Goal: Task Accomplishment & Management: Manage account settings

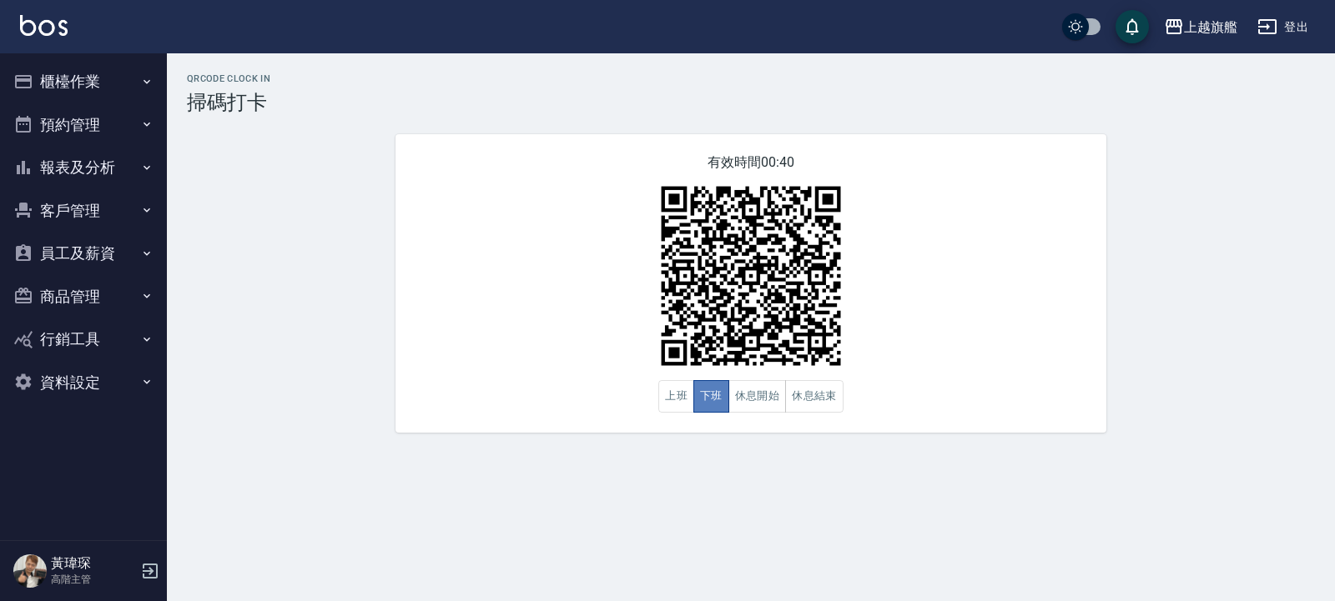
click at [697, 396] on button "下班" at bounding box center [711, 396] width 36 height 33
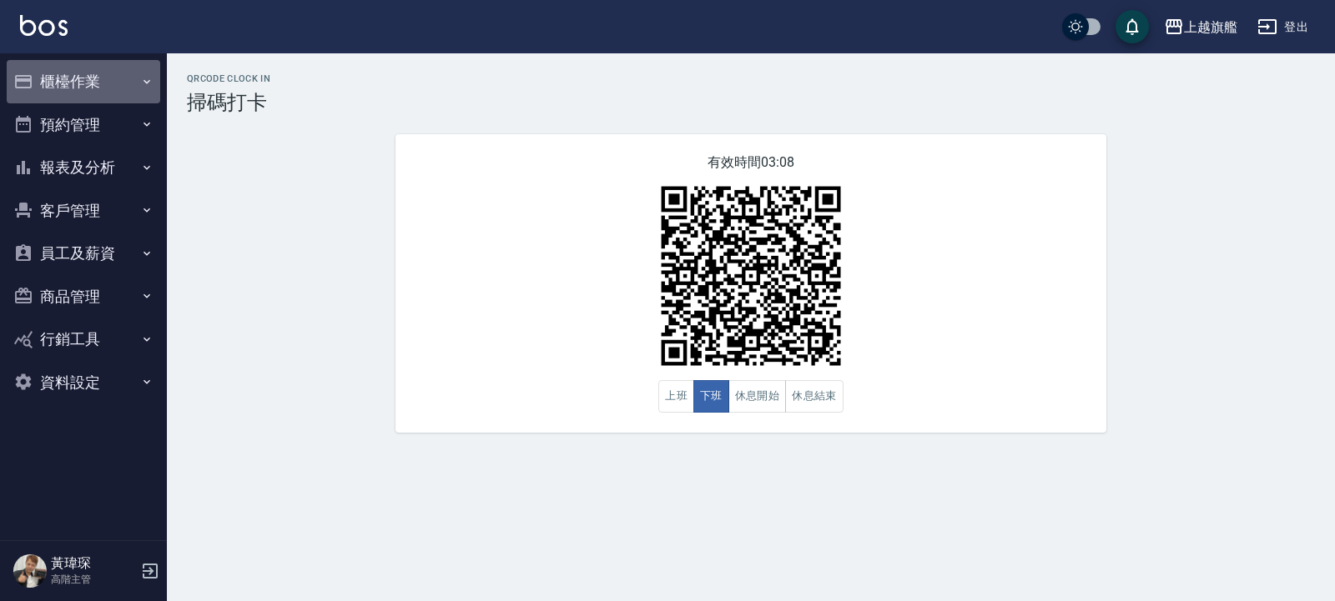
click at [74, 72] on button "櫃檯作業" at bounding box center [83, 81] width 153 height 43
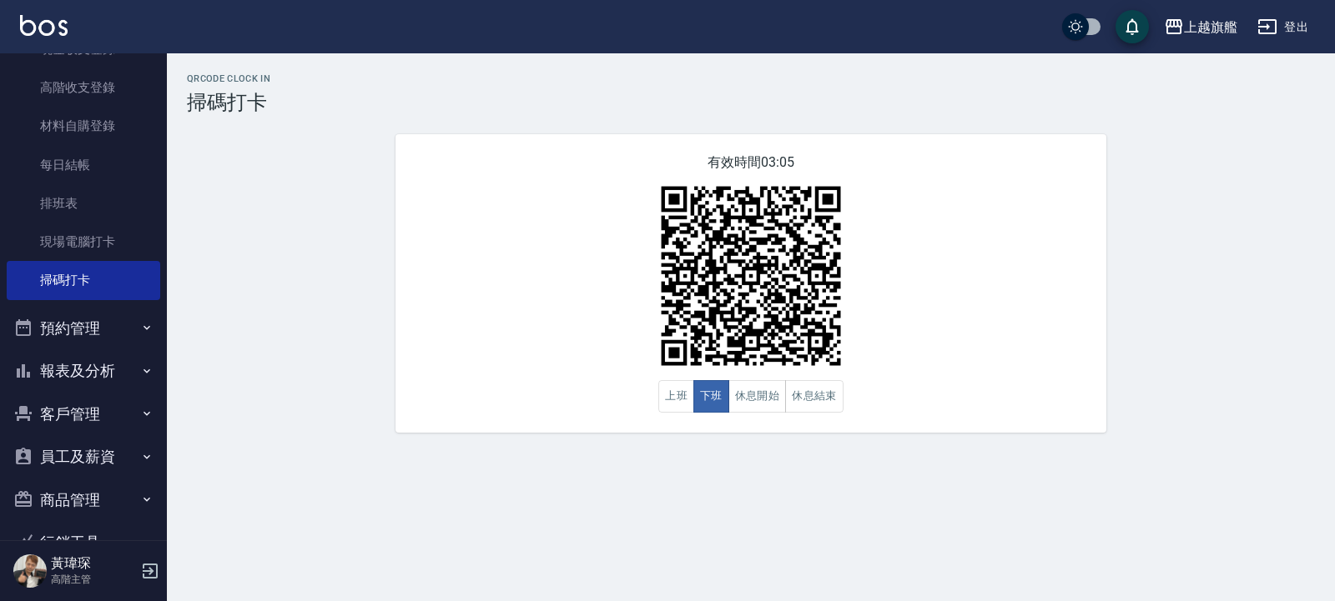
scroll to position [300, 0]
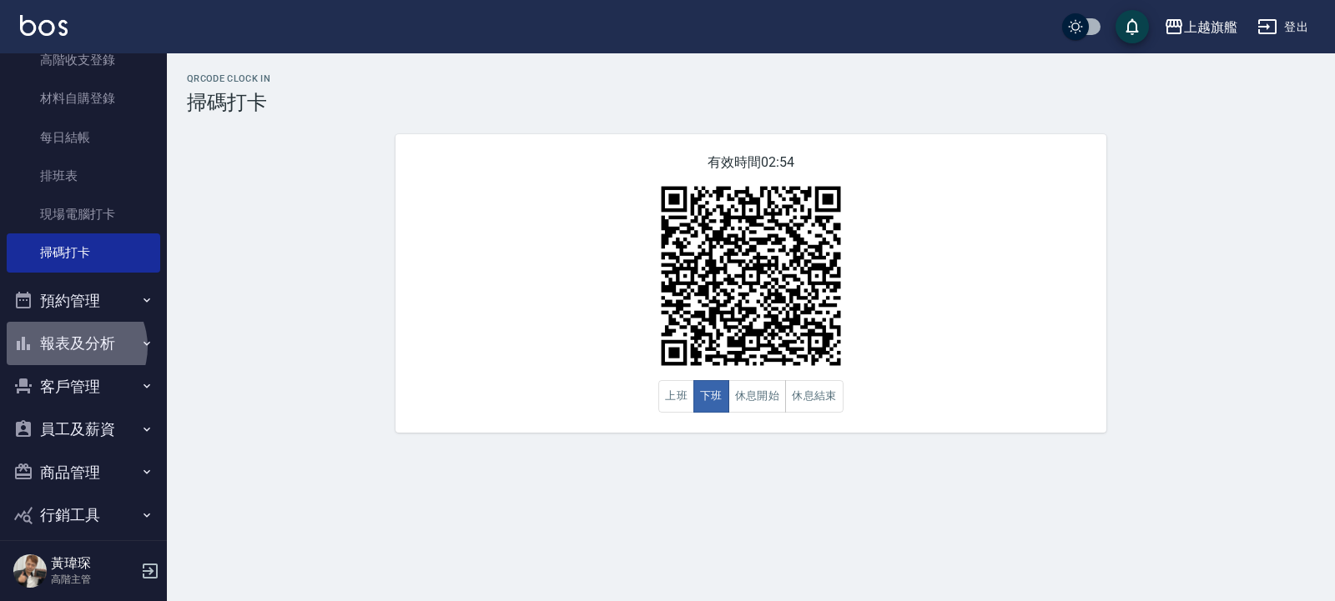
click at [71, 347] on button "報表及分析" at bounding box center [83, 343] width 153 height 43
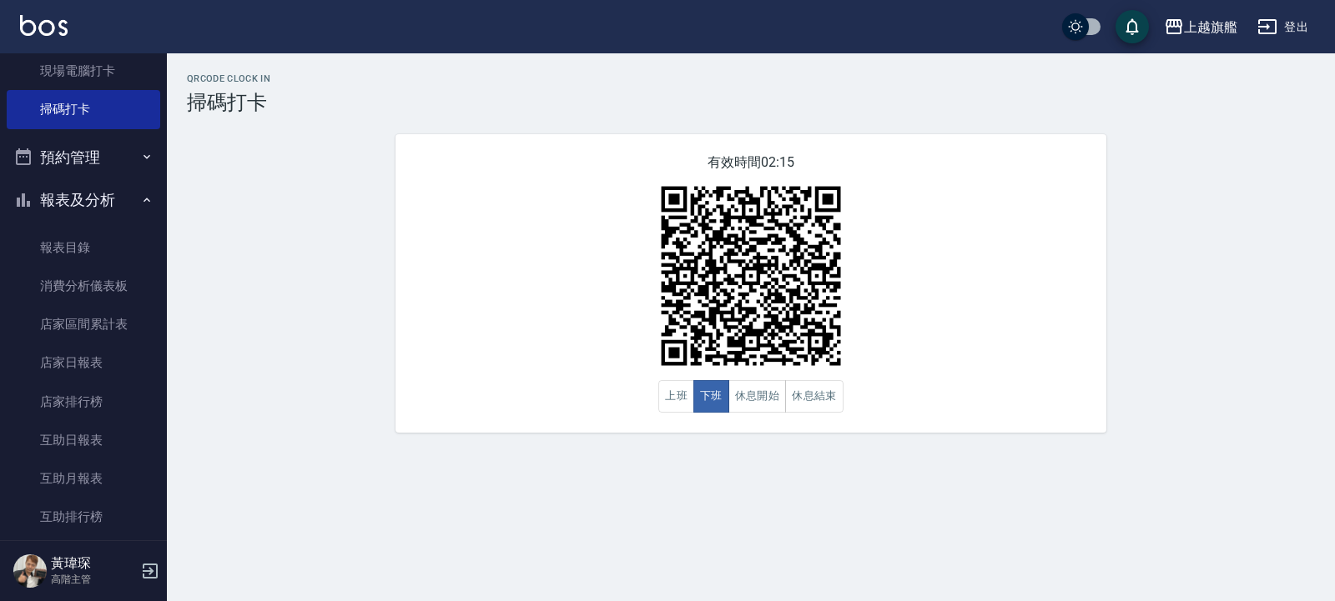
scroll to position [400, 0]
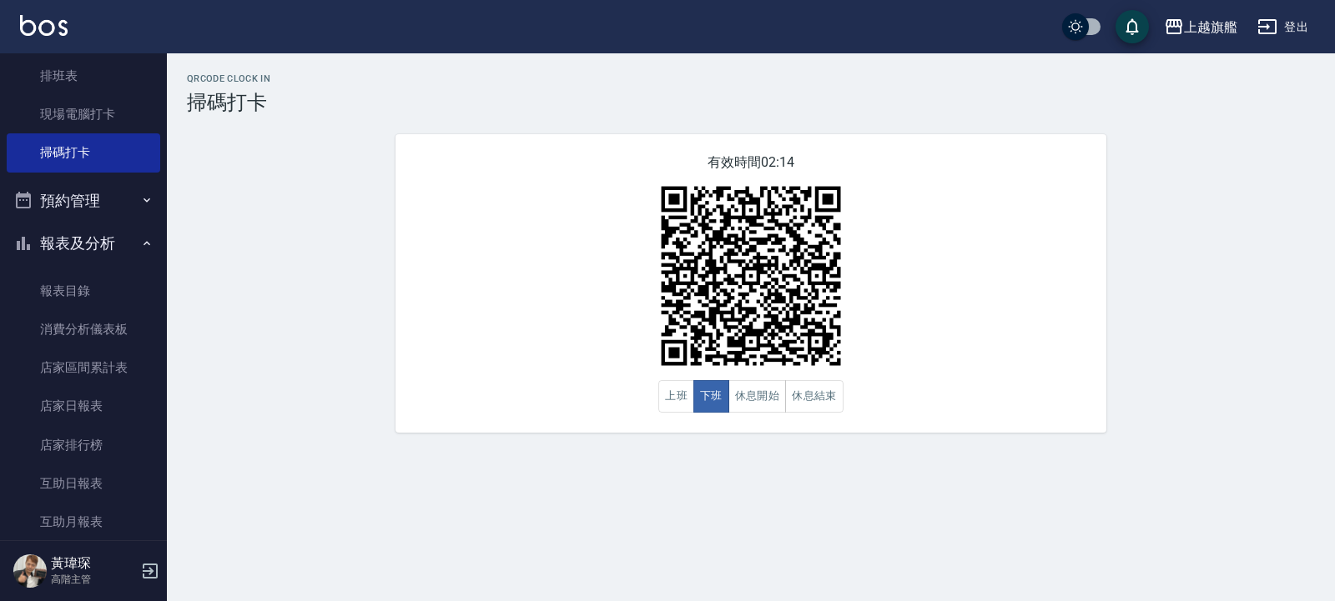
click at [78, 194] on button "預約管理" at bounding box center [83, 200] width 153 height 43
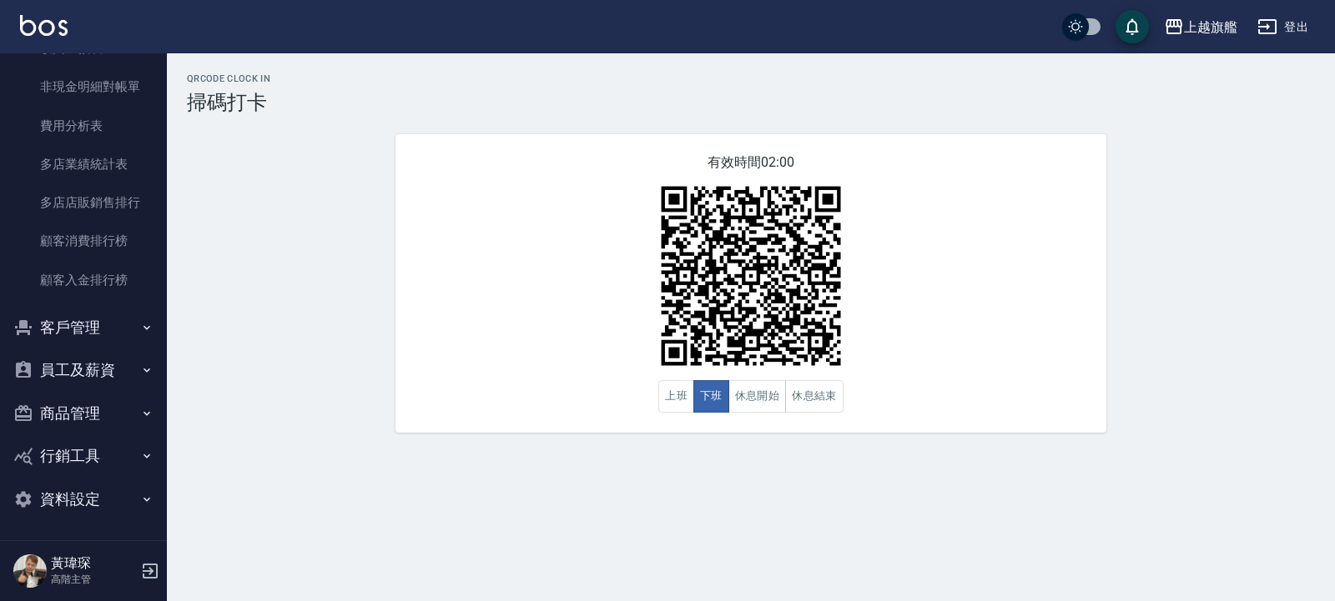
scroll to position [2276, 0]
click at [86, 329] on button "客戶管理" at bounding box center [83, 327] width 153 height 43
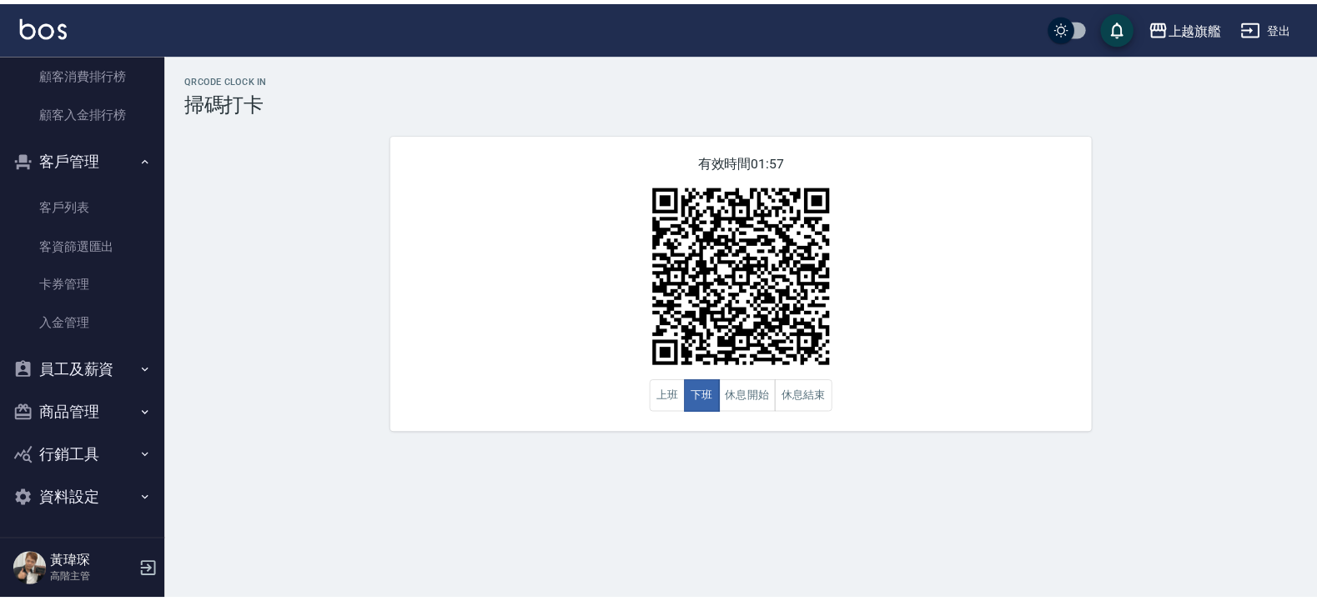
scroll to position [2444, 0]
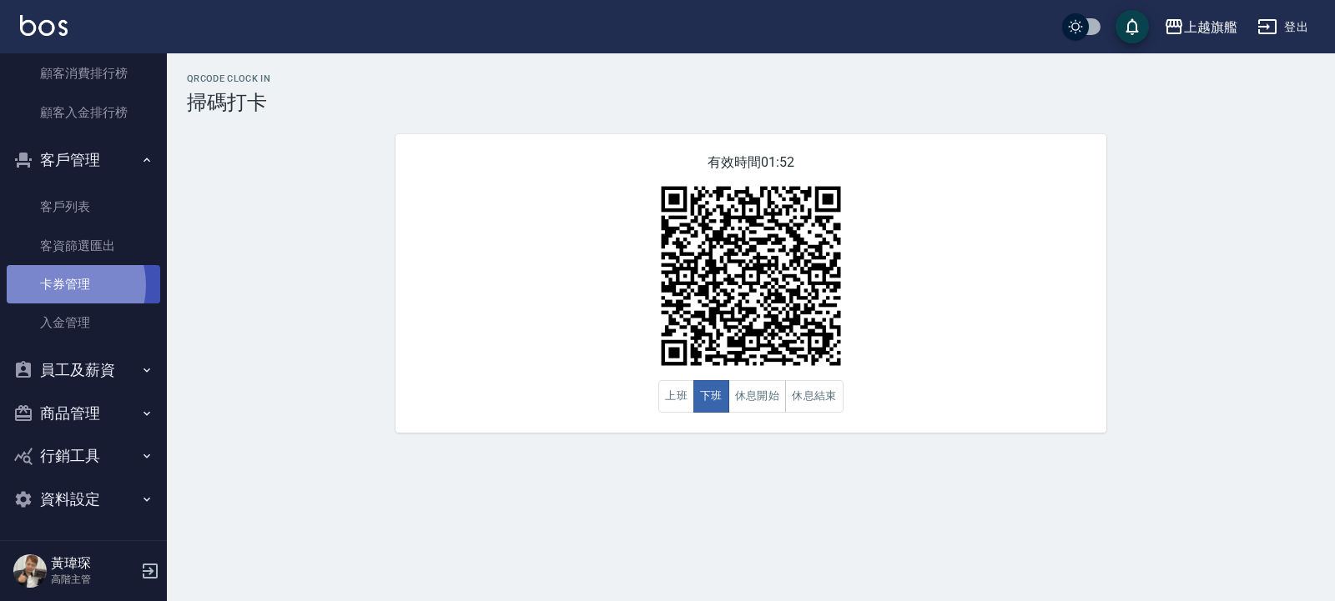
click at [62, 284] on link "卡券管理" at bounding box center [83, 284] width 153 height 38
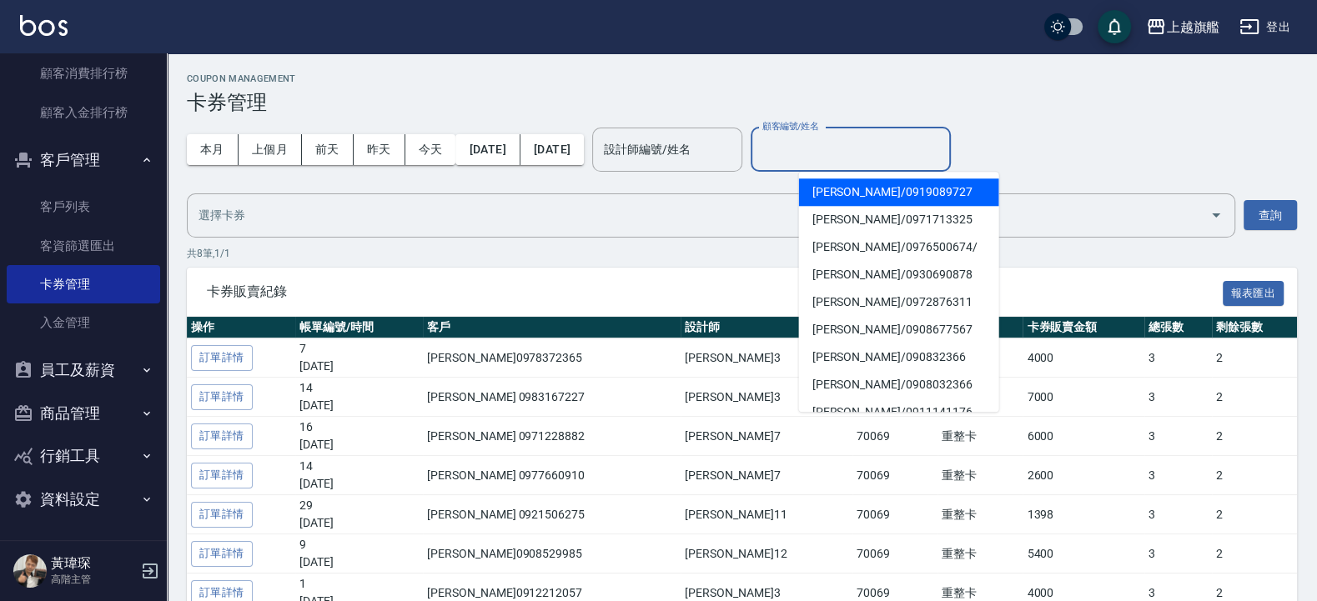
click at [888, 146] on input "顧客編號/姓名" at bounding box center [850, 149] width 185 height 29
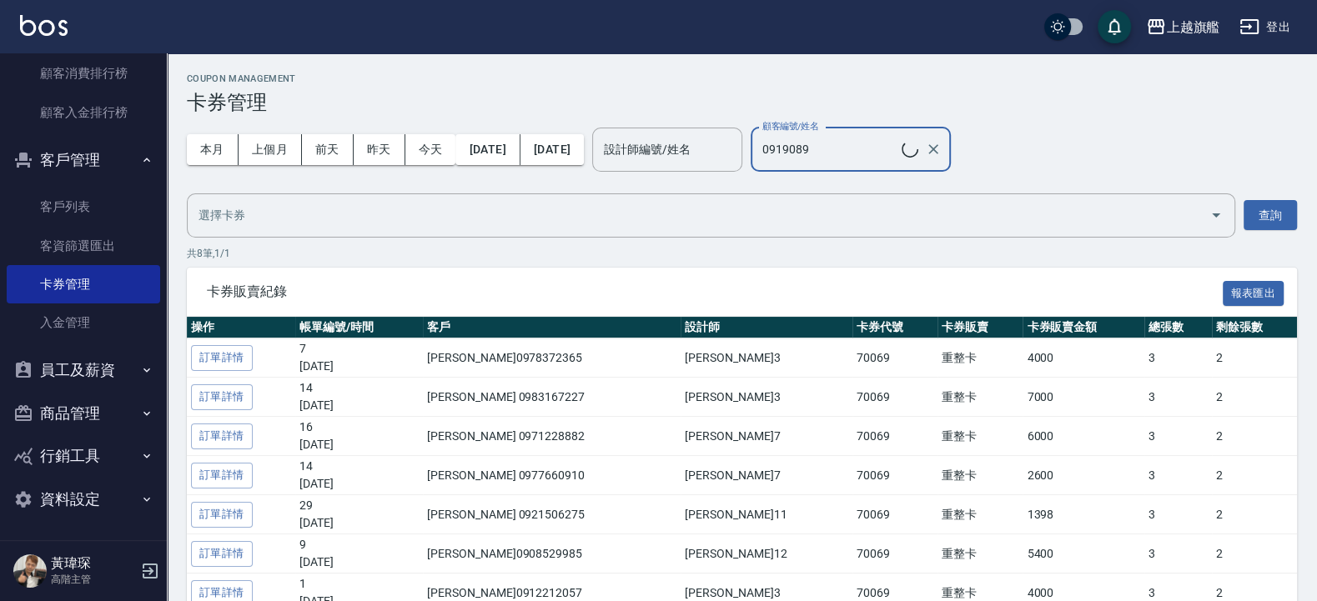
type input "吳曲偉/0919089727"
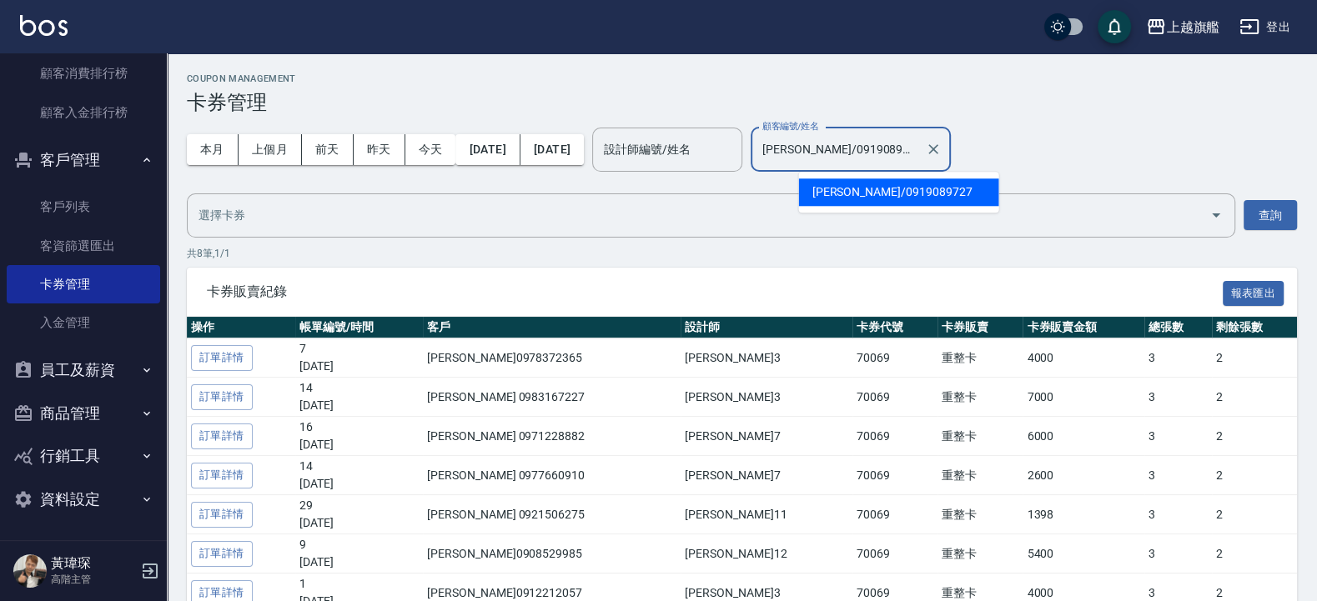
click at [892, 153] on input "吳曲偉/0919089727" at bounding box center [838, 149] width 160 height 29
click at [878, 190] on span "吳曲偉 / 0919089727" at bounding box center [899, 193] width 200 height 28
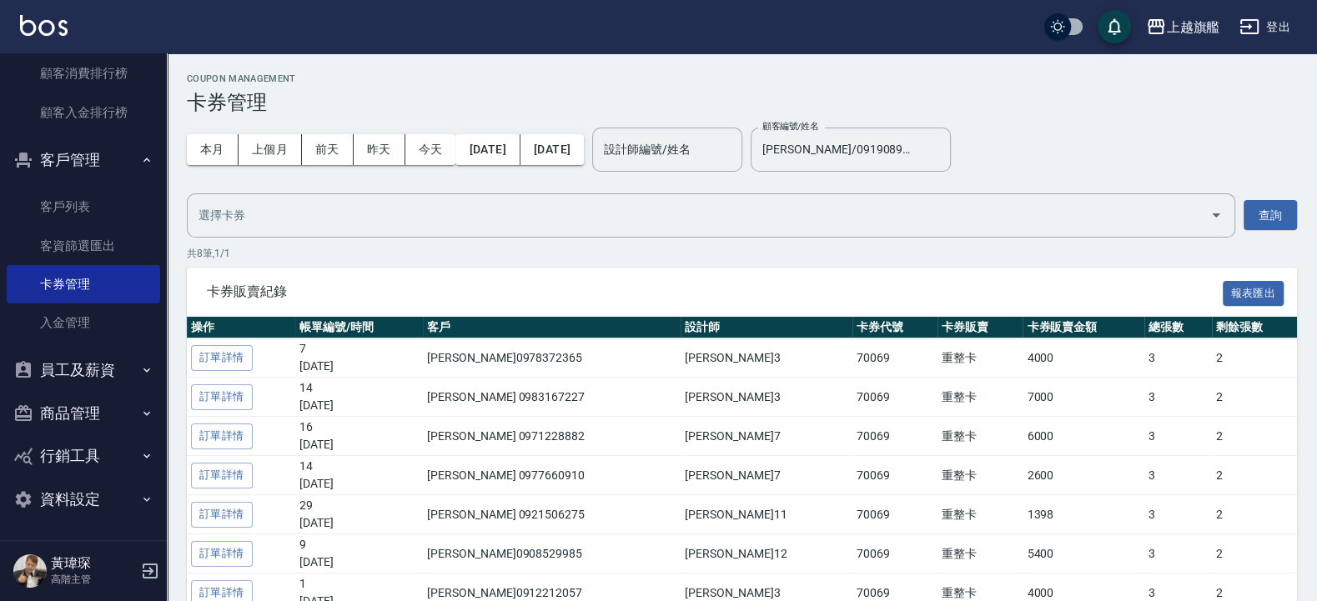
click at [878, 190] on div "本月 上個月 前天 昨天 今天 2025/08/01 2025/08/21 設計師編號/姓名 設計師編號/姓名 顧客編號/姓名 吳曲偉/0919089727 …" at bounding box center [742, 175] width 1110 height 123
click at [68, 201] on link "客戶列表" at bounding box center [83, 207] width 153 height 38
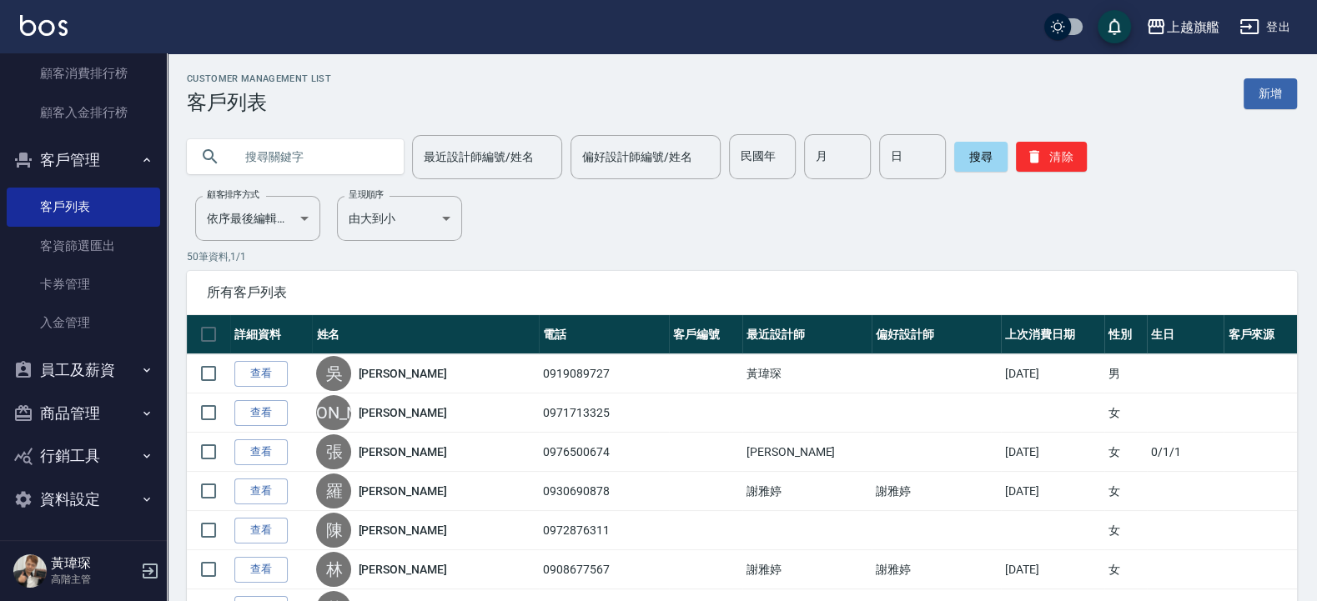
click at [276, 162] on input "text" at bounding box center [312, 156] width 157 height 45
type input "091908927"
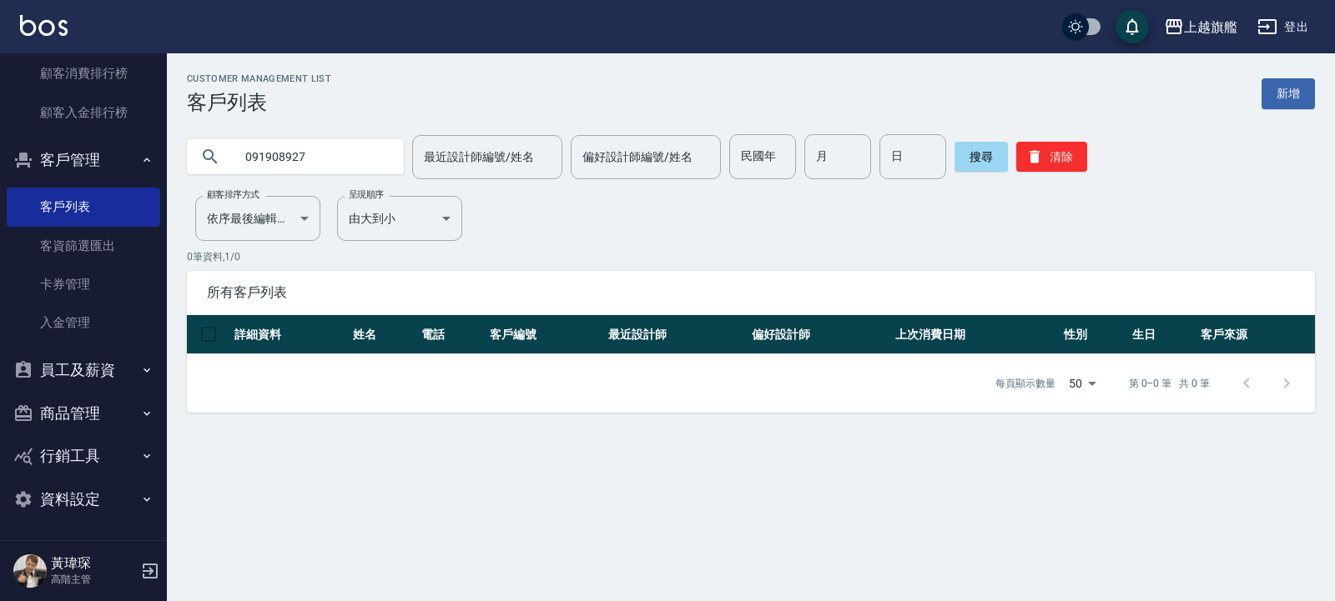
click at [259, 332] on th "詳細資料" at bounding box center [289, 334] width 118 height 39
click at [376, 336] on th "姓名" at bounding box center [383, 334] width 68 height 39
click at [268, 148] on input "091908927" at bounding box center [312, 156] width 157 height 45
click at [57, 319] on link "入金管理" at bounding box center [83, 323] width 153 height 38
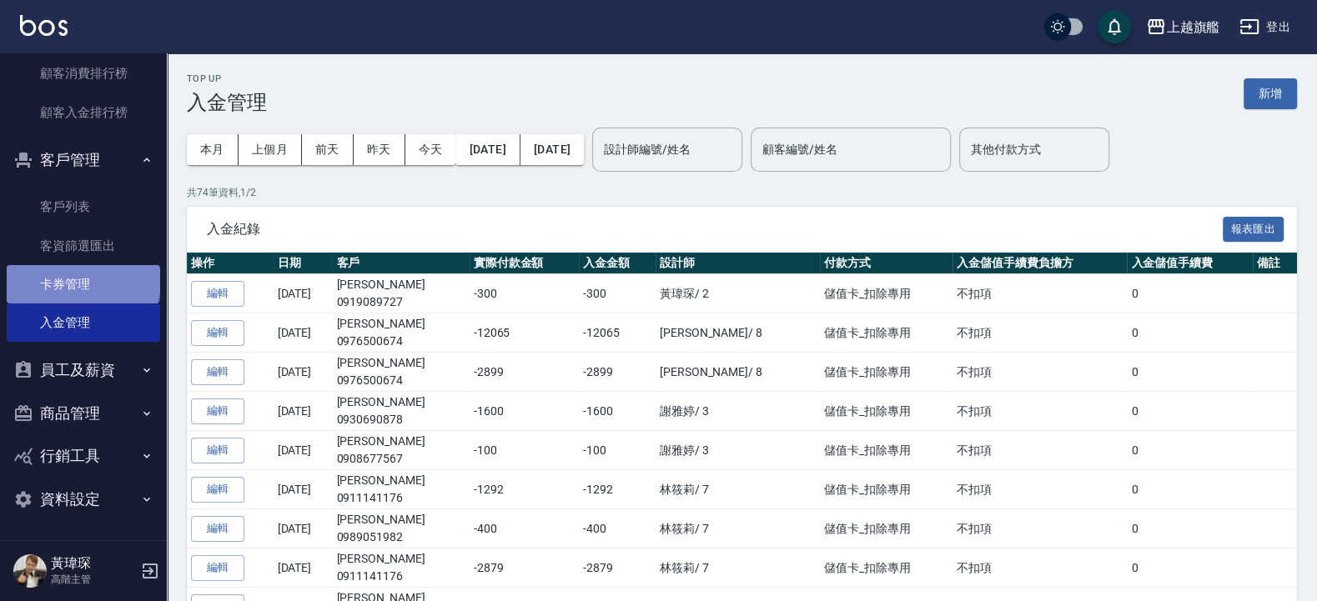
click at [82, 279] on link "卡券管理" at bounding box center [83, 284] width 153 height 38
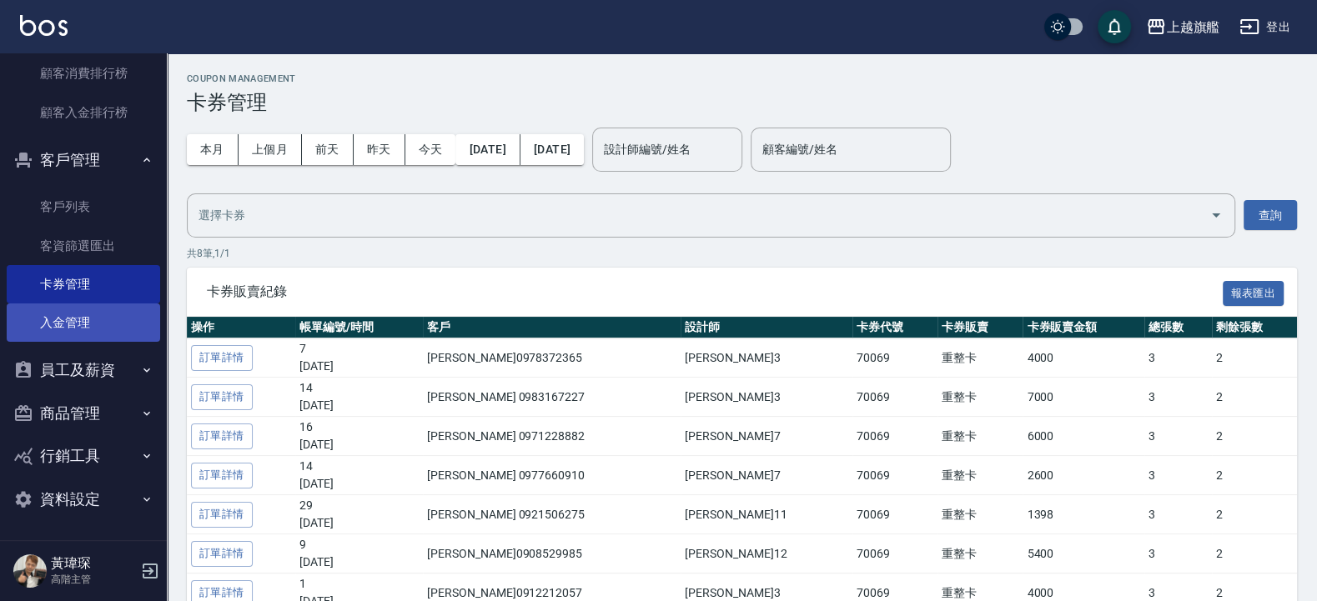
click at [78, 317] on link "入金管理" at bounding box center [83, 323] width 153 height 38
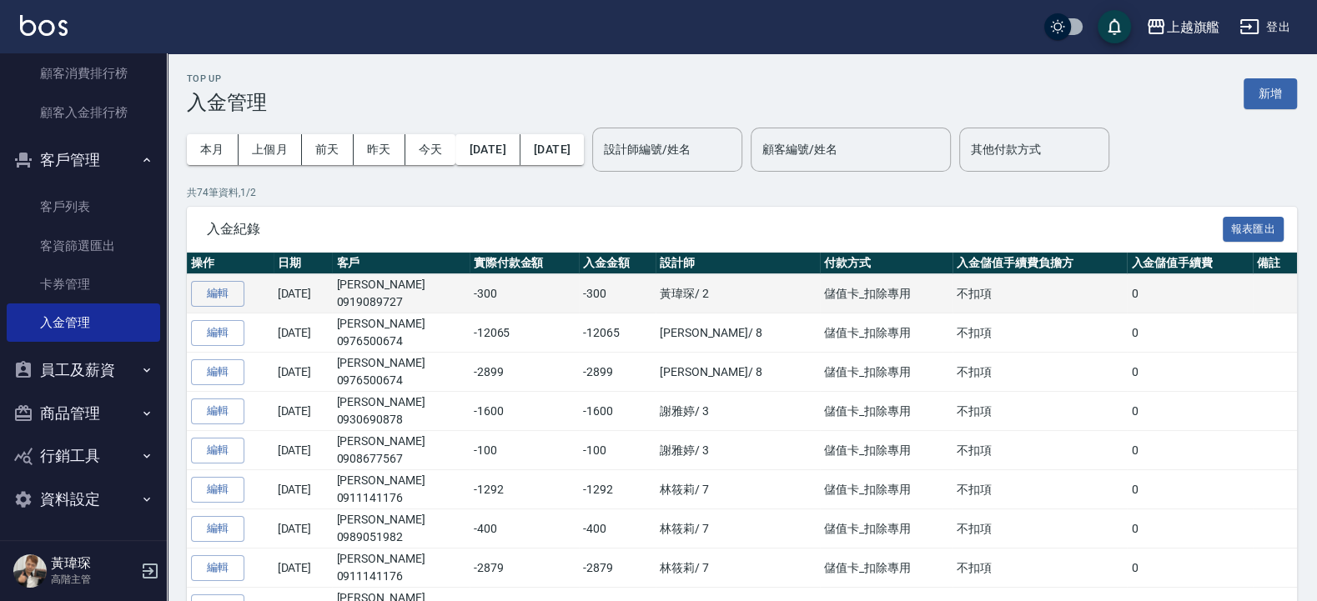
click at [391, 289] on td "吳曲偉 0919089727" at bounding box center [400, 293] width 137 height 39
click at [391, 290] on td "吳曲偉 0919089727" at bounding box center [400, 293] width 137 height 39
click at [391, 291] on td "吳曲偉 0919089727" at bounding box center [400, 293] width 137 height 39
click at [399, 291] on td "吳曲偉 0919089727" at bounding box center [400, 293] width 137 height 39
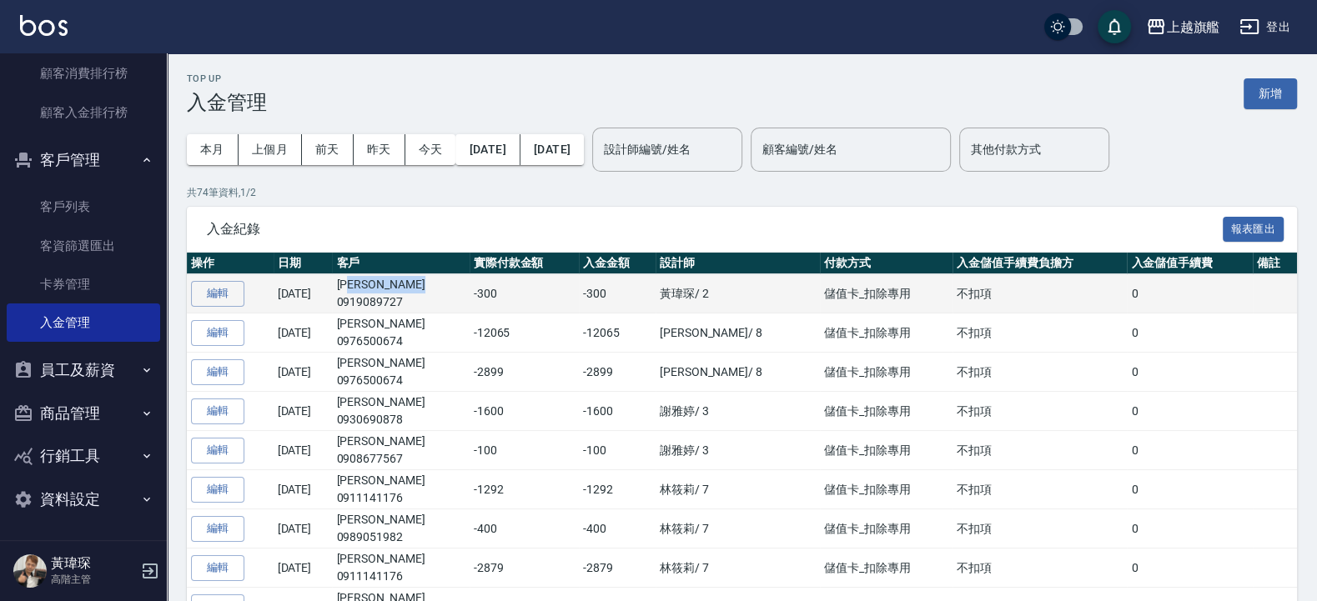
click at [399, 291] on td "吳曲偉 0919089727" at bounding box center [400, 293] width 137 height 39
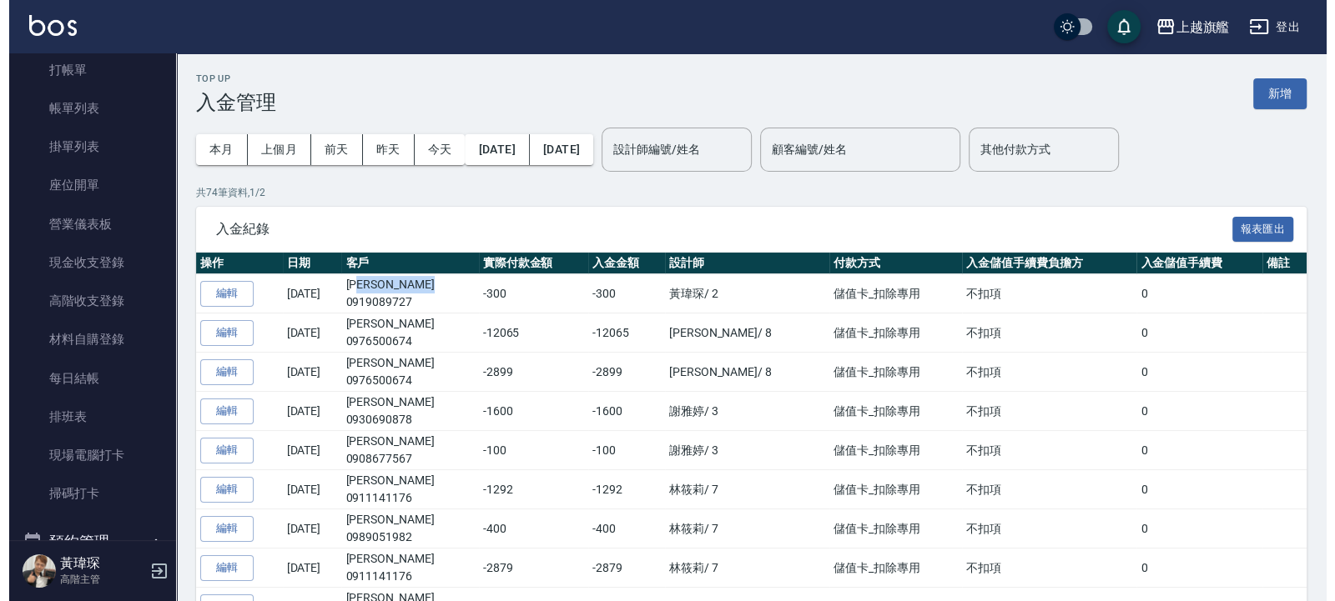
scroll to position [113, 0]
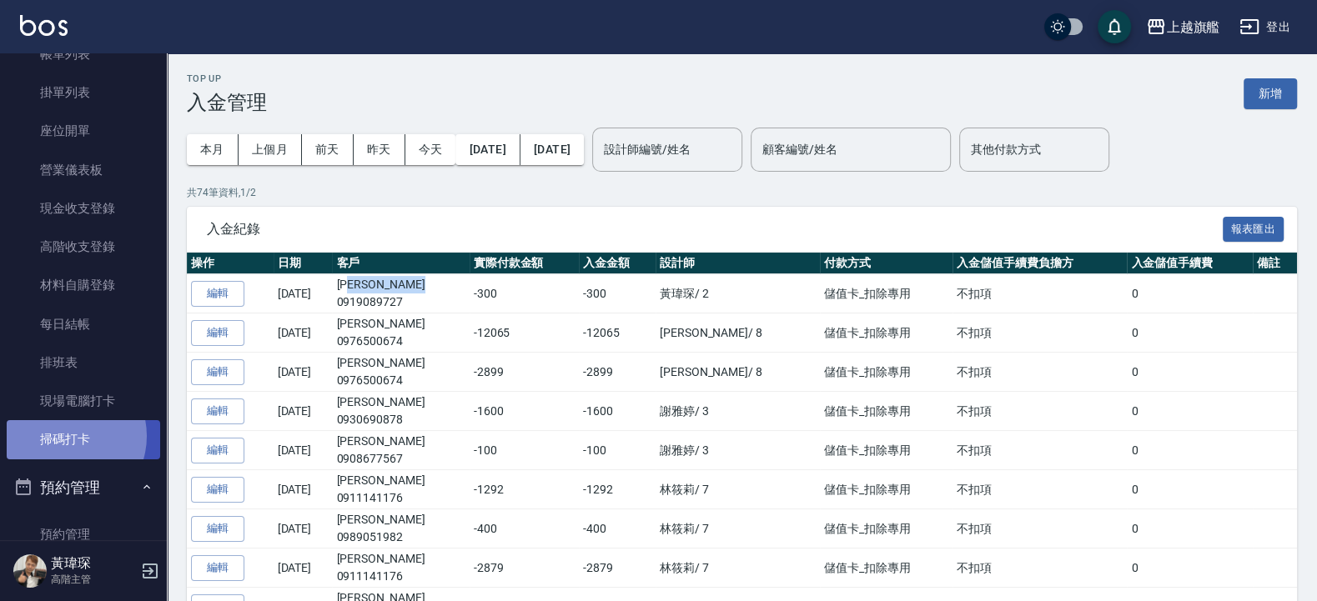
click at [63, 436] on link "掃碼打卡" at bounding box center [83, 439] width 153 height 38
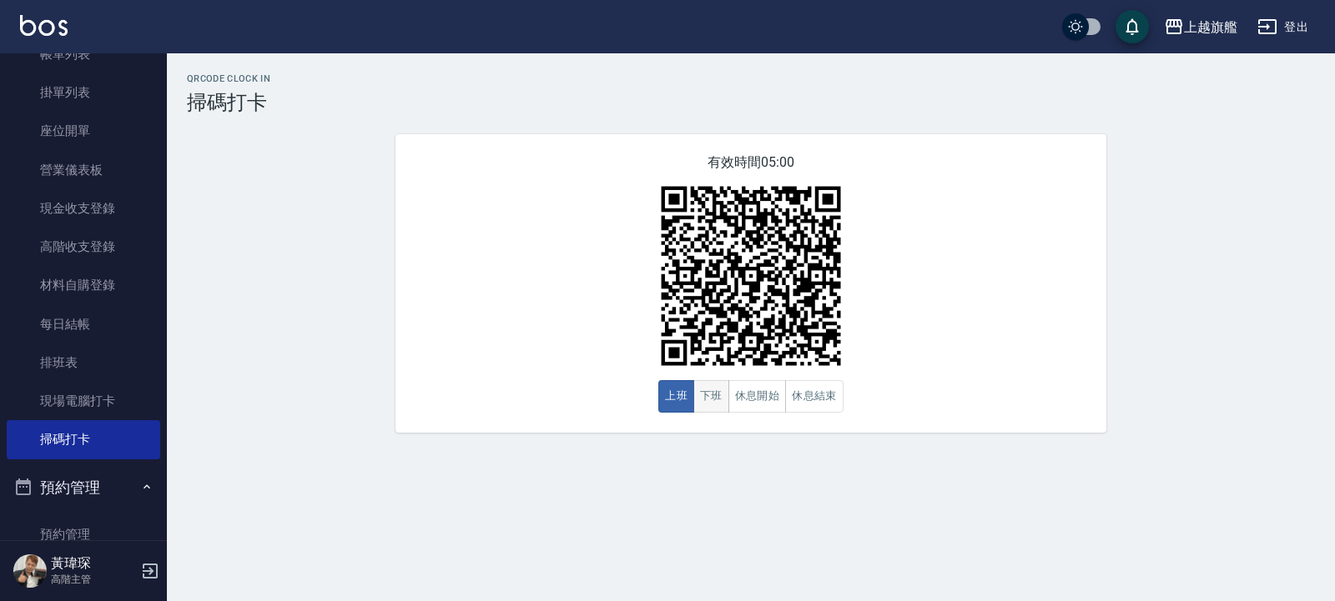
click at [714, 410] on button "下班" at bounding box center [711, 396] width 36 height 33
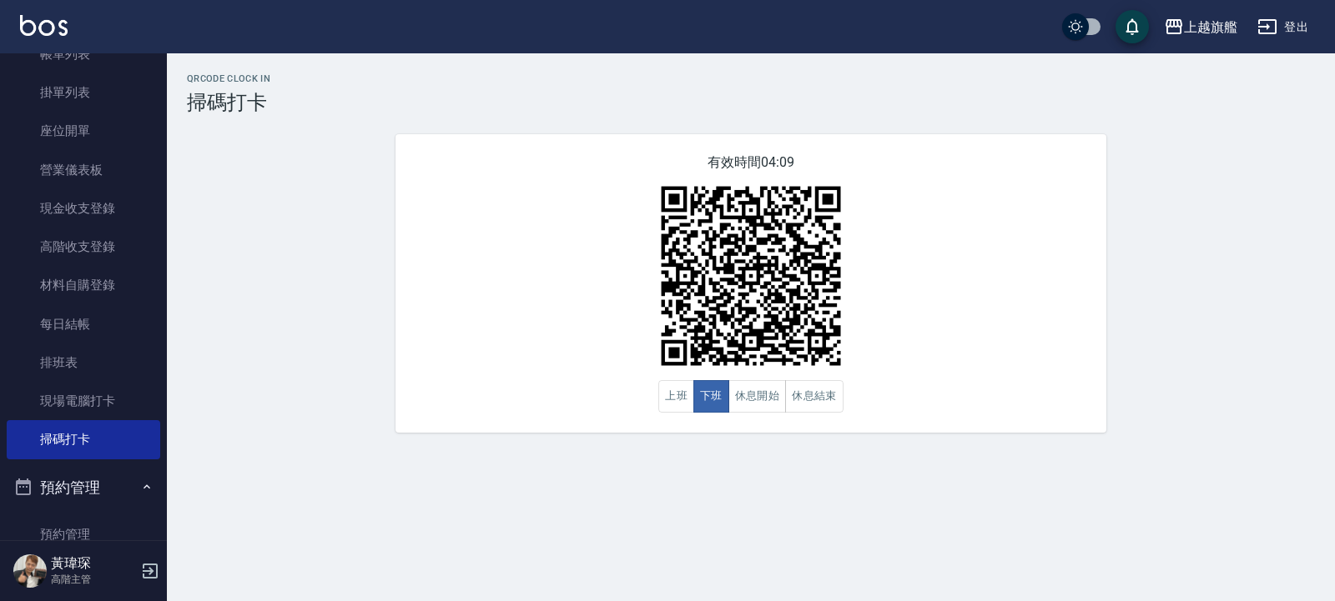
click at [1150, 321] on div "QRcode Clock In 掃碼打卡 有效時間 04:09 上班 下班 休息開始 休息結束" at bounding box center [751, 253] width 1168 height 360
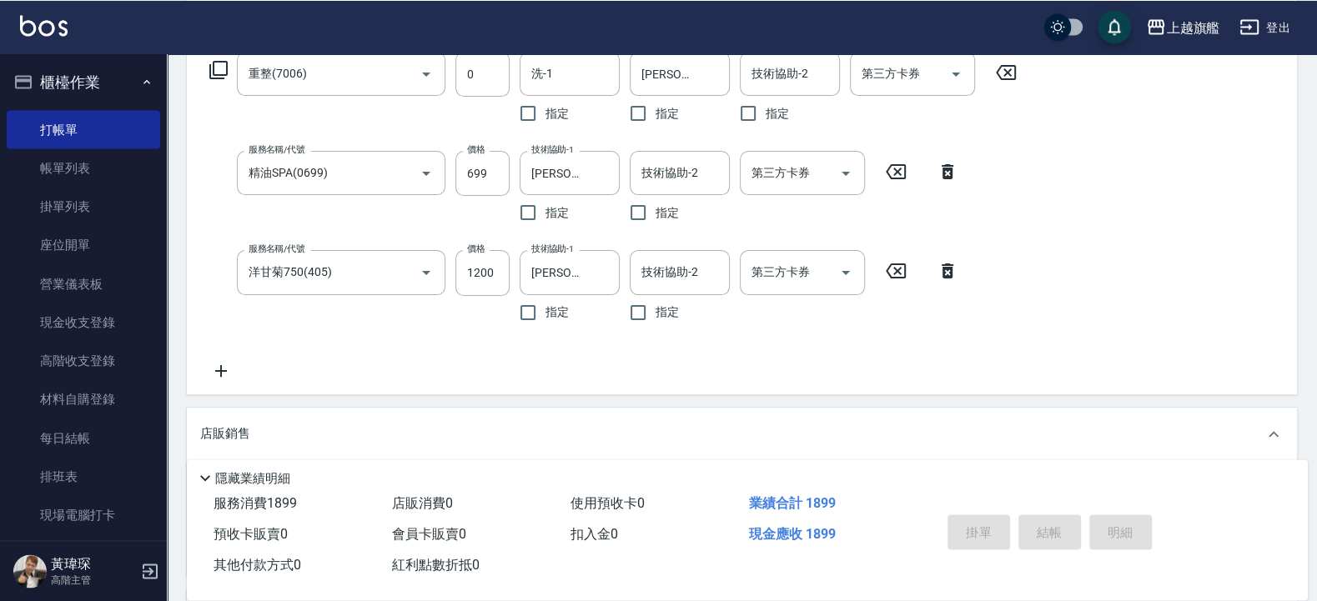
scroll to position [400, 0]
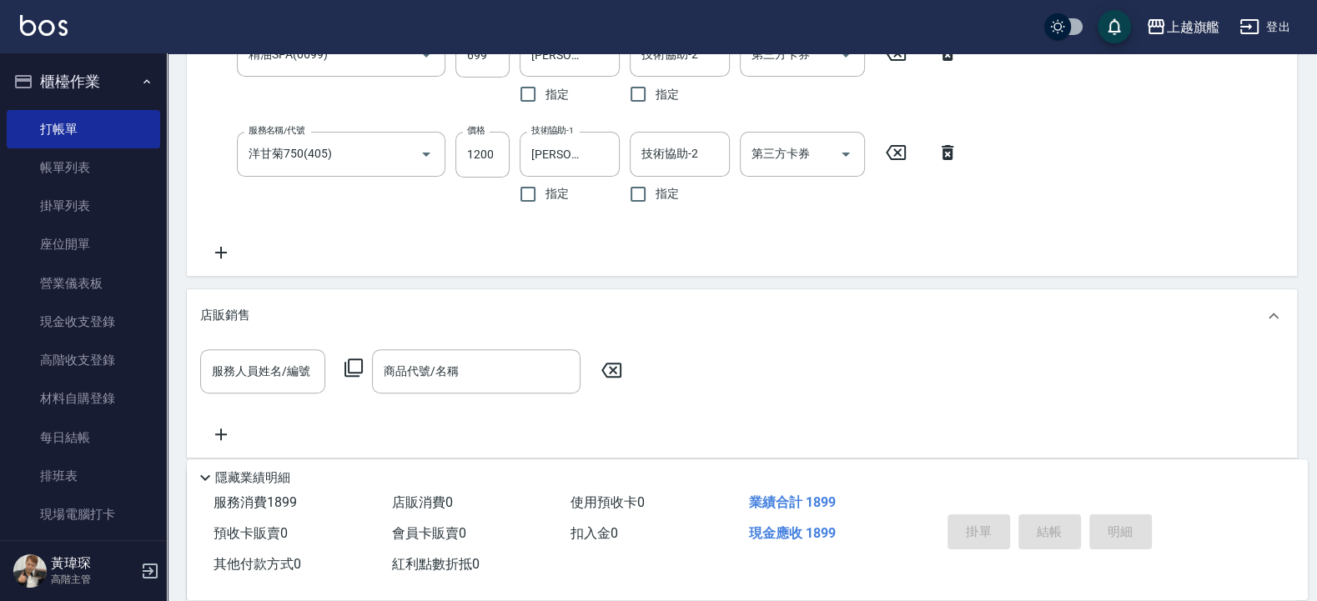
click at [988, 329] on div "店販銷售" at bounding box center [742, 315] width 1110 height 53
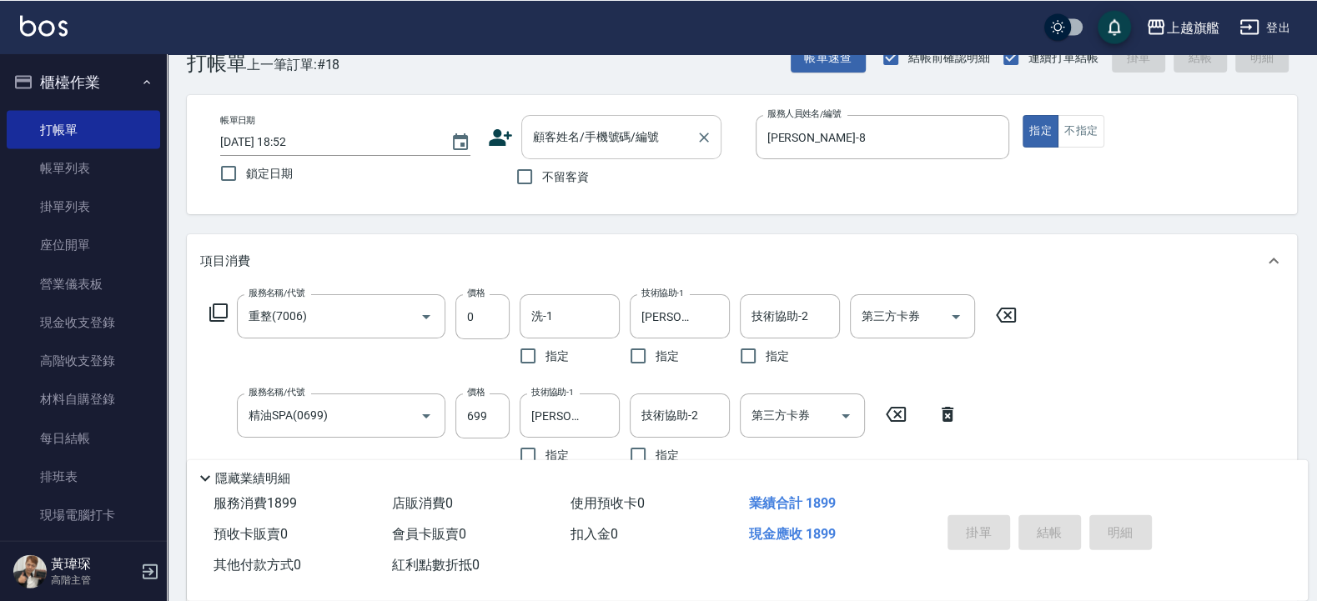
scroll to position [0, 0]
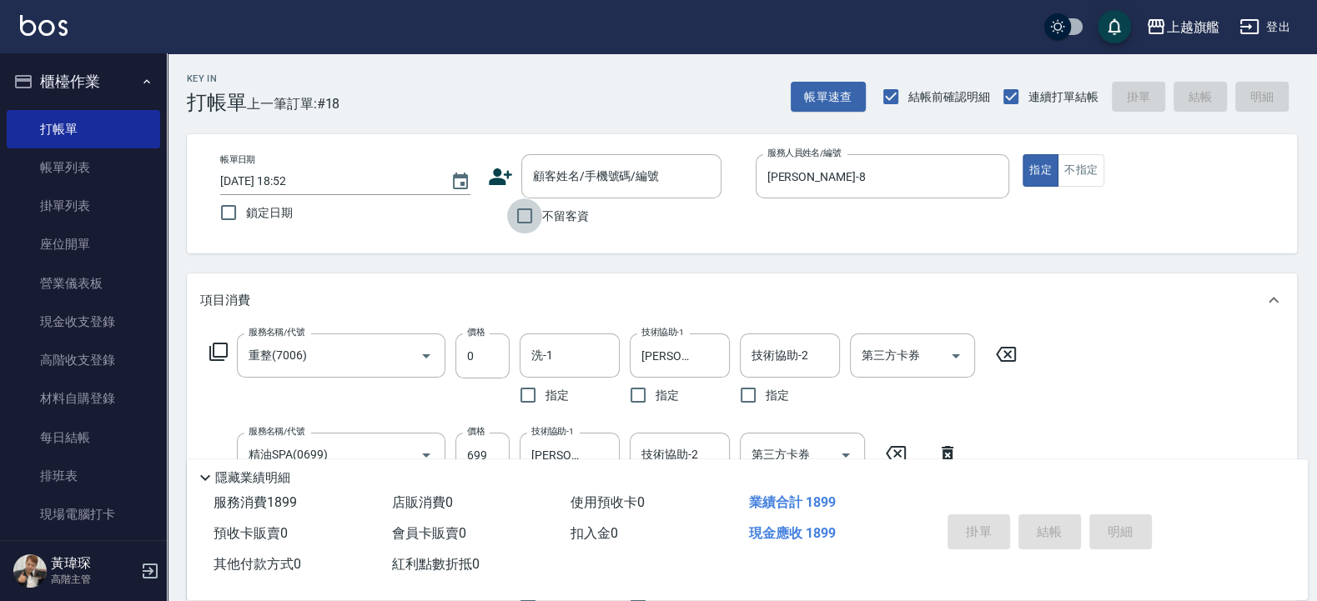
drag, startPoint x: 520, startPoint y: 220, endPoint x: 558, endPoint y: 218, distance: 38.5
click at [522, 220] on input "不留客資" at bounding box center [524, 216] width 35 height 35
checkbox input "true"
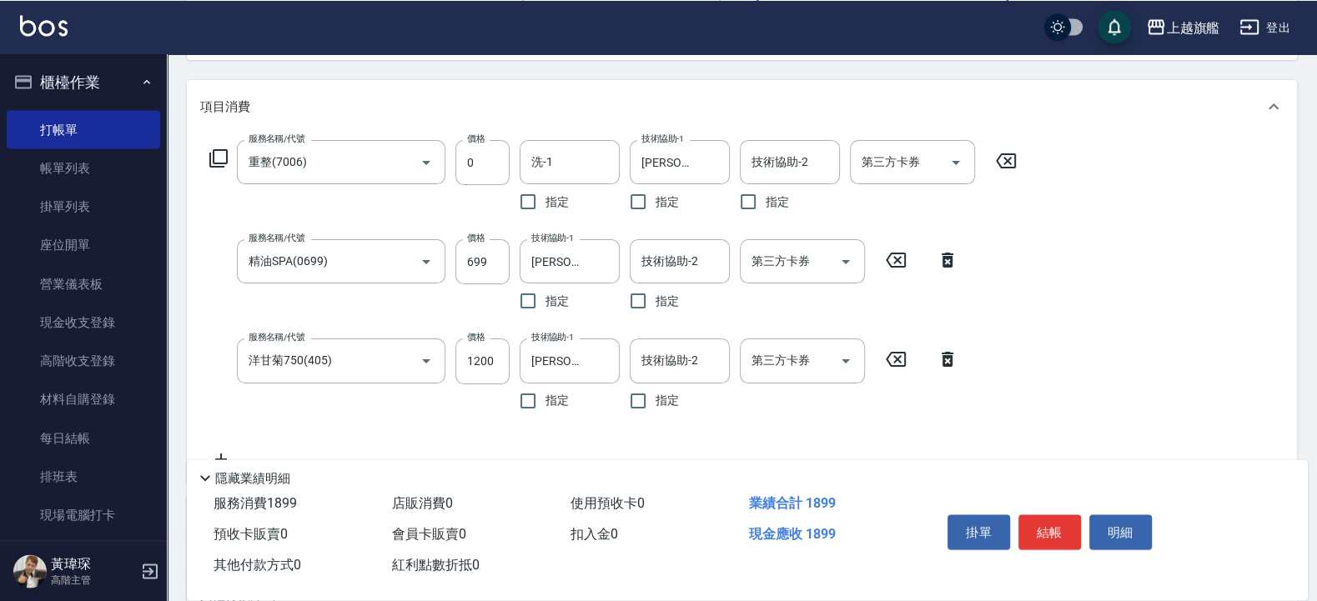
scroll to position [200, 0]
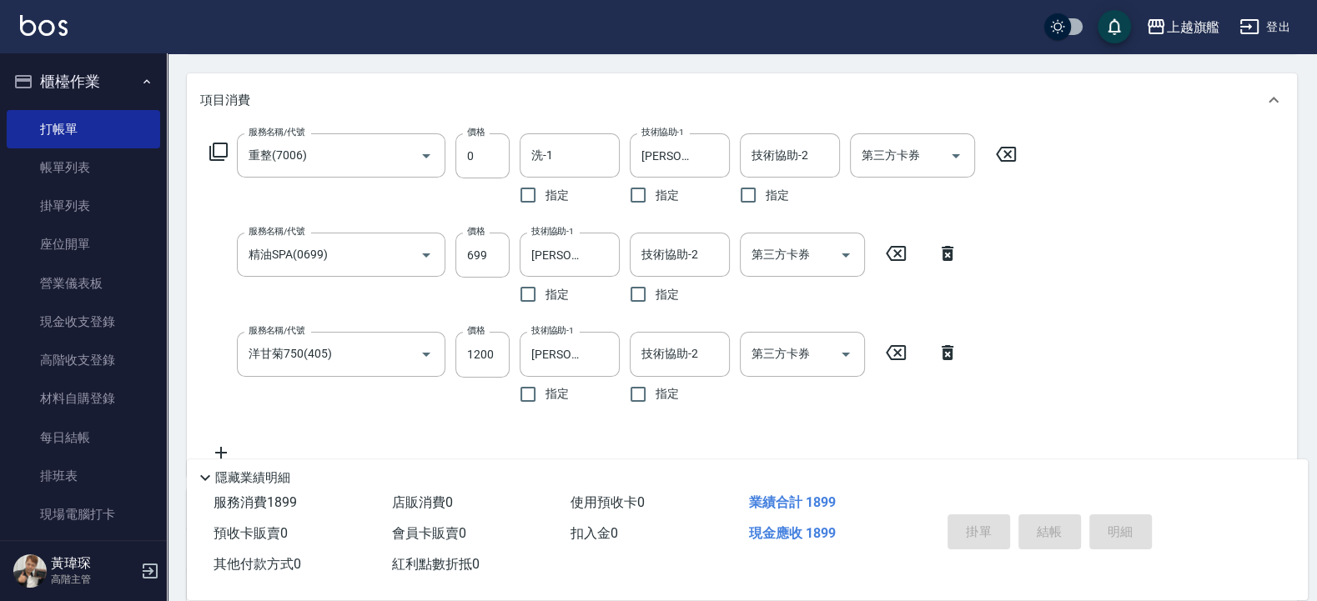
type input "2025/08/21 21:33"
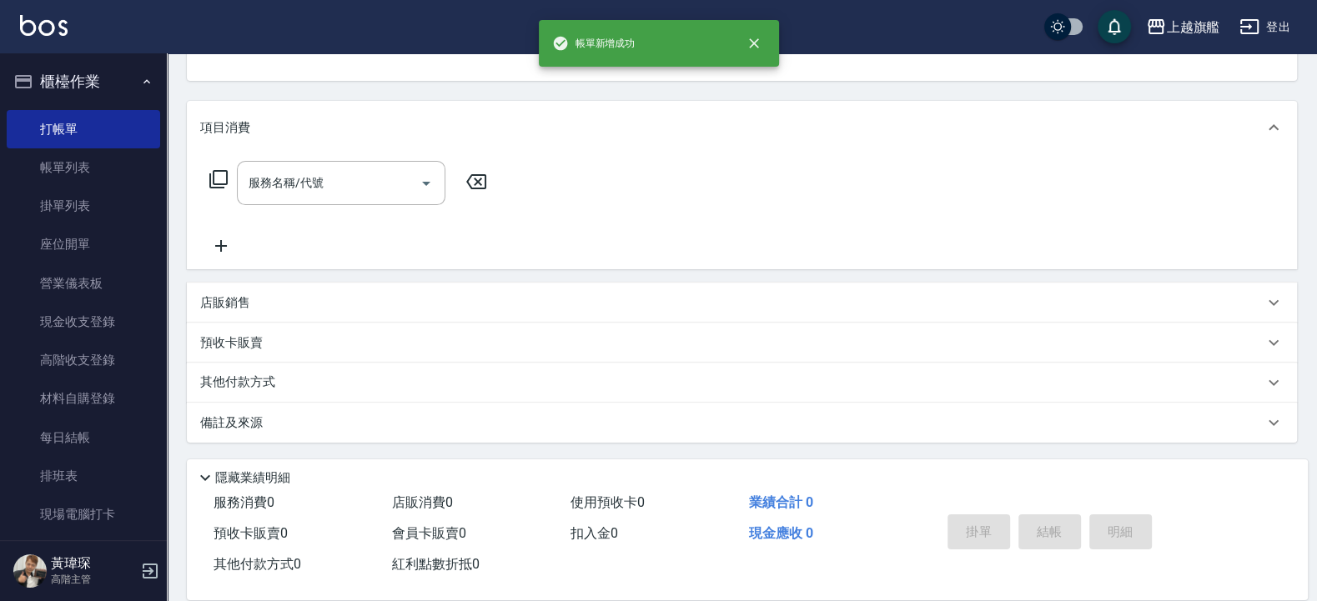
scroll to position [0, 0]
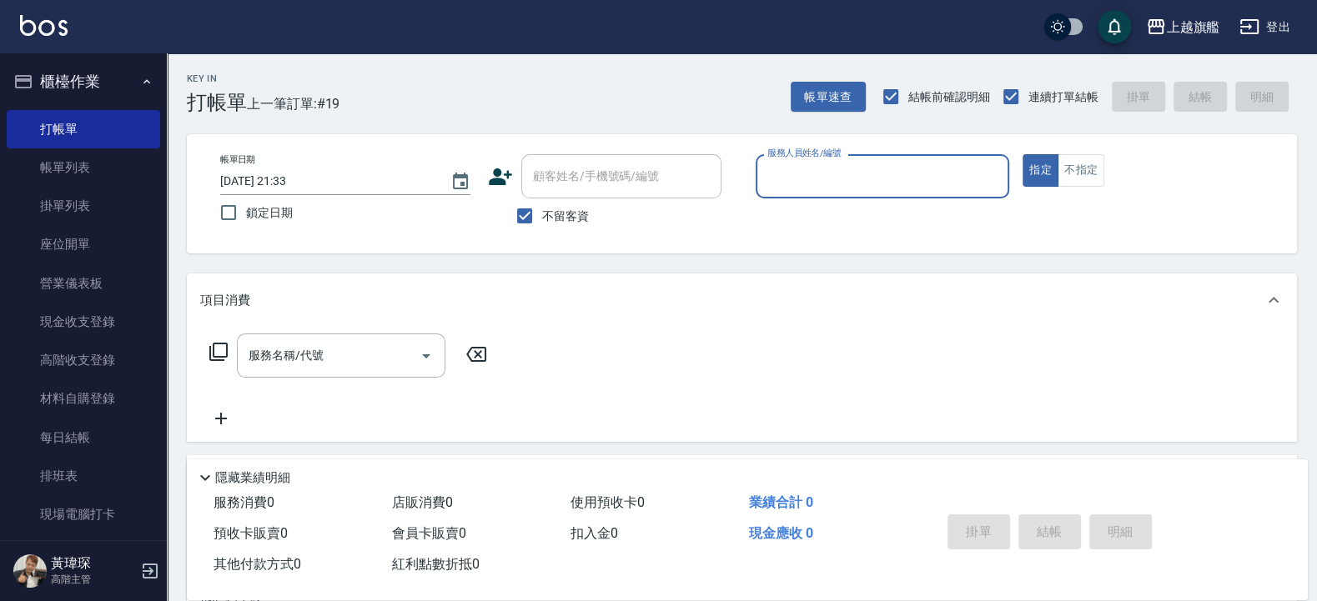
click at [637, 254] on div "帳單日期 2025/08/21 21:33 鎖定日期 顧客姓名/手機號碼/編號 顧客姓名/手機號碼/編號 不留客資 服務人員姓名/編號 服務人員姓名/編號 指…" at bounding box center [742, 193] width 1110 height 119
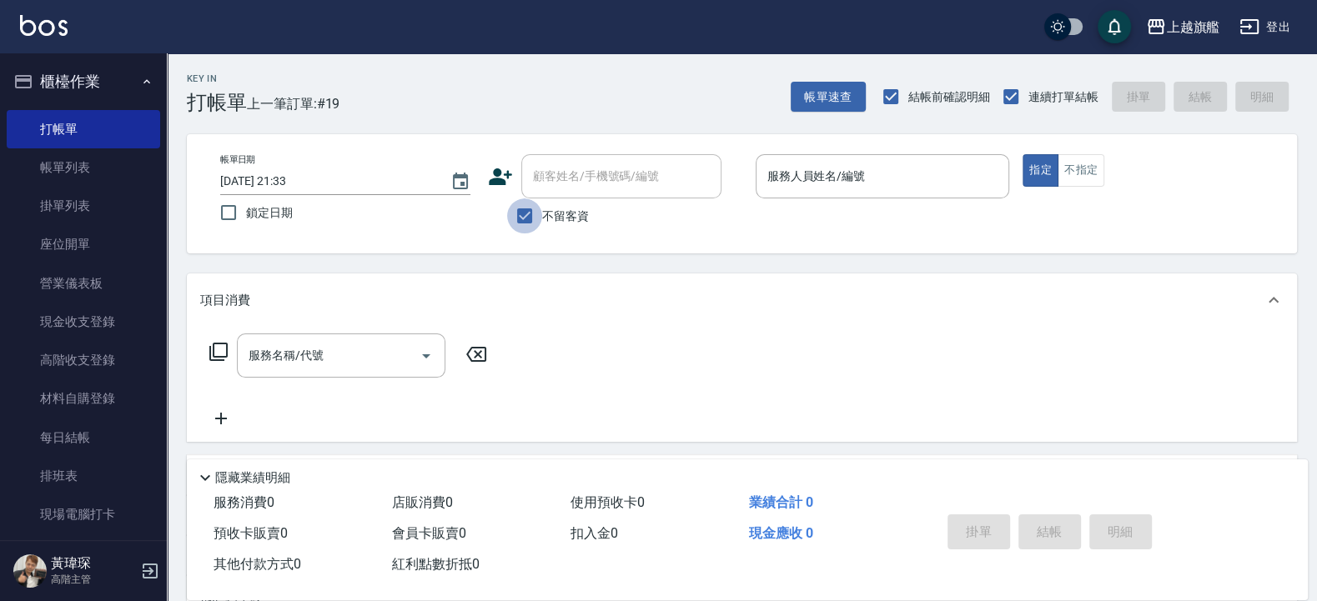
click at [525, 212] on input "不留客資" at bounding box center [524, 216] width 35 height 35
checkbox input "false"
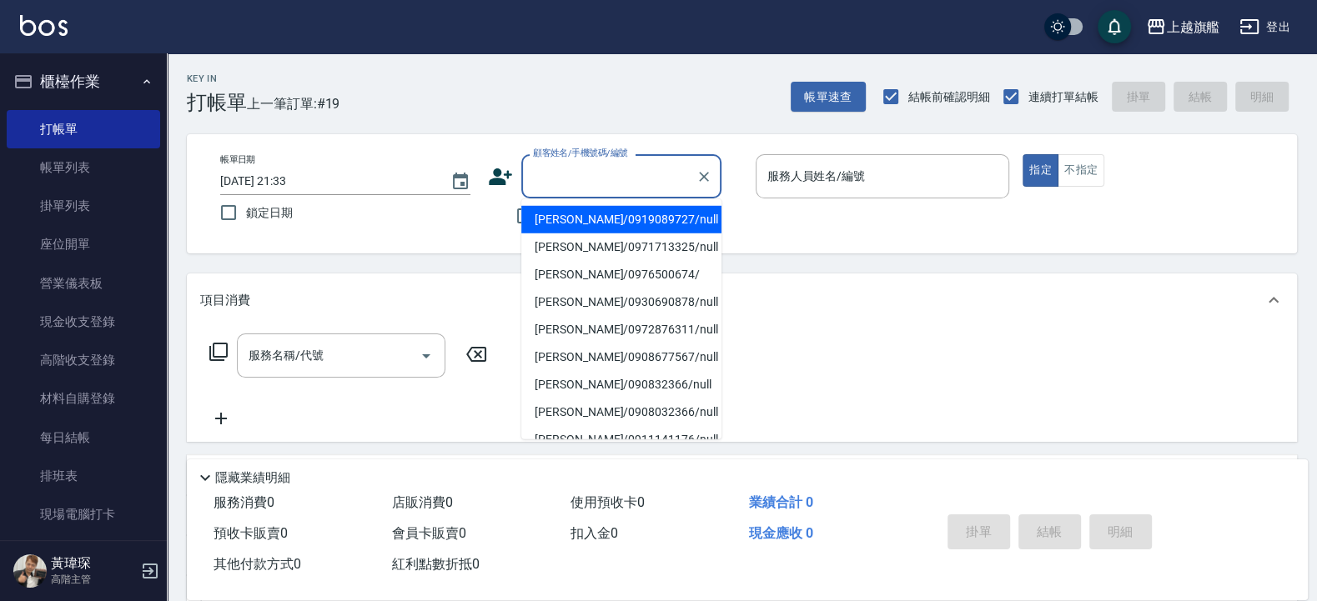
drag, startPoint x: 616, startPoint y: 179, endPoint x: 613, endPoint y: 187, distance: 8.7
click at [616, 179] on input "顧客姓名/手機號碼/編號" at bounding box center [609, 176] width 160 height 29
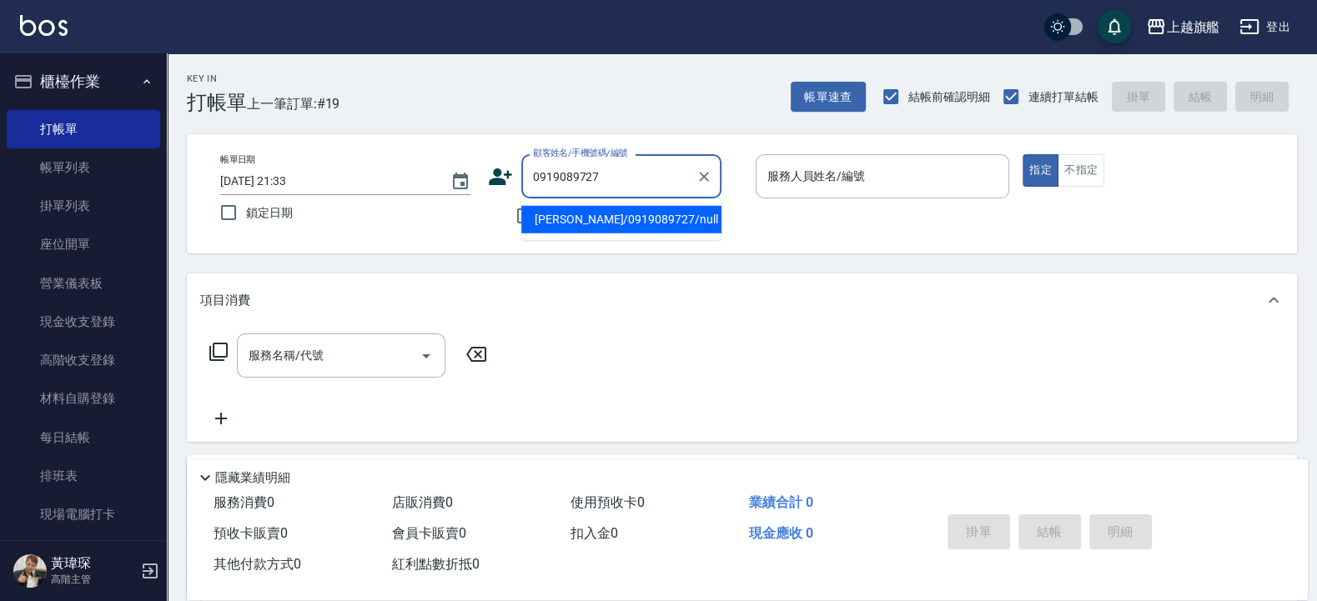
type input "吳曲偉/0919089727/null"
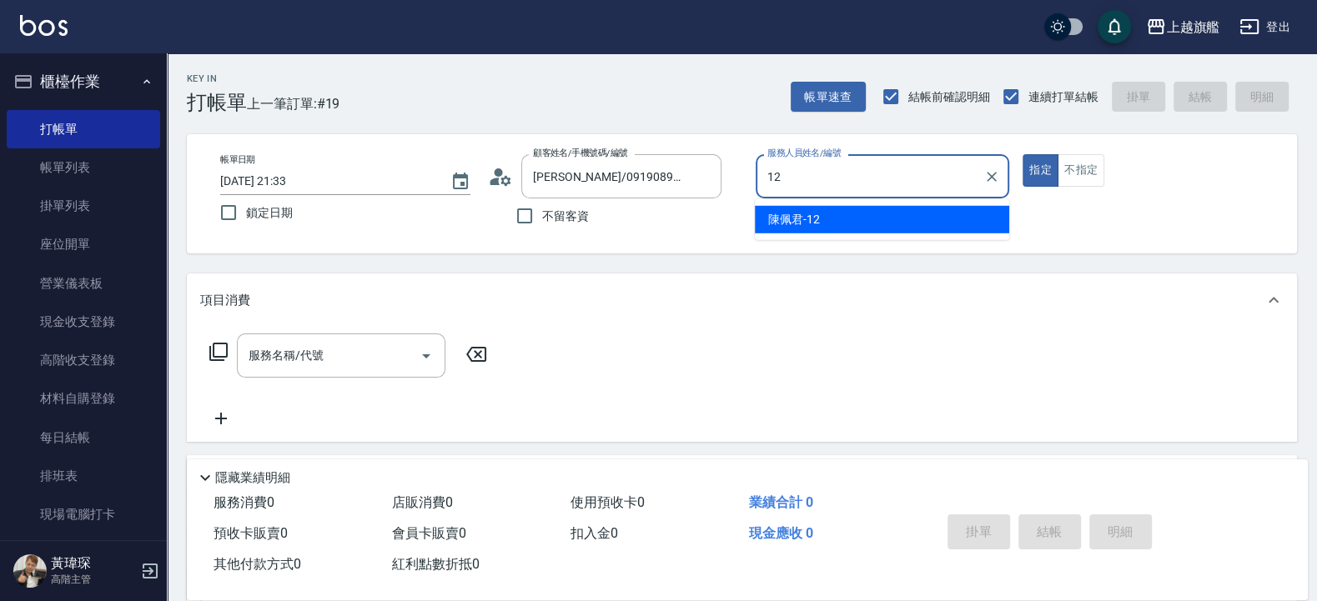
type input "12"
type button "true"
type input "陳佩君-12"
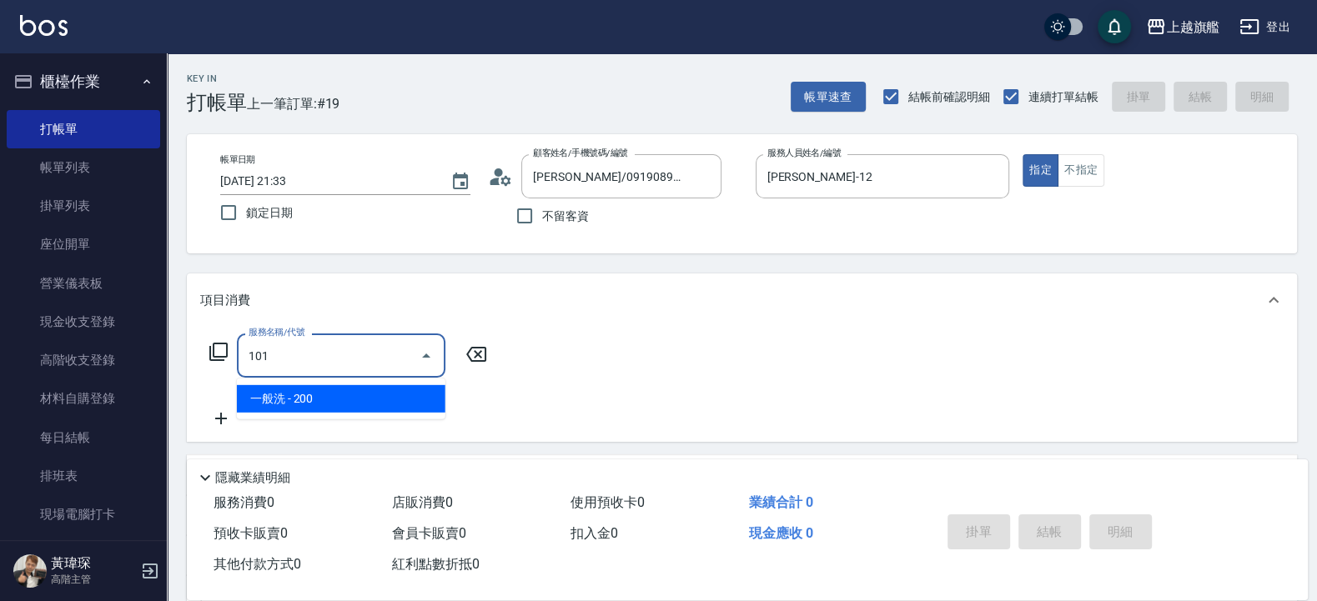
type input "一般洗(101)"
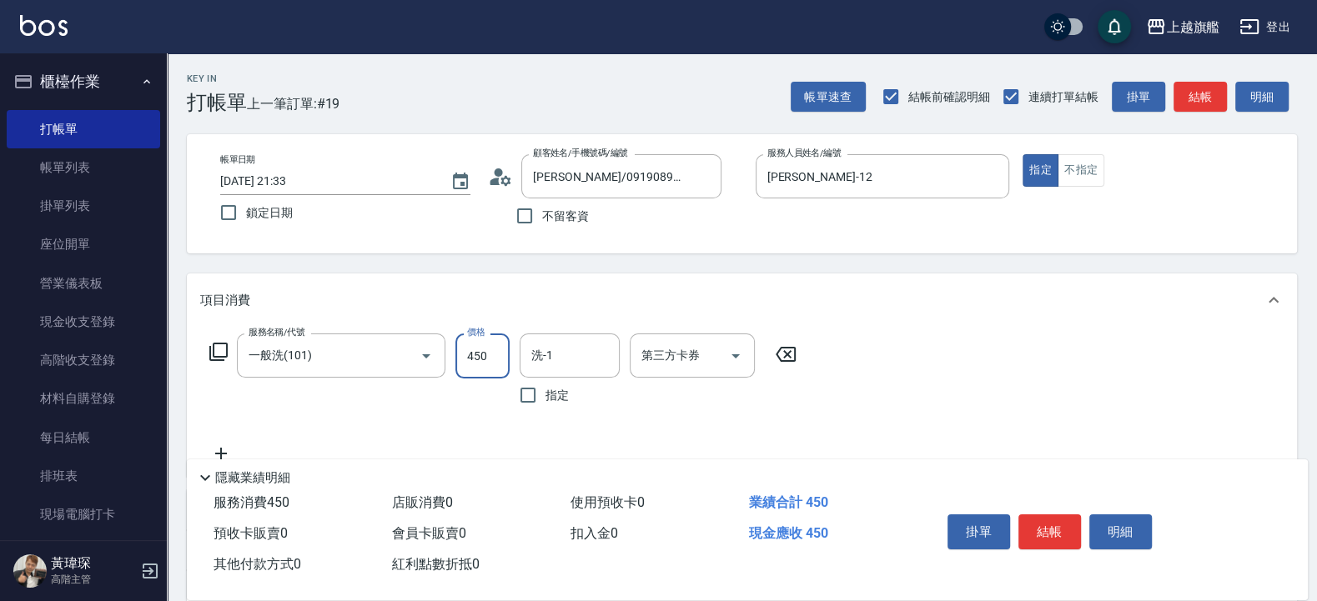
type input "450"
click at [608, 357] on input "洗-1" at bounding box center [569, 355] width 85 height 29
type input "陳祈聿-26"
click at [674, 362] on input "第三方卡券" at bounding box center [679, 355] width 85 height 29
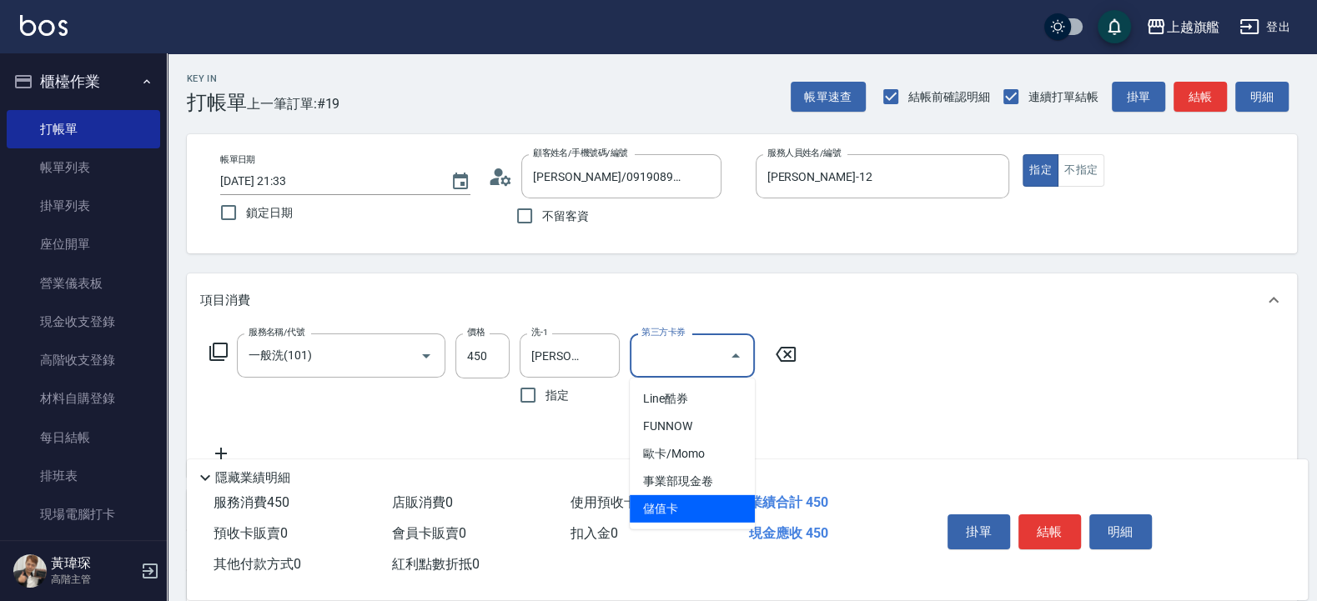
drag, startPoint x: 709, startPoint y: 509, endPoint x: 701, endPoint y: 503, distance: 10.2
click at [709, 510] on span "儲值卡" at bounding box center [692, 510] width 125 height 28
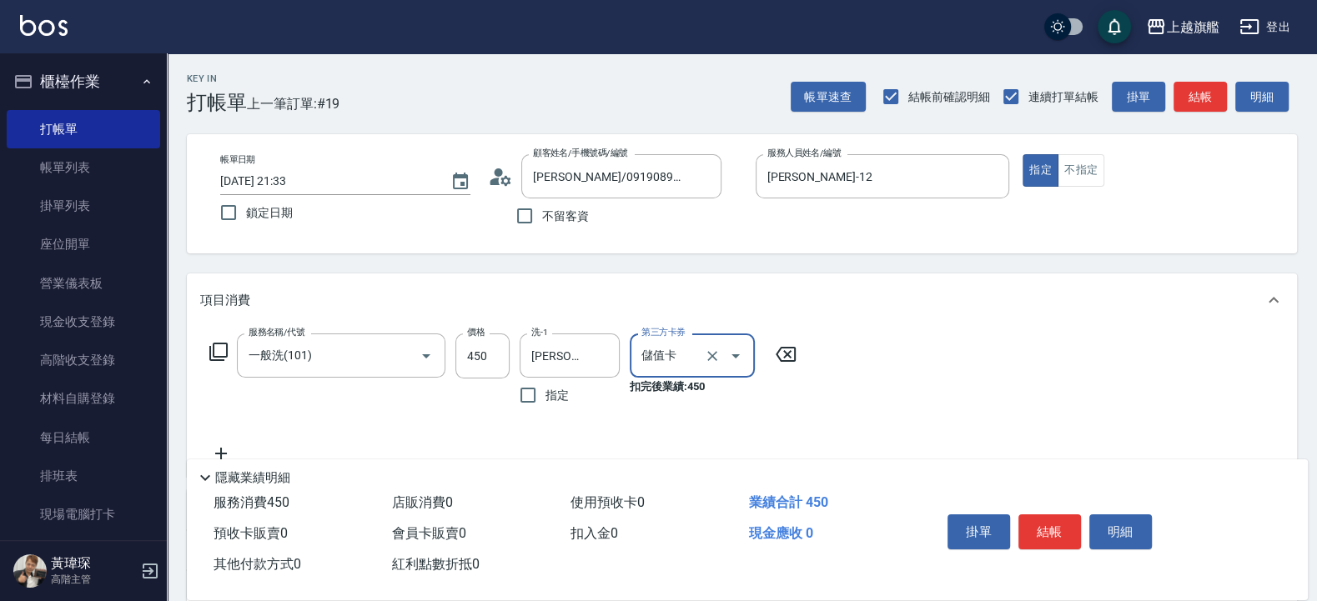
type input "儲值卡"
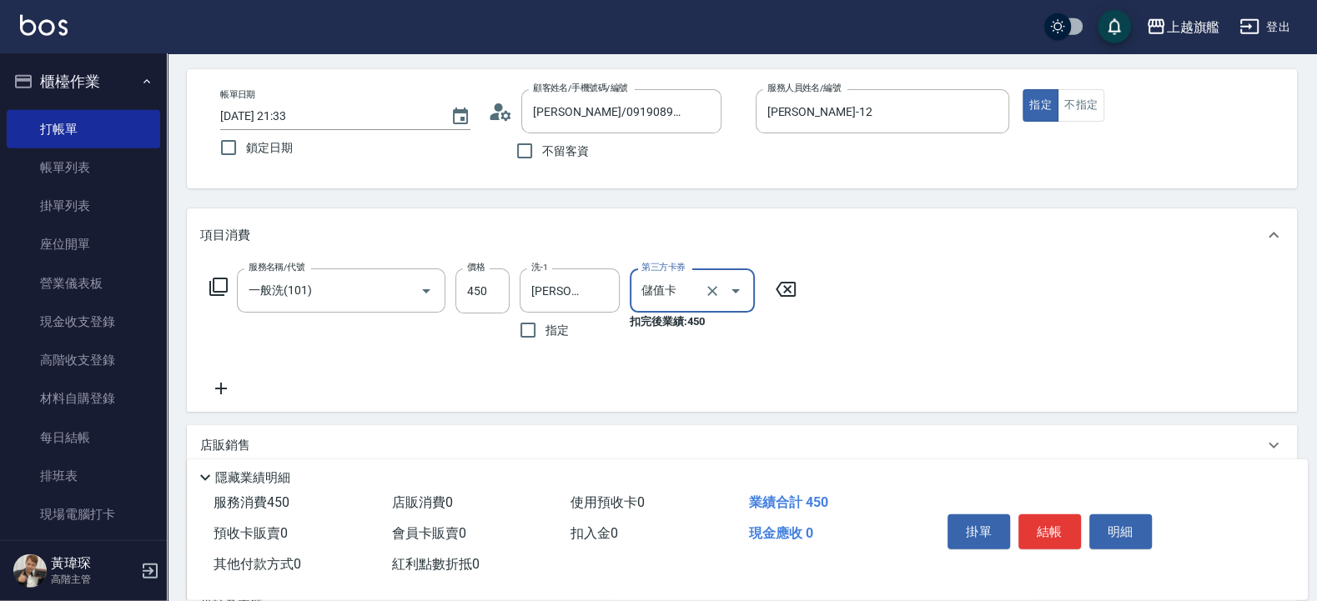
scroll to position [248, 0]
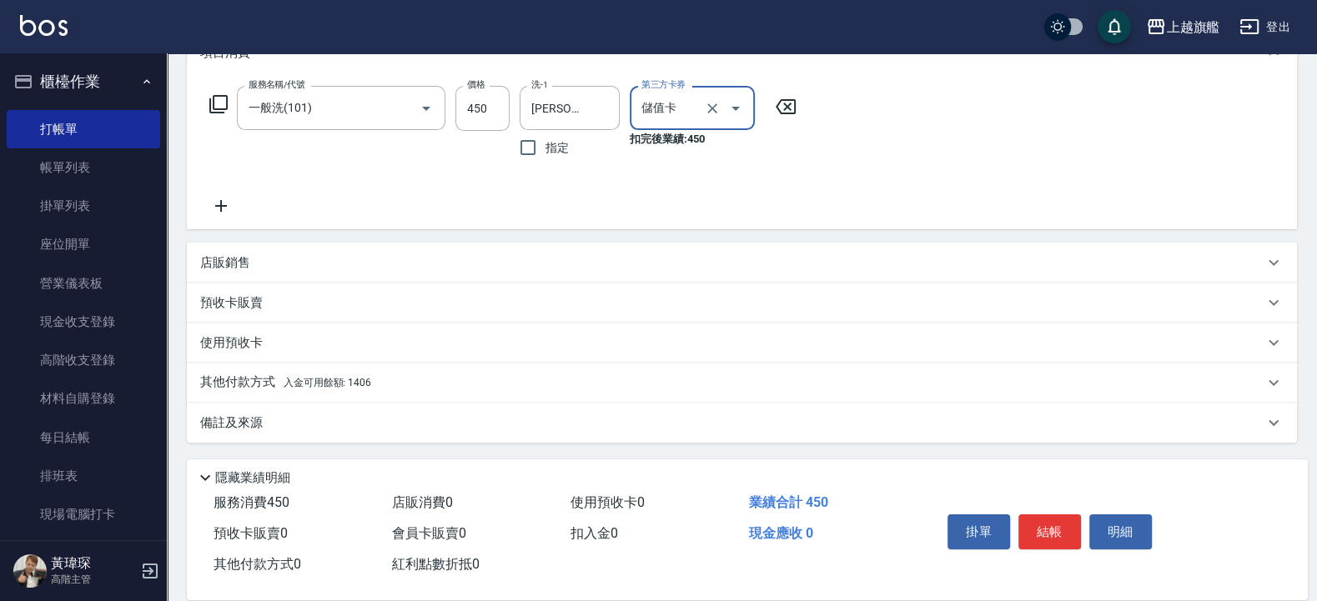
click at [297, 375] on p "其他付款方式 入金可用餘額: 1406" at bounding box center [285, 383] width 171 height 18
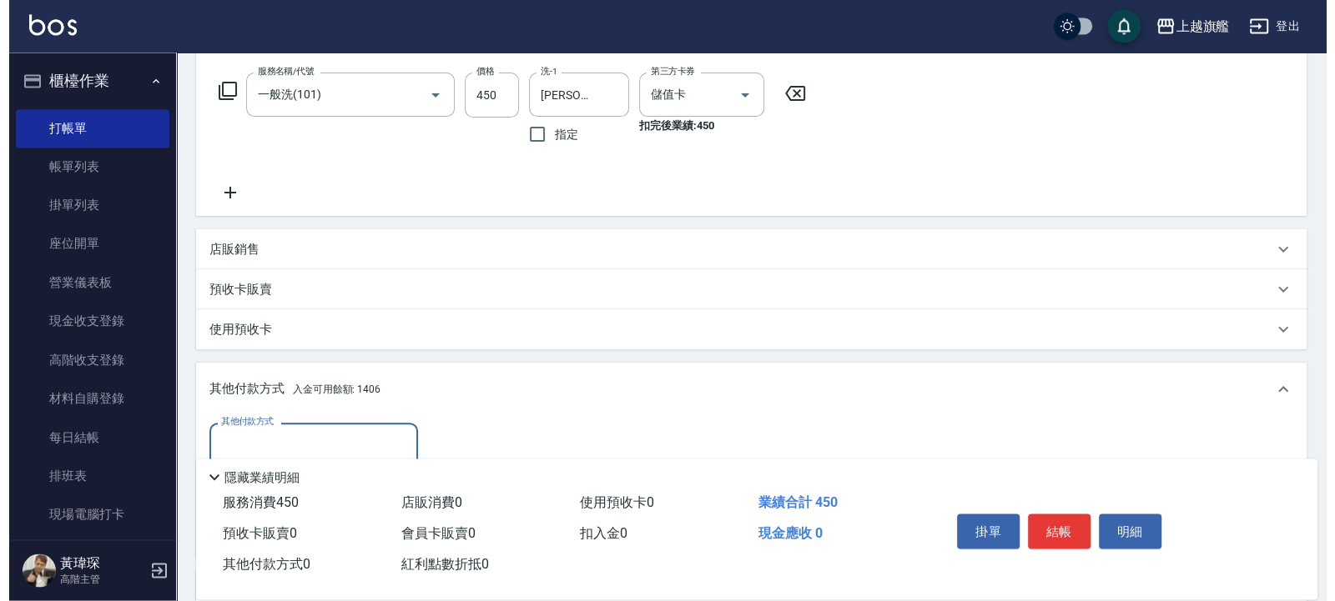
scroll to position [430, 0]
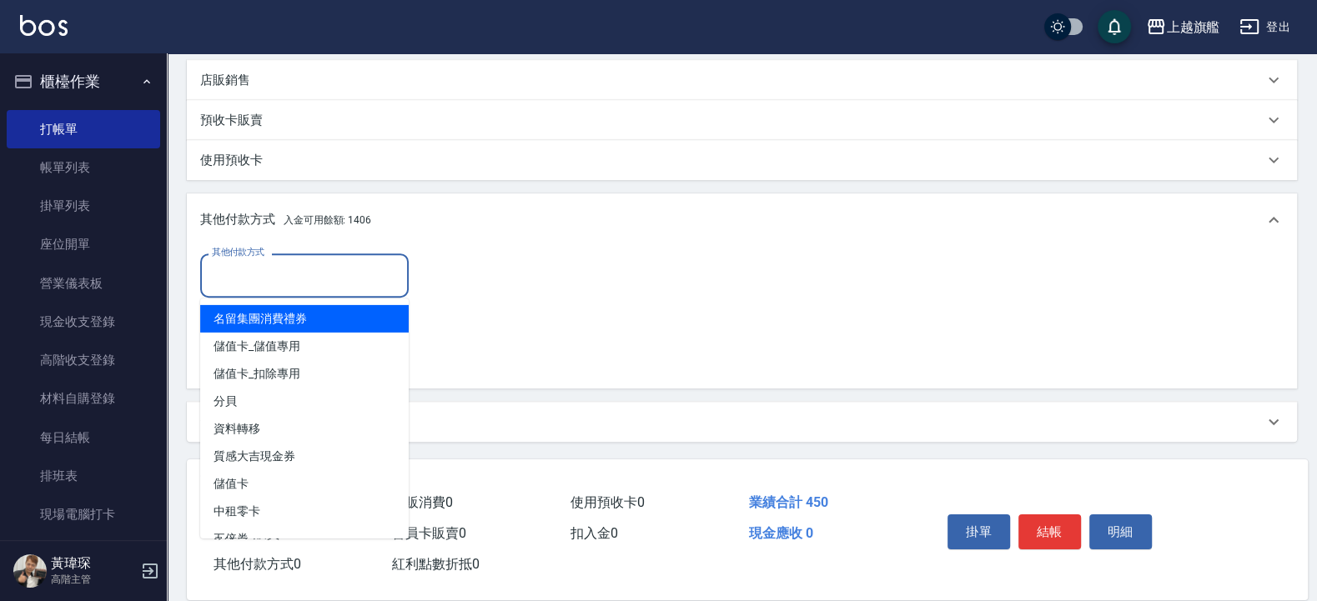
click at [311, 289] on input "其他付款方式" at bounding box center [305, 275] width 194 height 29
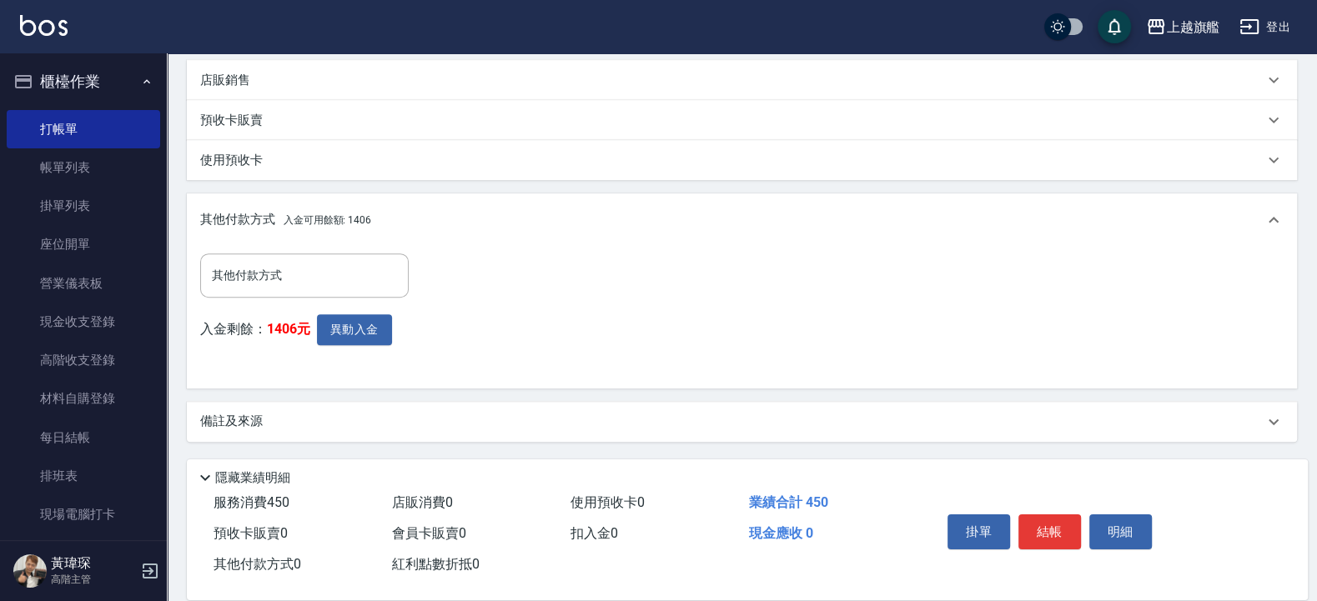
click at [538, 265] on div "其他付款方式 其他付款方式 入金剩餘： 1406元 異動入金" at bounding box center [742, 315] width 1084 height 122
click at [345, 334] on button "異動入金" at bounding box center [354, 329] width 75 height 31
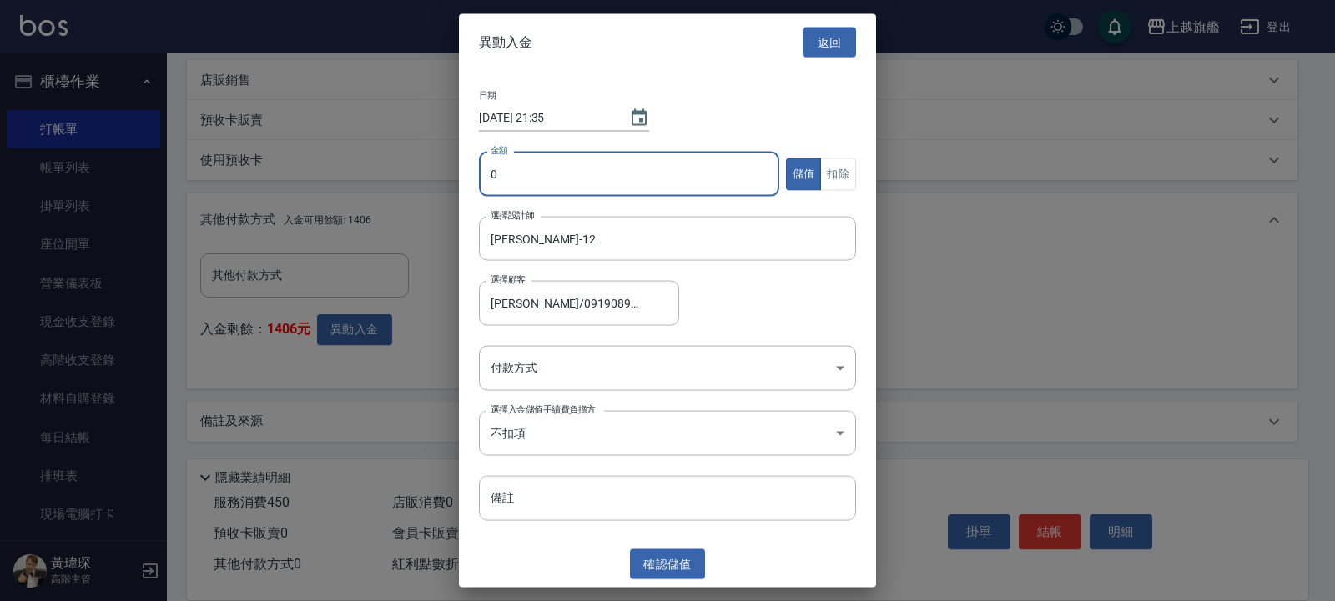
drag, startPoint x: 551, startPoint y: 174, endPoint x: 450, endPoint y: 182, distance: 101.3
click at [479, 183] on input "0" at bounding box center [629, 174] width 300 height 45
type input "450"
click at [823, 167] on div "儲值 扣除" at bounding box center [821, 174] width 71 height 33
click at [843, 169] on button "扣除" at bounding box center [838, 174] width 36 height 33
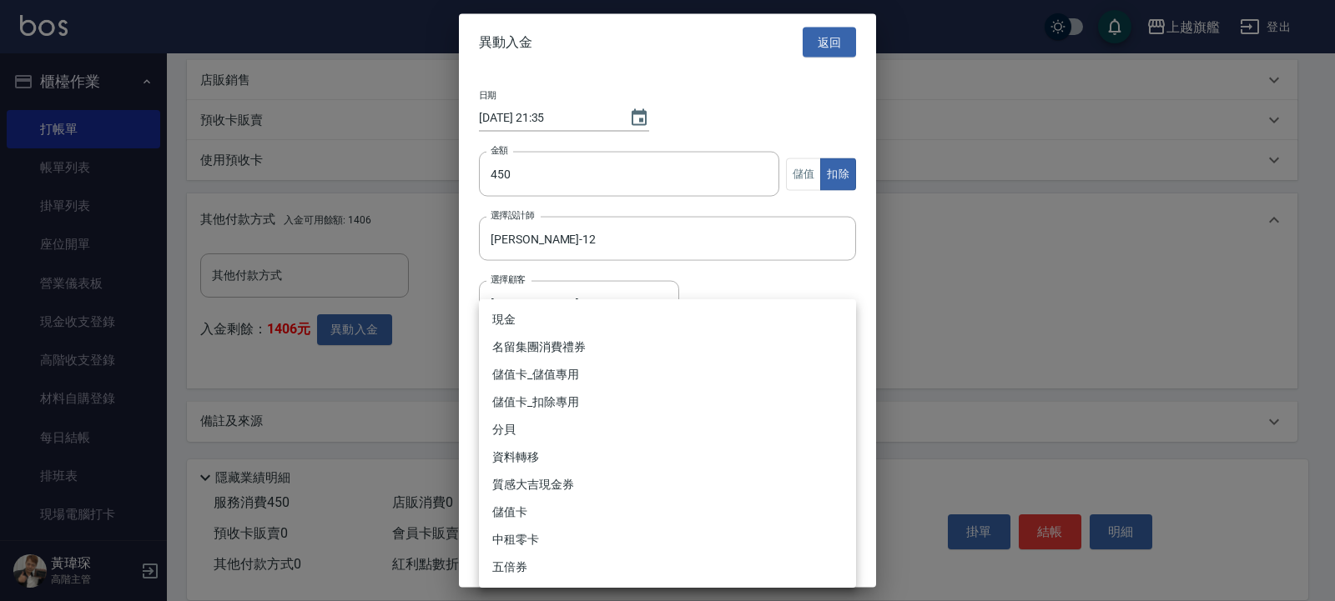
click at [622, 374] on body "上越旗艦 登出 櫃檯作業 打帳單 帳單列表 掛單列表 座位開單 營業儀表板 現金收支登錄 高階收支登錄 材料自購登錄 每日結帳 排班表 現場電腦打卡 掃碼打卡…" at bounding box center [667, 86] width 1335 height 1032
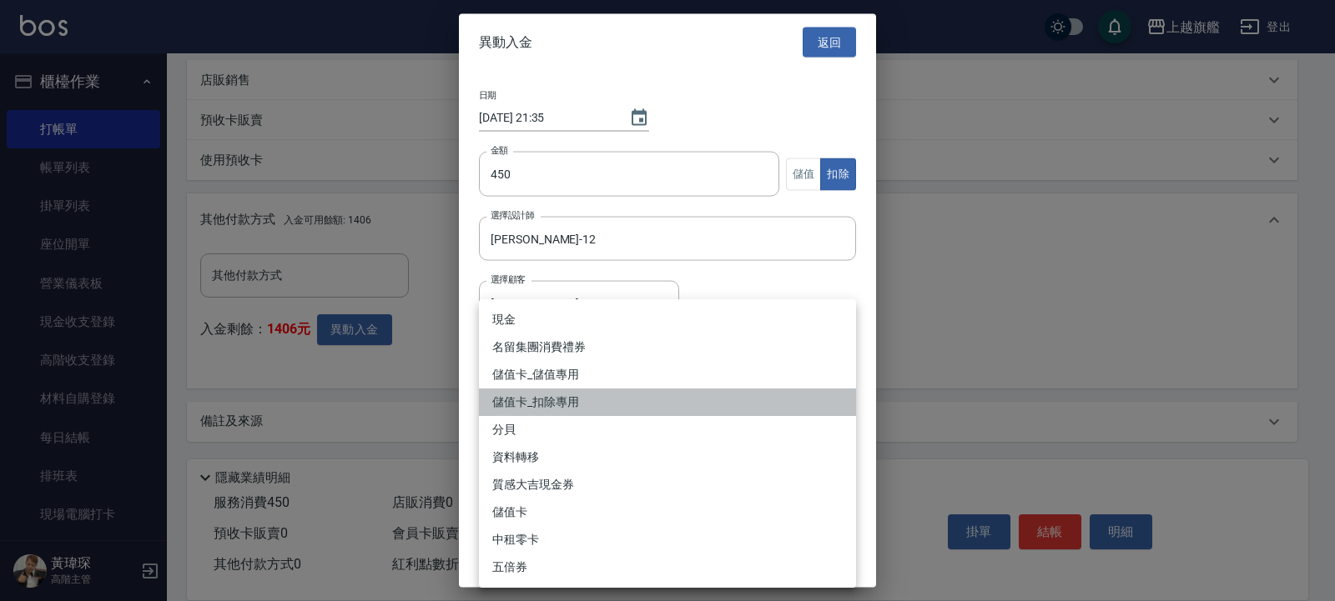
click at [587, 396] on li "儲值卡_扣除專用" at bounding box center [667, 403] width 377 height 28
type input "儲值卡_扣除專用"
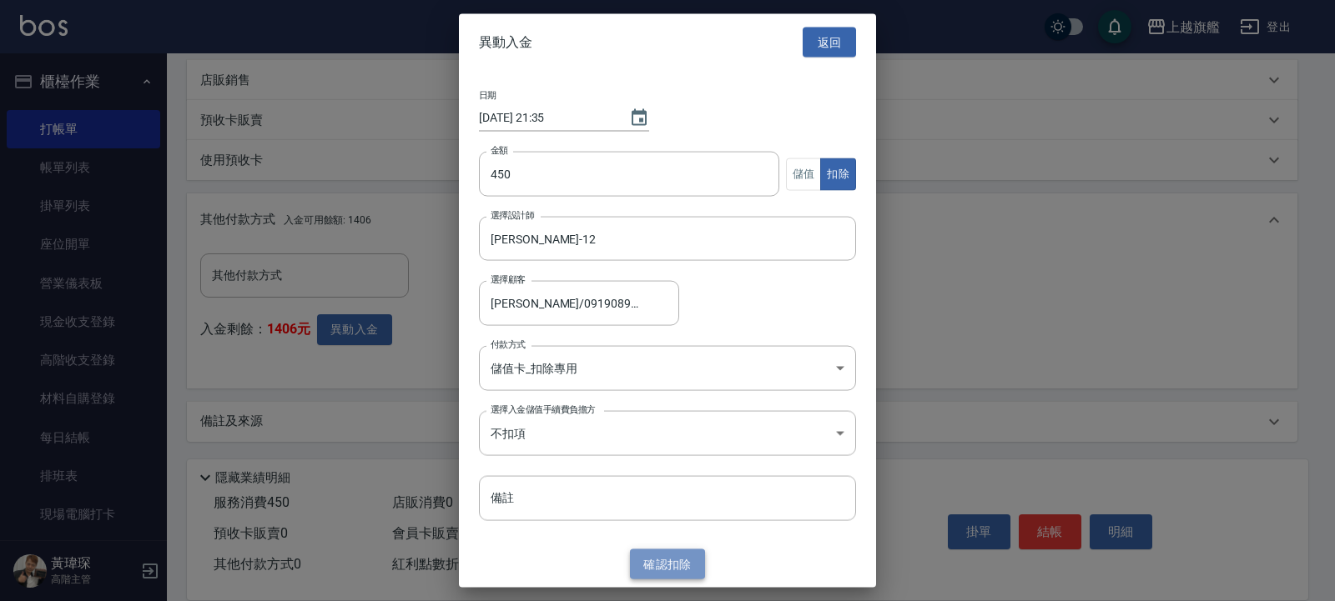
click at [666, 562] on button "確認 扣除" at bounding box center [667, 564] width 75 height 31
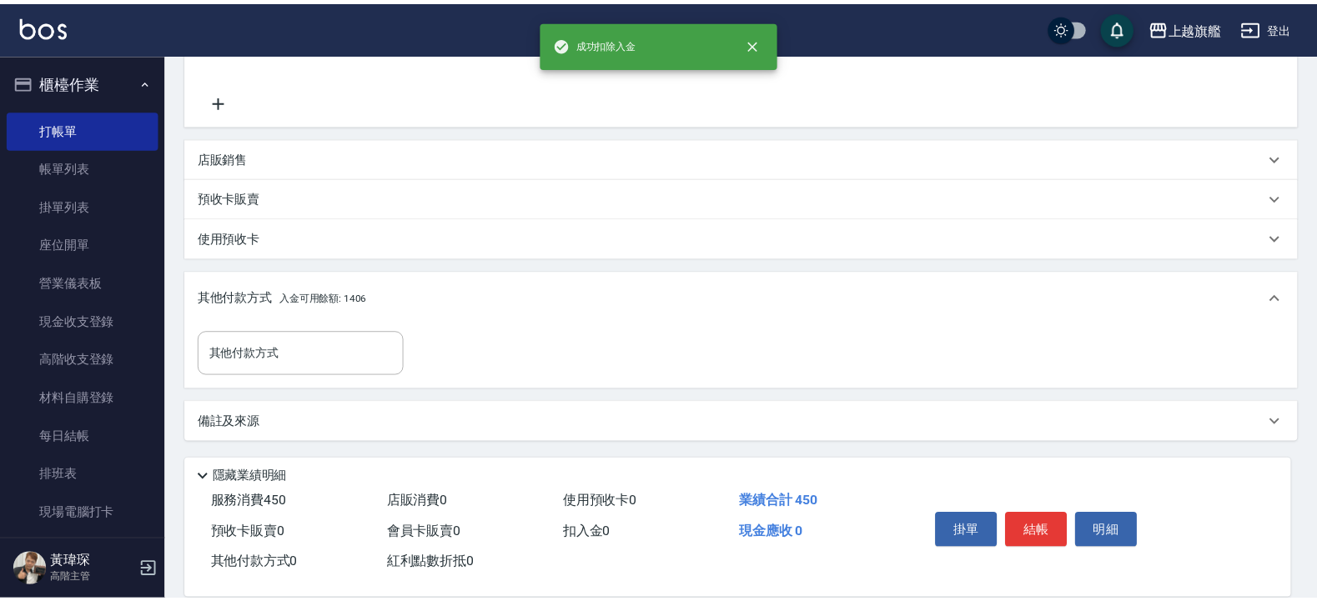
scroll to position [353, 0]
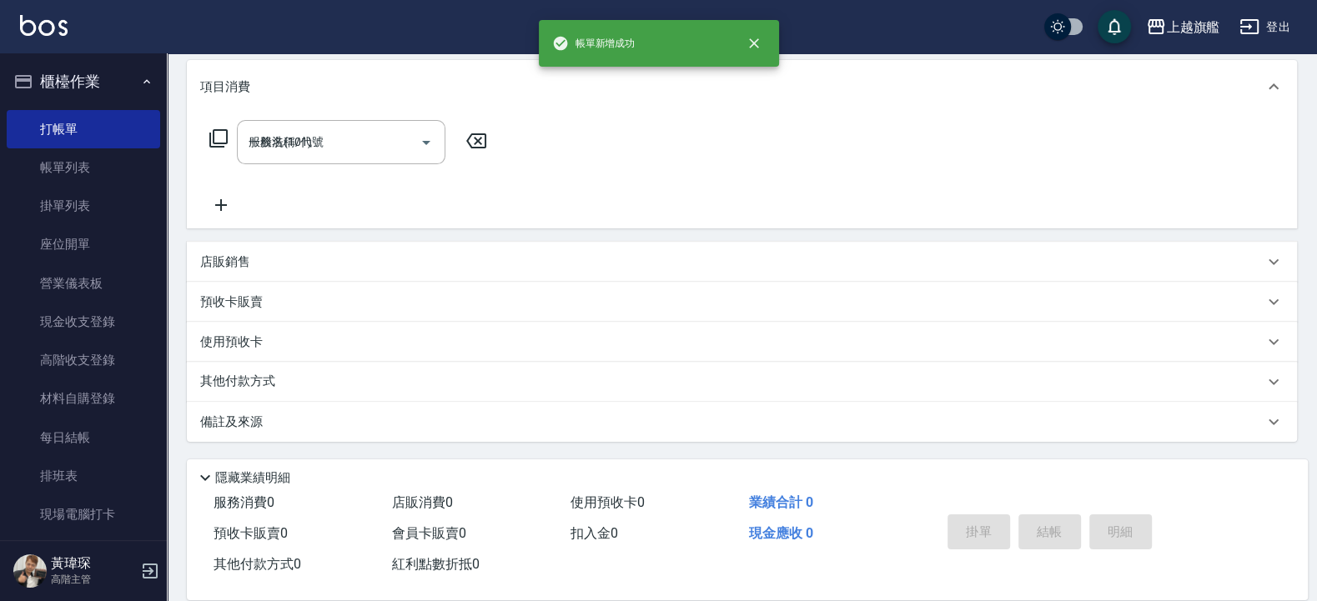
type input "2025/08/21 21:35"
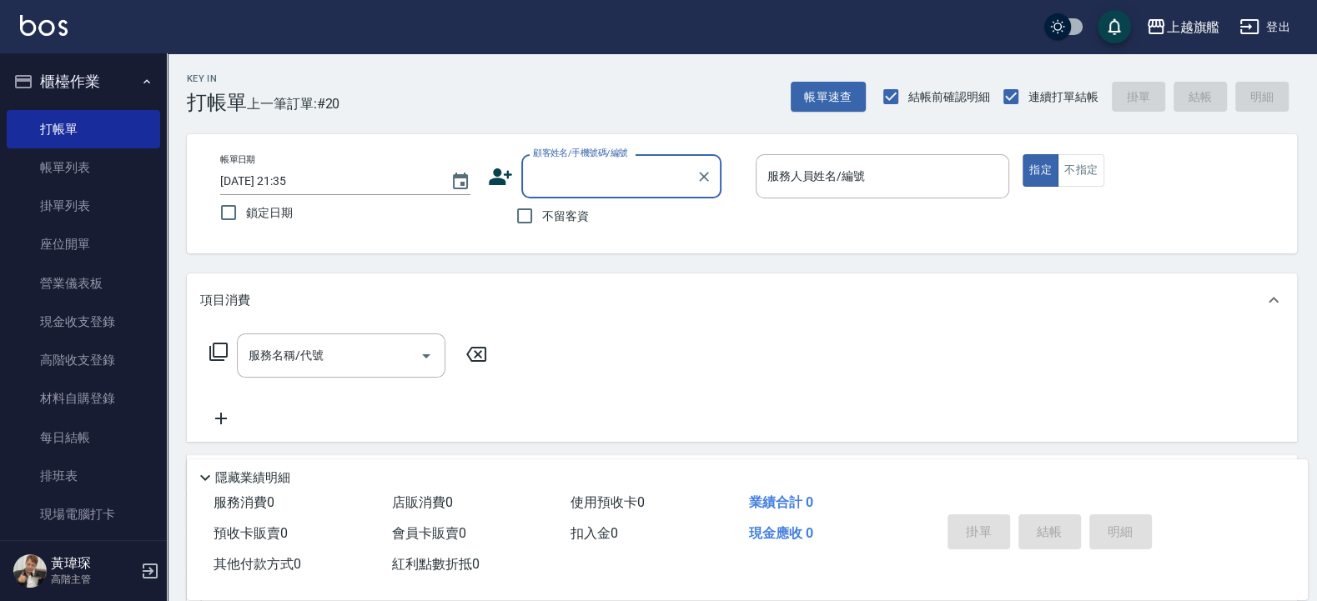
click at [558, 224] on span "不留客資" at bounding box center [565, 217] width 47 height 18
click at [542, 224] on input "不留客資" at bounding box center [524, 216] width 35 height 35
checkbox input "true"
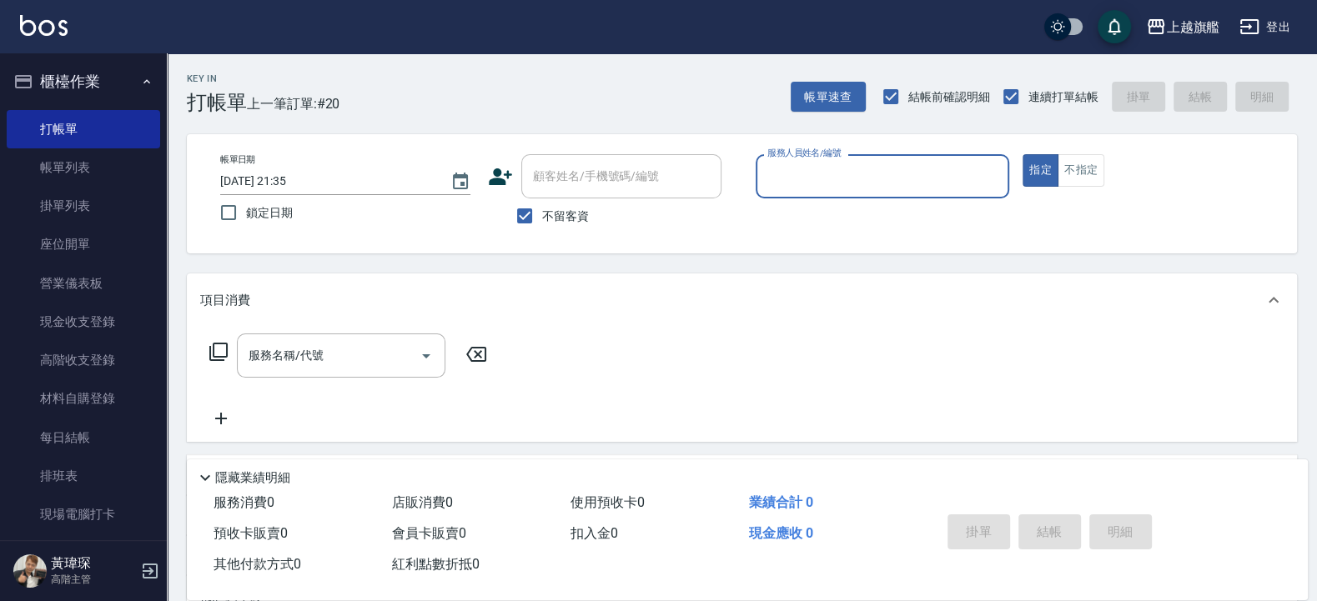
click at [484, 242] on div "帳單日期 2025/08/21 21:35 鎖定日期 顧客姓名/手機號碼/編號 顧客姓名/手機號碼/編號 不留客資 服務人員姓名/編號 服務人員姓名/編號 指…" at bounding box center [742, 193] width 1110 height 119
click at [796, 168] on input "服務人員姓名/編號" at bounding box center [882, 176] width 239 height 29
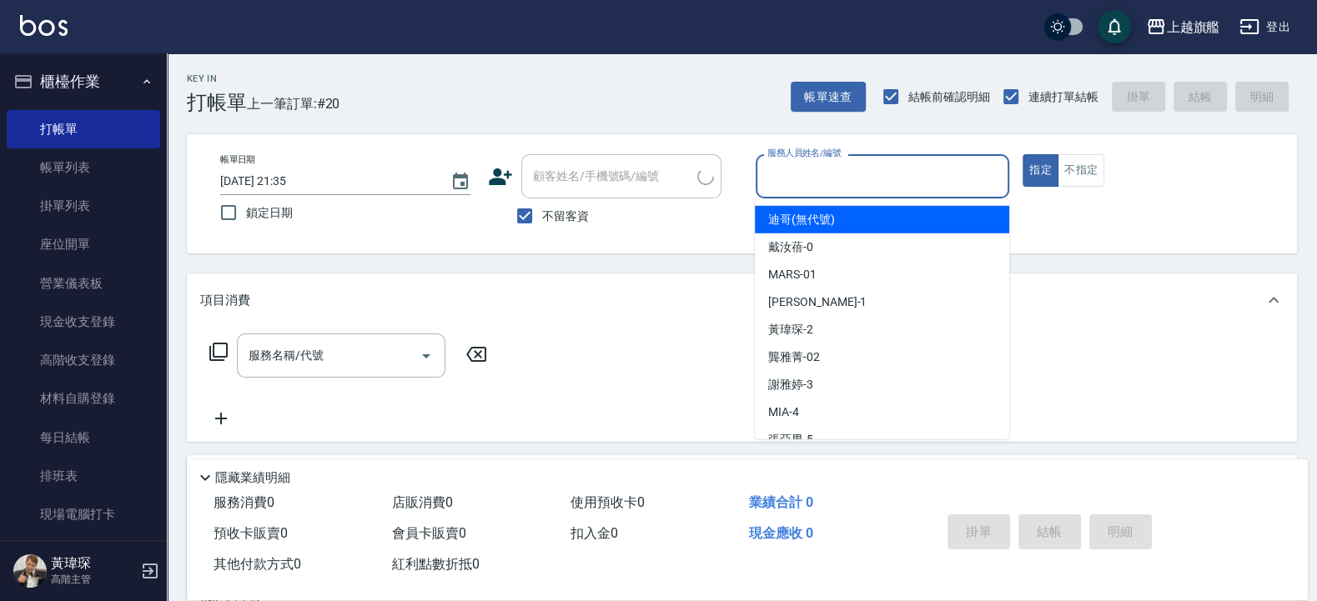
type input "張承翰/0963757231/"
type input "張佳琳-6"
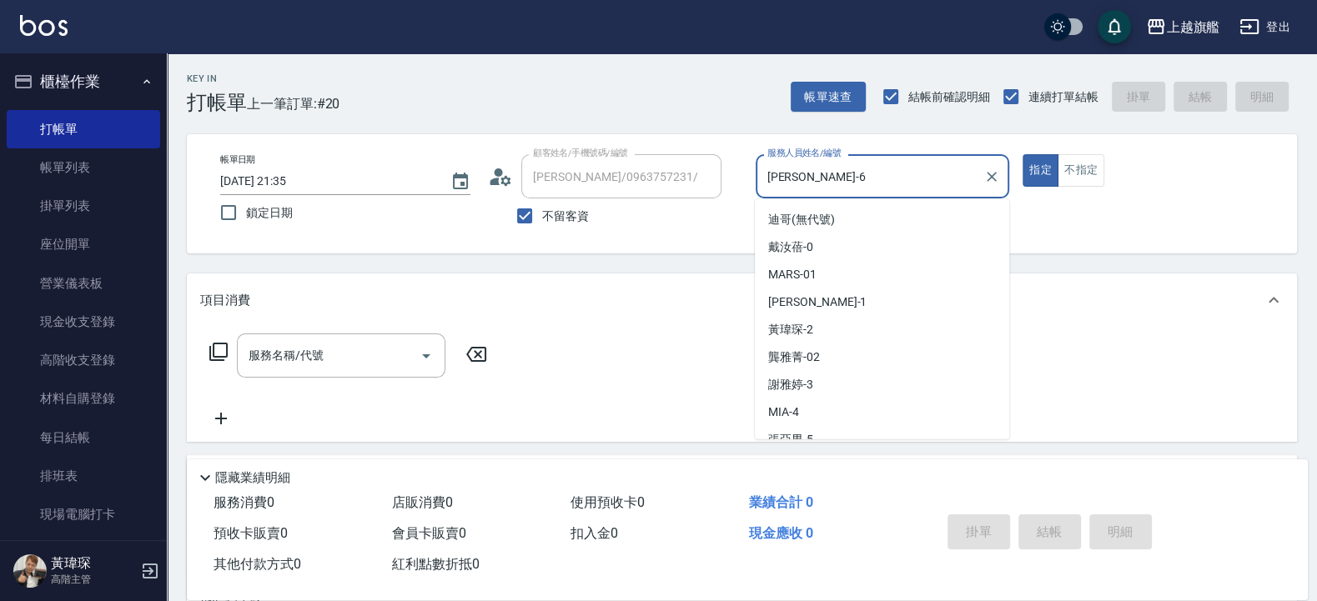
scroll to position [40, 0]
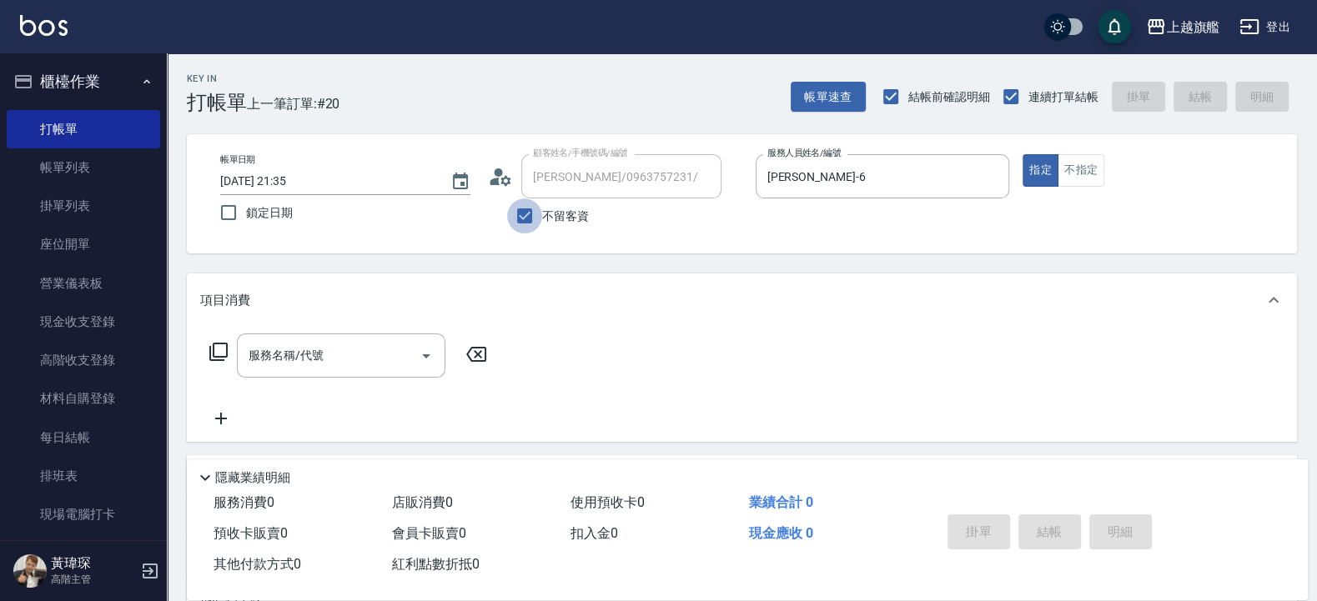
click at [541, 207] on input "不留客資" at bounding box center [524, 216] width 35 height 35
drag, startPoint x: 541, startPoint y: 220, endPoint x: 551, endPoint y: 220, distance: 10.8
click at [543, 220] on label "不留客資" at bounding box center [548, 216] width 82 height 35
click at [542, 220] on input "不留客資" at bounding box center [524, 216] width 35 height 35
checkbox input "true"
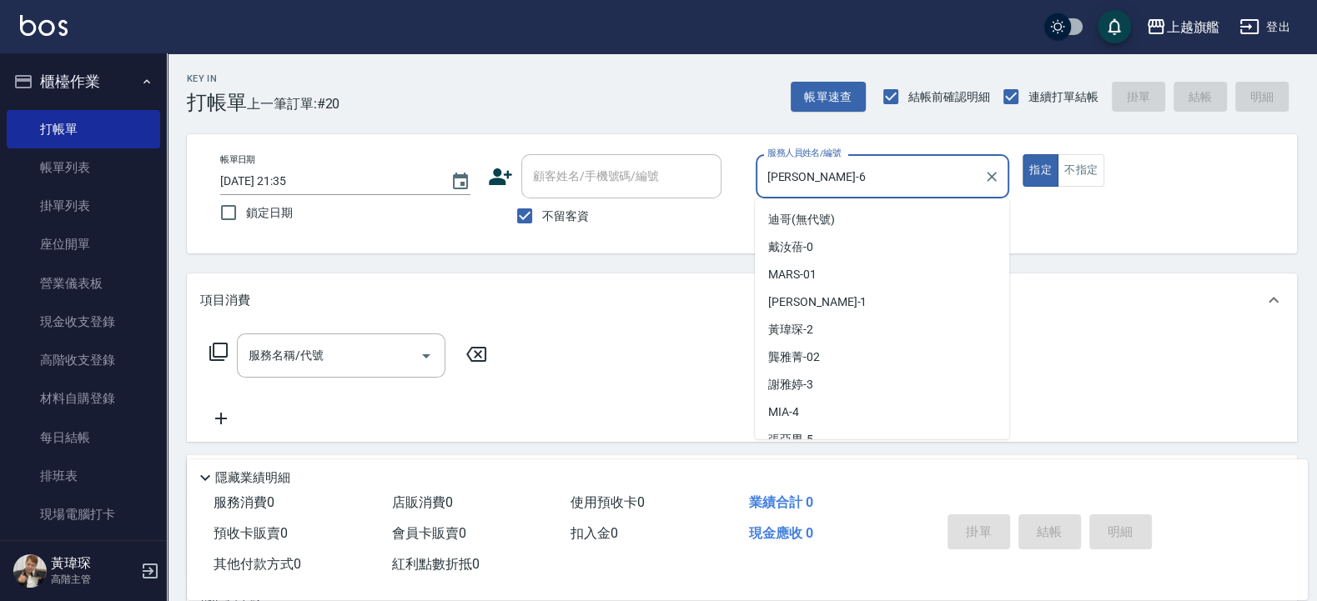
click at [792, 171] on input "張佳琳-6" at bounding box center [870, 176] width 214 height 29
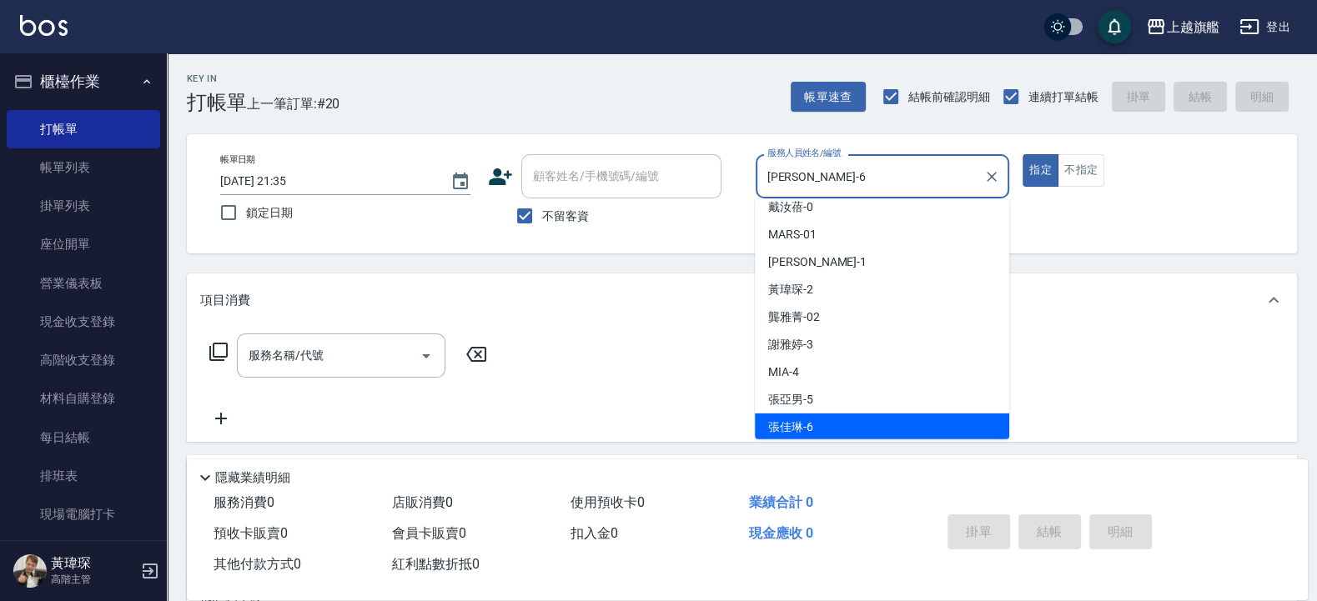
drag, startPoint x: 846, startPoint y: 179, endPoint x: 667, endPoint y: 175, distance: 178.6
click at [763, 175] on input "張佳琳-6" at bounding box center [870, 176] width 214 height 29
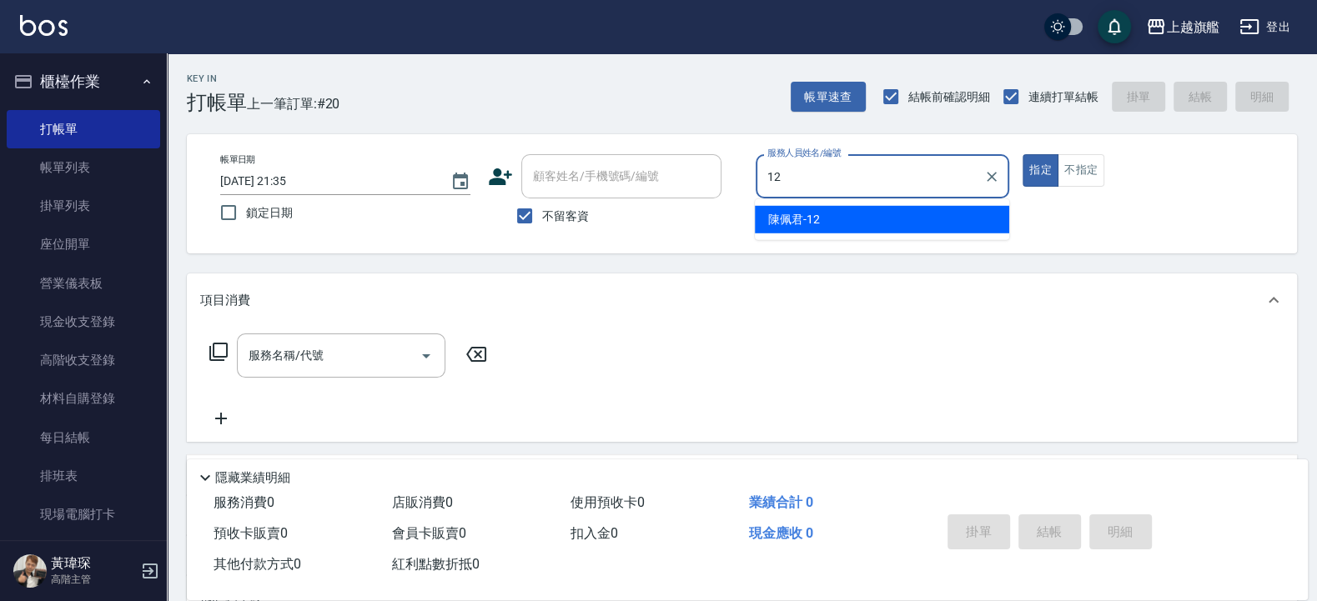
type input "陳佩君-12"
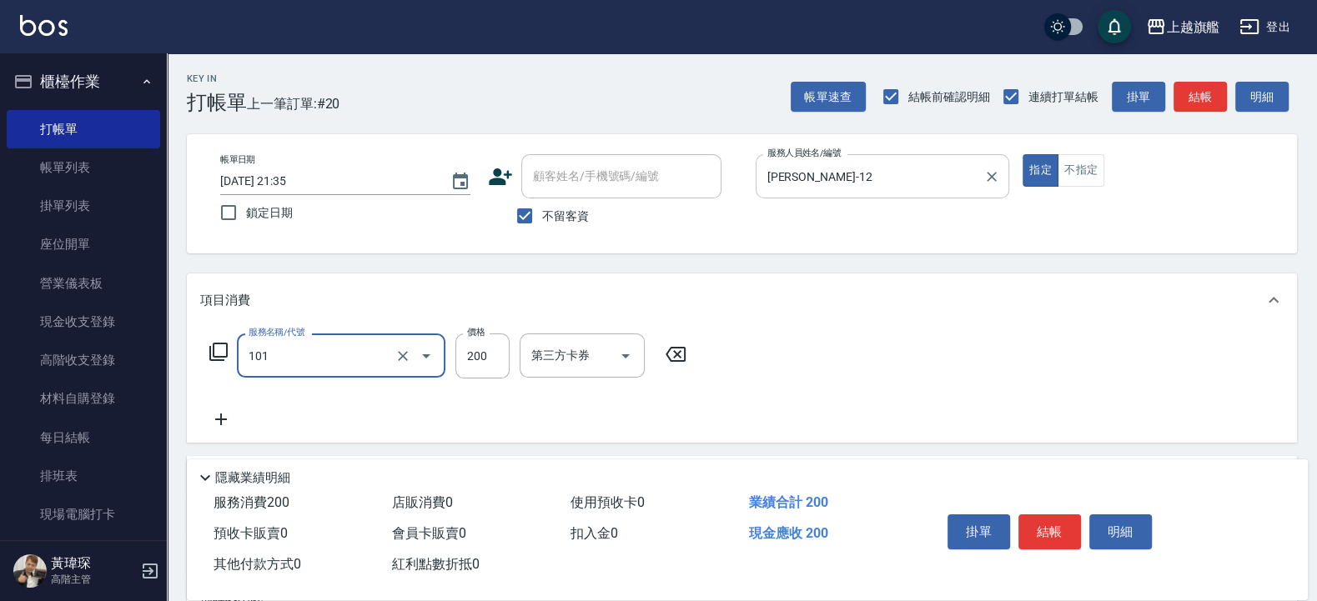
type input "一般洗(101)"
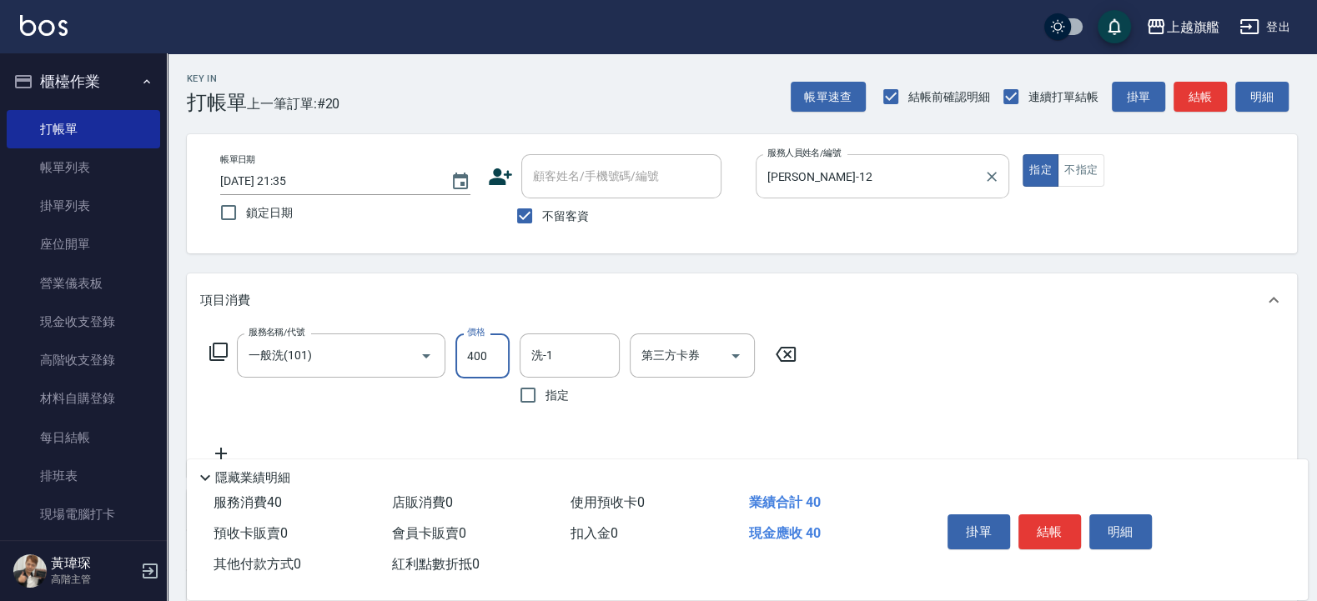
type input "400"
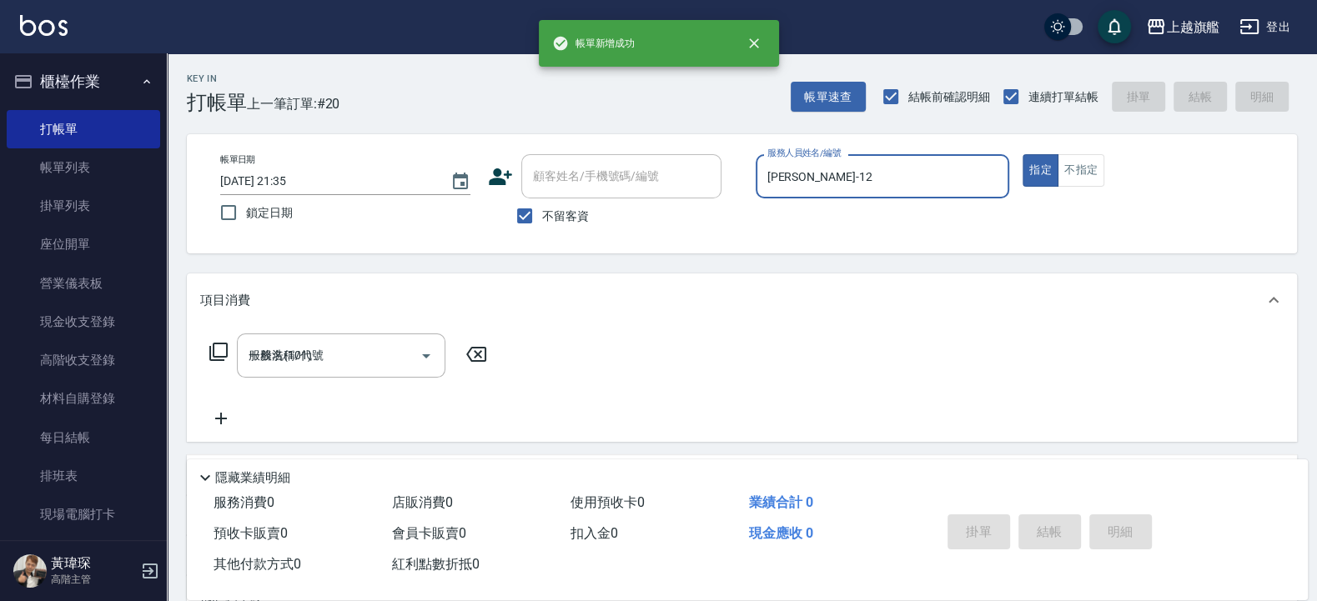
type input "2025/08/21 21:36"
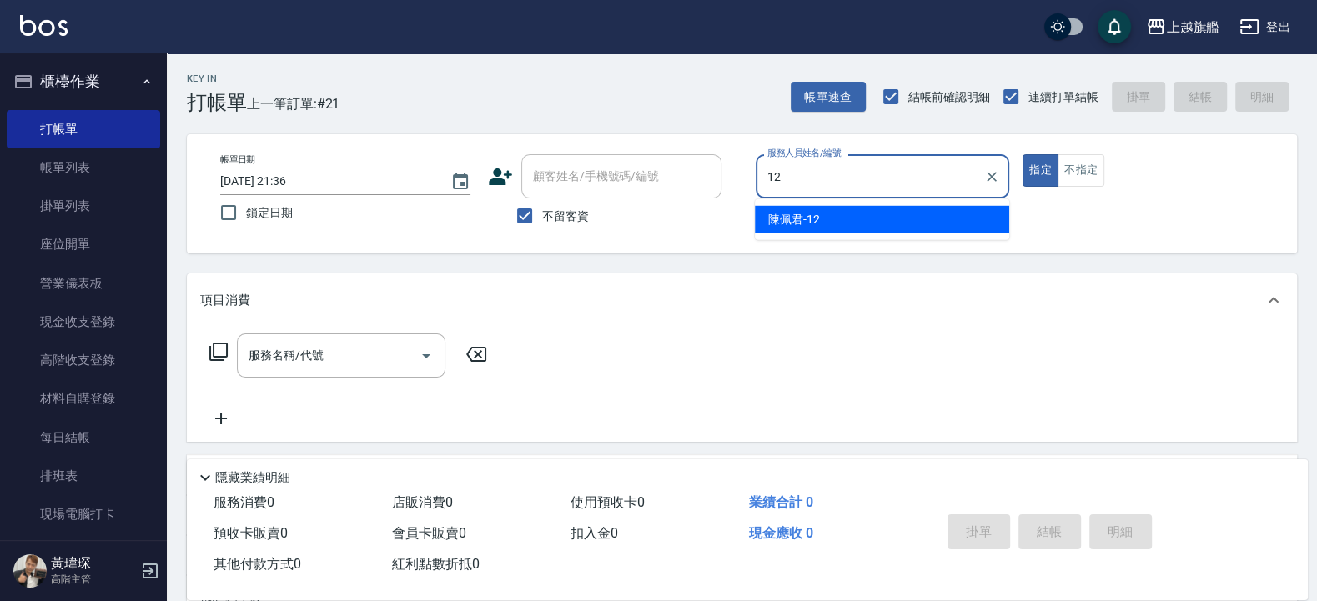
type input "陳佩君-12"
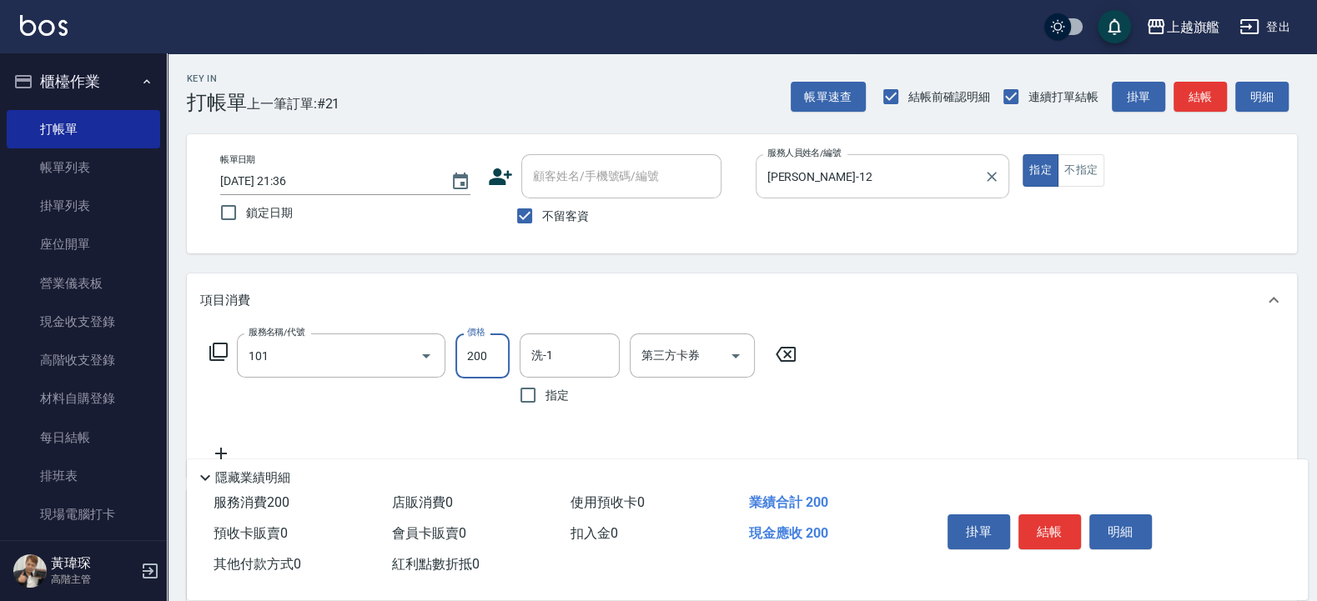
type input "一般洗(101)"
type input "500"
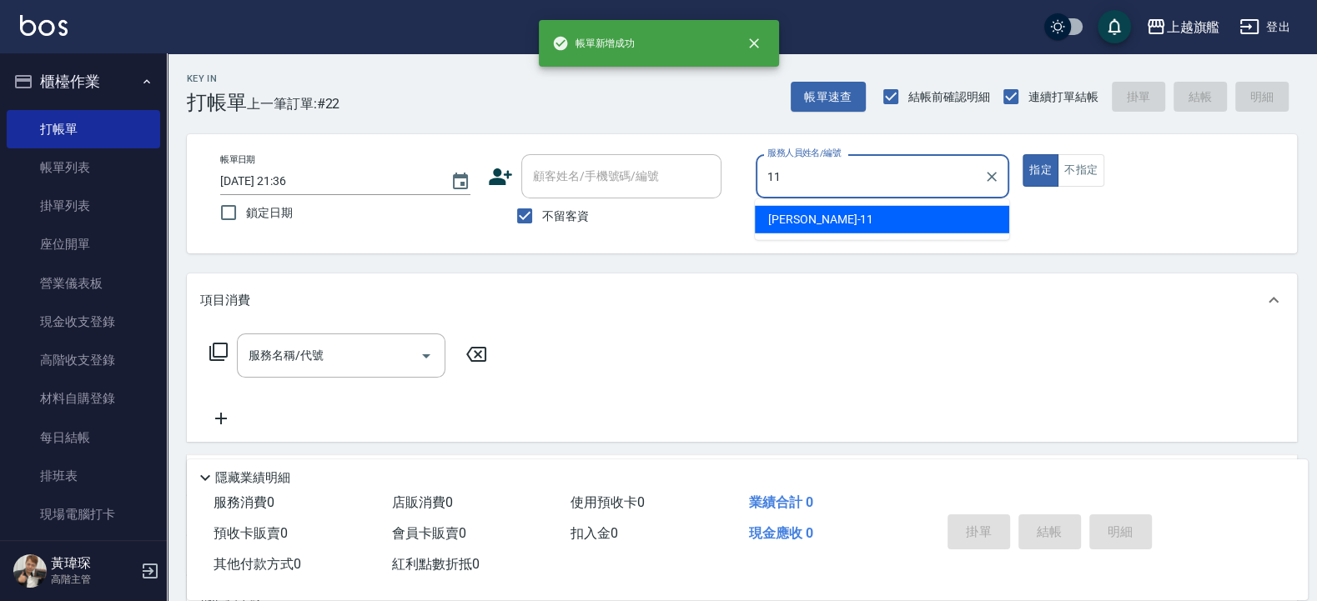
type input "蔡美秀-11"
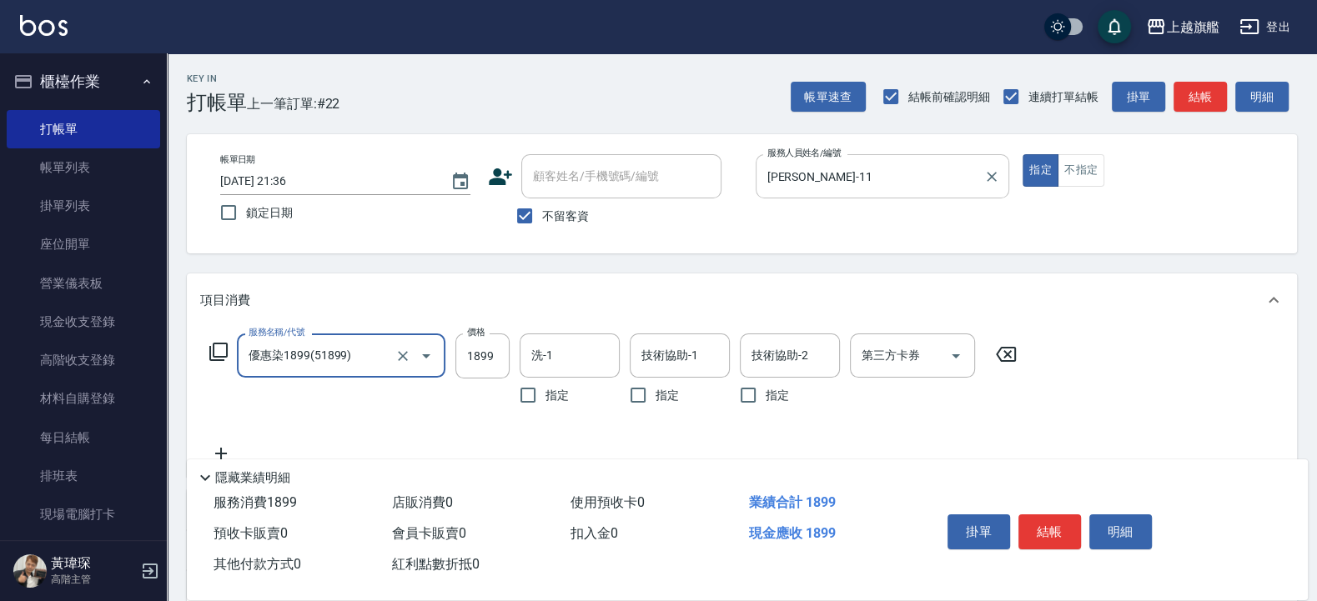
type input "優惠染1899(51899)"
type input "2880"
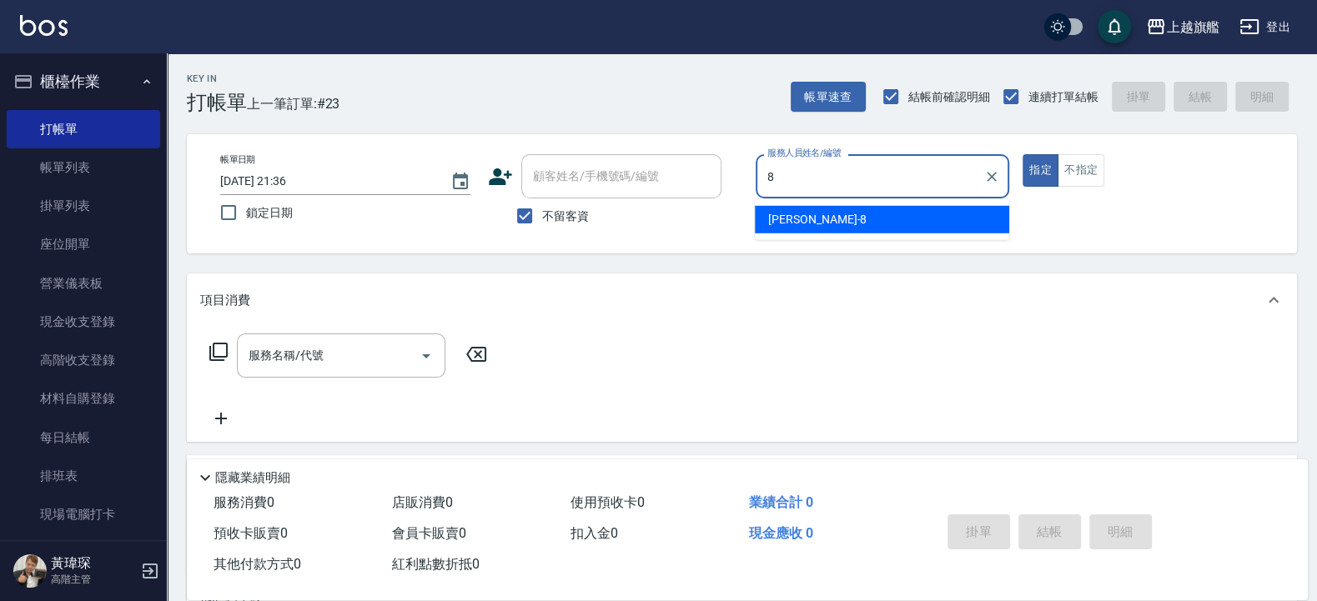
type input "周秀娟-8"
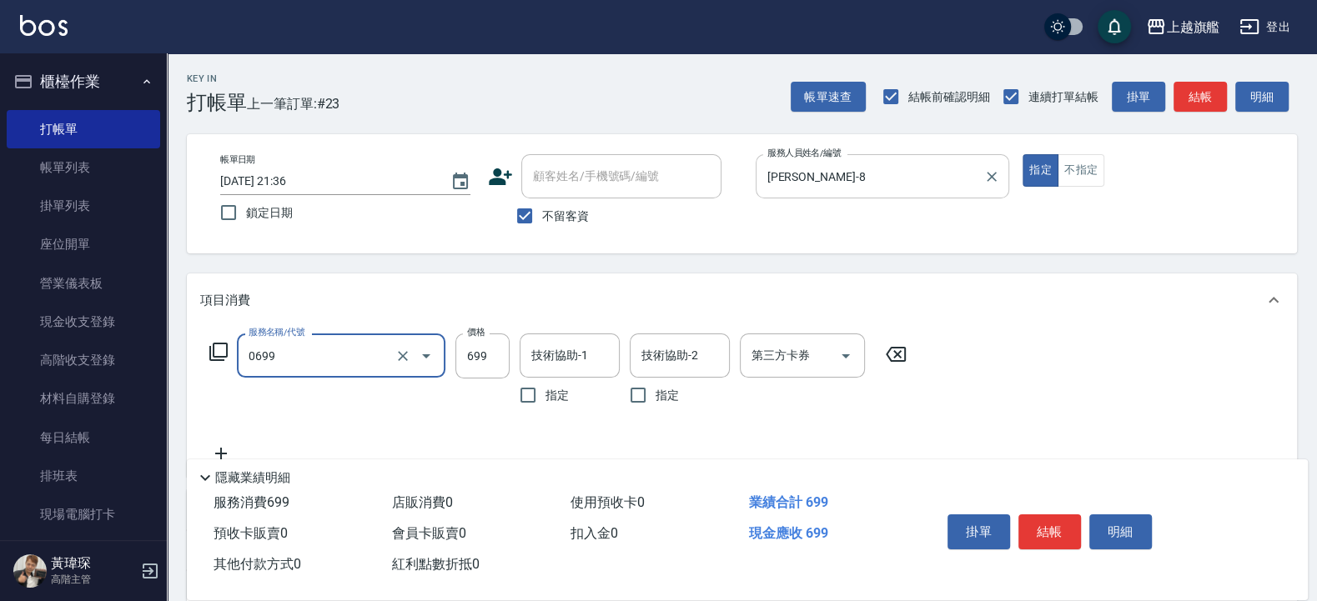
type input "精油SPA(0699)"
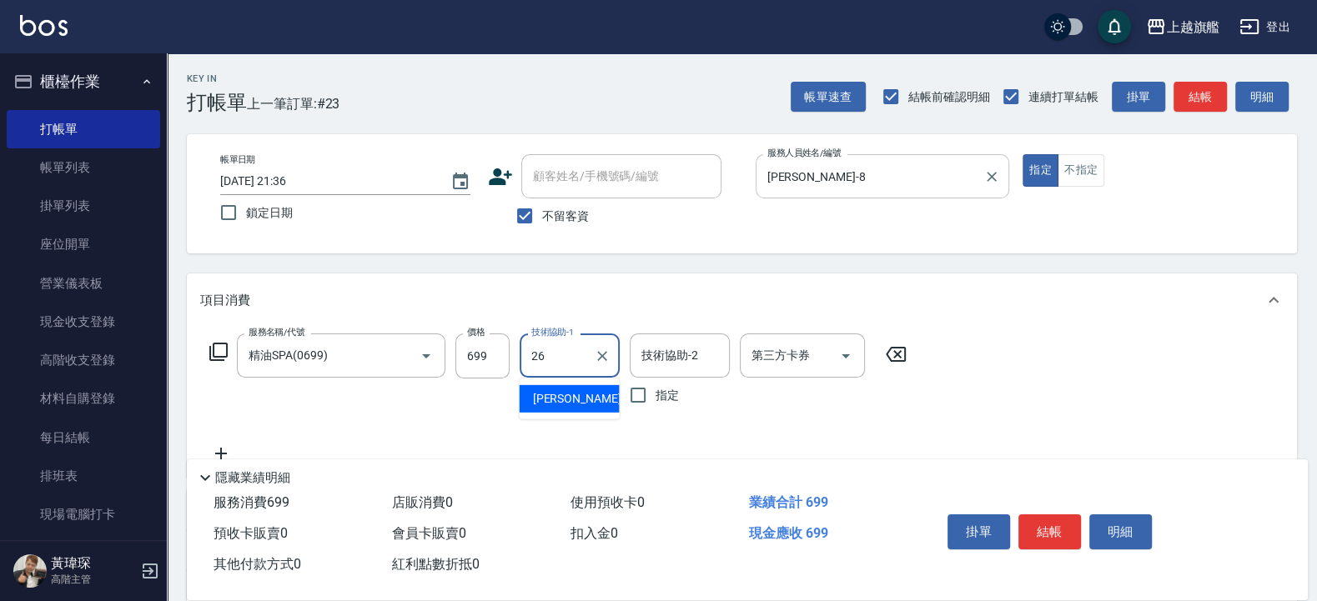
type input "陳祈聿-26"
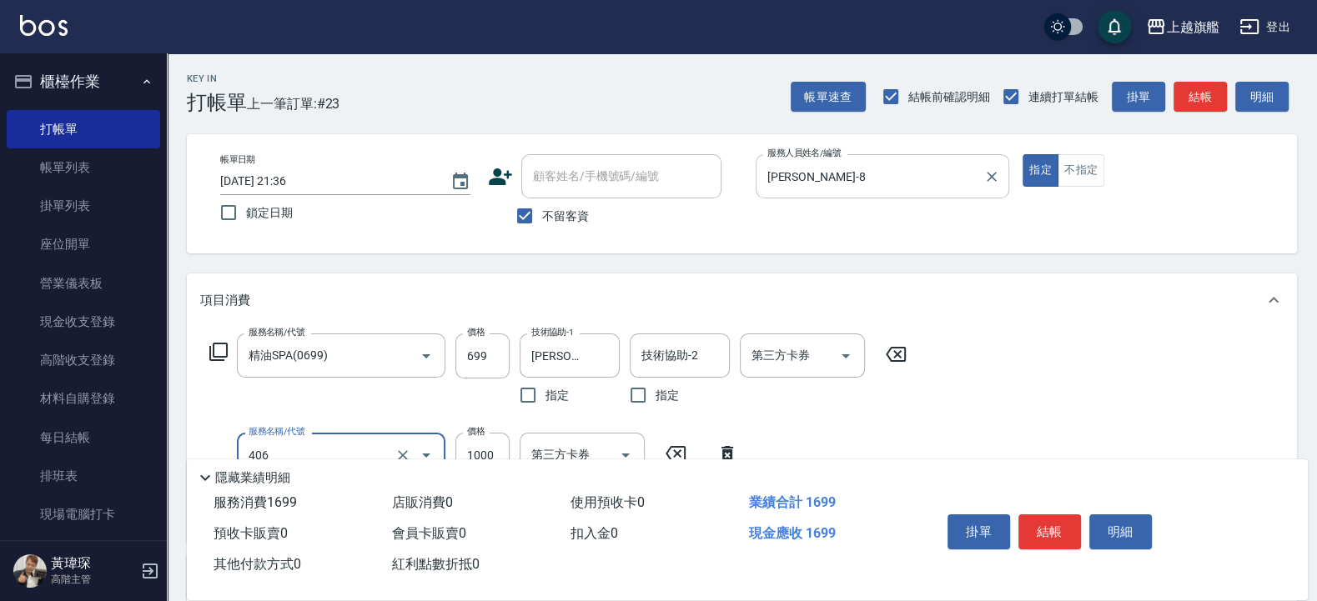
type input "水漾護1000(406)"
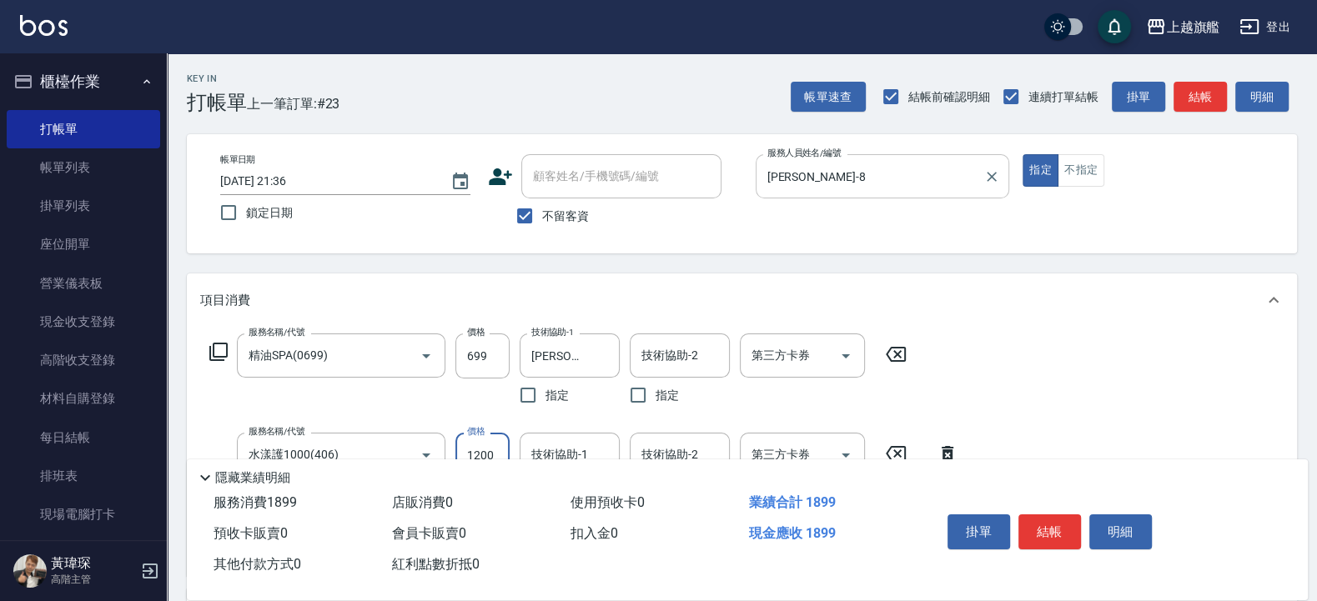
type input "1200"
type input "陳祈聿-26"
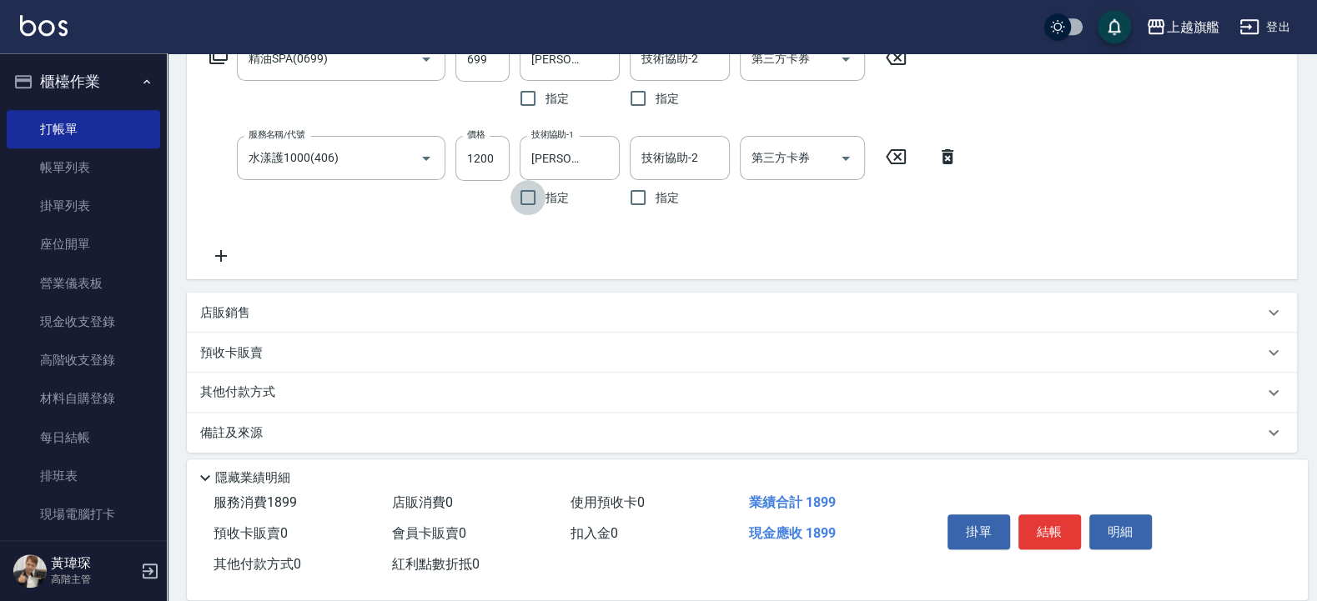
scroll to position [307, 0]
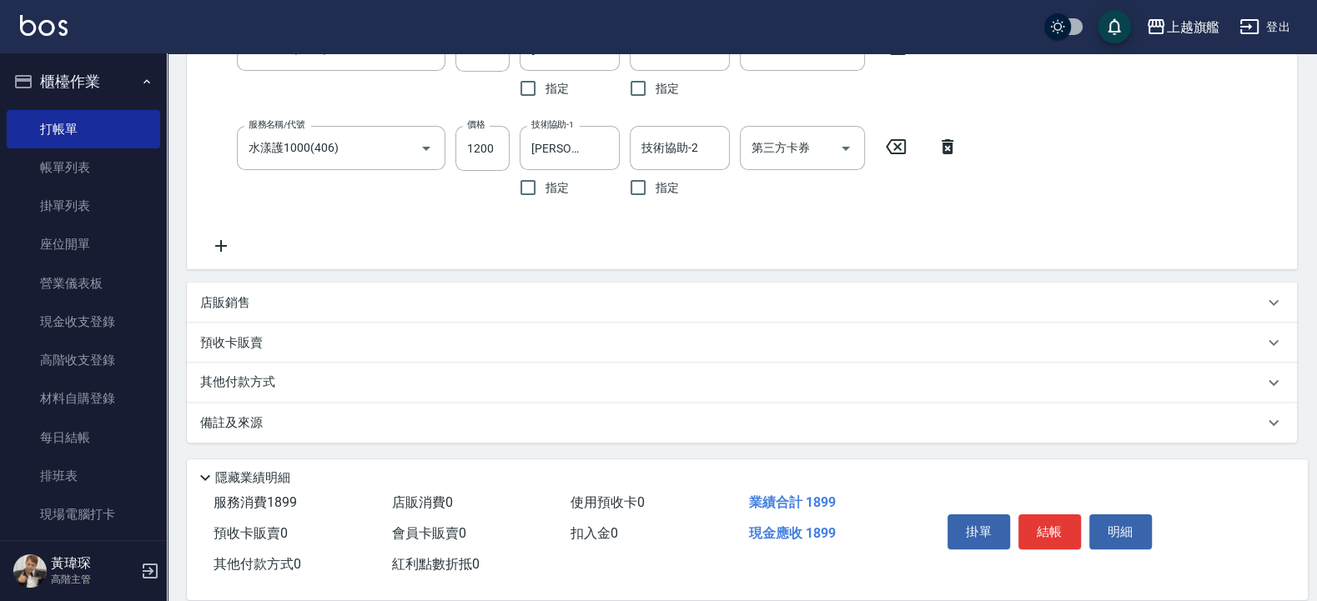
click at [232, 249] on icon at bounding box center [221, 246] width 42 height 20
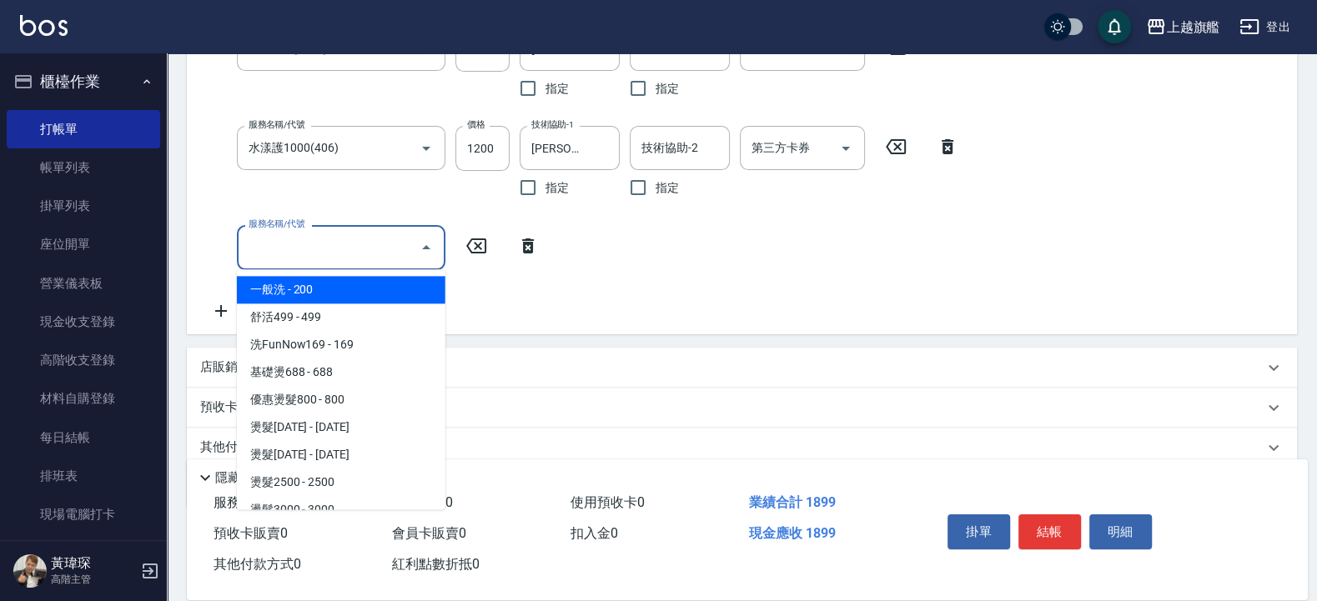
click at [334, 250] on input "服務名稱/代號" at bounding box center [328, 247] width 169 height 29
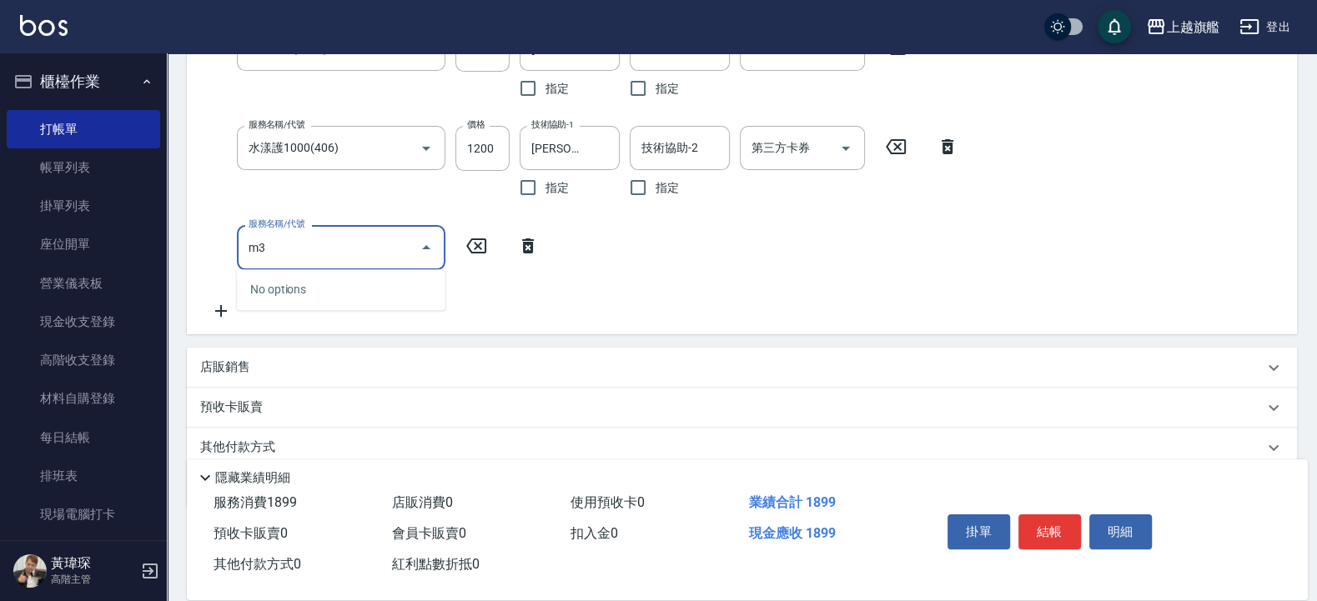
type input "m"
type input "死"
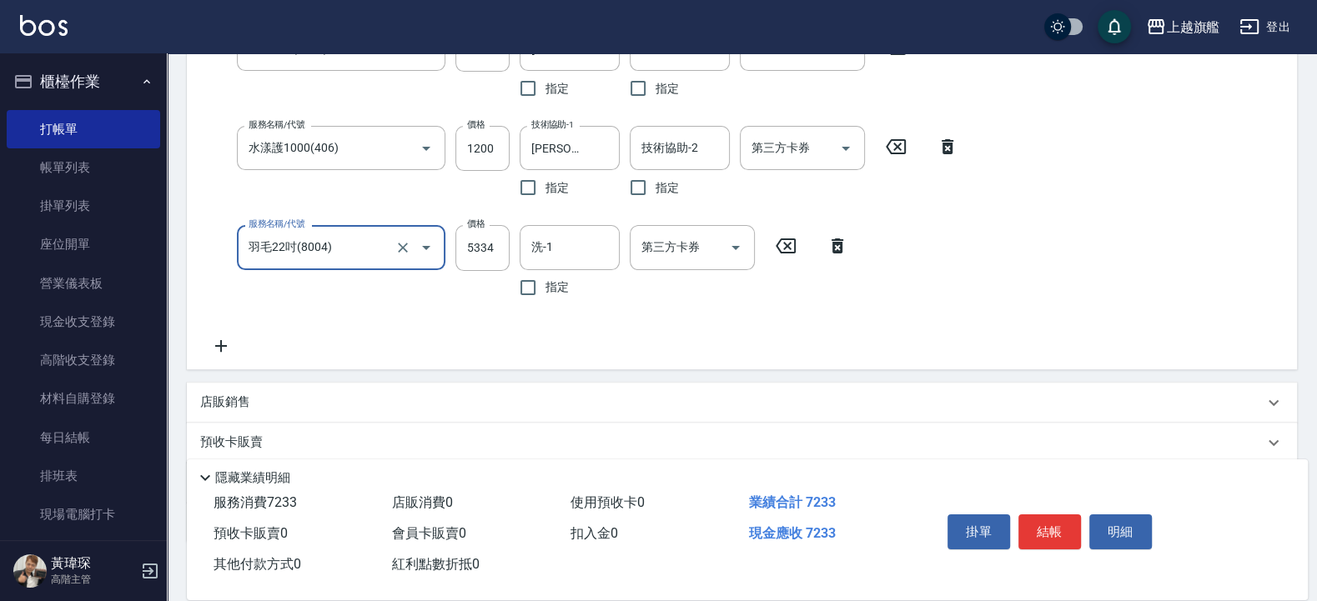
type input "羽毛22吋(8004)"
type input "5333"
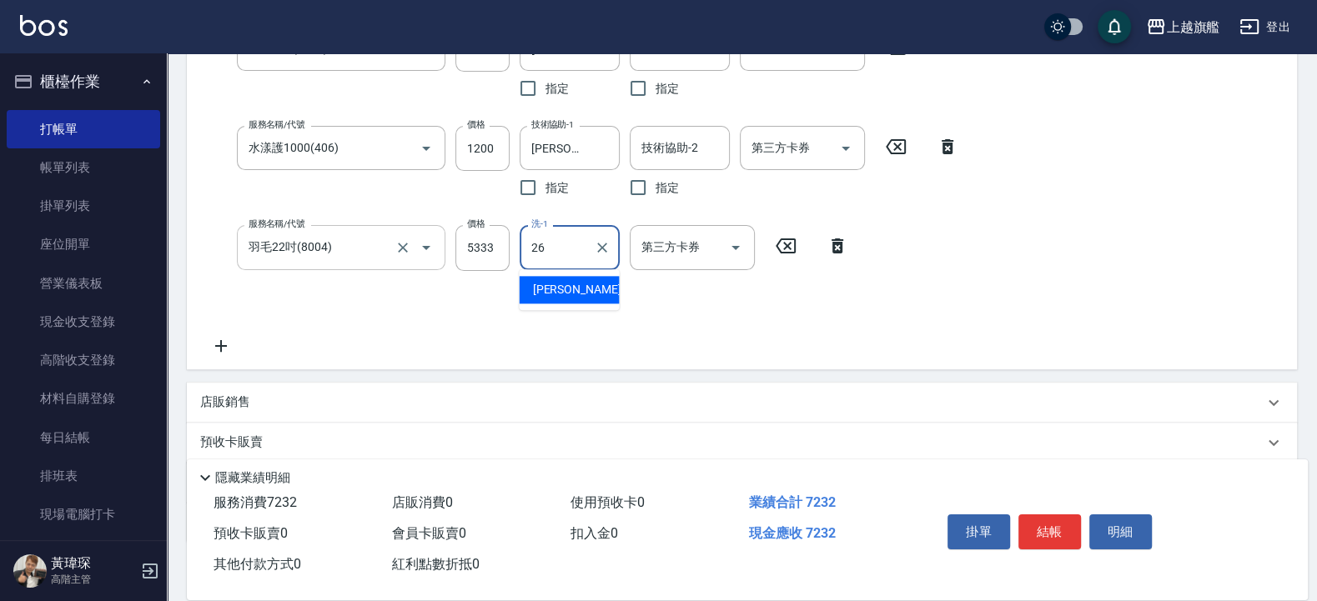
type input "陳祈聿-26"
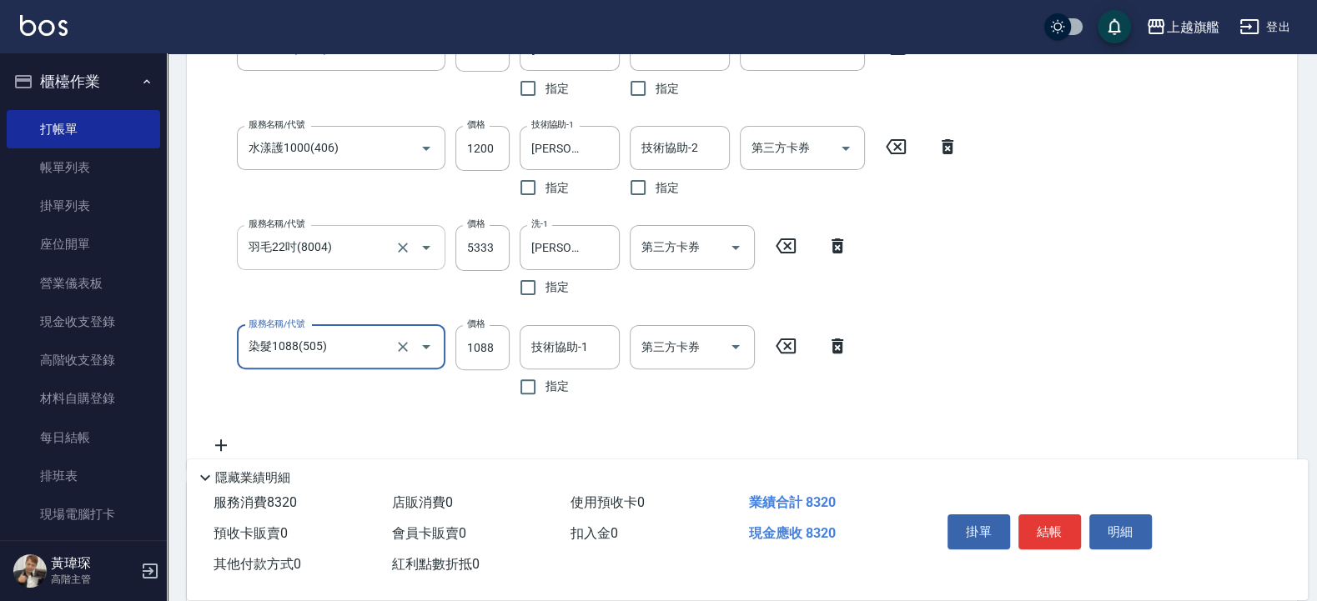
type input "染髮1088(505)"
type input "1000"
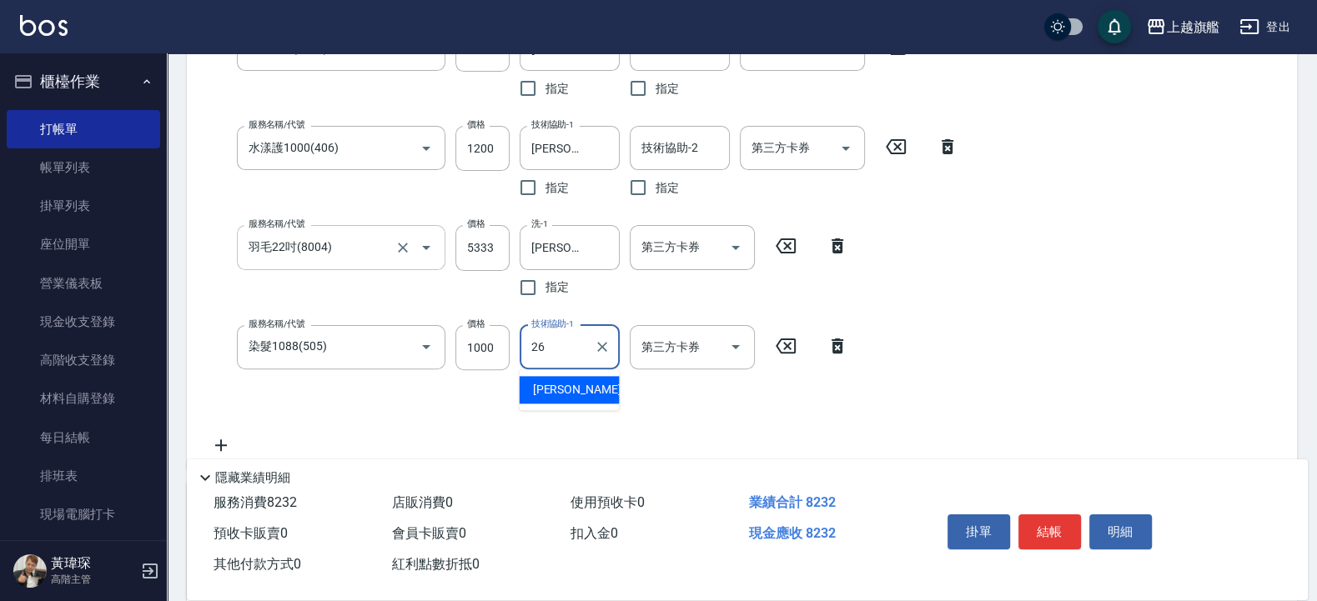
type input "陳祈聿-26"
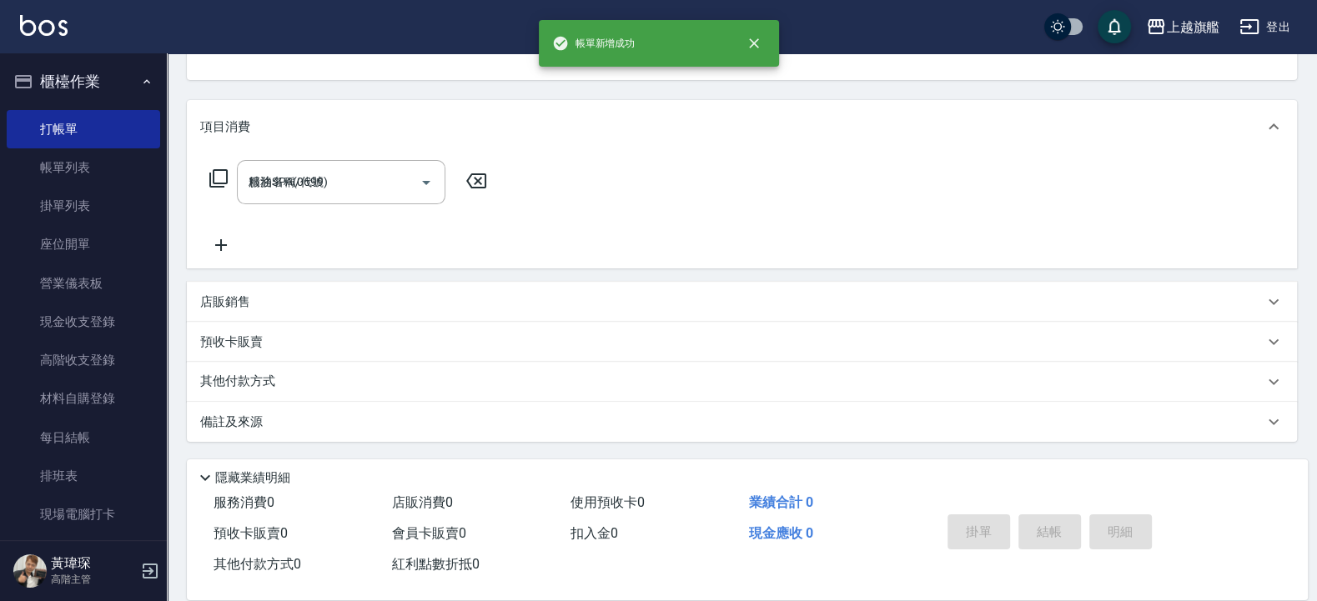
type input "2025/08/21 21:37"
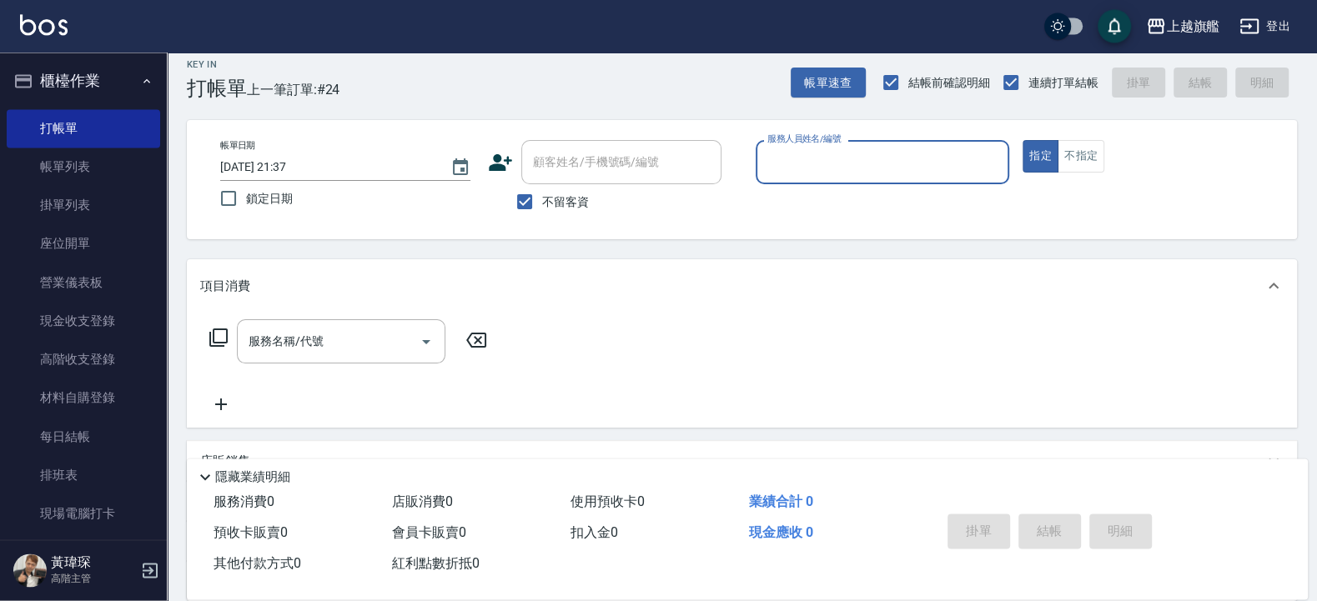
scroll to position [0, 0]
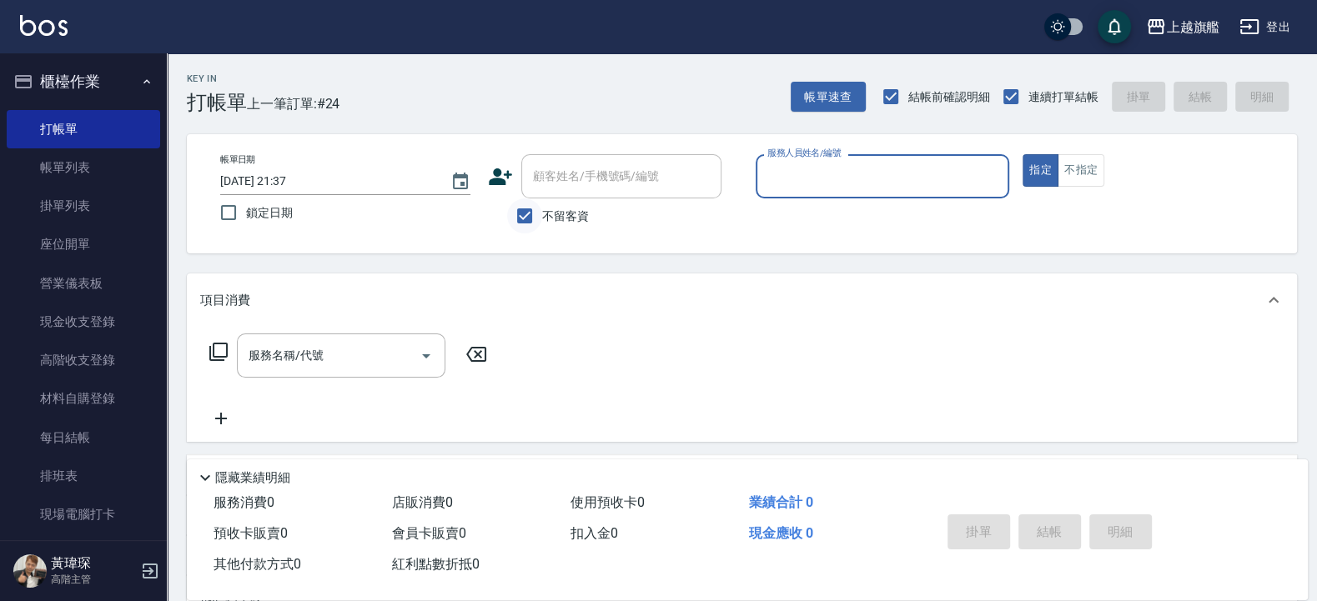
click at [532, 218] on input "不留客資" at bounding box center [524, 216] width 35 height 35
checkbox input "false"
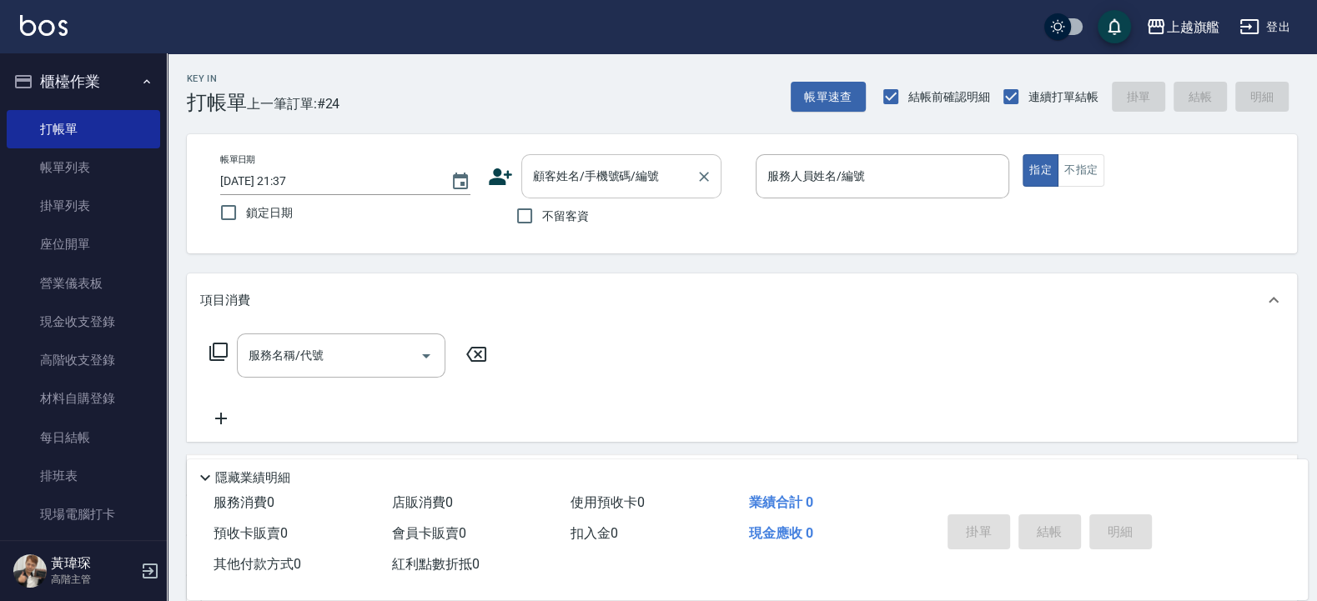
click at [539, 187] on input "顧客姓名/手機號碼/編號" at bounding box center [609, 176] width 160 height 29
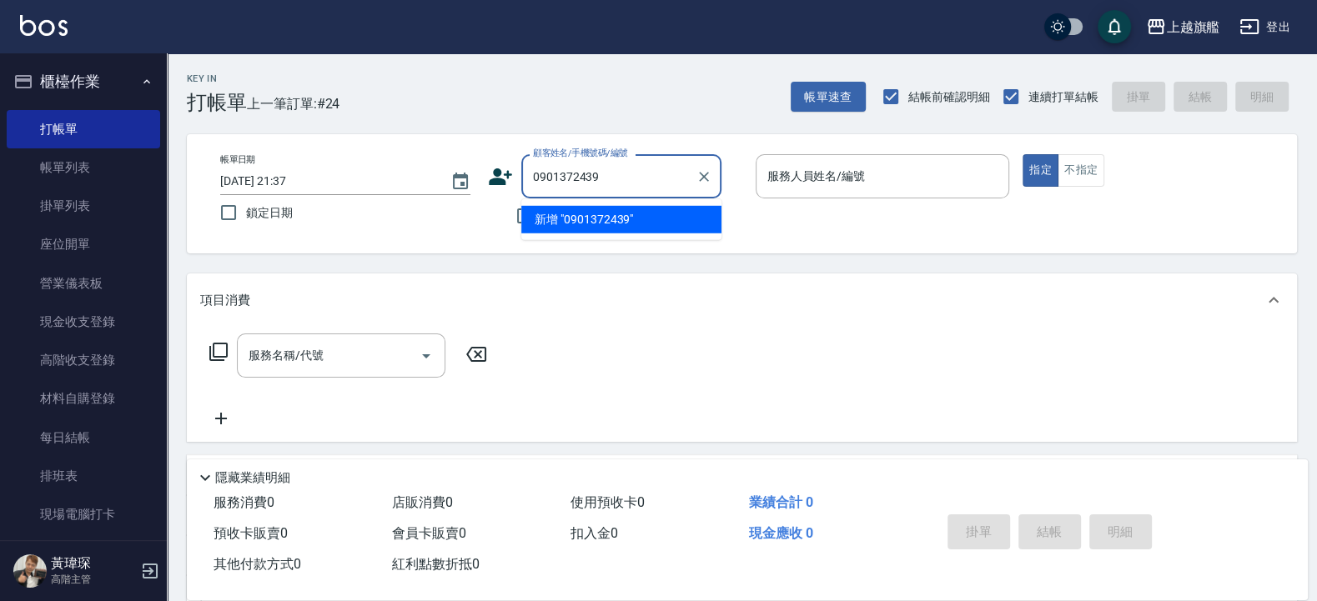
type input "0901372439"
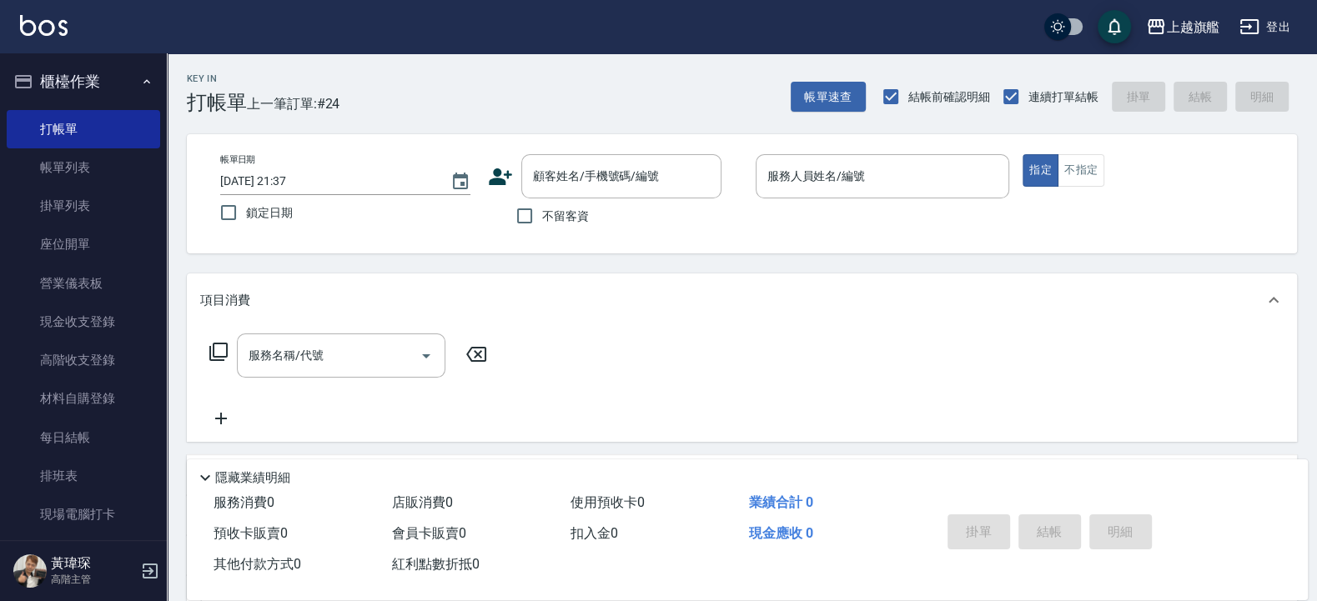
click at [476, 325] on div "項目消費" at bounding box center [742, 300] width 1110 height 53
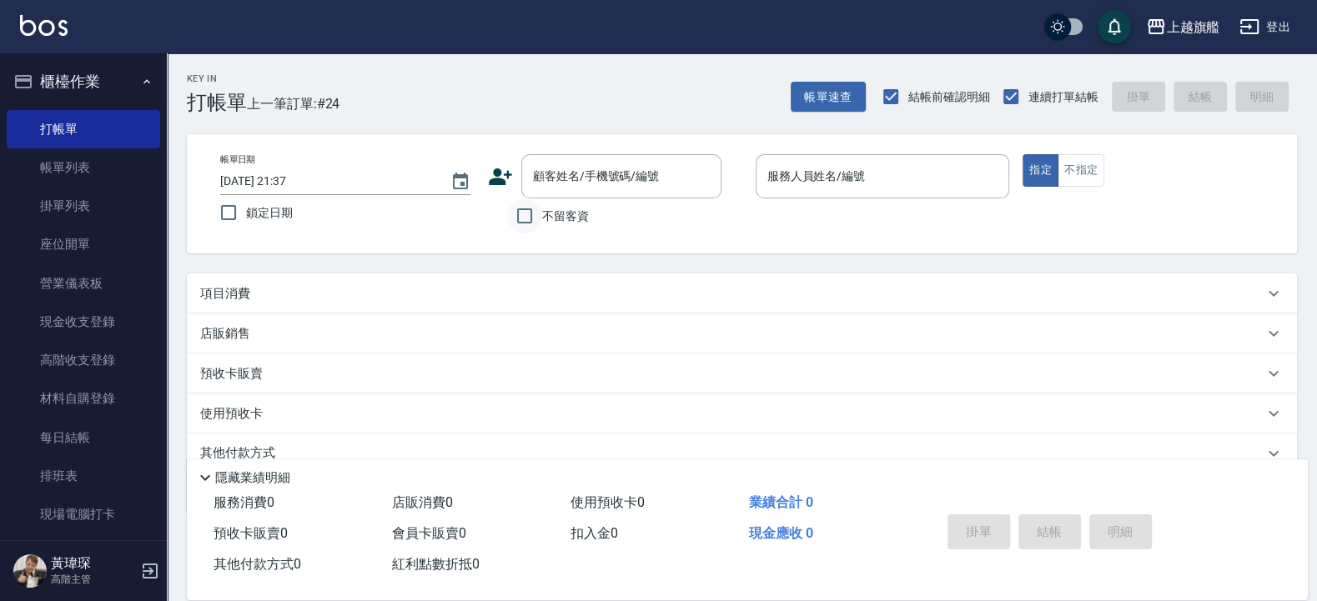
click at [522, 217] on input "不留客資" at bounding box center [524, 216] width 35 height 35
checkbox input "true"
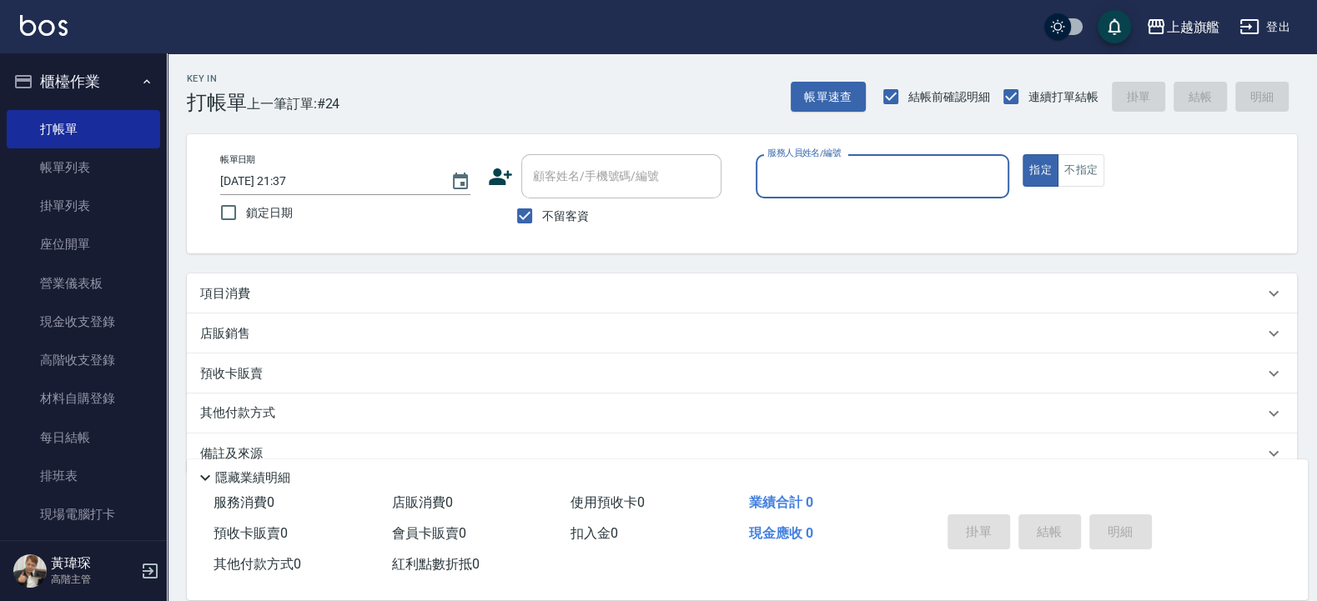
click at [830, 149] on label "服務人員姓名/編號" at bounding box center [803, 153] width 73 height 13
click at [830, 162] on input "服務人員姓名/編號" at bounding box center [882, 176] width 239 height 29
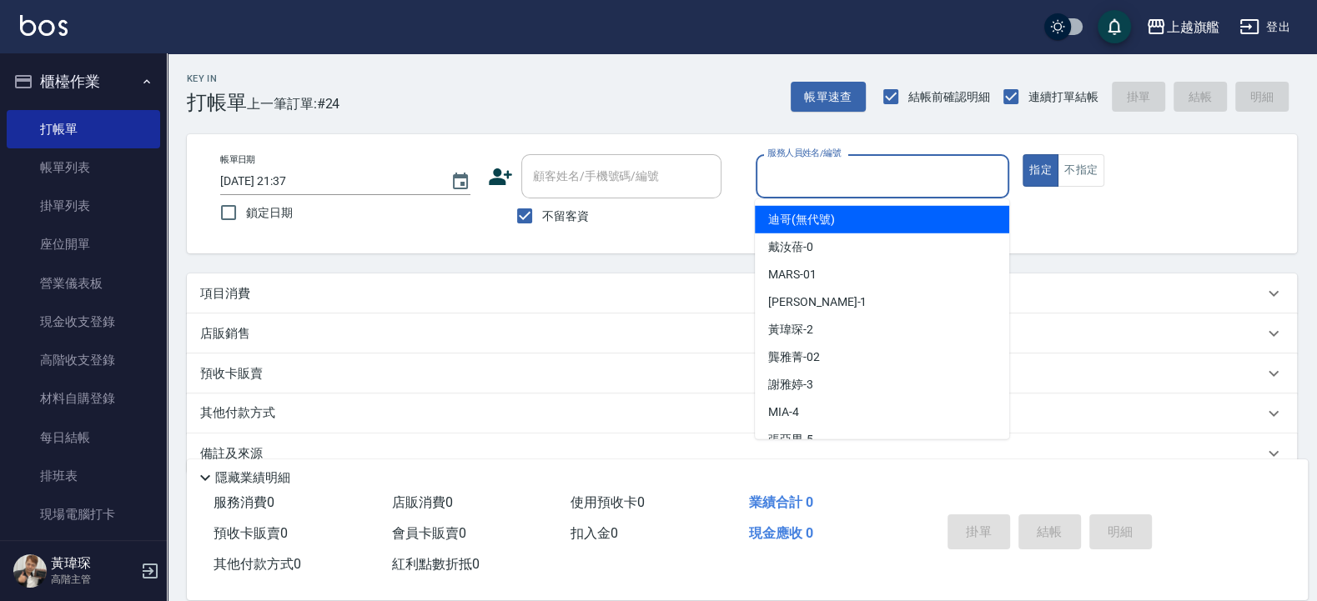
click at [813, 187] on input "服務人員姓名/編號" at bounding box center [882, 176] width 239 height 29
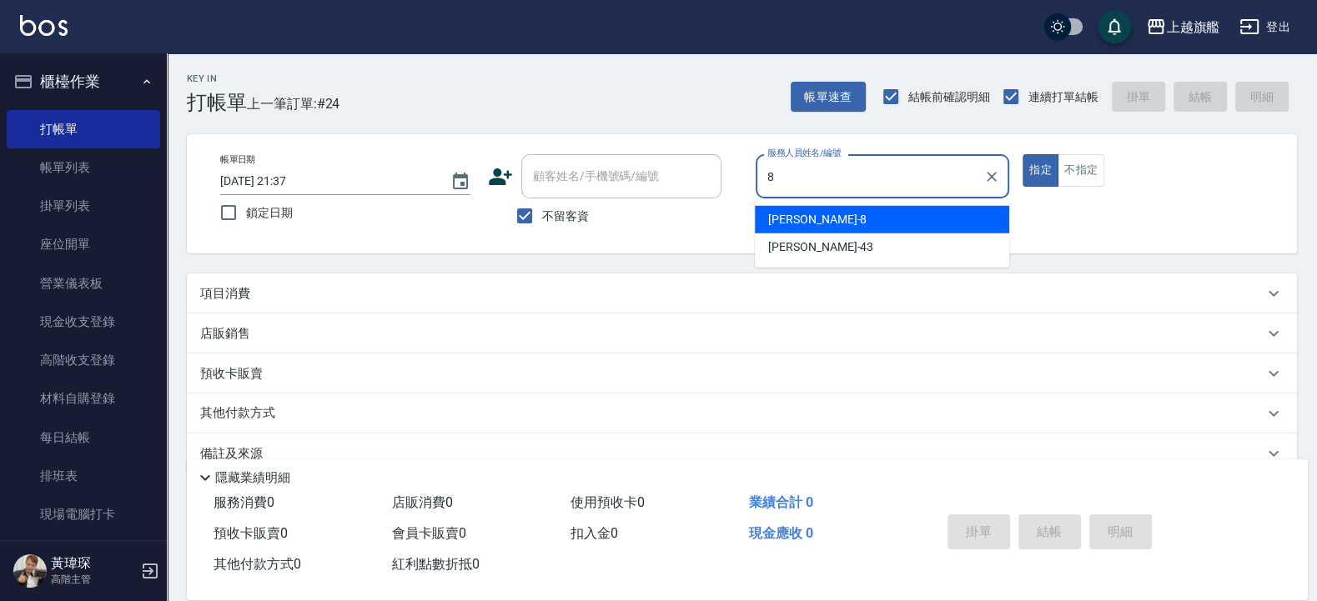
type input "周秀娟-8"
click at [1023, 154] on button "指定" at bounding box center [1041, 170] width 36 height 33
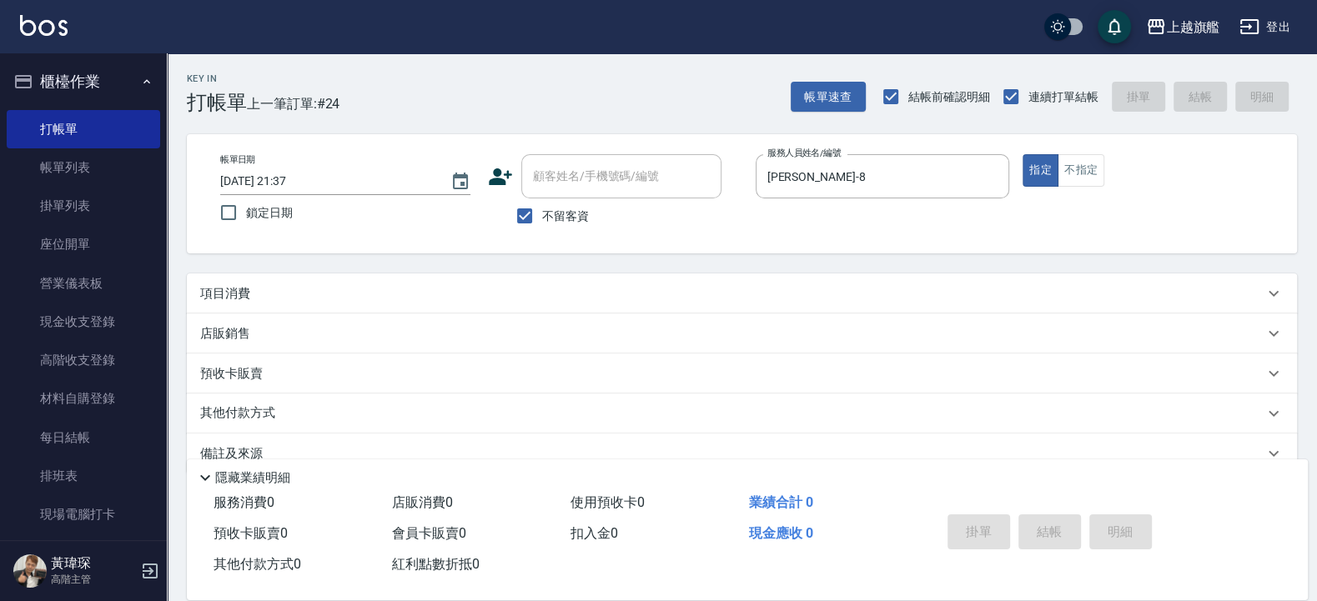
click at [681, 289] on div "項目消費" at bounding box center [732, 294] width 1064 height 18
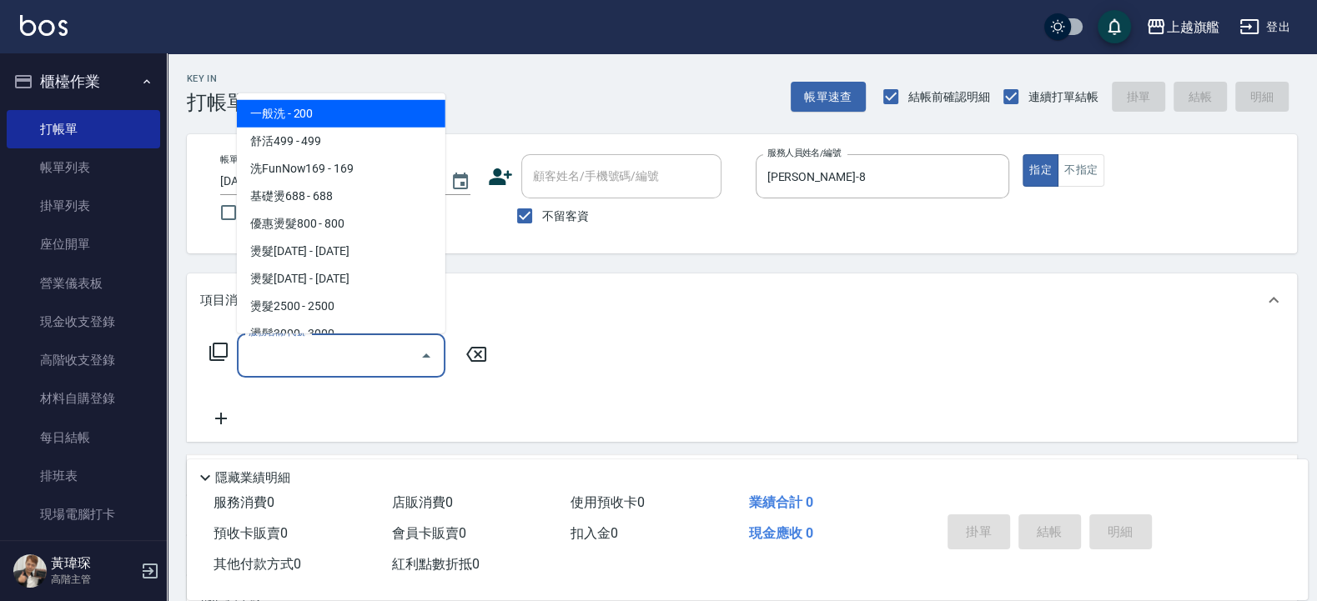
click at [384, 350] on input "服務名稱/代號" at bounding box center [328, 355] width 169 height 29
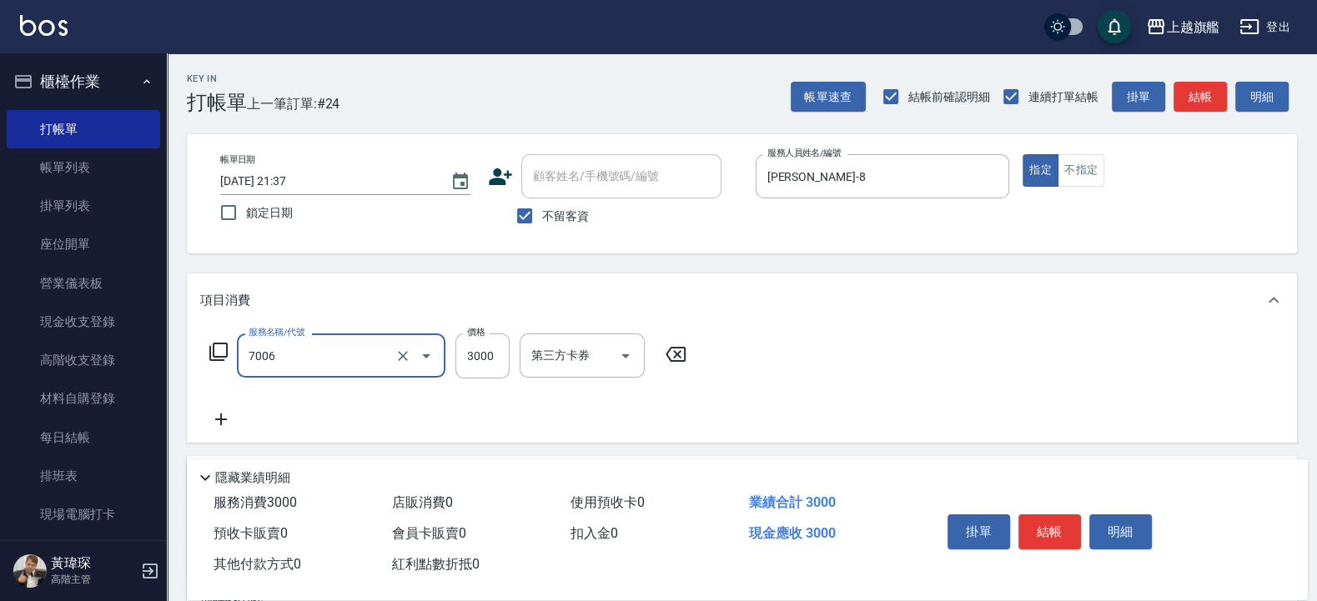
type input "重整(7006)"
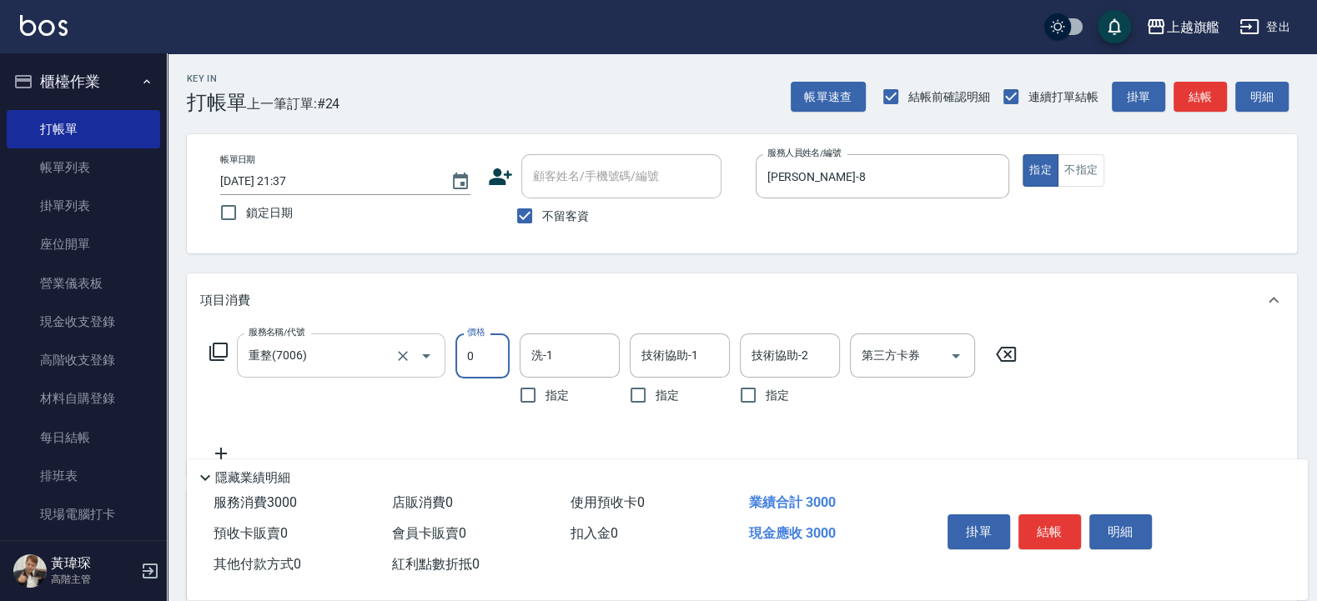
type input "0"
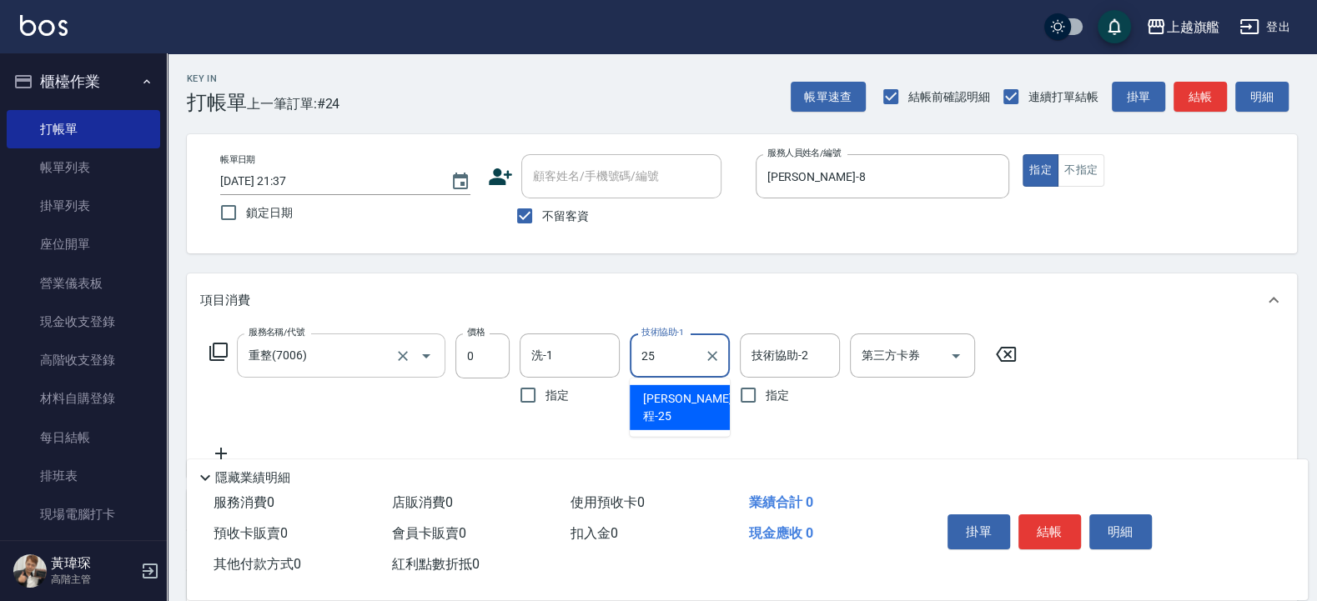
type input "黃楷程-25"
click at [704, 350] on button "Clear" at bounding box center [712, 356] width 23 height 23
type input "陳祈聿-26"
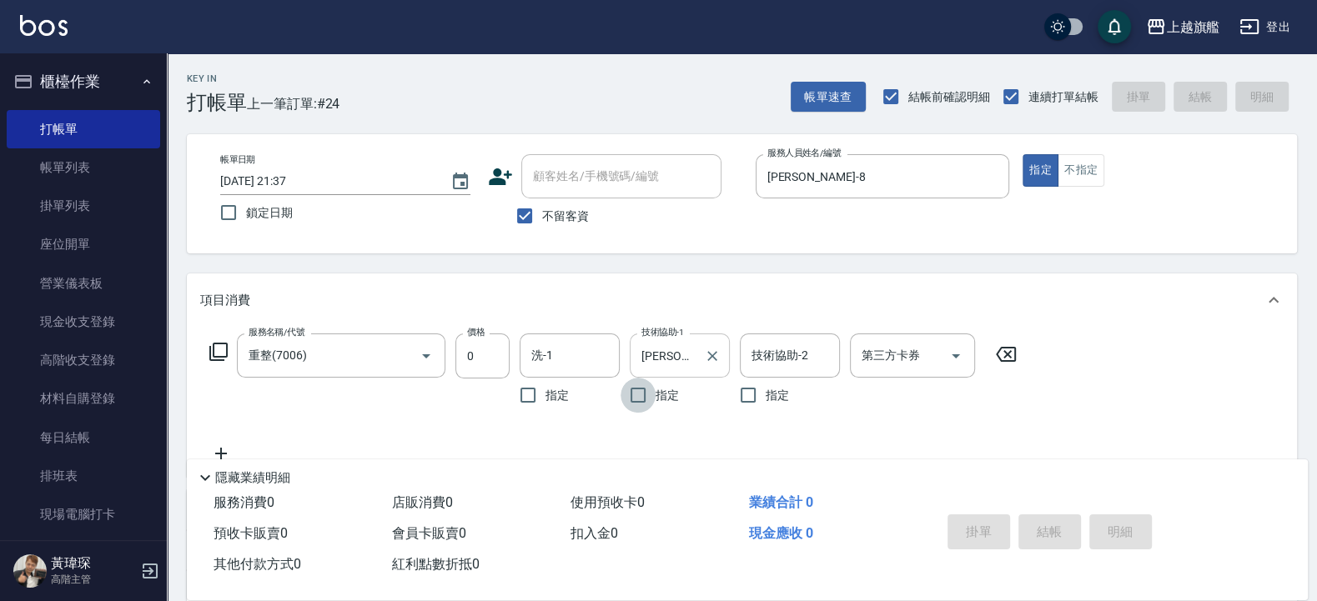
type input "2025/08/21 21:38"
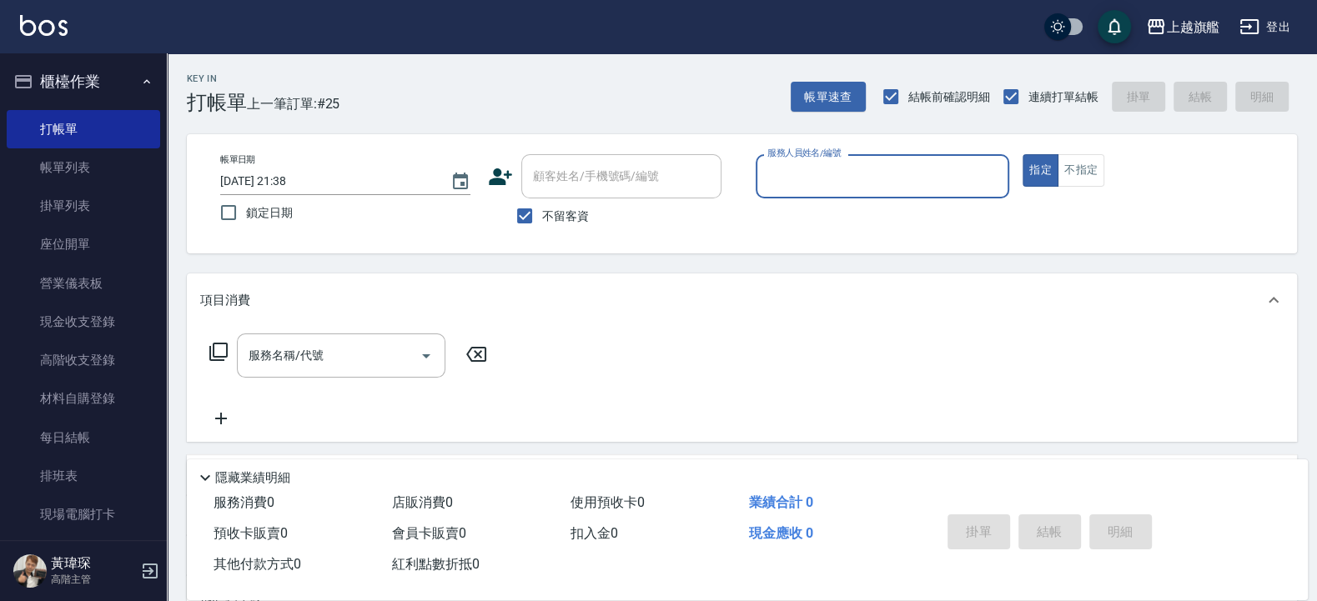
click at [82, 75] on button "櫃檯作業" at bounding box center [83, 81] width 153 height 43
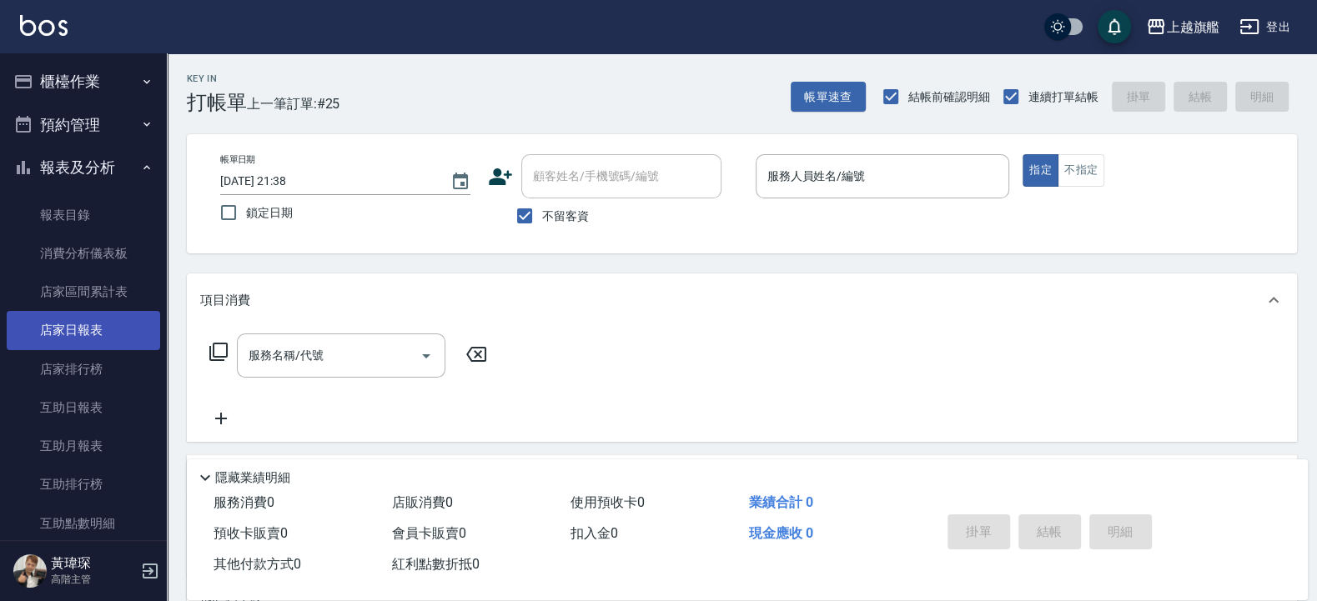
click at [103, 317] on link "店家日報表" at bounding box center [83, 330] width 153 height 38
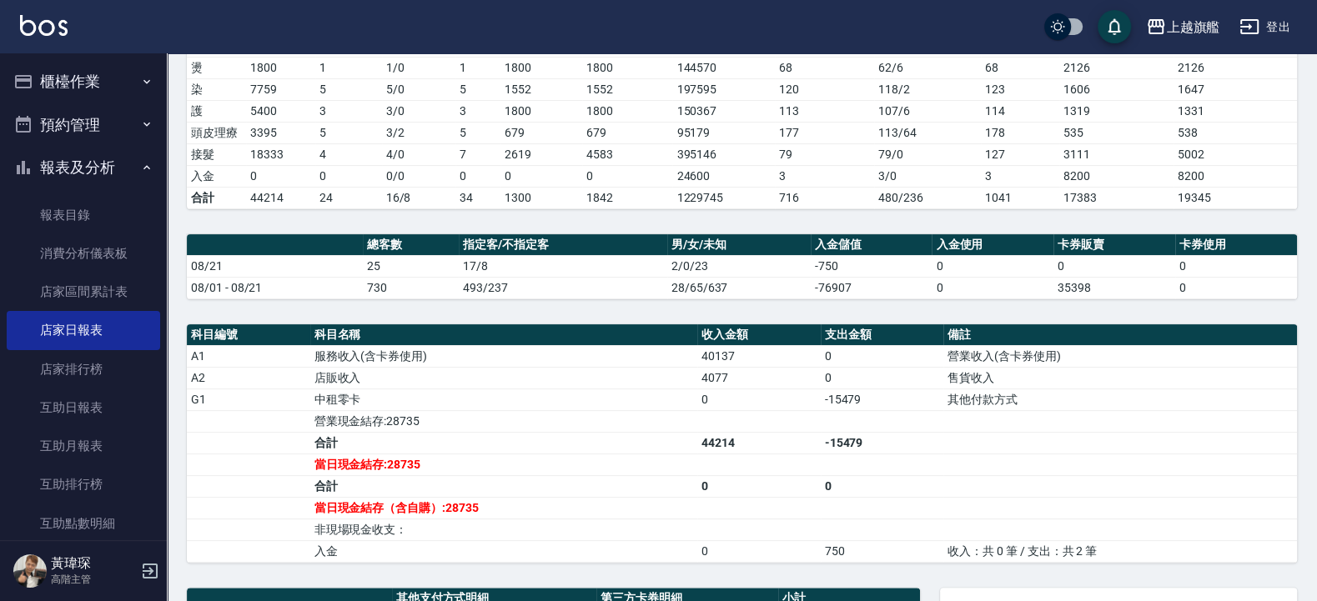
scroll to position [640, 0]
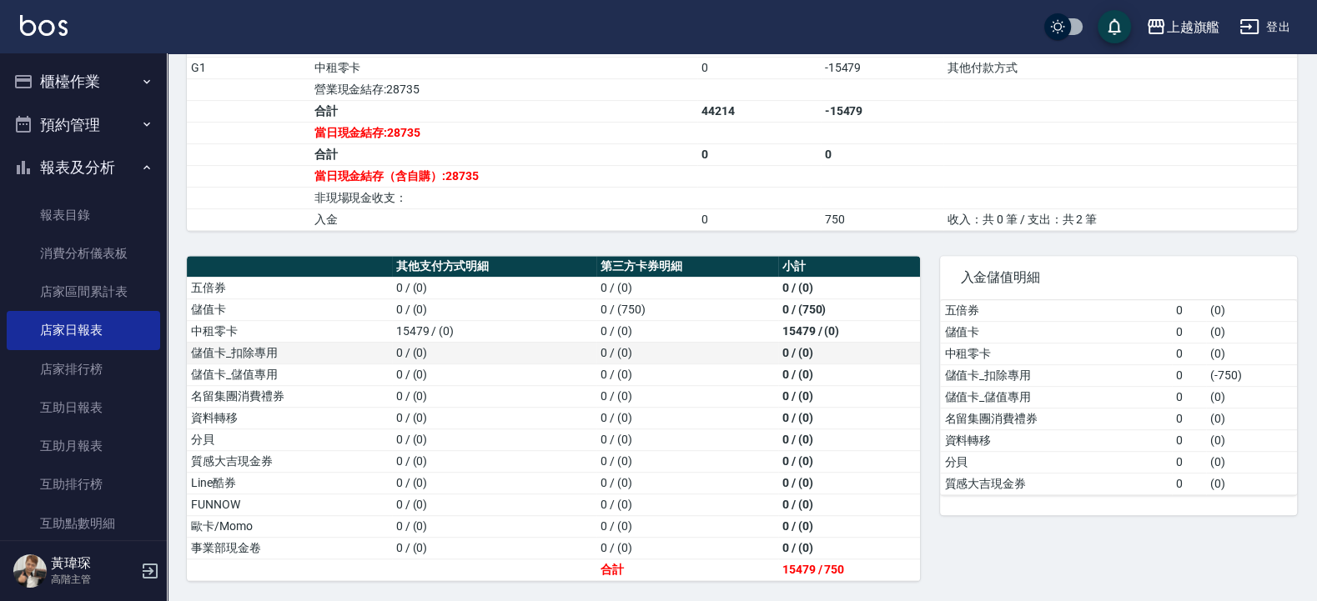
click at [876, 351] on td "0 / (0)" at bounding box center [849, 353] width 143 height 22
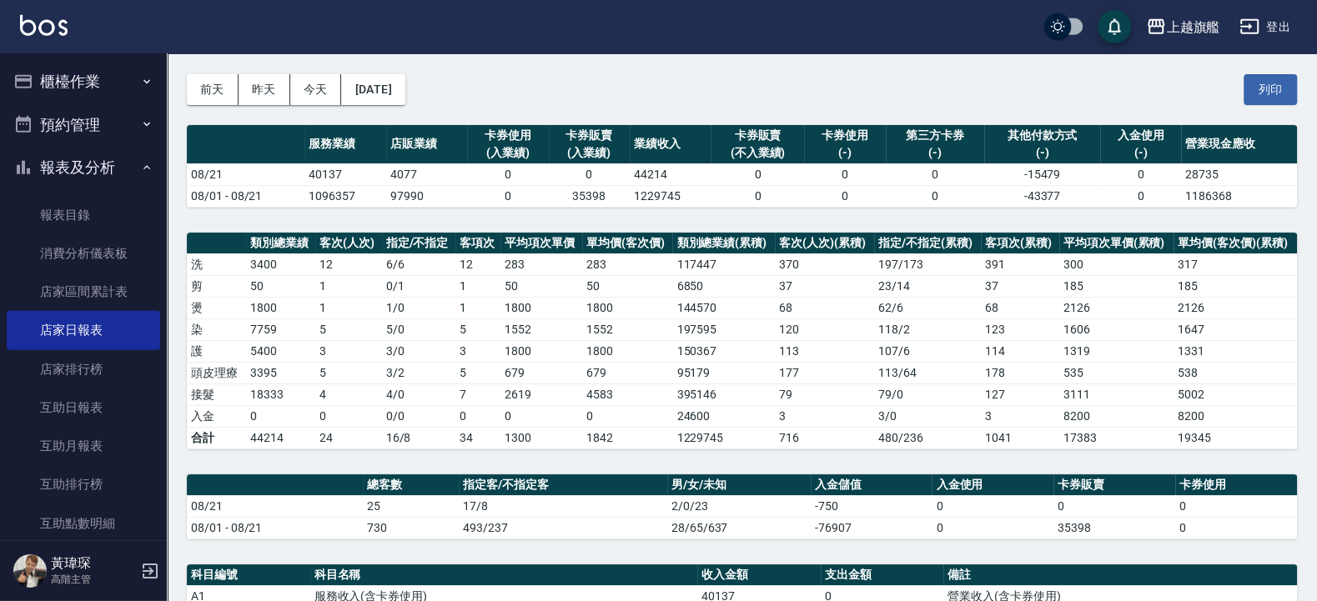
scroll to position [0, 0]
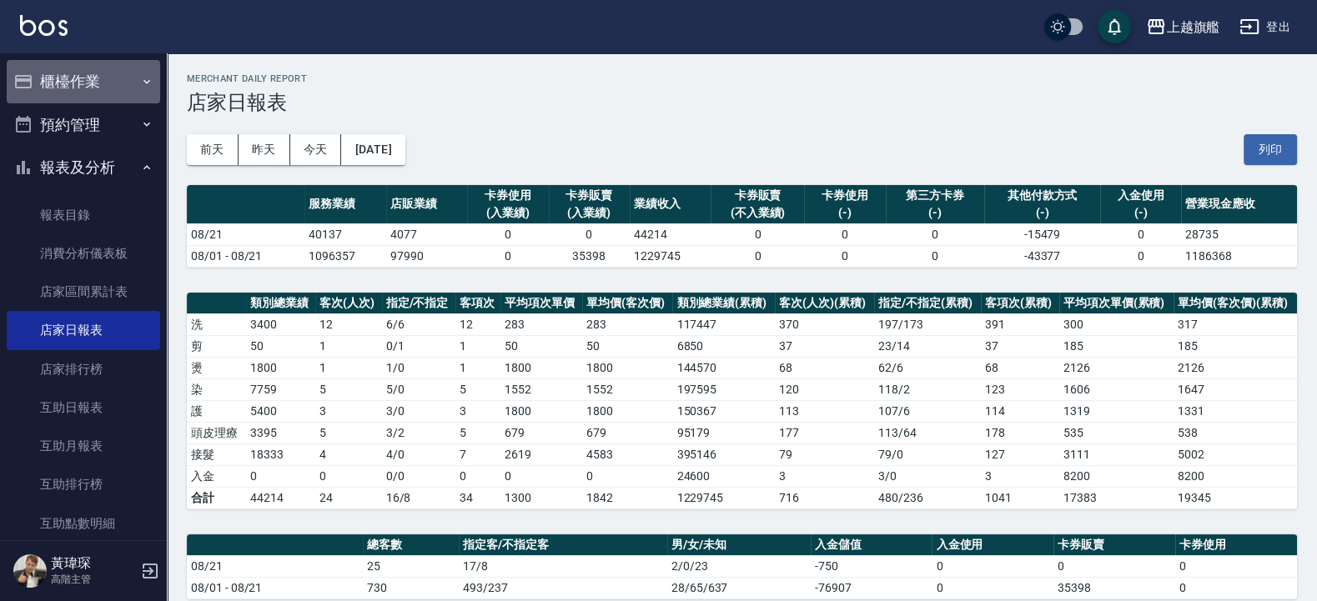
click at [84, 66] on button "櫃檯作業" at bounding box center [83, 81] width 153 height 43
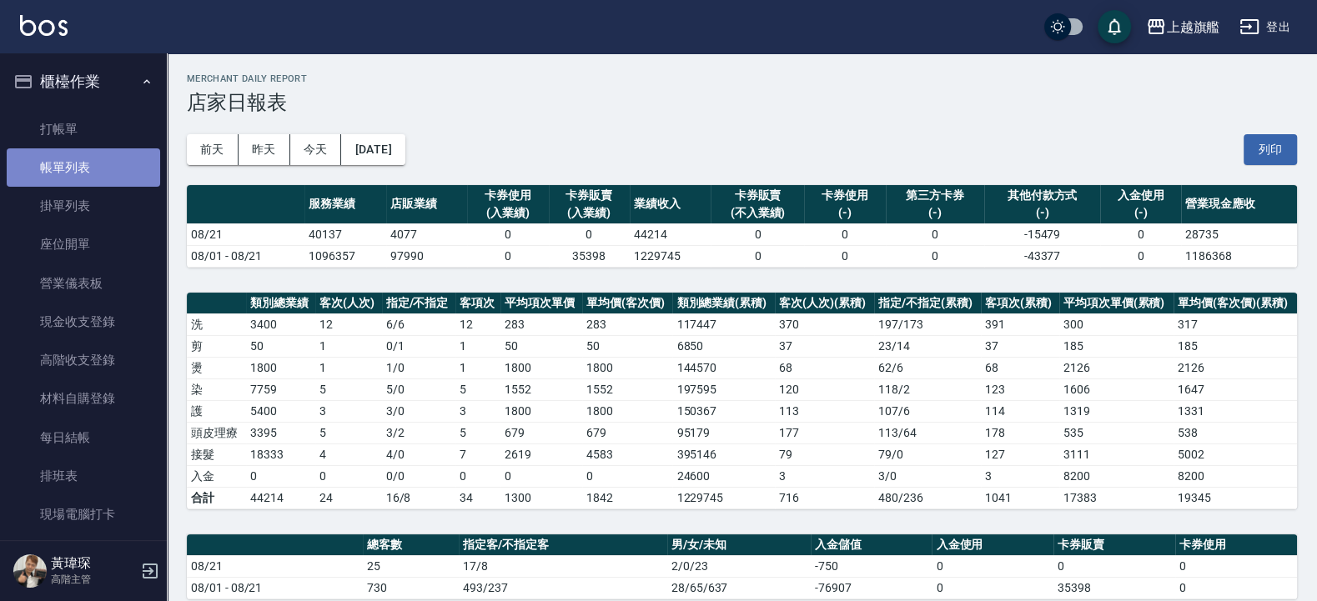
click at [101, 155] on link "帳單列表" at bounding box center [83, 167] width 153 height 38
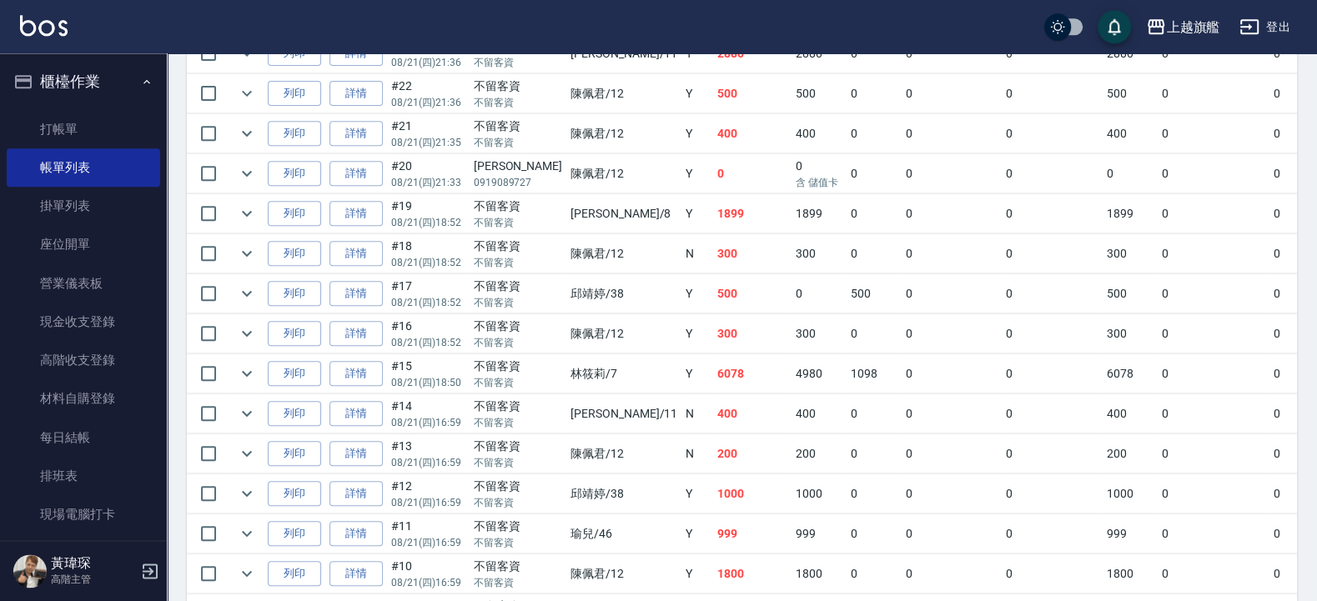
scroll to position [495, 0]
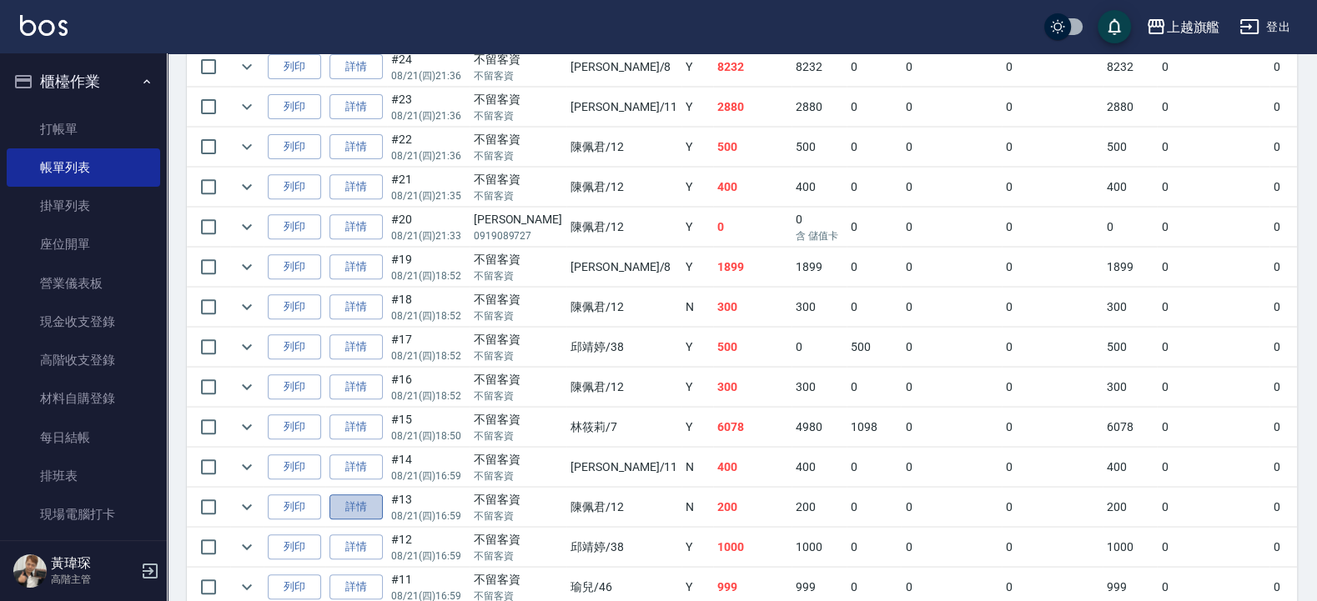
click at [358, 506] on link "詳情" at bounding box center [356, 508] width 53 height 26
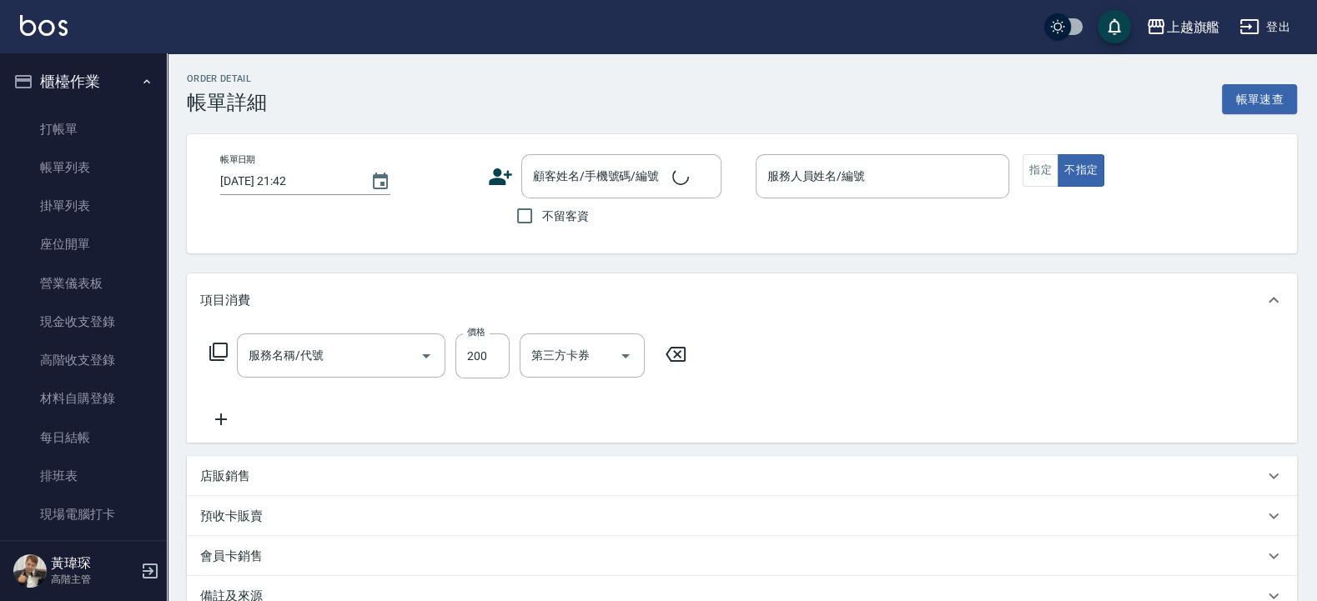
type input "2025/08/21 16:59"
checkbox input "true"
type input "陳佩君-12"
type input "一般洗(101)"
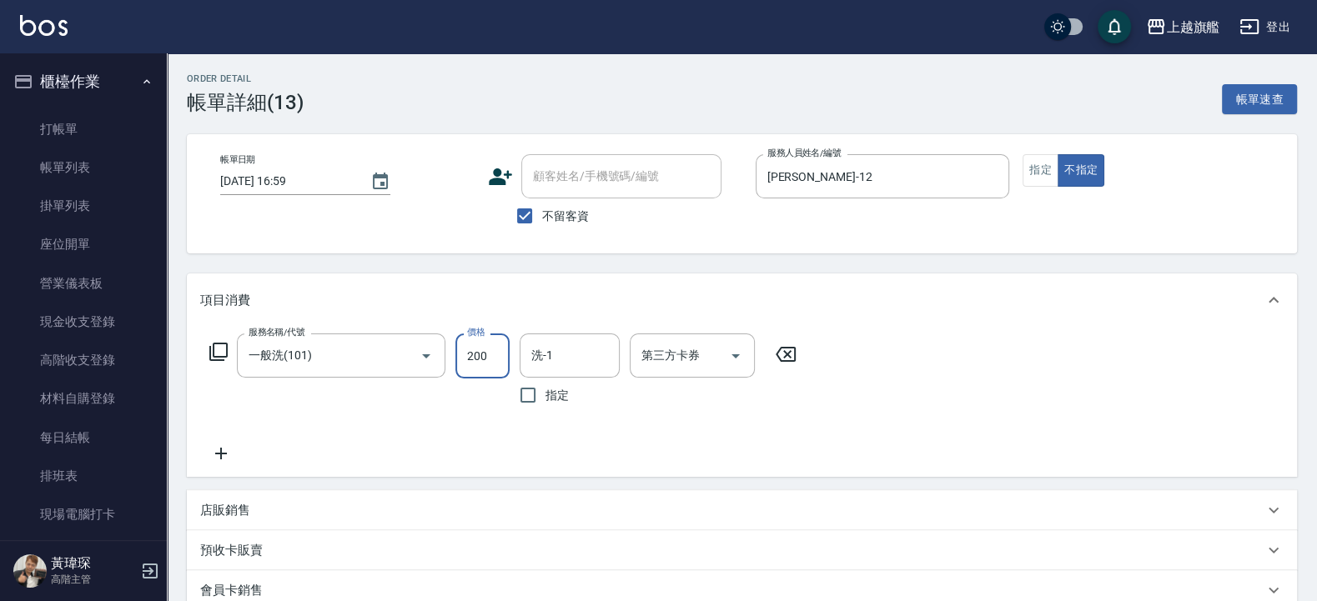
drag, startPoint x: 482, startPoint y: 361, endPoint x: 496, endPoint y: 351, distance: 16.7
click at [488, 361] on input "200" at bounding box center [482, 356] width 54 height 45
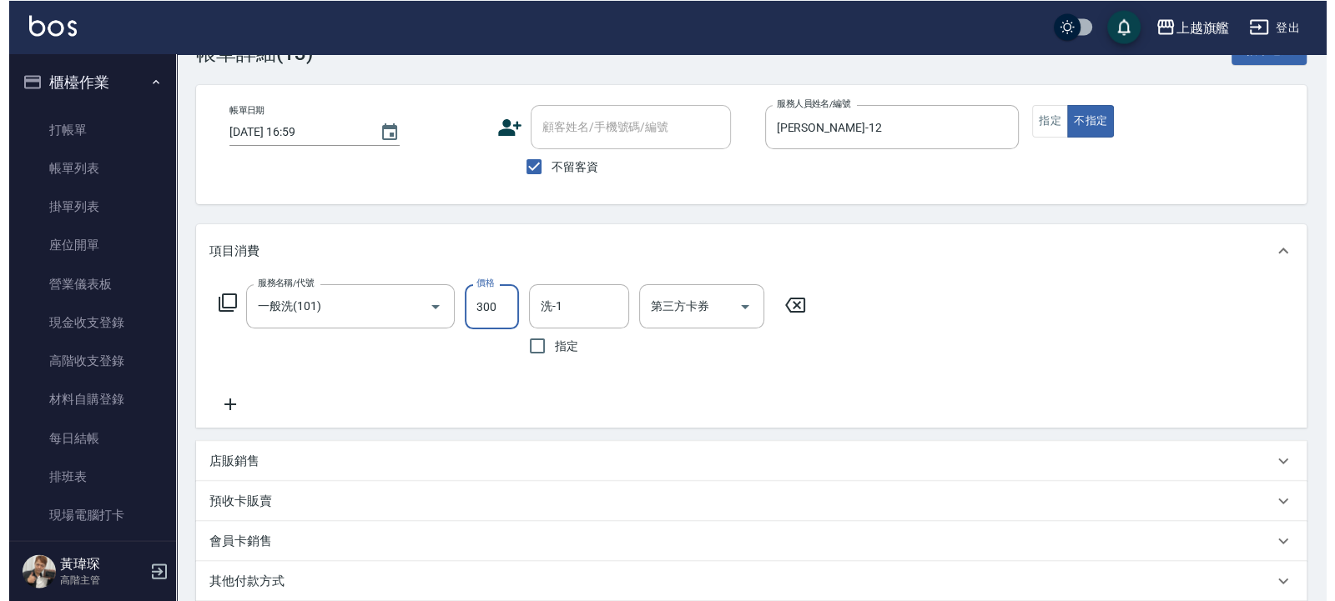
scroll to position [269, 0]
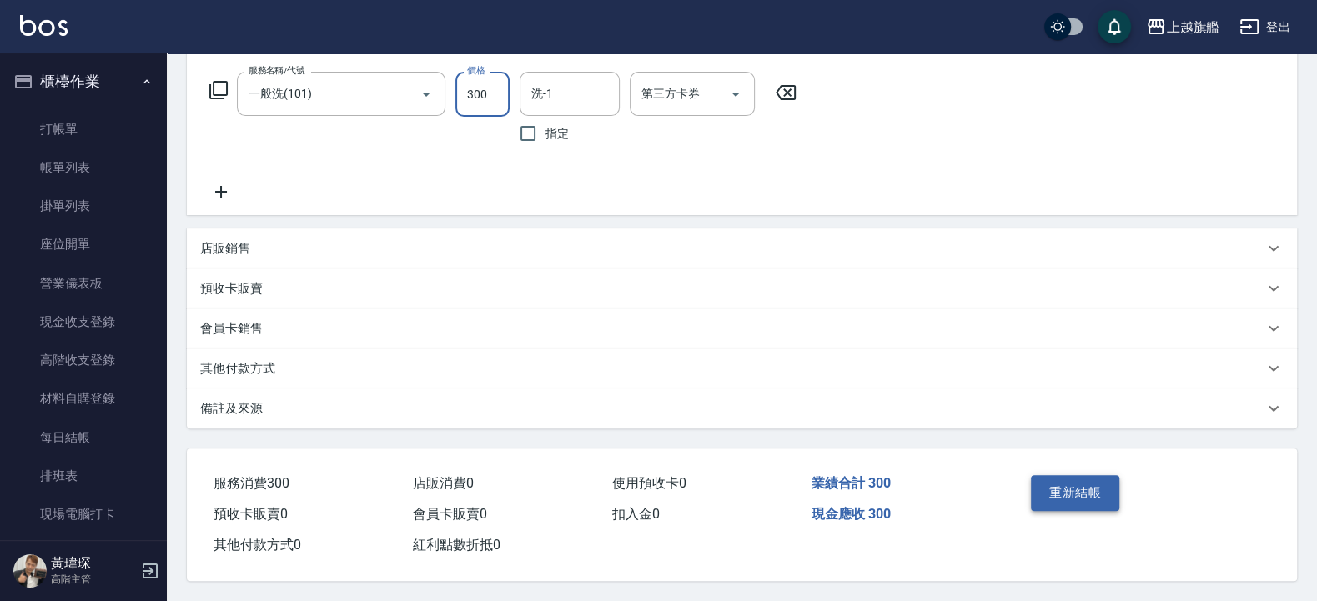
type input "300"
click at [1108, 491] on button "重新結帳" at bounding box center [1075, 492] width 88 height 35
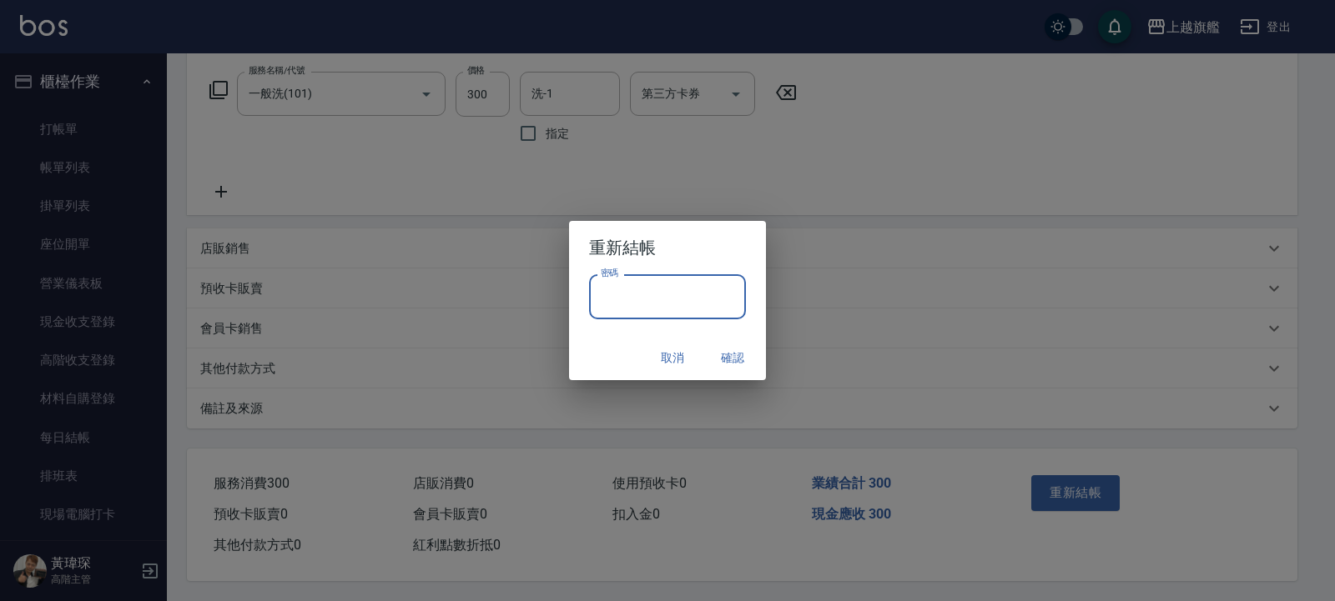
click at [689, 288] on input "密碼" at bounding box center [667, 296] width 157 height 45
type input "*******"
click at [724, 355] on button "確認" at bounding box center [732, 358] width 53 height 31
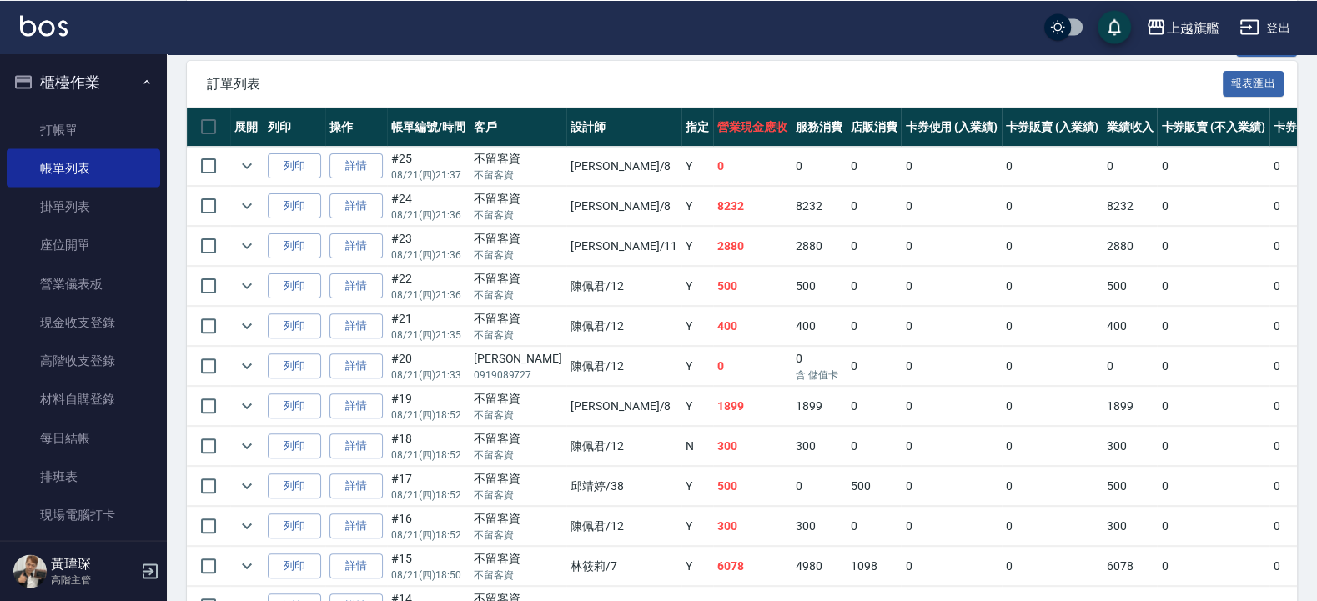
scroll to position [601, 0]
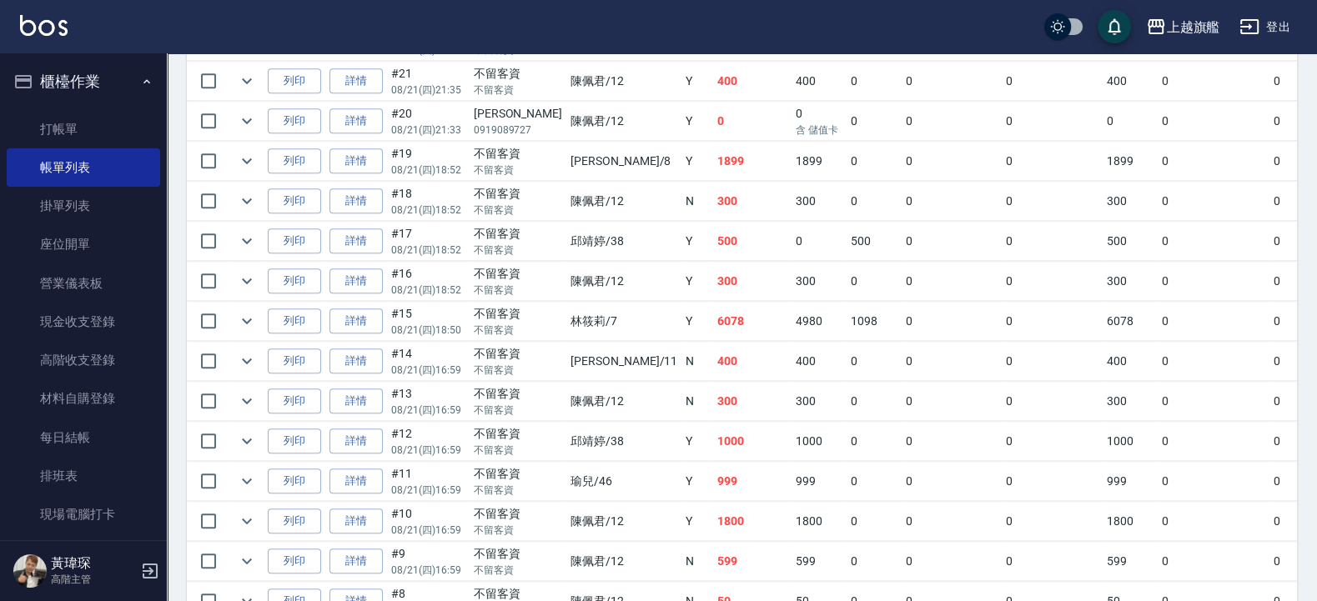
click at [713, 409] on td "300" at bounding box center [752, 401] width 78 height 39
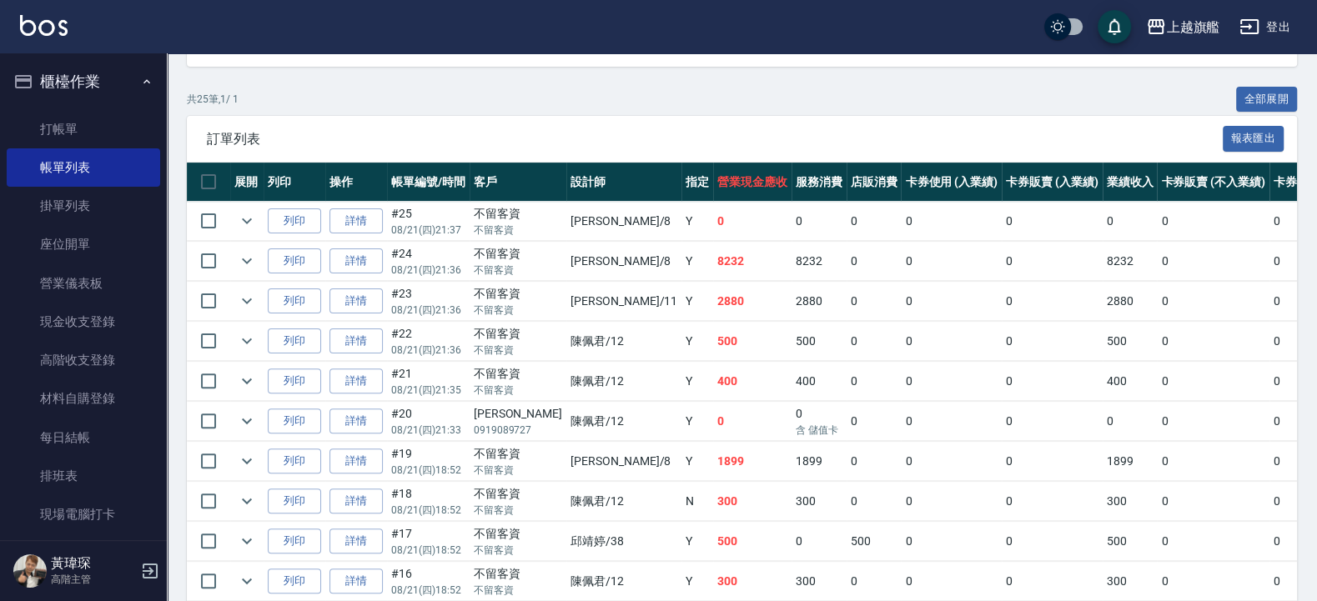
scroll to position [0, 0]
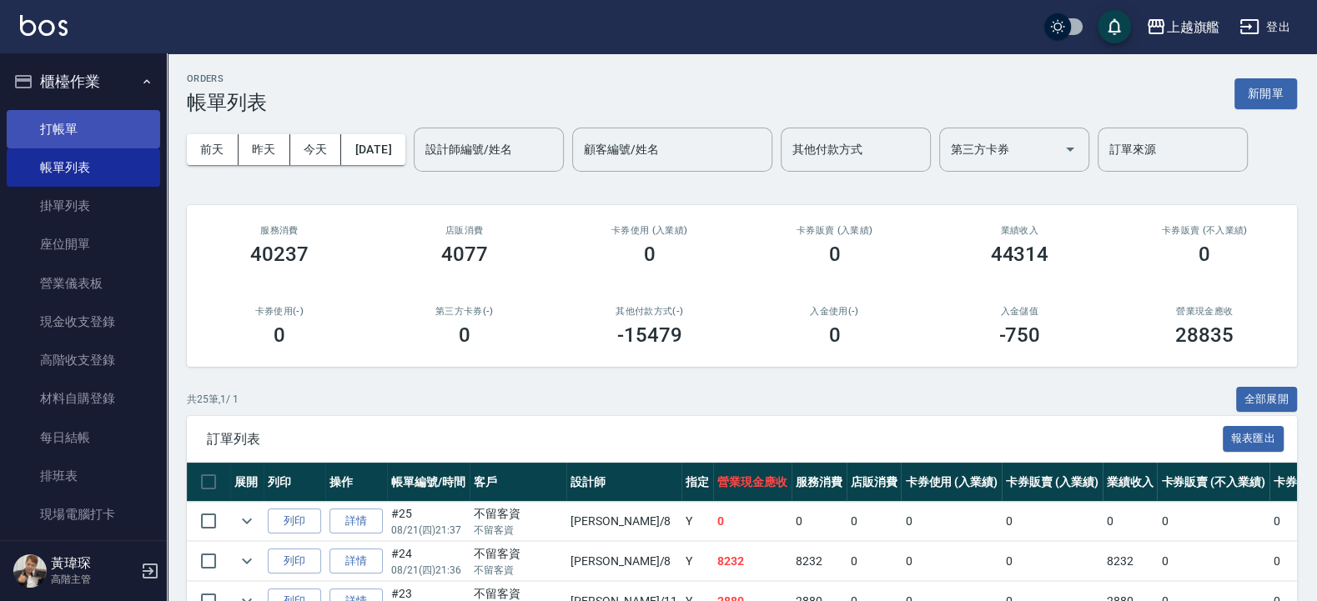
click at [88, 121] on link "打帳單" at bounding box center [83, 129] width 153 height 38
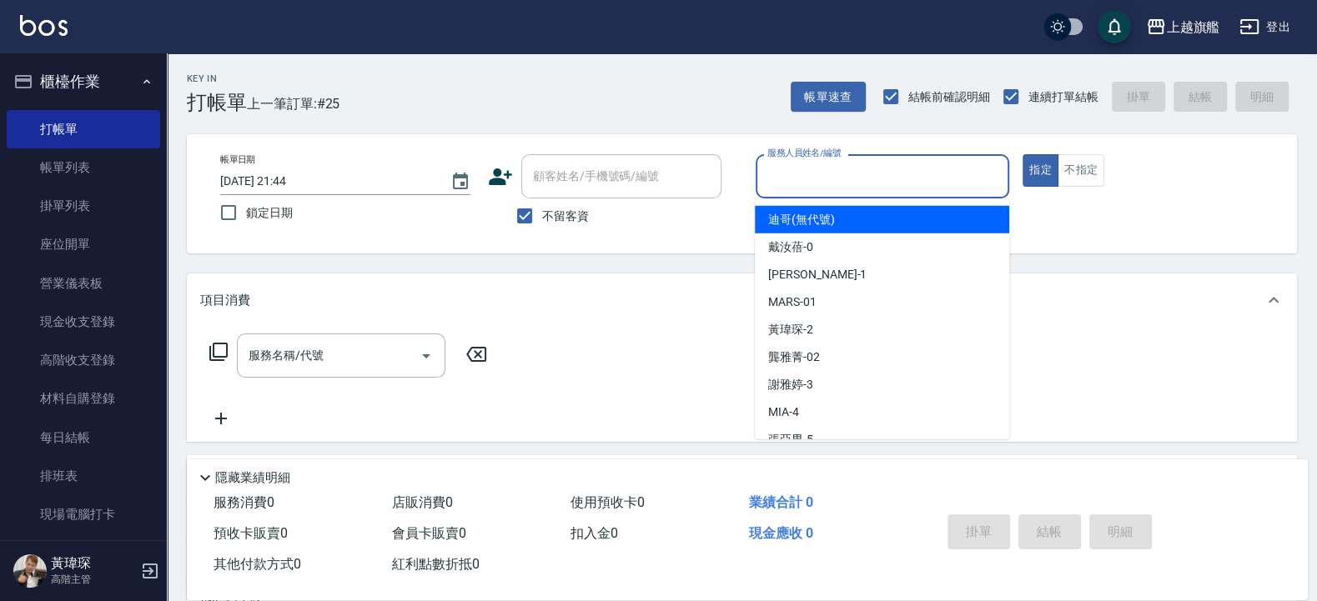
click at [883, 174] on input "服務人員姓名/編號" at bounding box center [882, 176] width 239 height 29
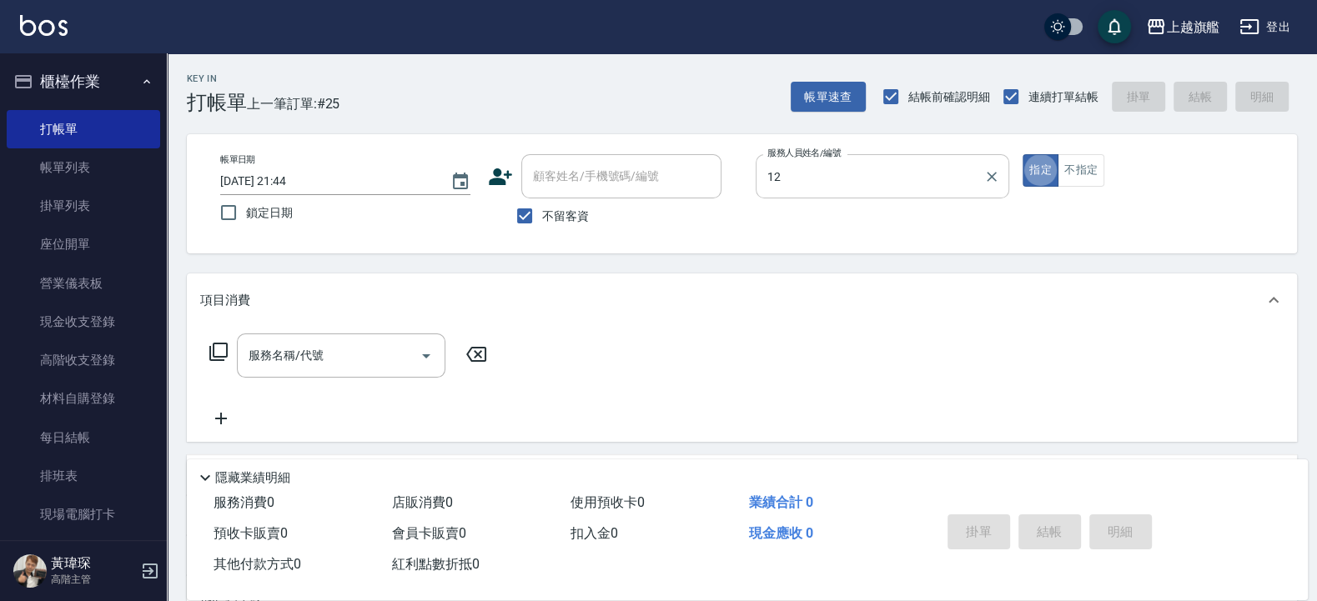
type input "陳佩君-12"
type button "true"
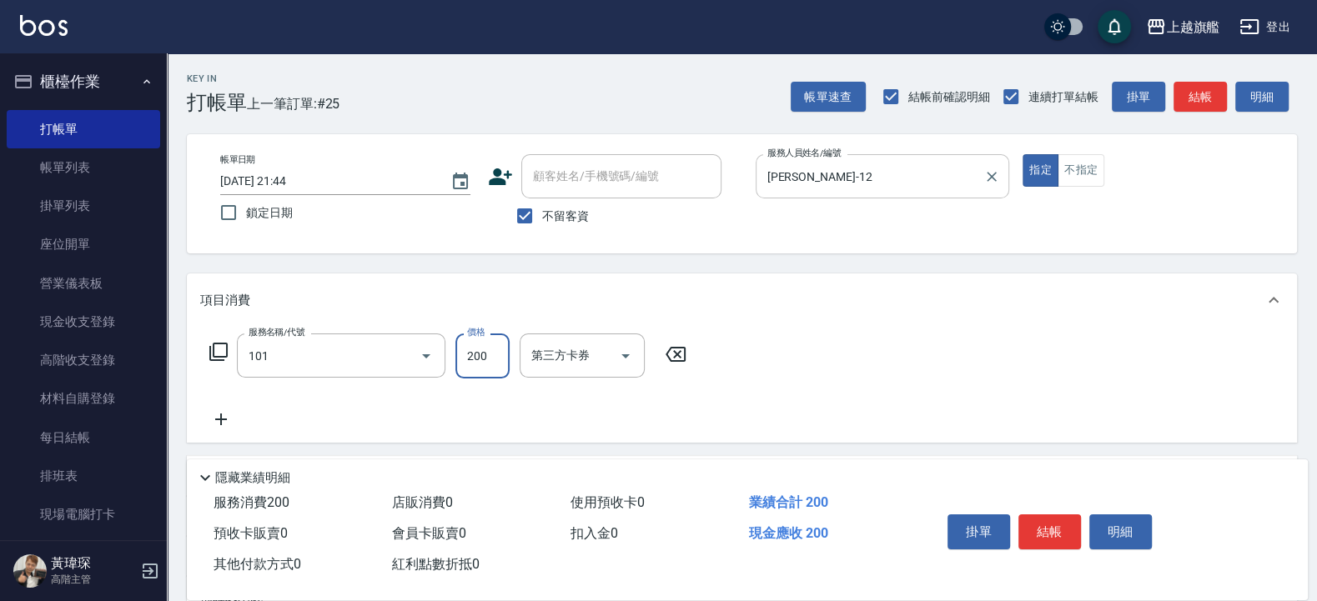
type input "一般洗(101)"
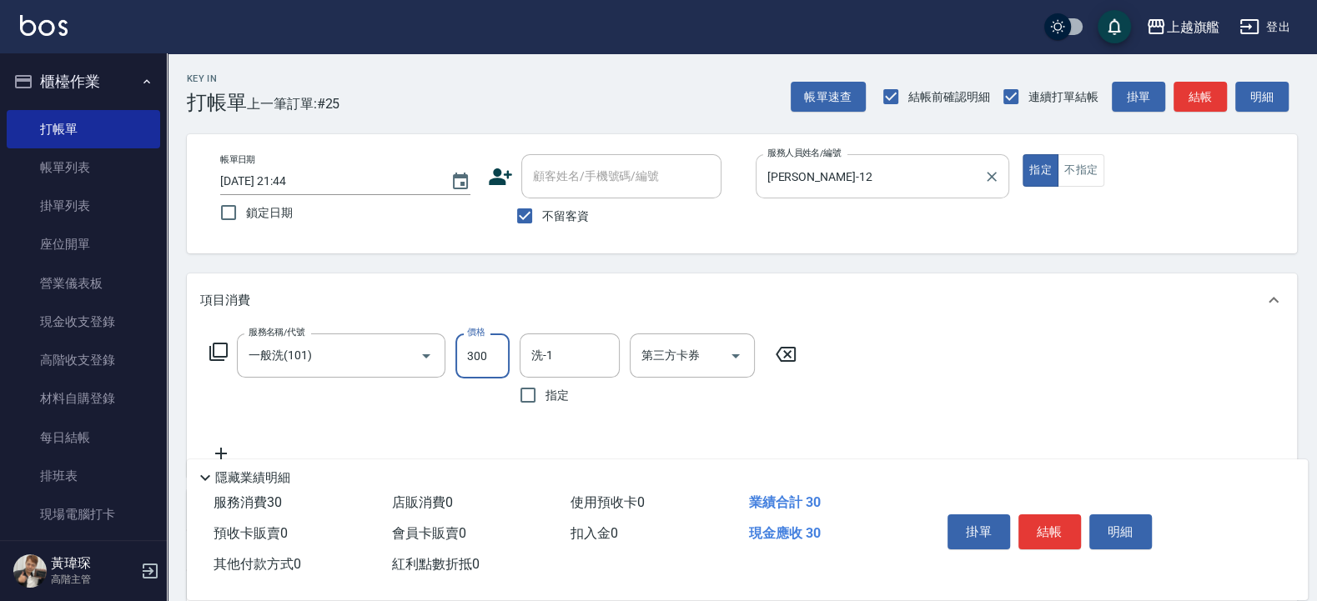
type input "300"
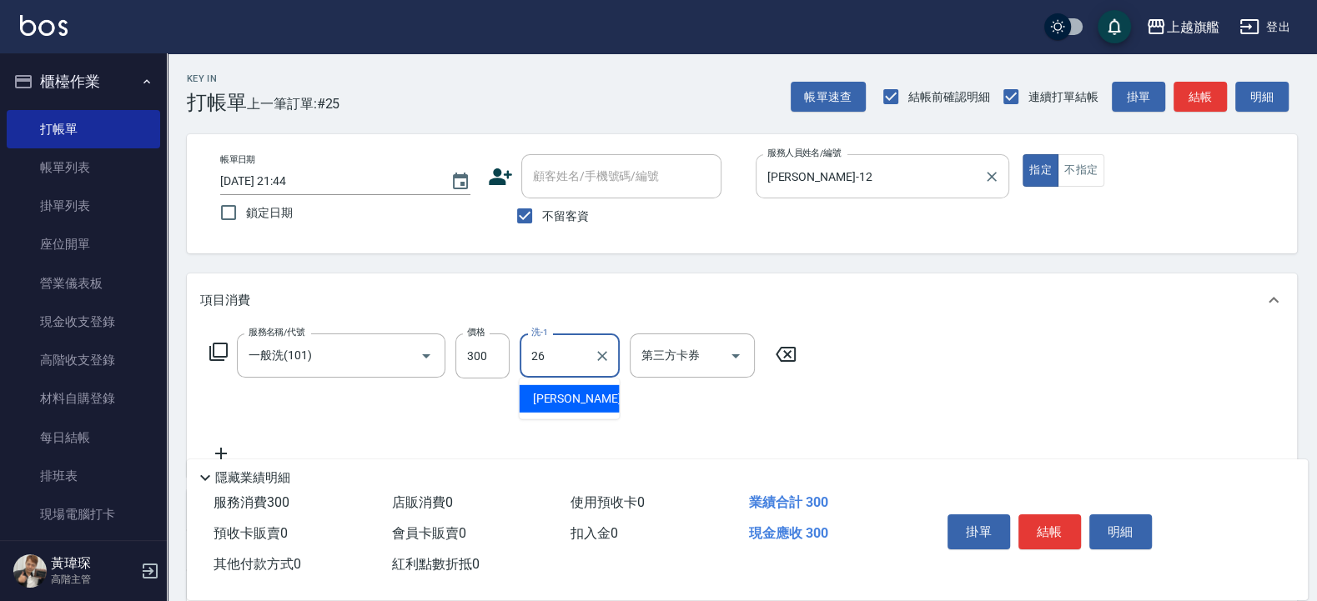
type input "陳祈聿-26"
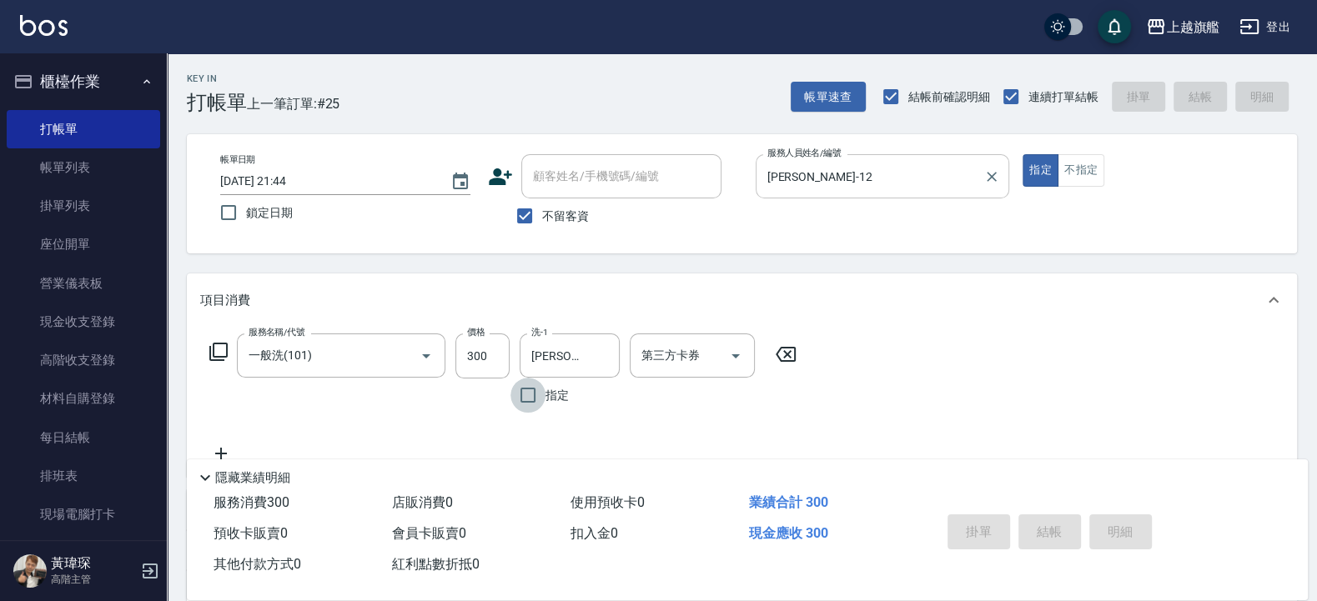
type input "2025/08/21 21:45"
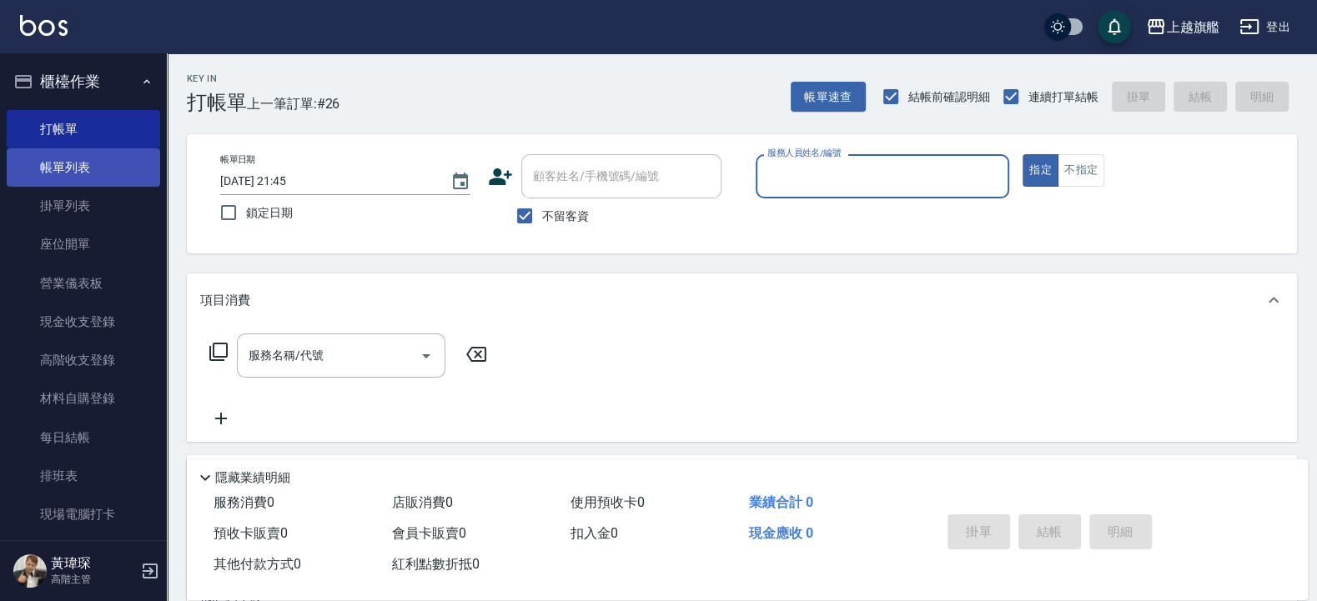
click at [58, 151] on link "帳單列表" at bounding box center [83, 167] width 153 height 38
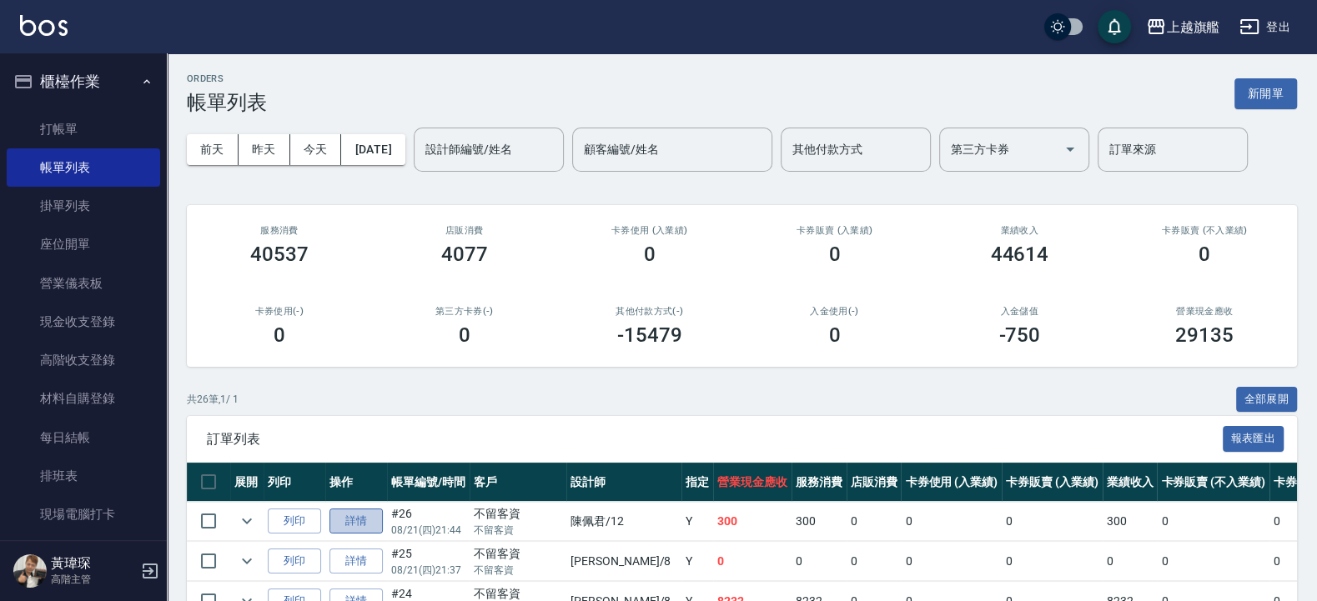
click at [371, 517] on link "詳情" at bounding box center [356, 522] width 53 height 26
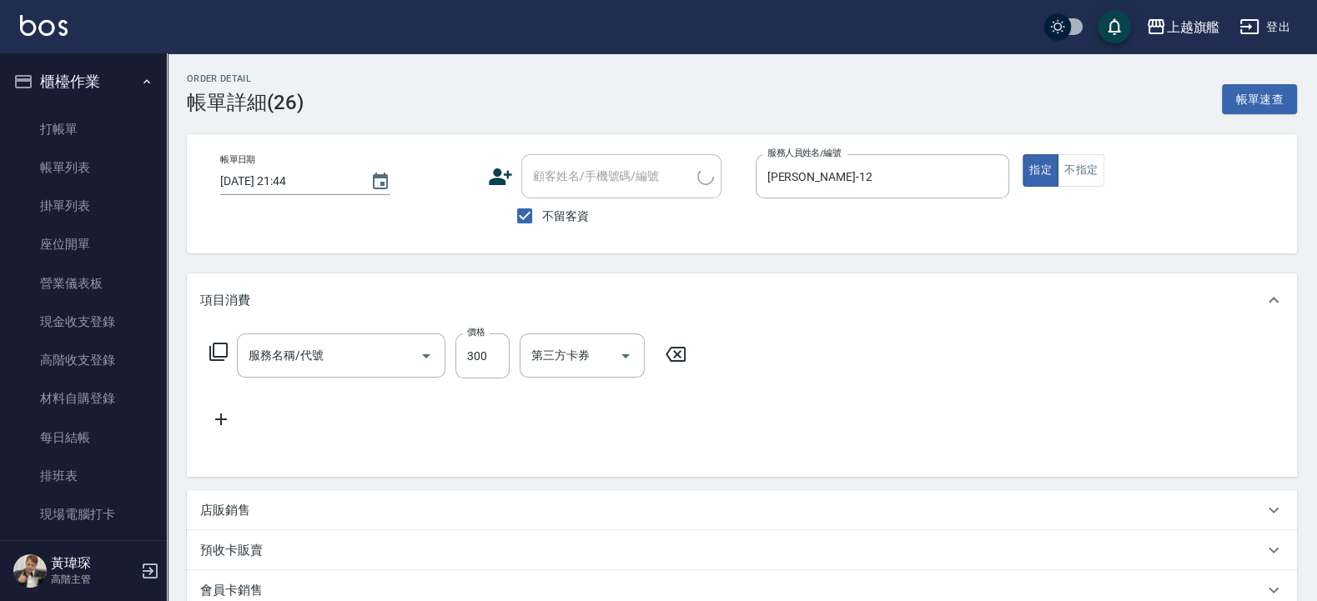
type input "2025/08/21 21:44"
checkbox input "true"
type input "陳佩君-12"
type input "一般洗(101)"
click at [1089, 166] on button "不指定" at bounding box center [1081, 170] width 47 height 33
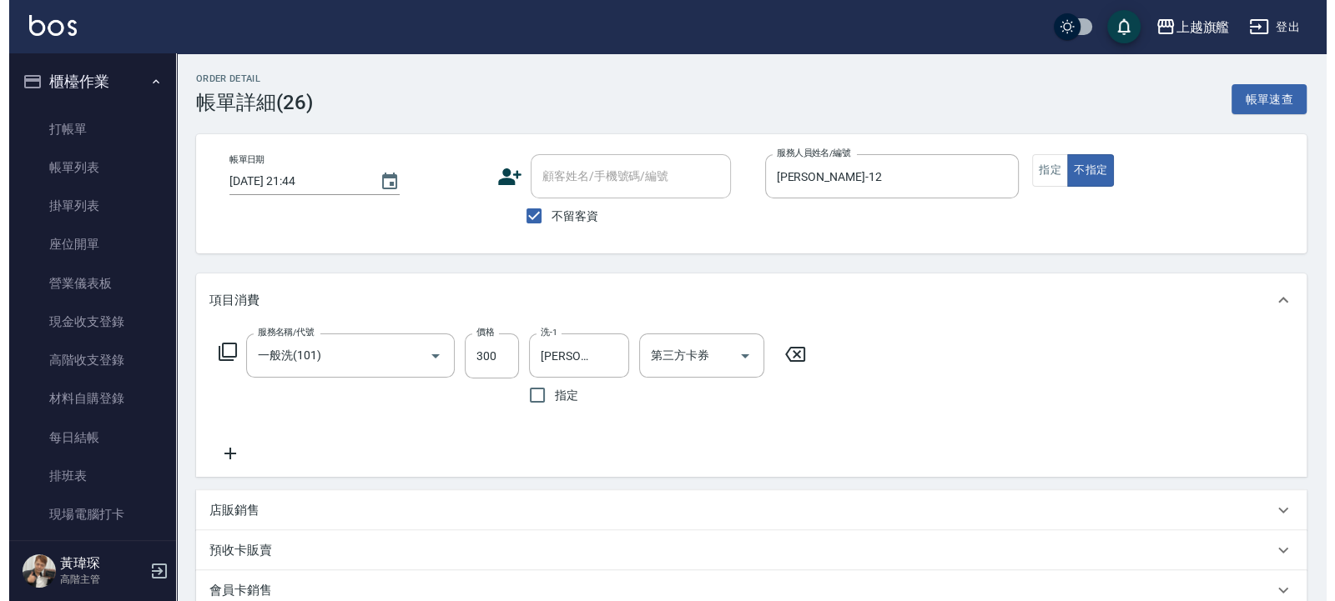
scroll to position [269, 0]
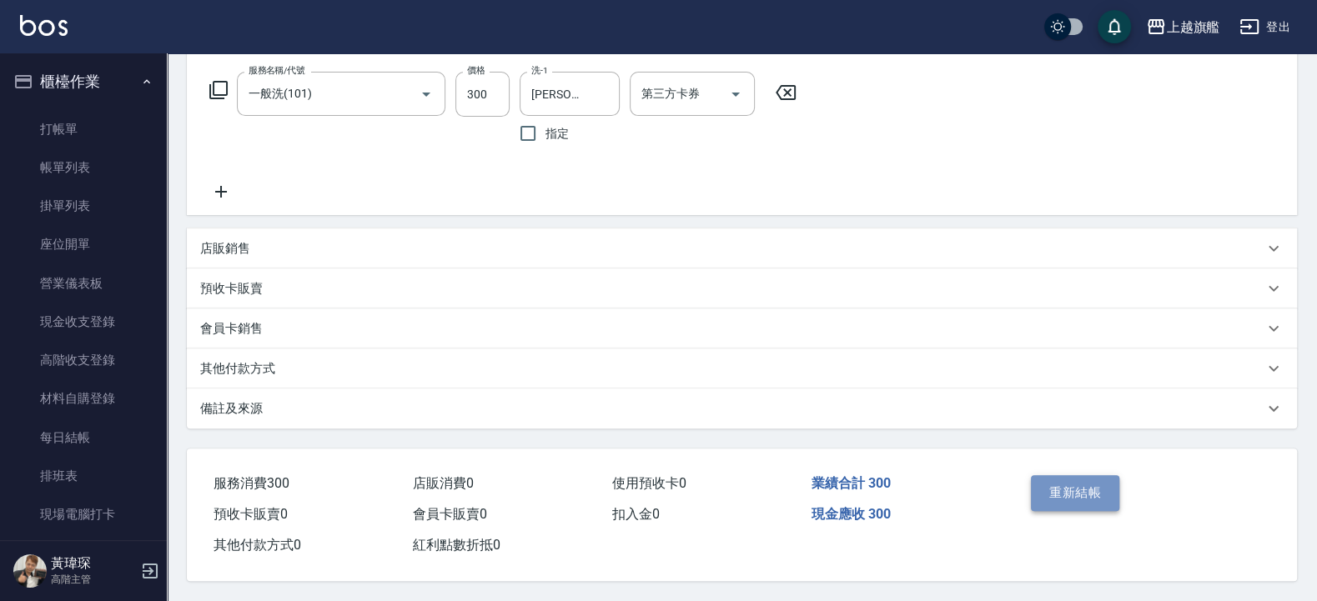
click at [1072, 488] on button "重新結帳" at bounding box center [1075, 492] width 88 height 35
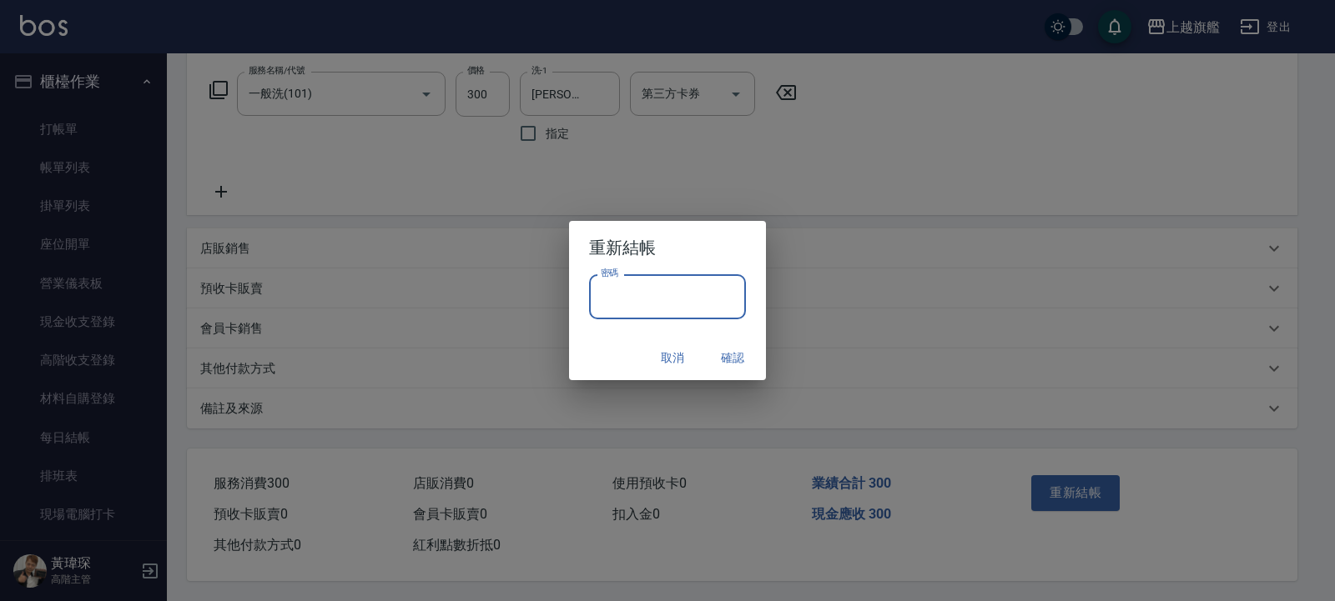
click at [674, 309] on input "密碼" at bounding box center [667, 296] width 157 height 45
type input "*"
type input "*******"
click at [732, 358] on button "確認" at bounding box center [732, 358] width 53 height 31
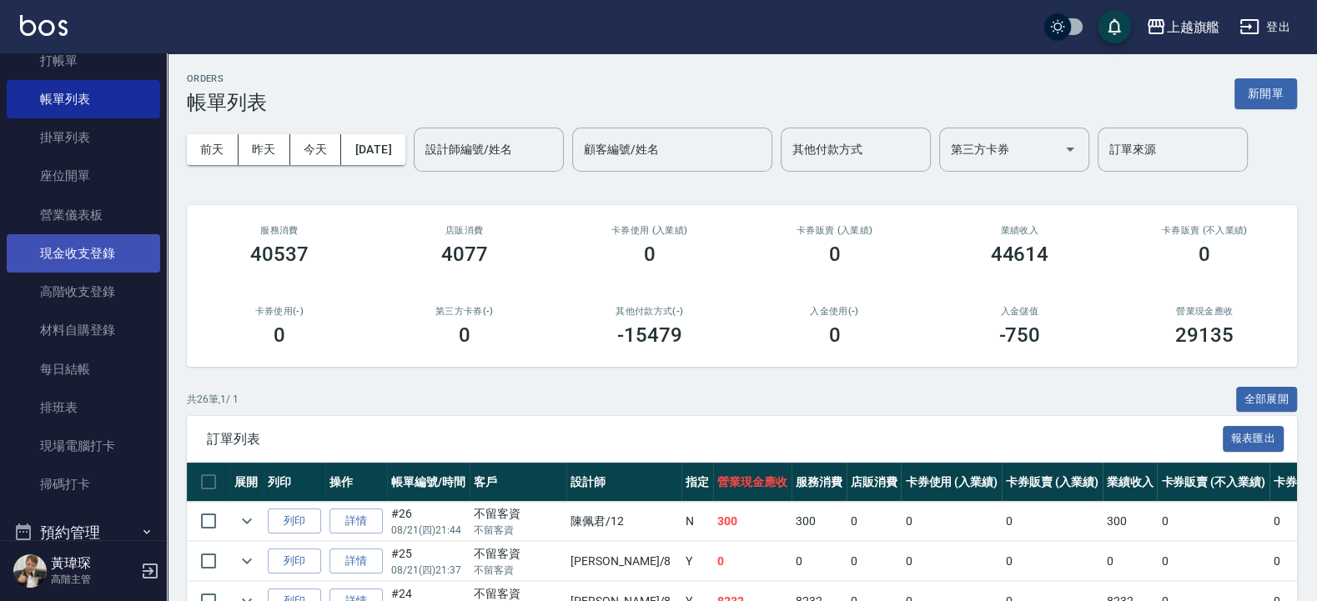
scroll to position [100, 0]
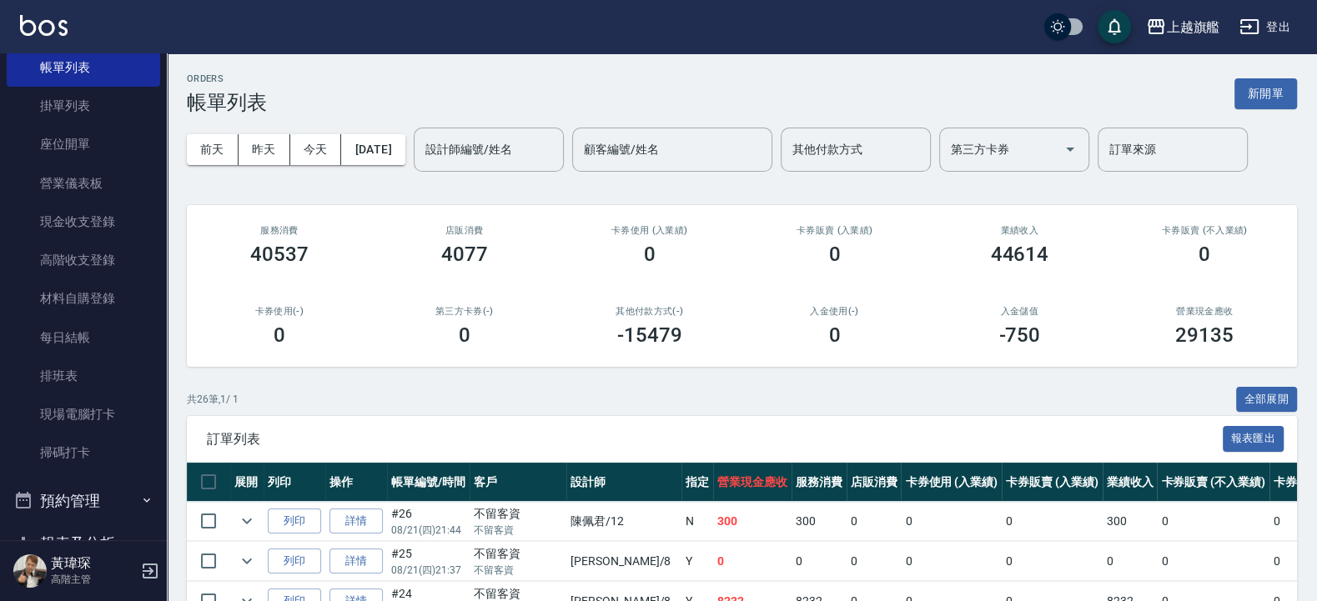
click at [0, 259] on nav "櫃檯作業 打帳單 帳單列表 掛單列表 座位開單 營業儀表板 現金收支登錄 高階收支登錄 材料自購登錄 每日結帳 排班表 現場電腦打卡 掃碼打卡 預約管理 預約…" at bounding box center [83, 296] width 167 height 487
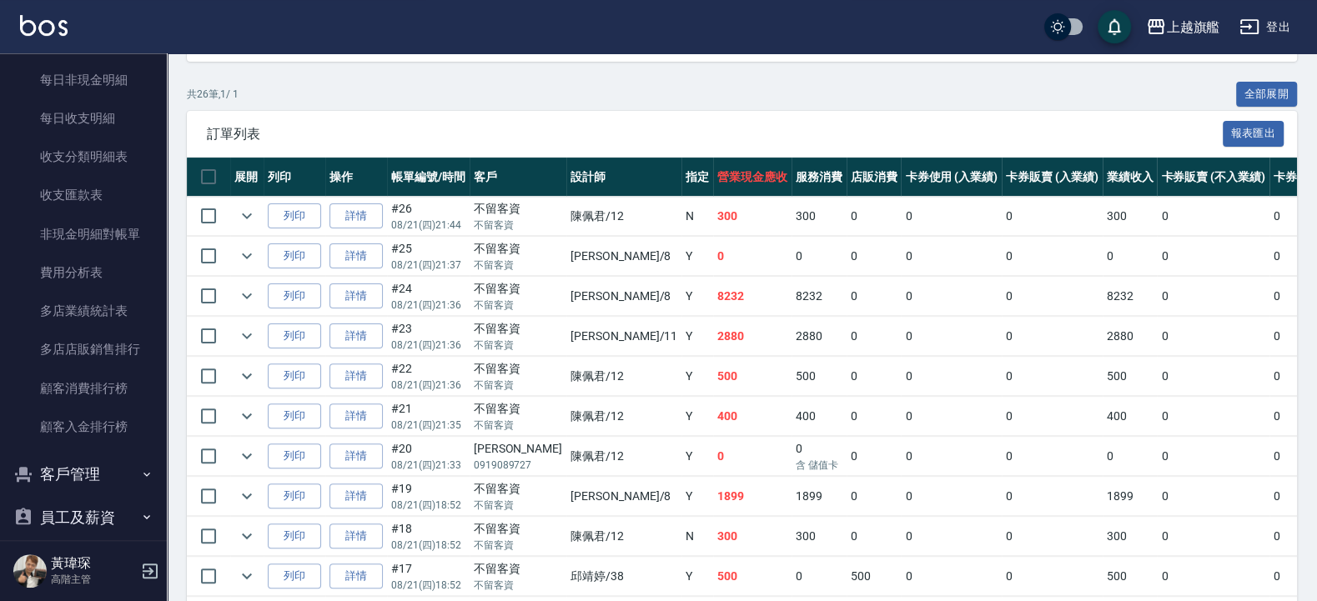
scroll to position [400, 0]
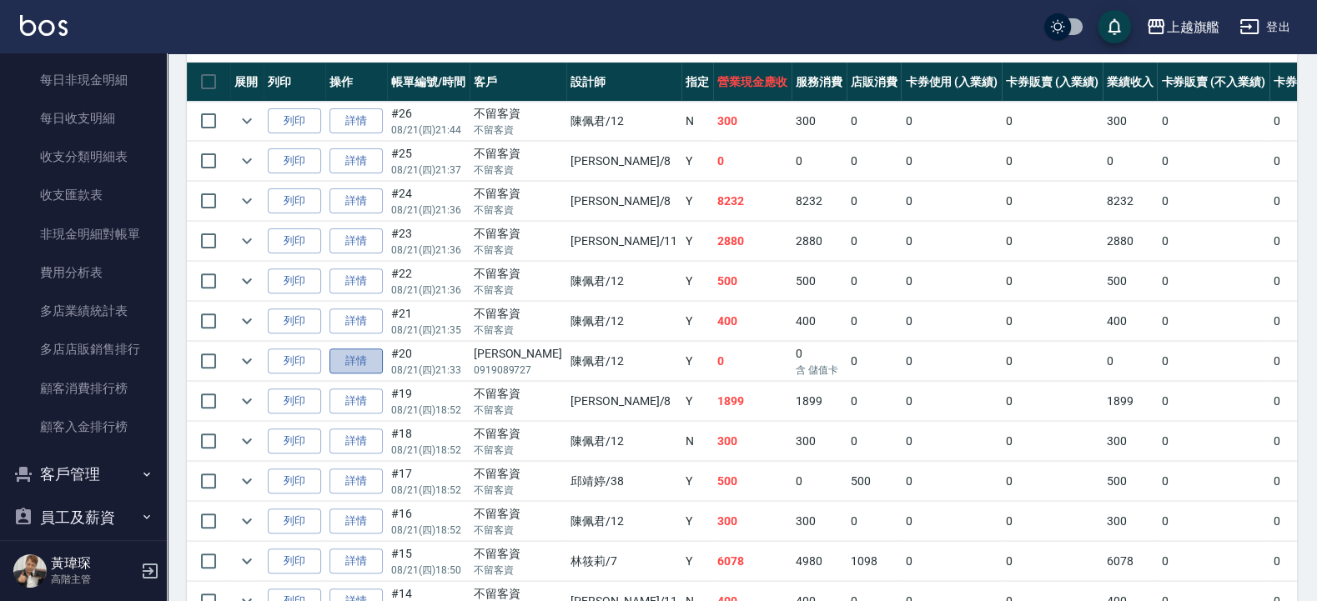
click at [347, 362] on link "詳情" at bounding box center [356, 362] width 53 height 26
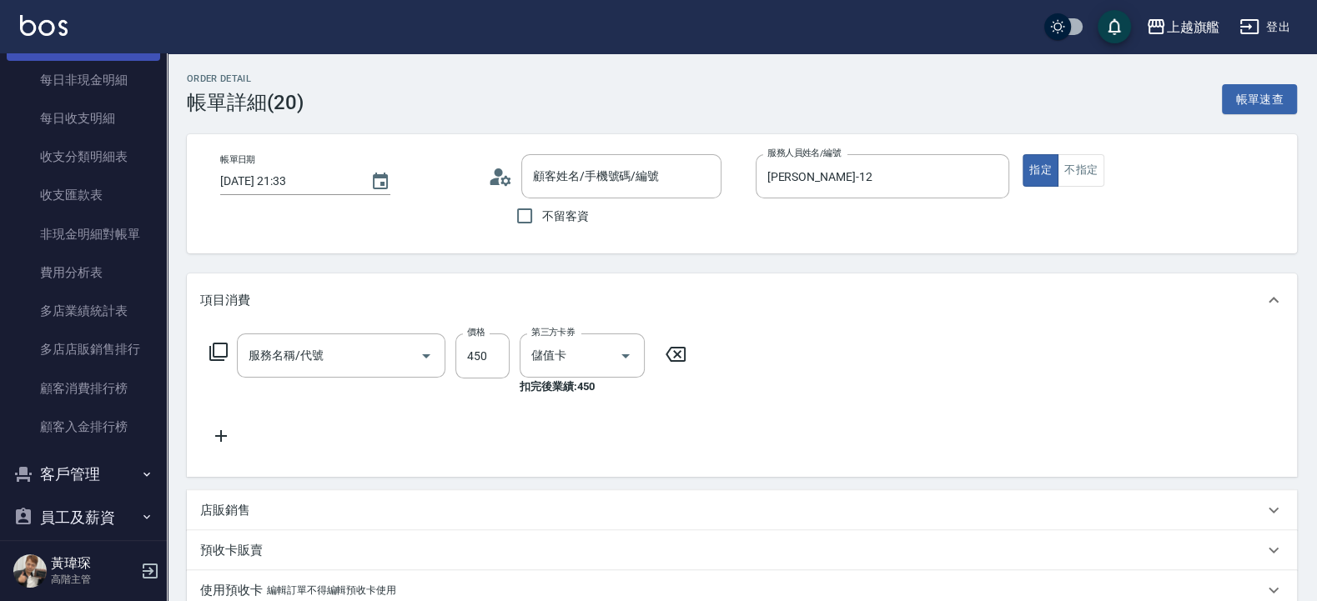
type input "2025/08/21 21:33"
type input "陳佩君-12"
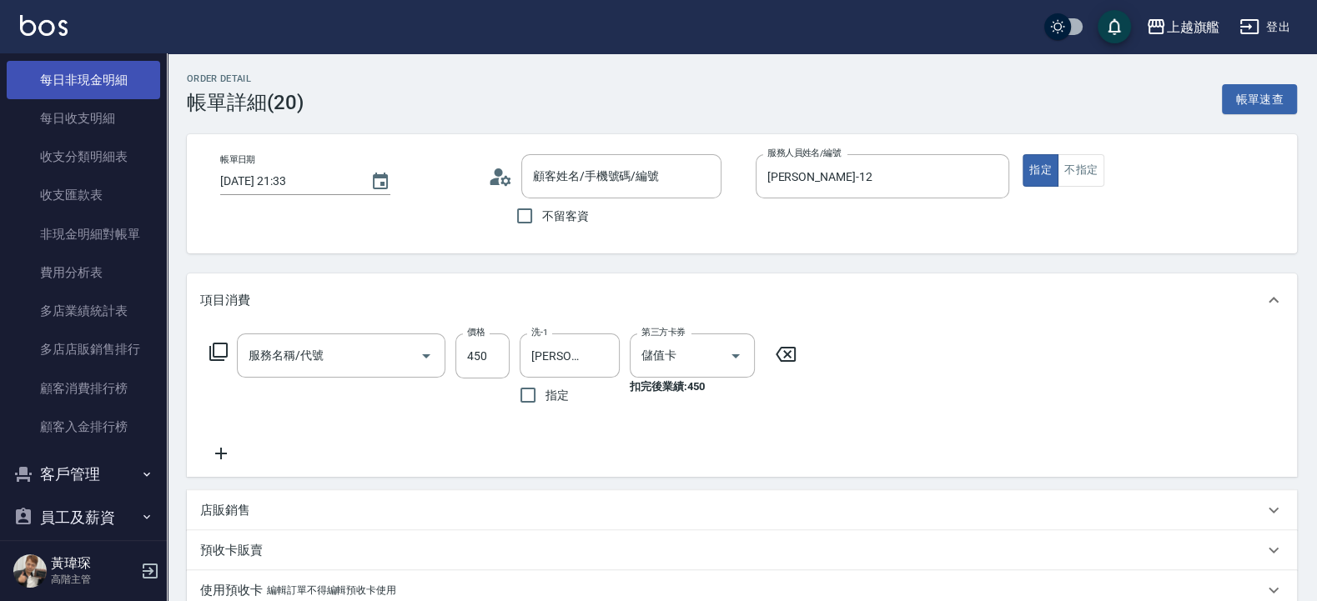
type input "吳曲偉/0919089727/null"
type input "一般洗(101)"
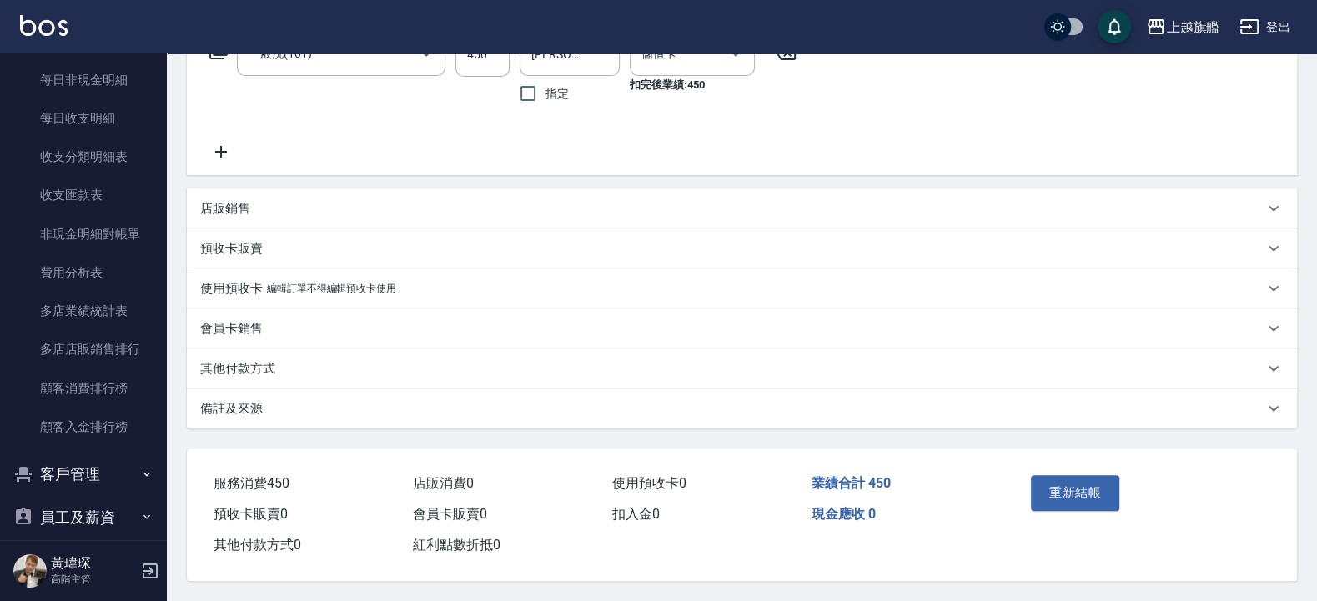
scroll to position [309, 0]
click at [286, 326] on div "會員卡銷售" at bounding box center [732, 329] width 1064 height 18
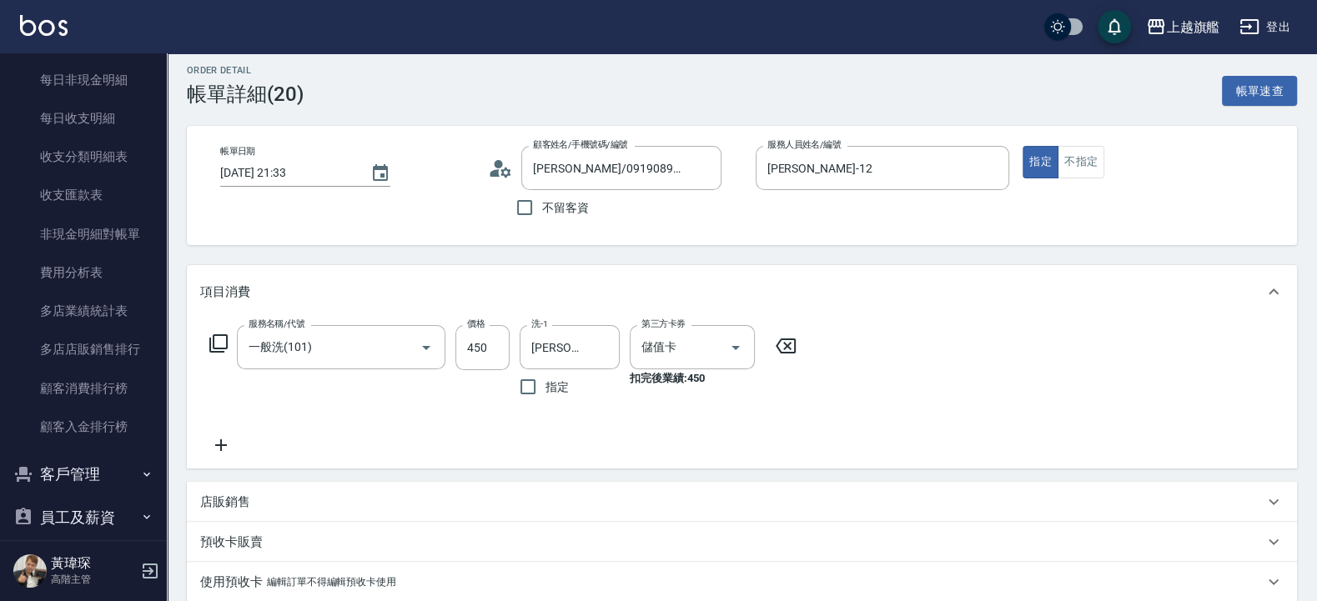
scroll to position [0, 0]
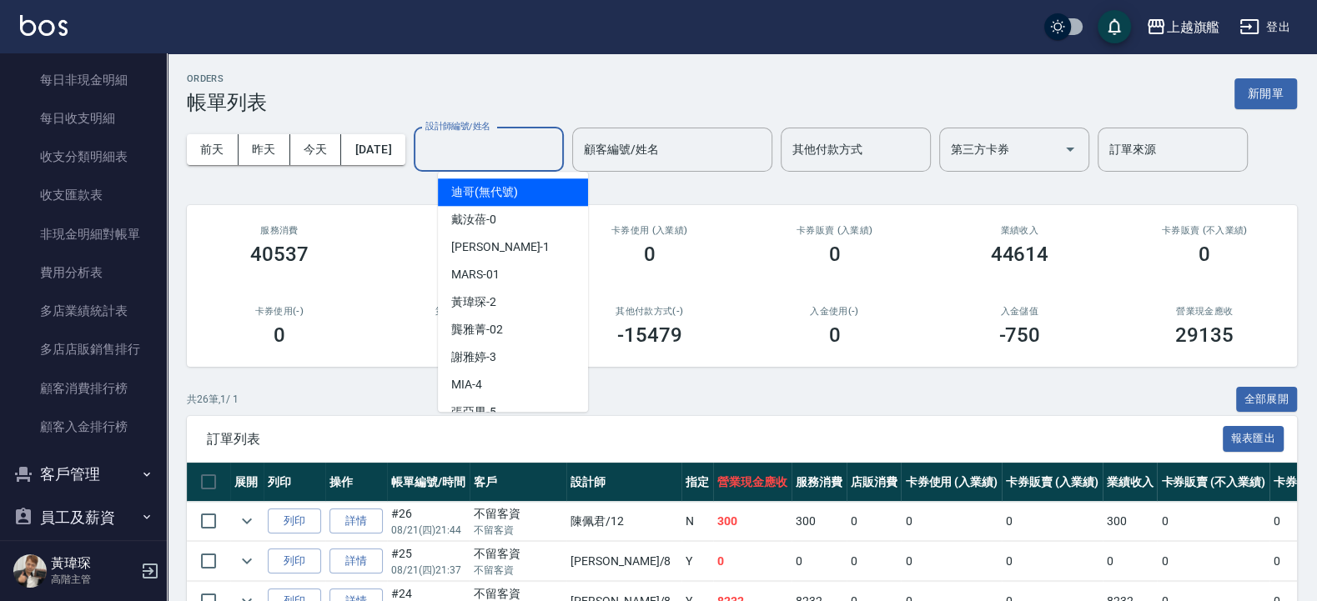
click at [514, 146] on input "設計師編號/姓名" at bounding box center [488, 149] width 135 height 29
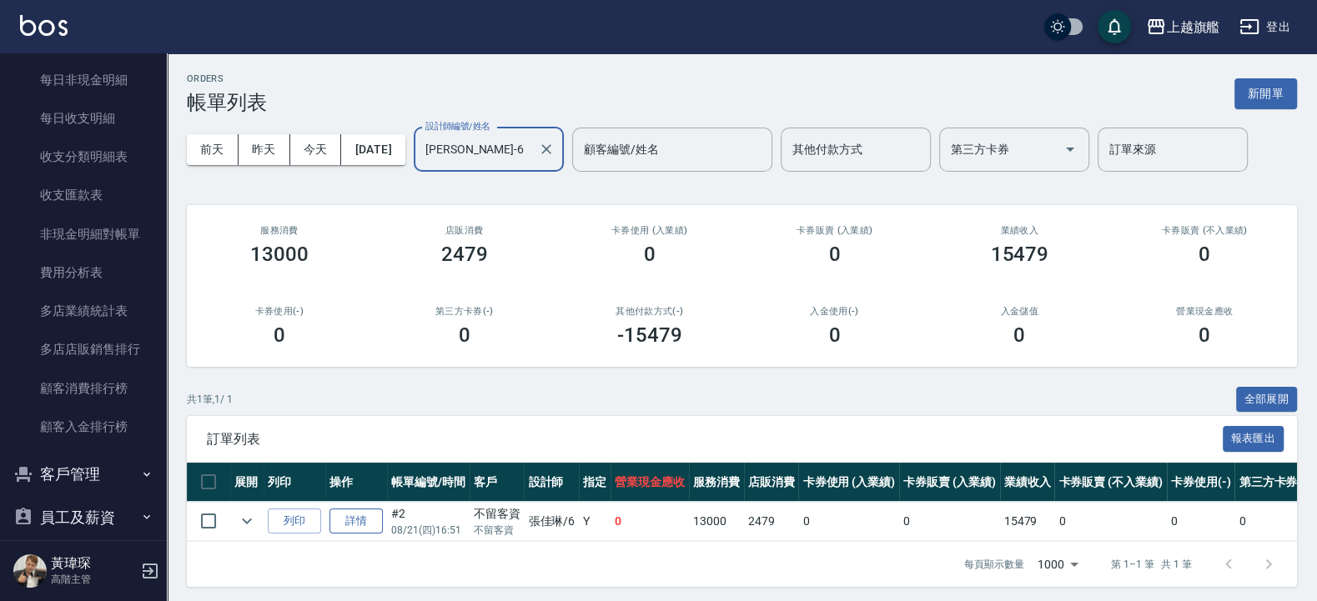
type input "張佳琳-6"
click at [358, 526] on link "詳情" at bounding box center [356, 522] width 53 height 26
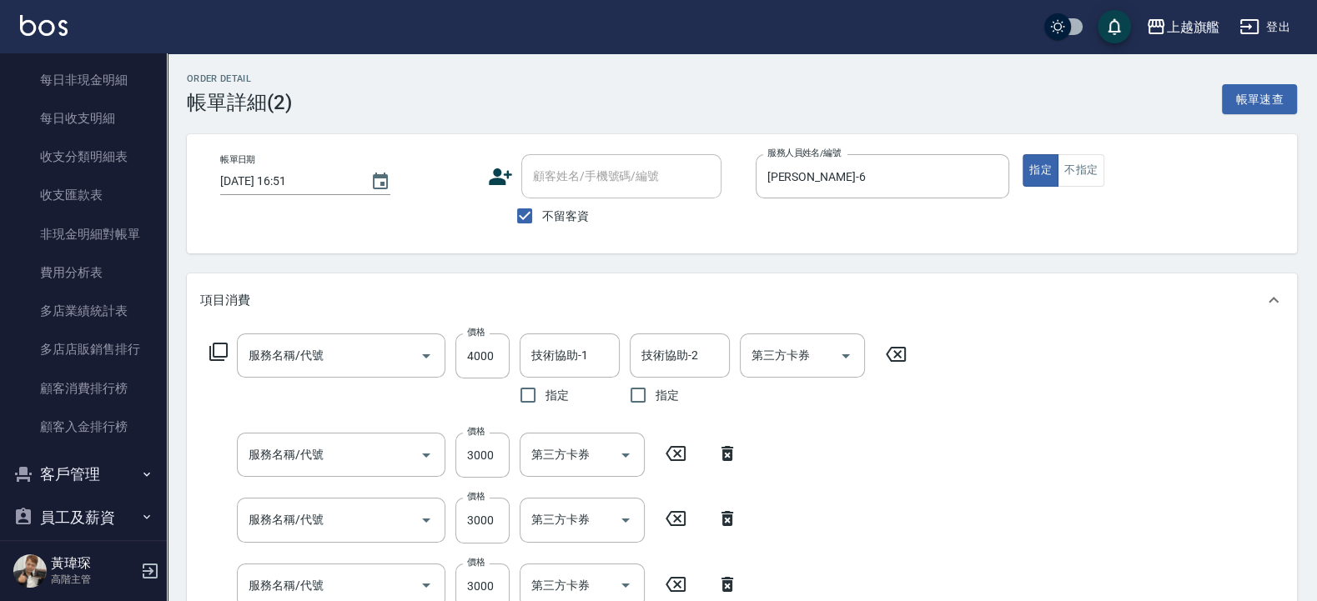
type input "2025/08/21 16:51"
checkbox input "true"
type input "張佳琳-6"
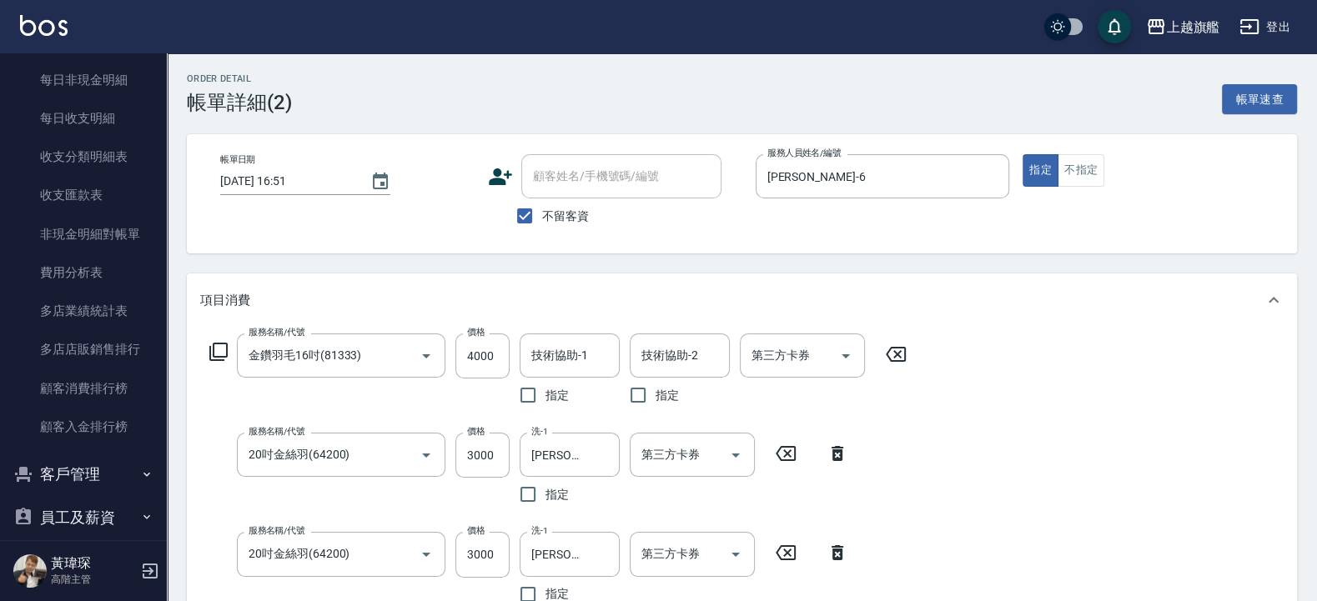
type input "金鑽羽毛16吋(81333)"
type input "20吋金絲羽(64200)"
click at [981, 183] on div at bounding box center [991, 176] width 22 height 44
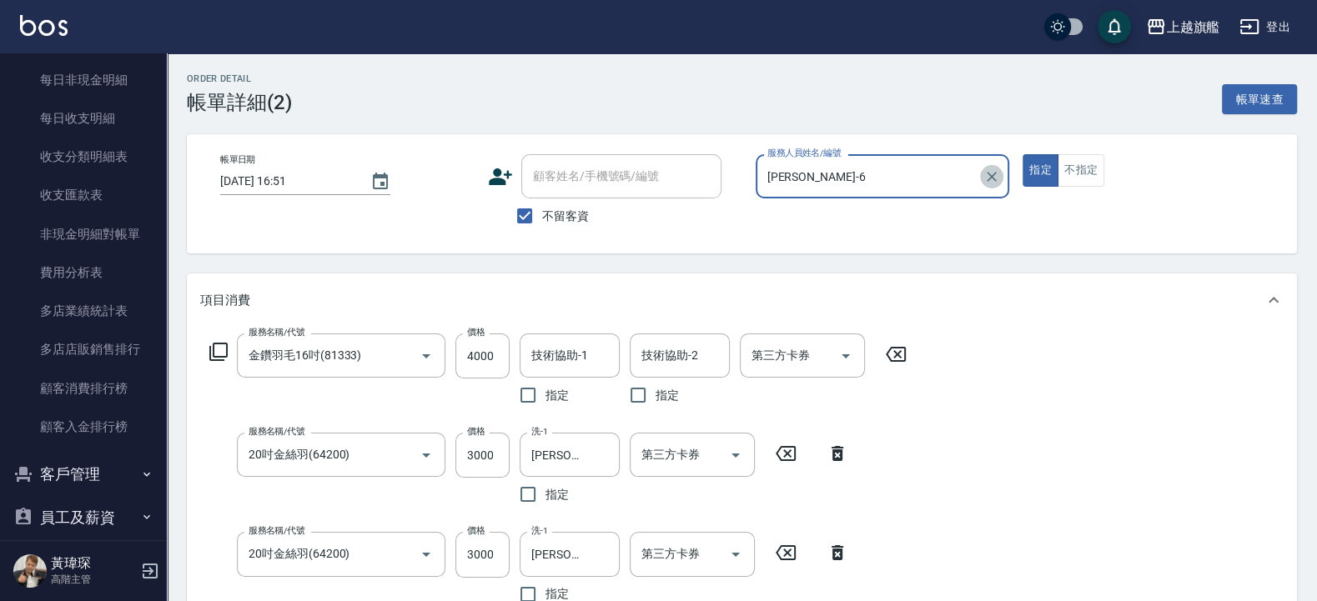
drag, startPoint x: 989, startPoint y: 183, endPoint x: 1000, endPoint y: 183, distance: 11.7
click at [1000, 183] on icon "Clear" at bounding box center [992, 177] width 17 height 17
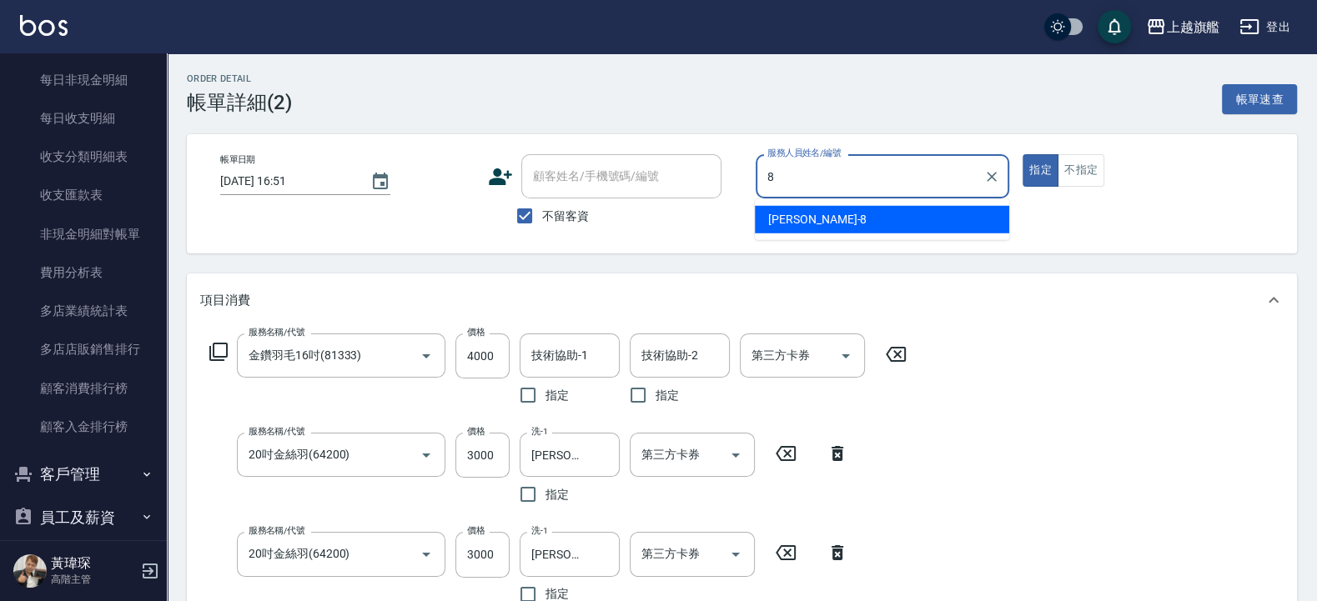
type input "周秀娟-8"
type button "true"
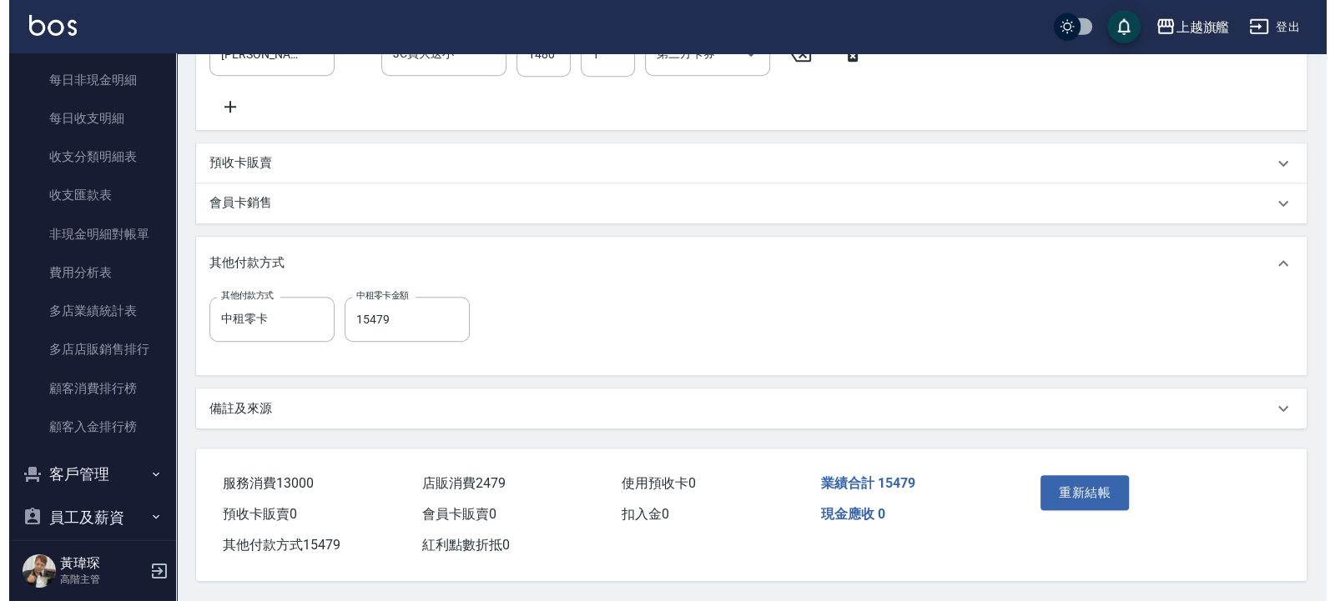
scroll to position [907, 0]
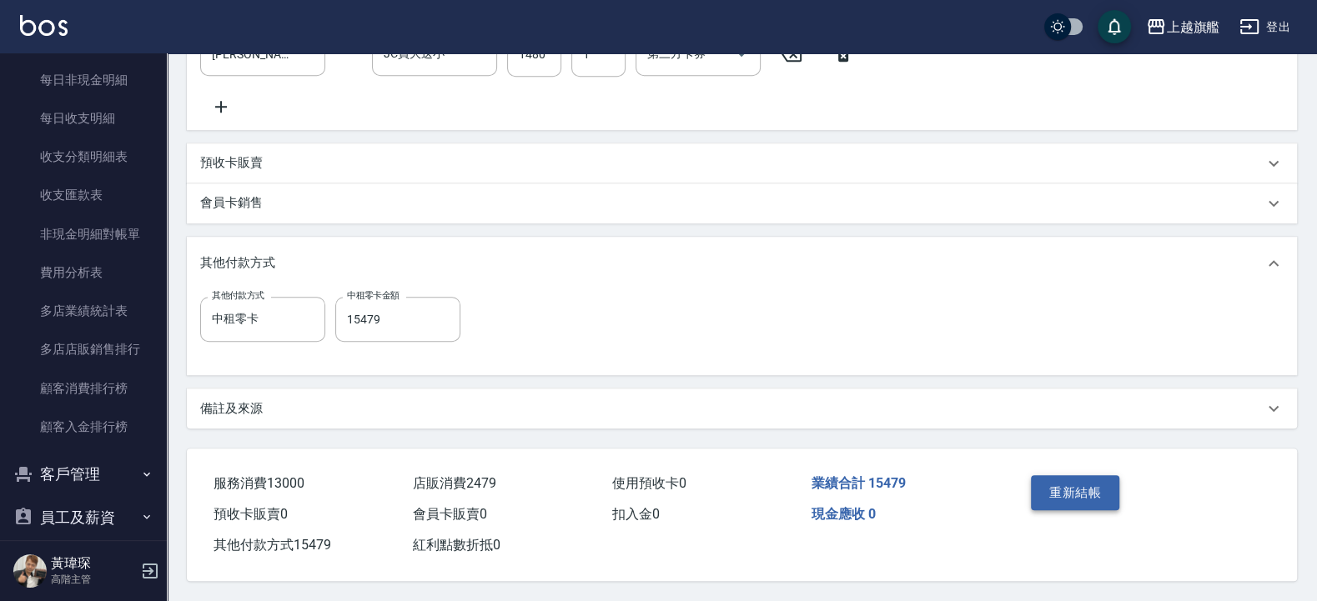
click at [1089, 483] on button "重新結帳" at bounding box center [1075, 492] width 88 height 35
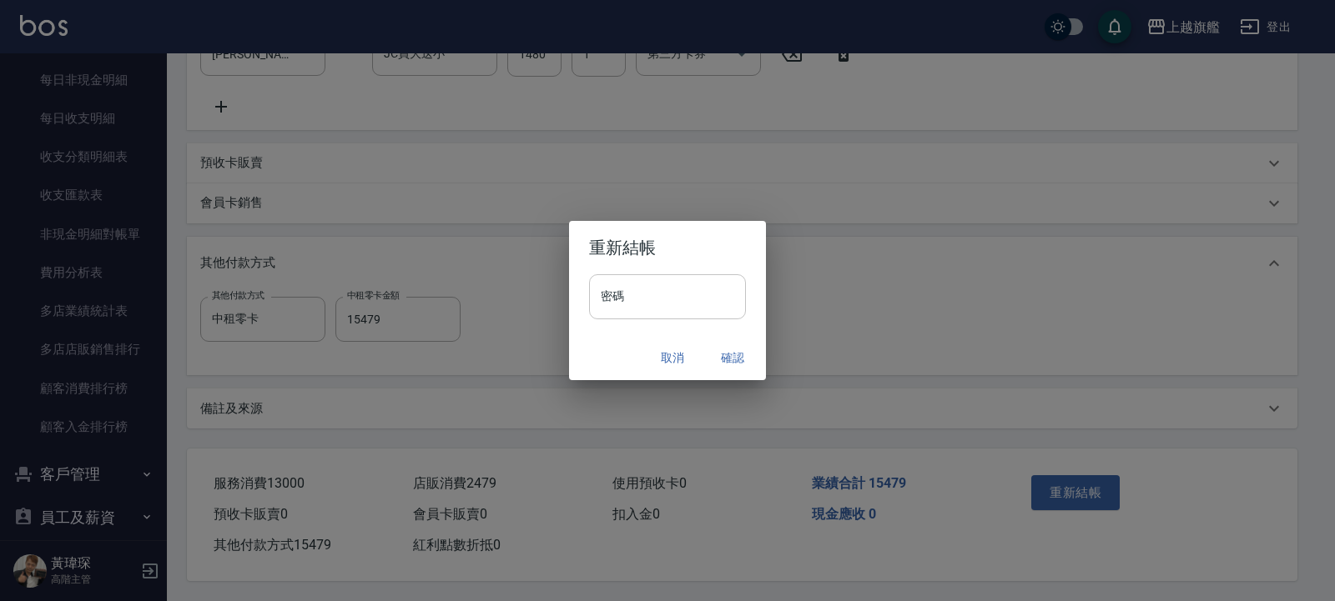
drag, startPoint x: 653, startPoint y: 264, endPoint x: 655, endPoint y: 279, distance: 15.1
click at [653, 268] on h2 "重新結帳" at bounding box center [667, 247] width 197 height 53
click at [657, 296] on input "密碼" at bounding box center [667, 296] width 157 height 45
type input "*******"
click at [745, 358] on button "確認" at bounding box center [732, 358] width 53 height 31
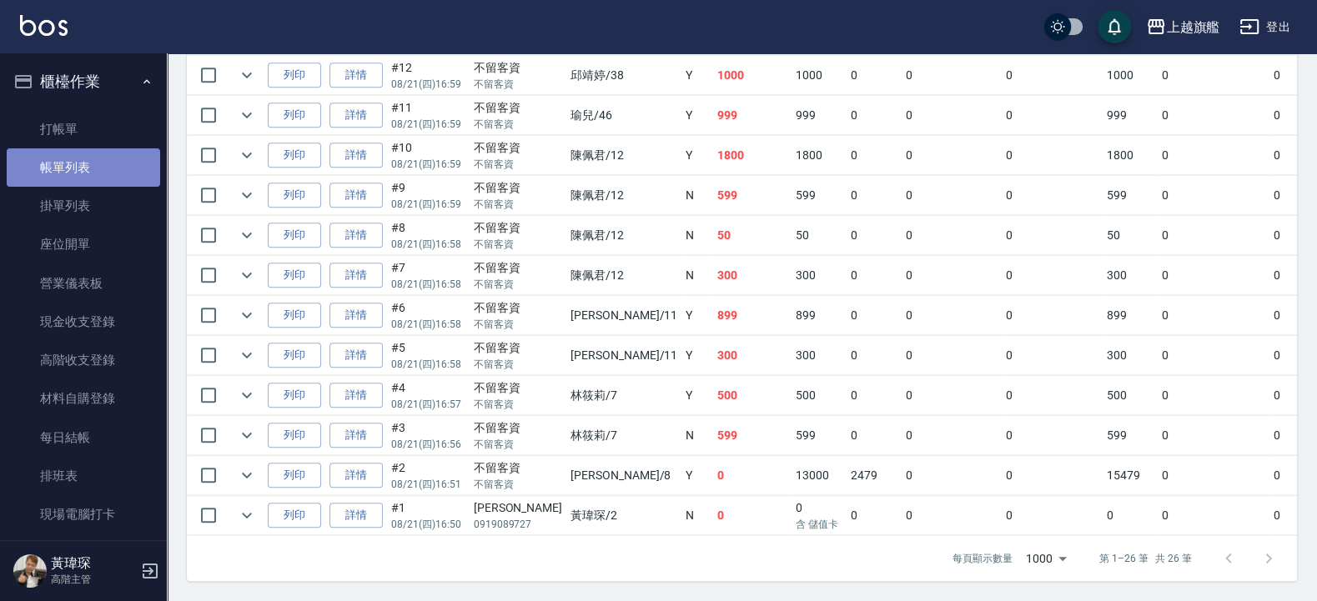
click at [90, 174] on link "帳單列表" at bounding box center [83, 167] width 153 height 38
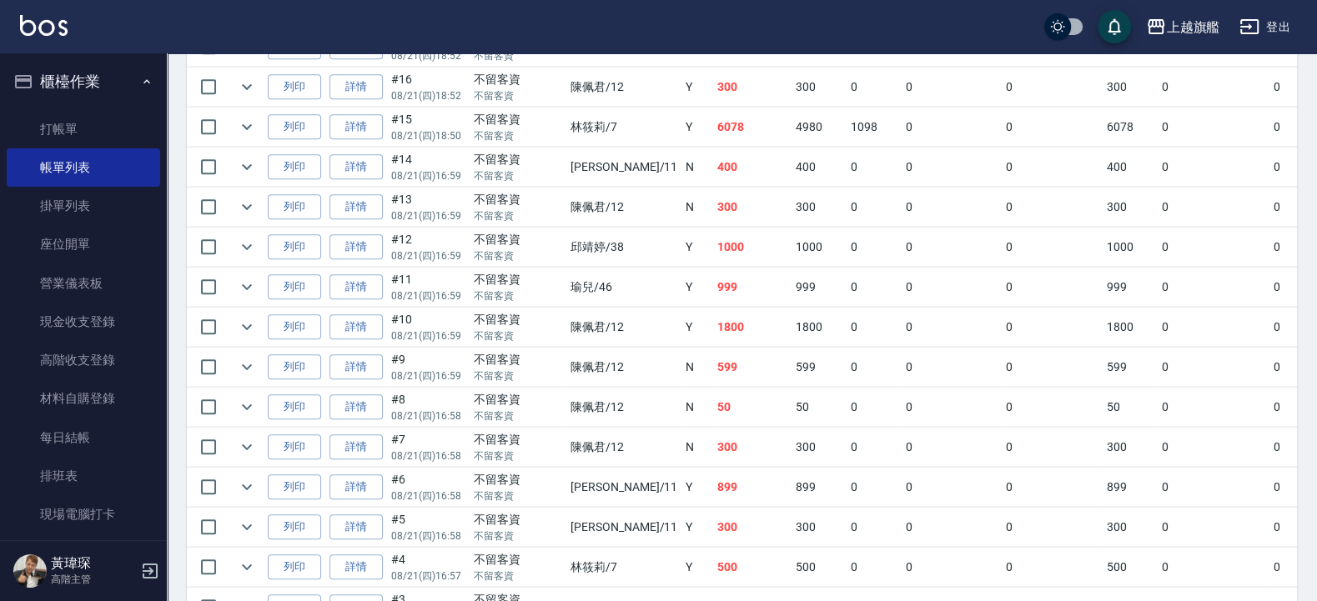
scroll to position [1035, 0]
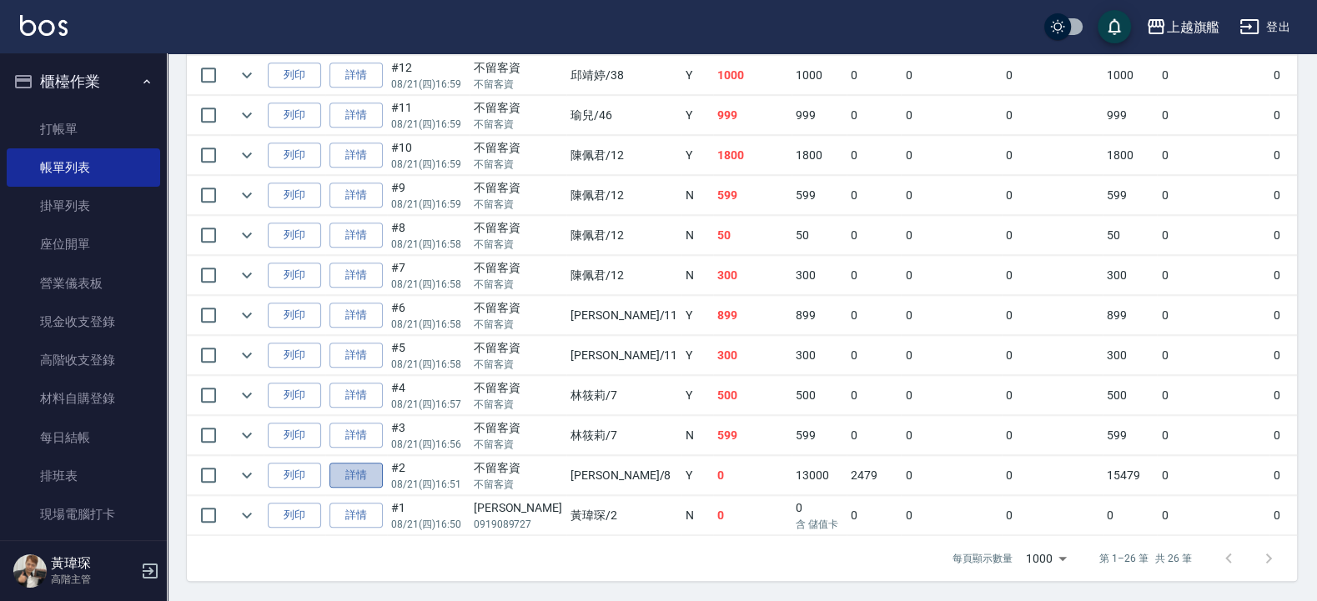
click at [357, 463] on link "詳情" at bounding box center [356, 476] width 53 height 26
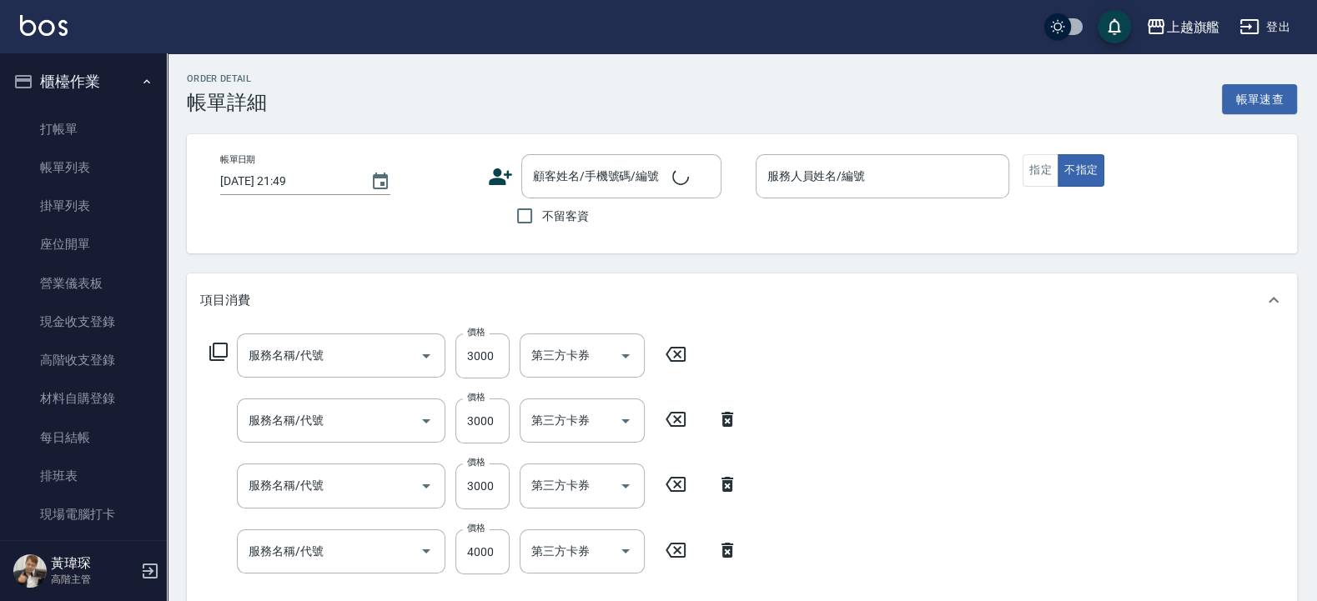
type input "2025/08/21 16:51"
checkbox input "true"
type input "周秀娟-8"
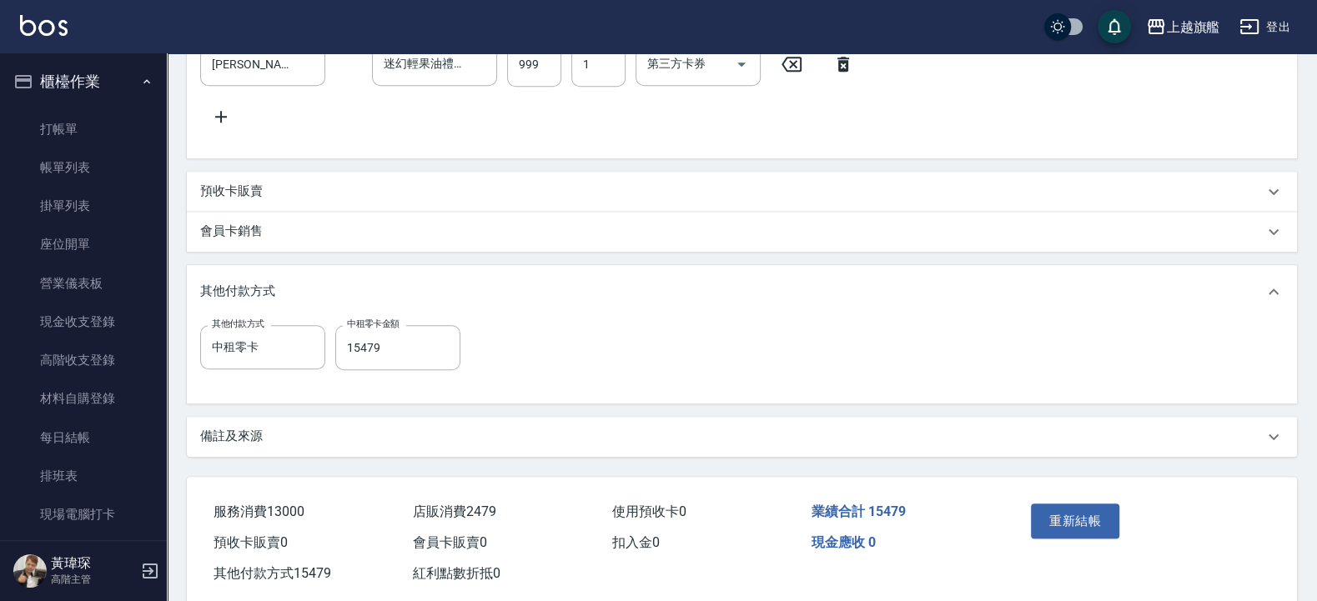
type input "20吋金絲羽(64200)"
type input "金鑽羽毛16吋(81333)"
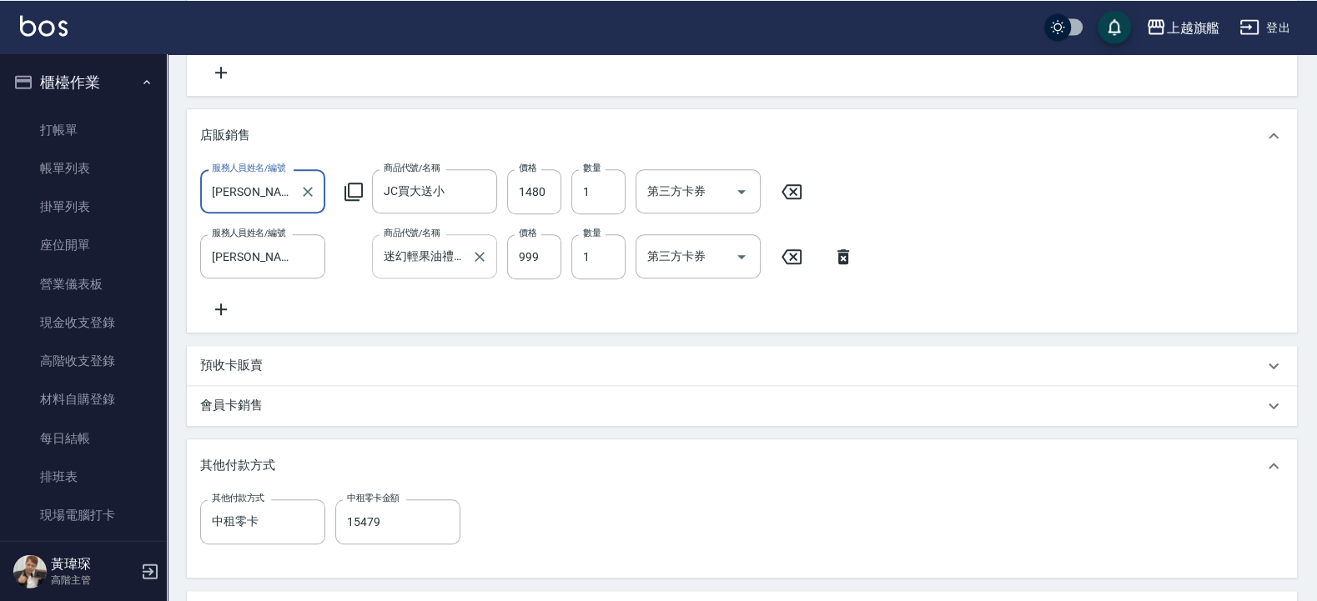
scroll to position [672, 0]
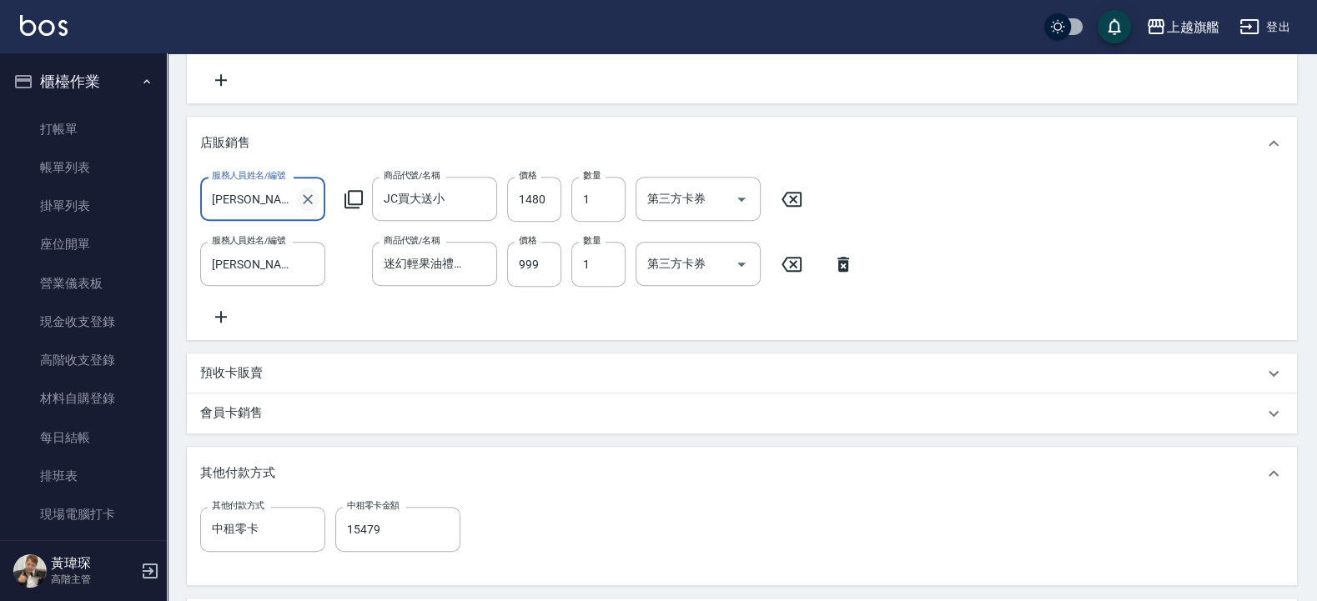
click at [308, 205] on icon "Clear" at bounding box center [307, 199] width 17 height 17
click at [289, 236] on div "周秀娟 -8" at bounding box center [262, 242] width 125 height 28
click at [308, 258] on icon "Clear" at bounding box center [307, 264] width 17 height 17
type input "周秀娟-8"
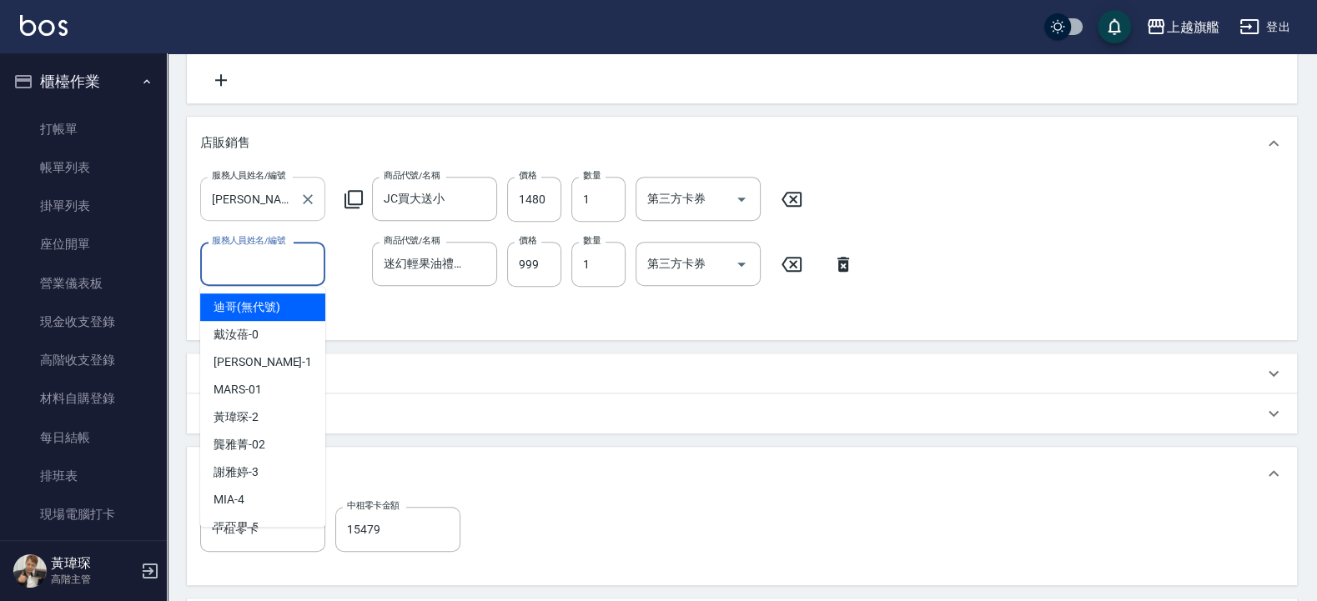
click at [278, 266] on input "服務人員姓名/編號" at bounding box center [263, 263] width 110 height 29
type input "周秀娟-8"
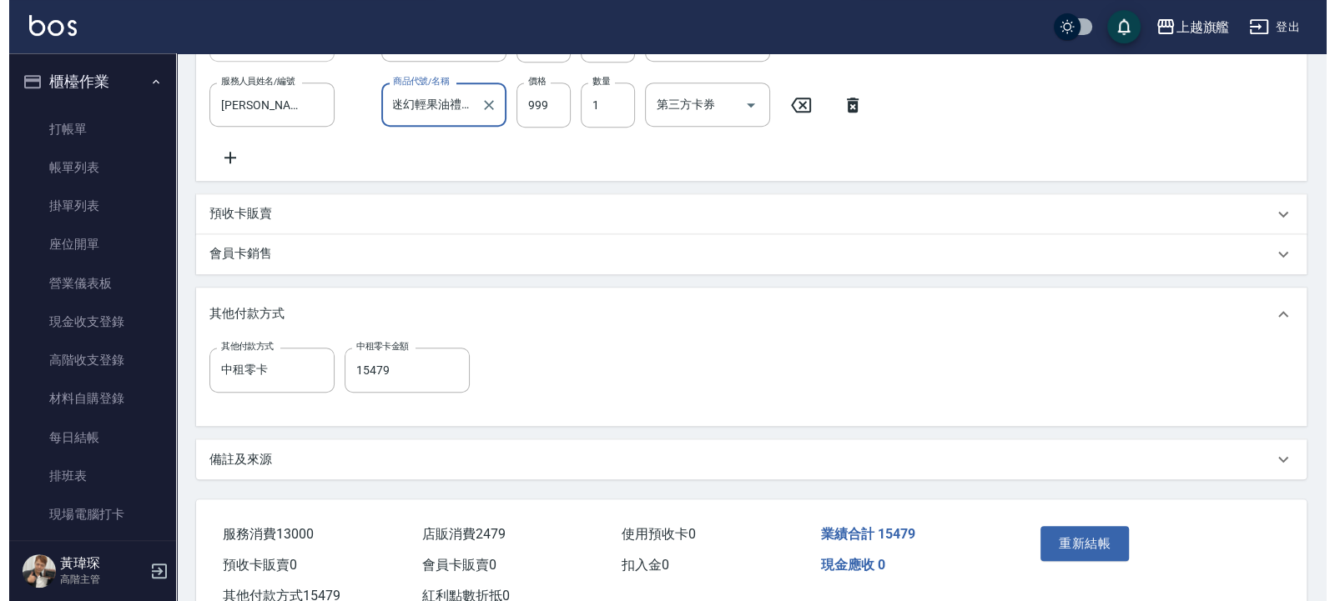
scroll to position [907, 0]
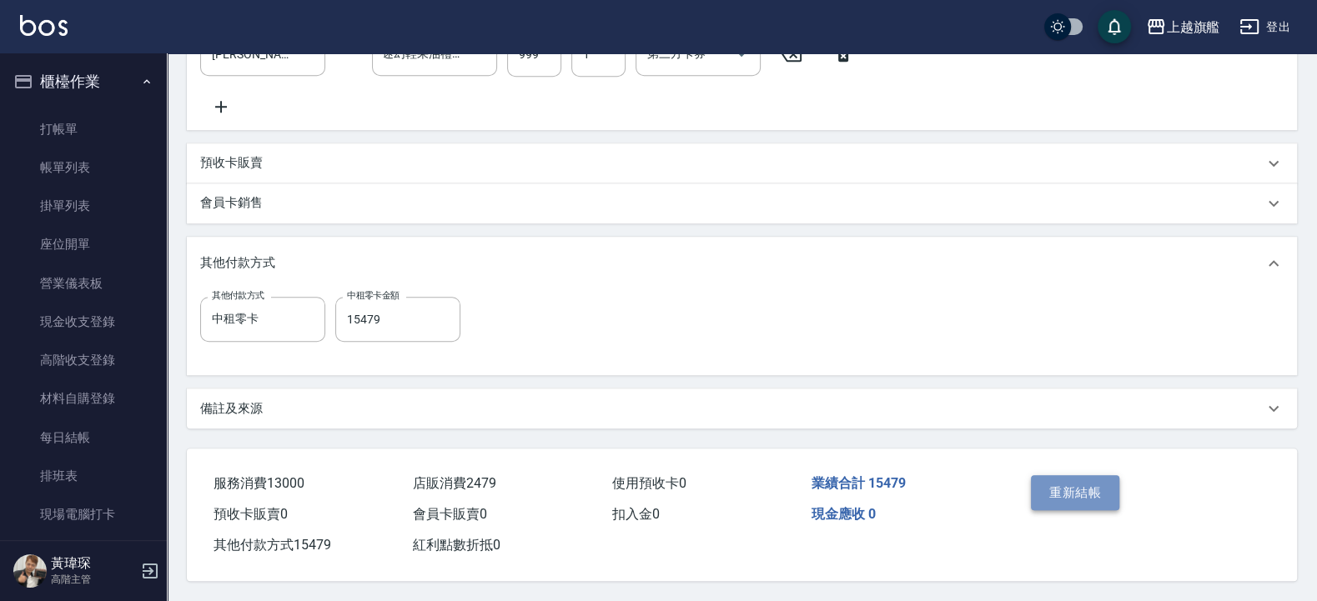
click at [1089, 503] on button "重新結帳" at bounding box center [1075, 492] width 88 height 35
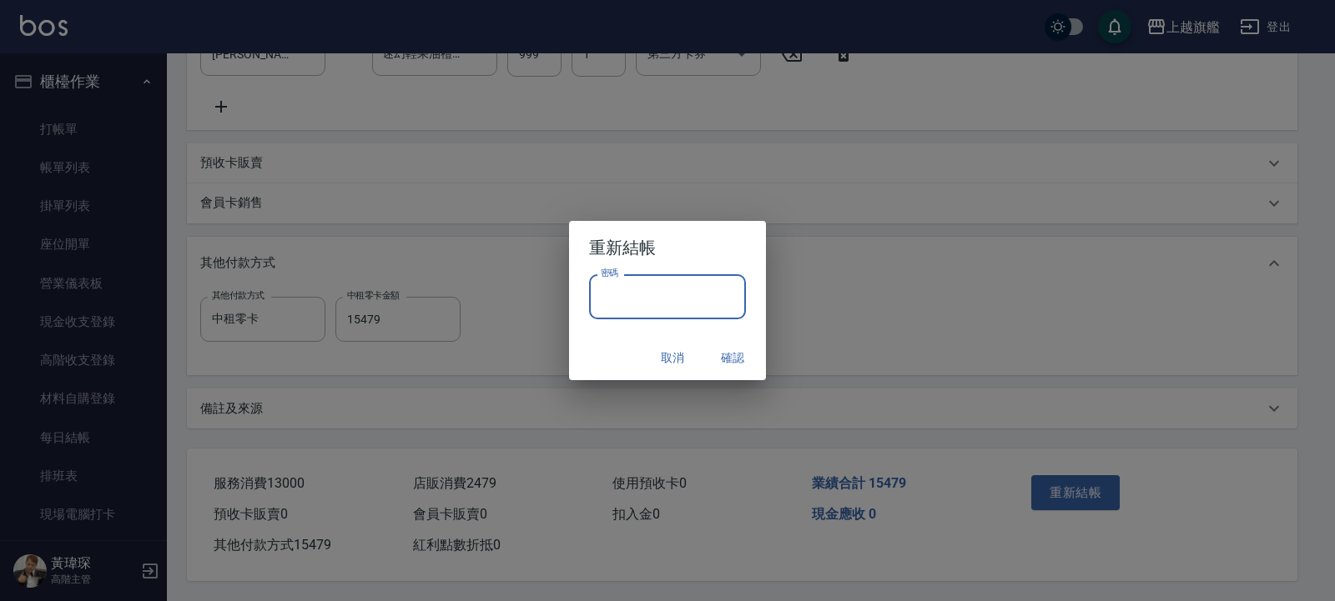
click at [672, 305] on input "密碼" at bounding box center [667, 296] width 157 height 45
type input "*******"
click at [727, 345] on button "確認" at bounding box center [732, 358] width 53 height 31
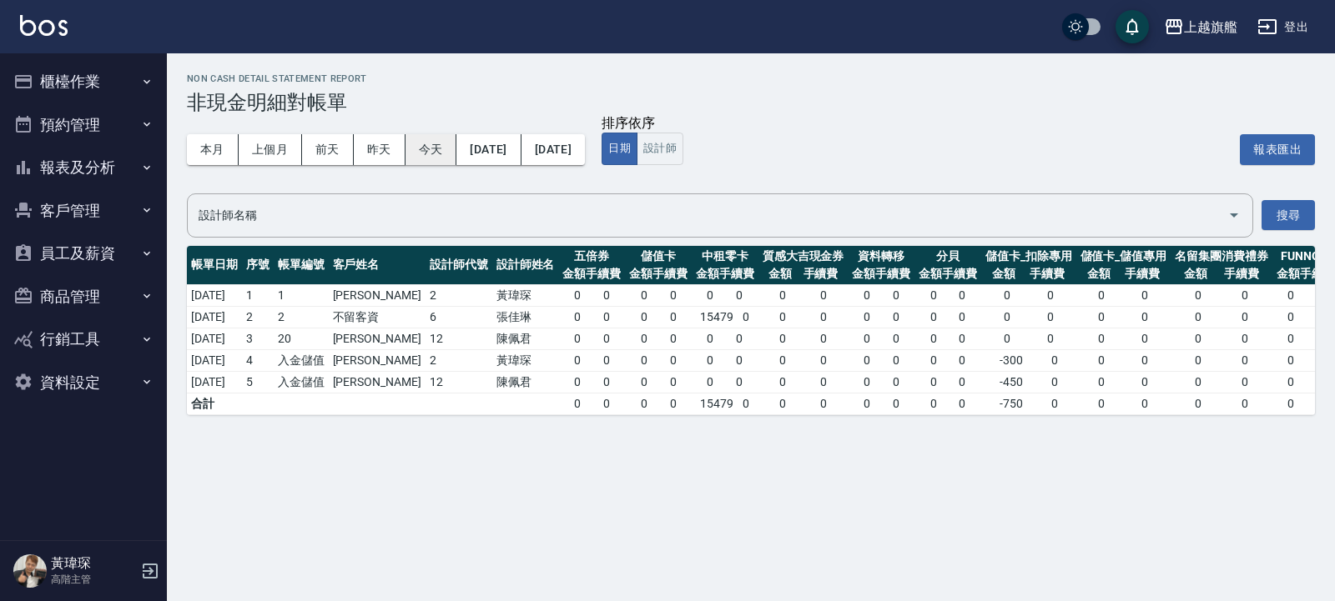
click at [435, 153] on button "今天" at bounding box center [431, 149] width 52 height 31
click at [90, 167] on button "報表及分析" at bounding box center [83, 167] width 153 height 43
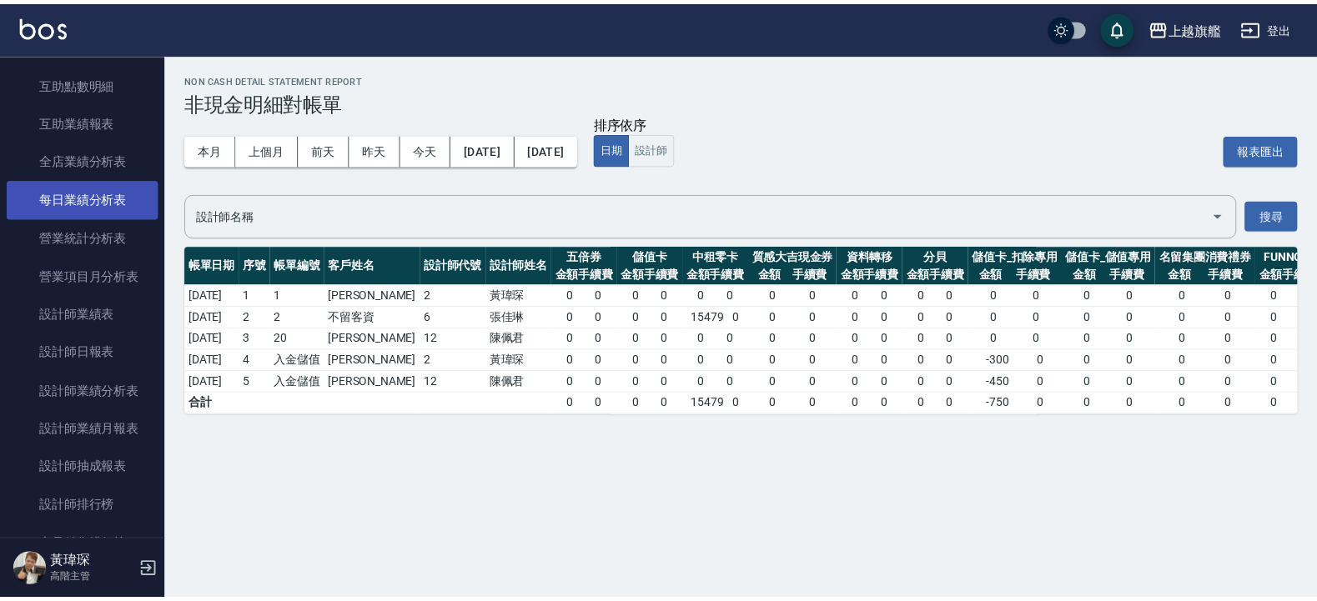
scroll to position [501, 0]
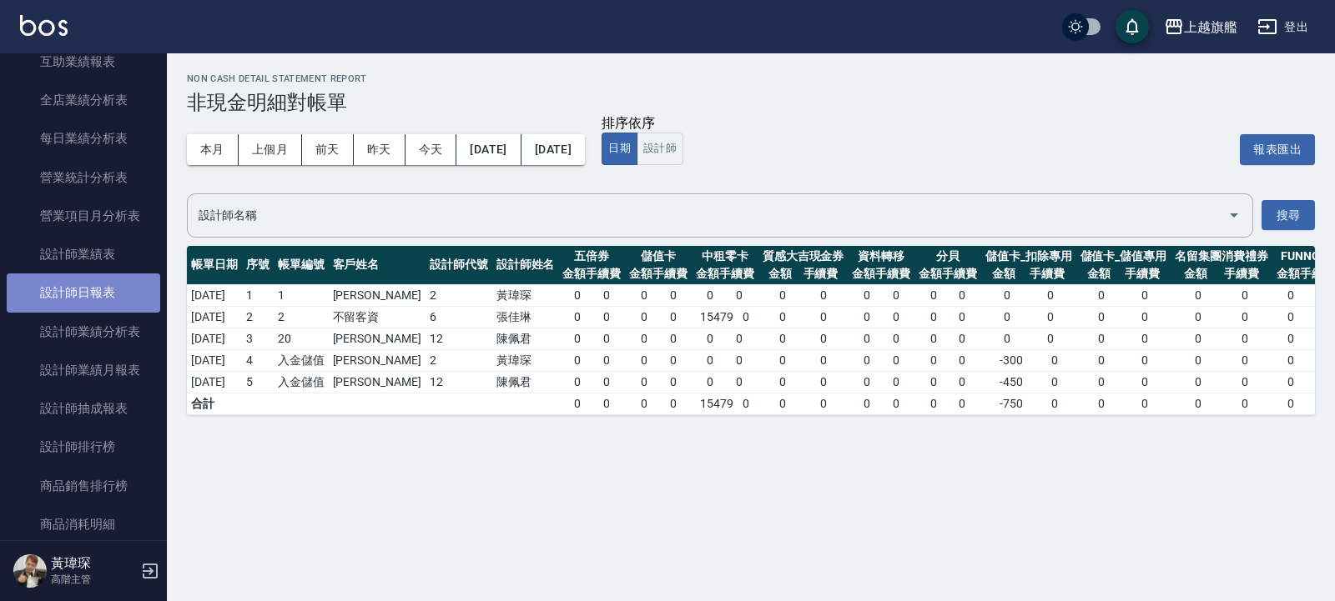
click at [108, 300] on link "設計師日報表" at bounding box center [83, 293] width 153 height 38
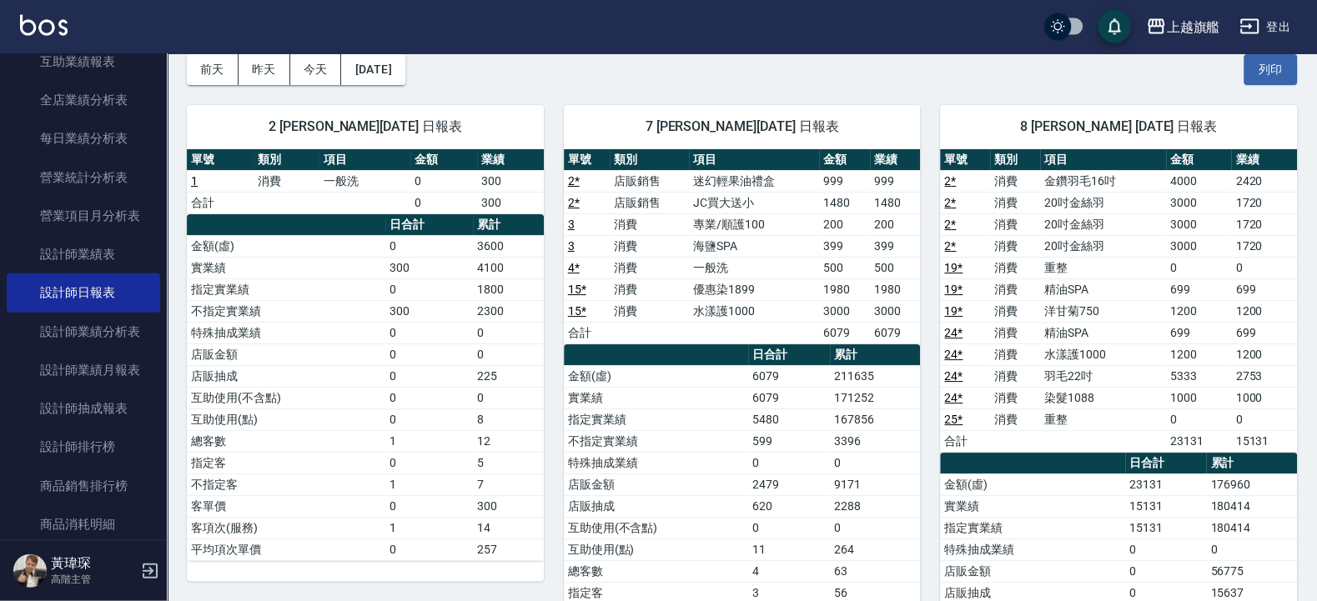
scroll to position [100, 0]
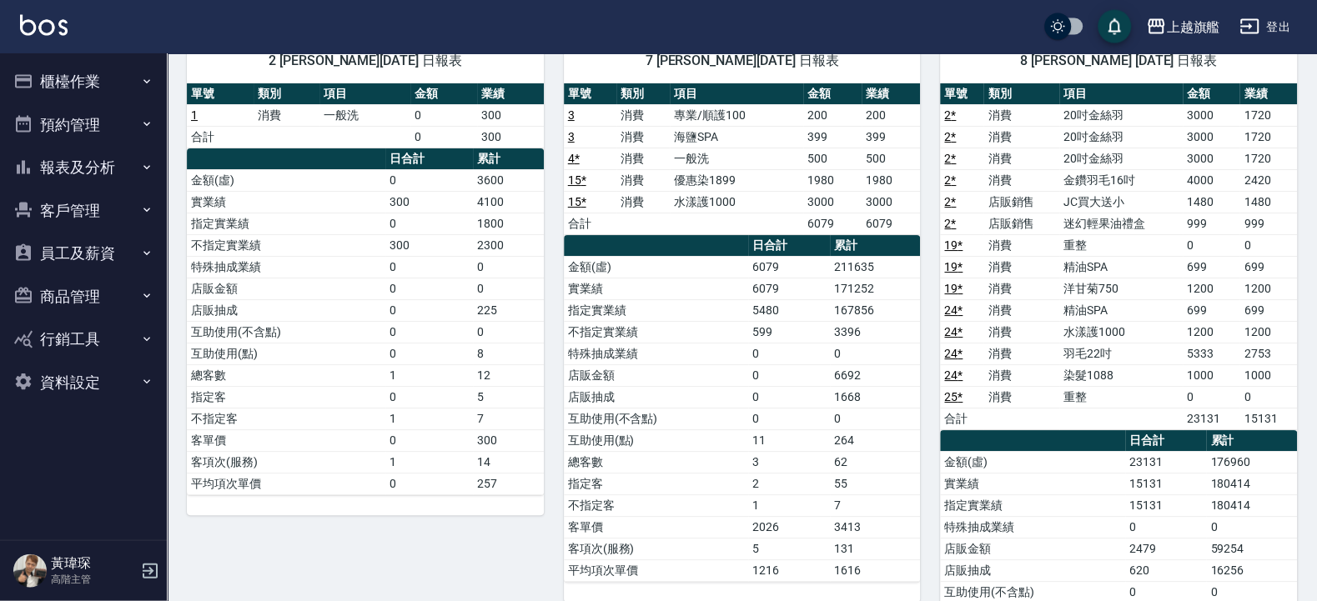
scroll to position [100, 0]
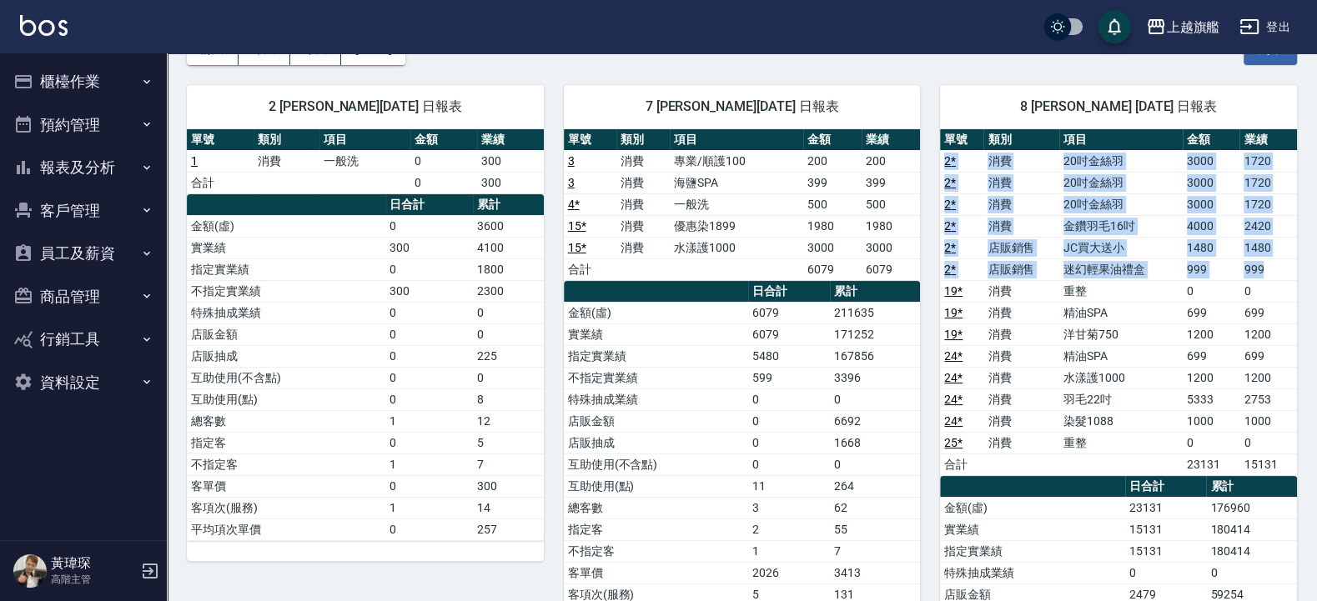
drag, startPoint x: 1285, startPoint y: 271, endPoint x: 945, endPoint y: 155, distance: 359.6
click at [945, 155] on tbody "2 * 消費 20吋金絲羽 3000 1720 2 * 消費 20吋金絲羽 3000 1720 2 * 消費 20吋金絲羽 3000 1720 2 * 消費 …" at bounding box center [1118, 312] width 357 height 325
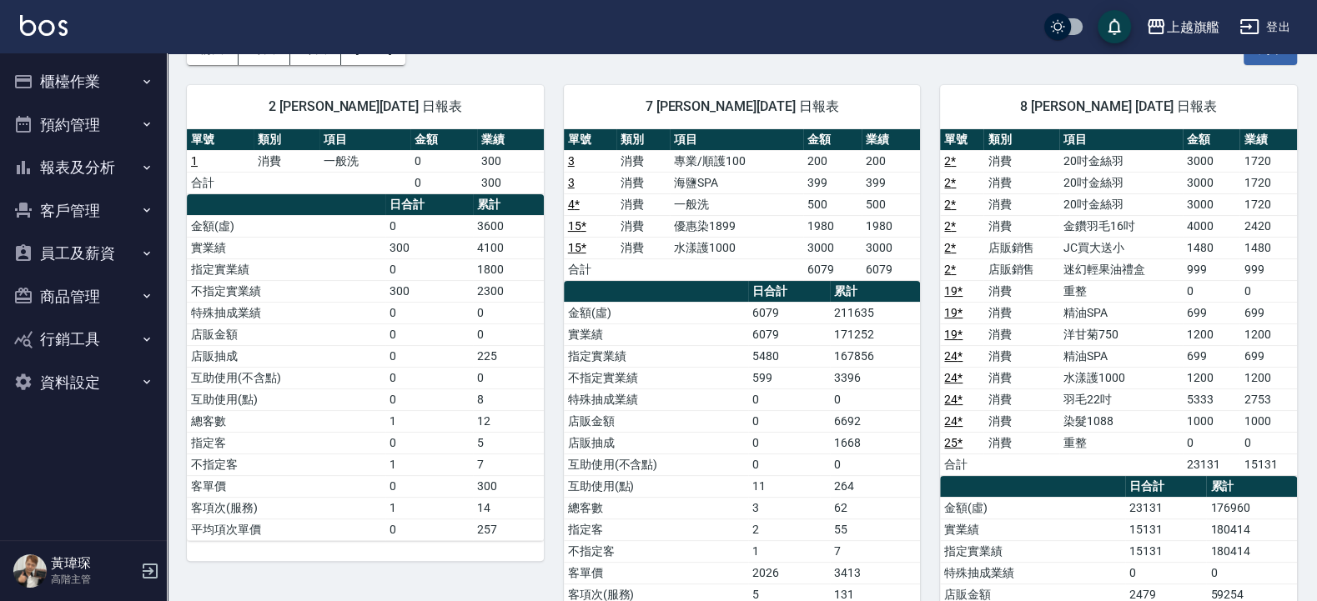
click at [1266, 324] on td "699" at bounding box center [1268, 313] width 57 height 22
click at [951, 159] on link "2 *" at bounding box center [950, 160] width 12 height 13
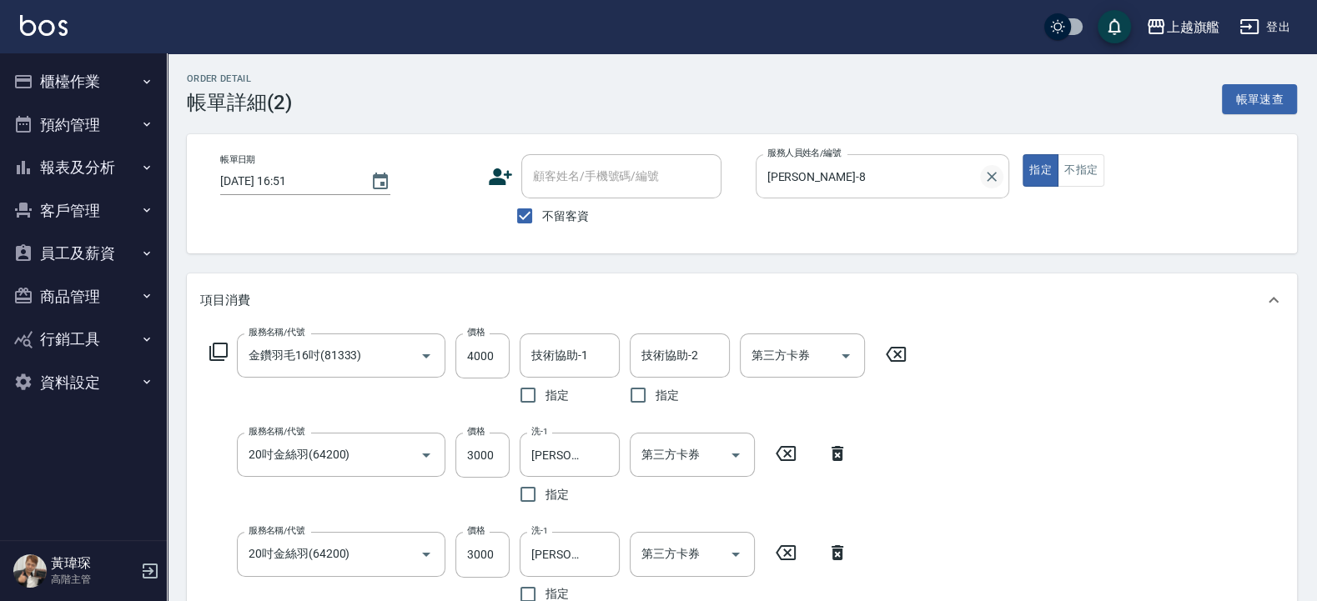
click at [988, 178] on icon "Clear" at bounding box center [992, 177] width 17 height 17
click at [897, 184] on input "服務人員姓名/編號" at bounding box center [882, 176] width 239 height 29
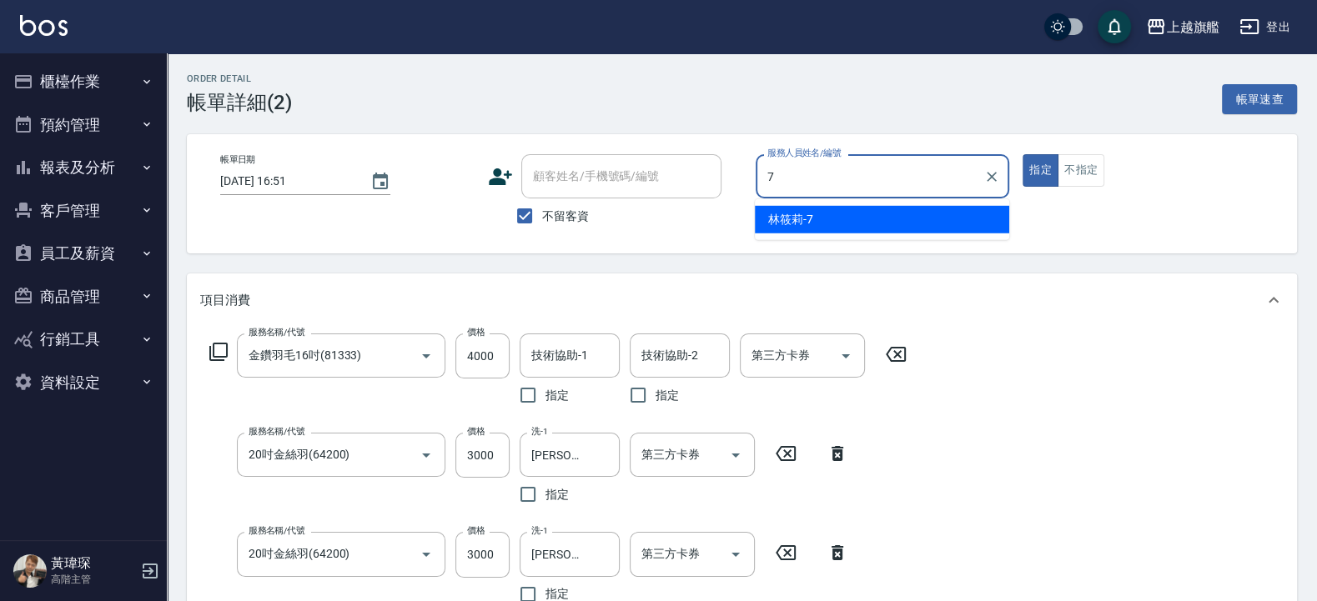
click at [760, 222] on div "[PERSON_NAME]-7" at bounding box center [882, 220] width 254 height 28
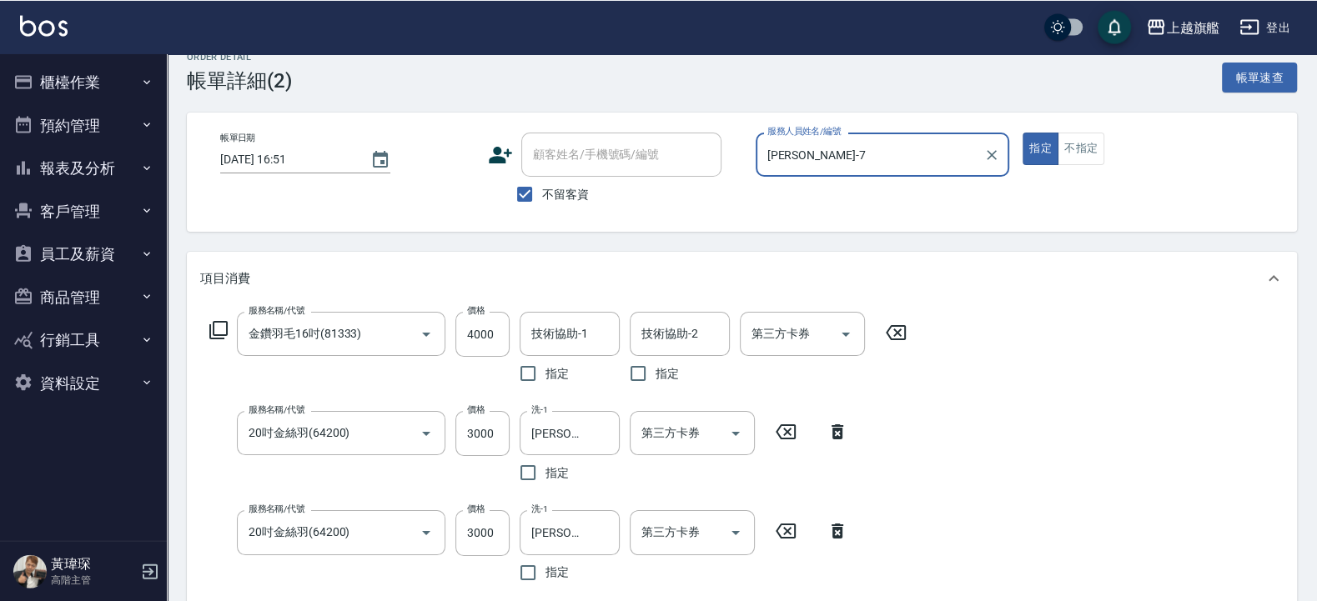
scroll to position [501, 0]
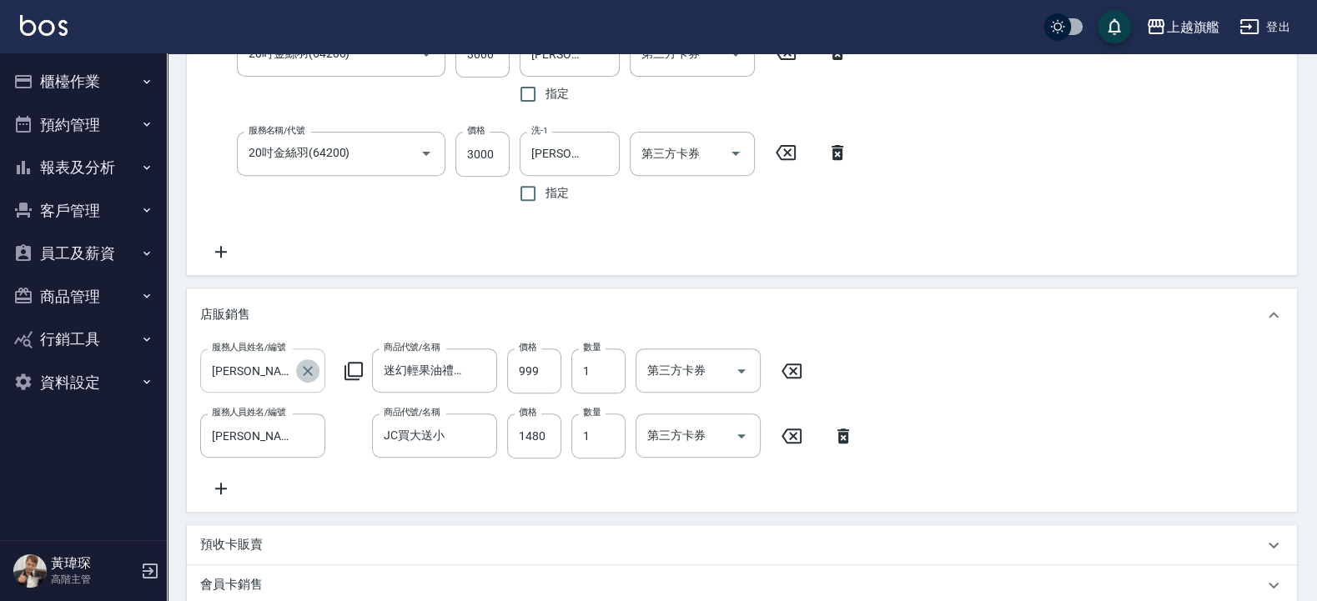
click at [303, 375] on icon "Clear" at bounding box center [307, 371] width 17 height 17
type input "[PERSON_NAME]-7"
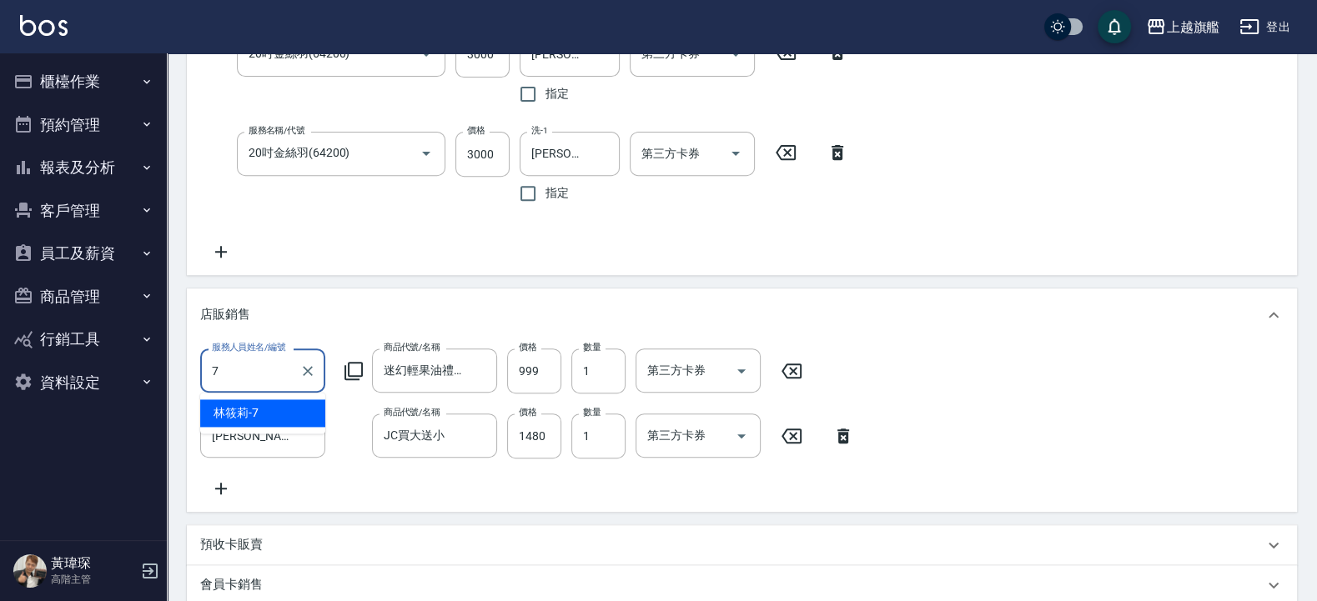
type input "[PERSON_NAME]-7"
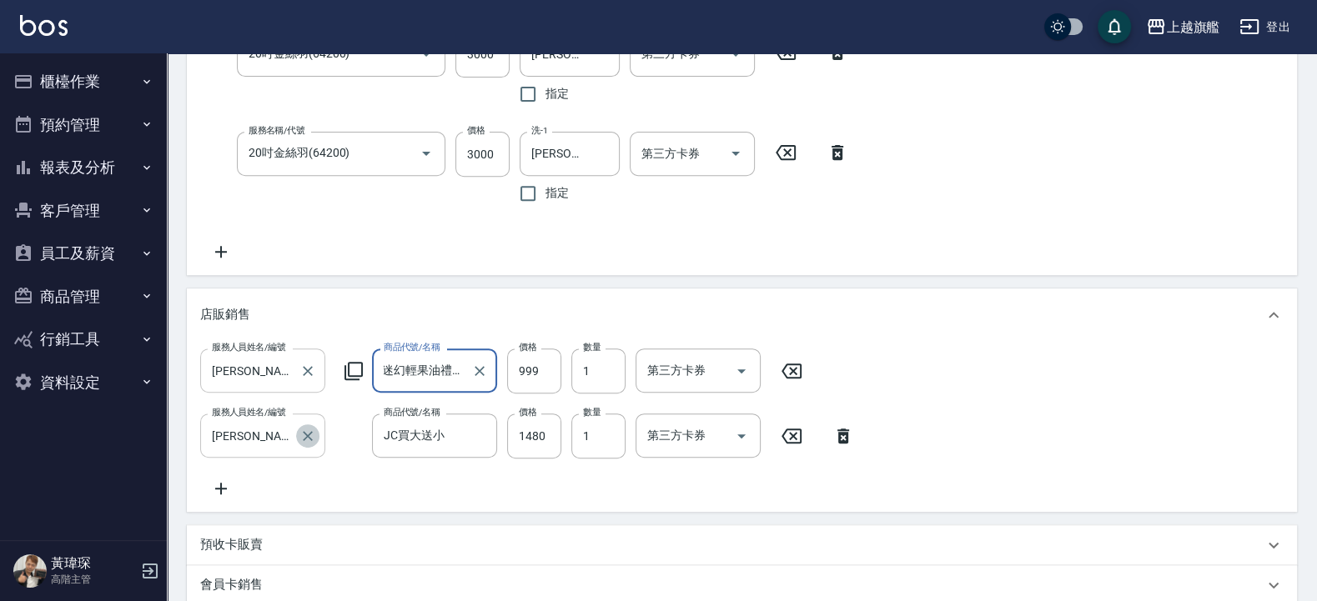
click at [309, 436] on icon "Clear" at bounding box center [307, 436] width 17 height 17
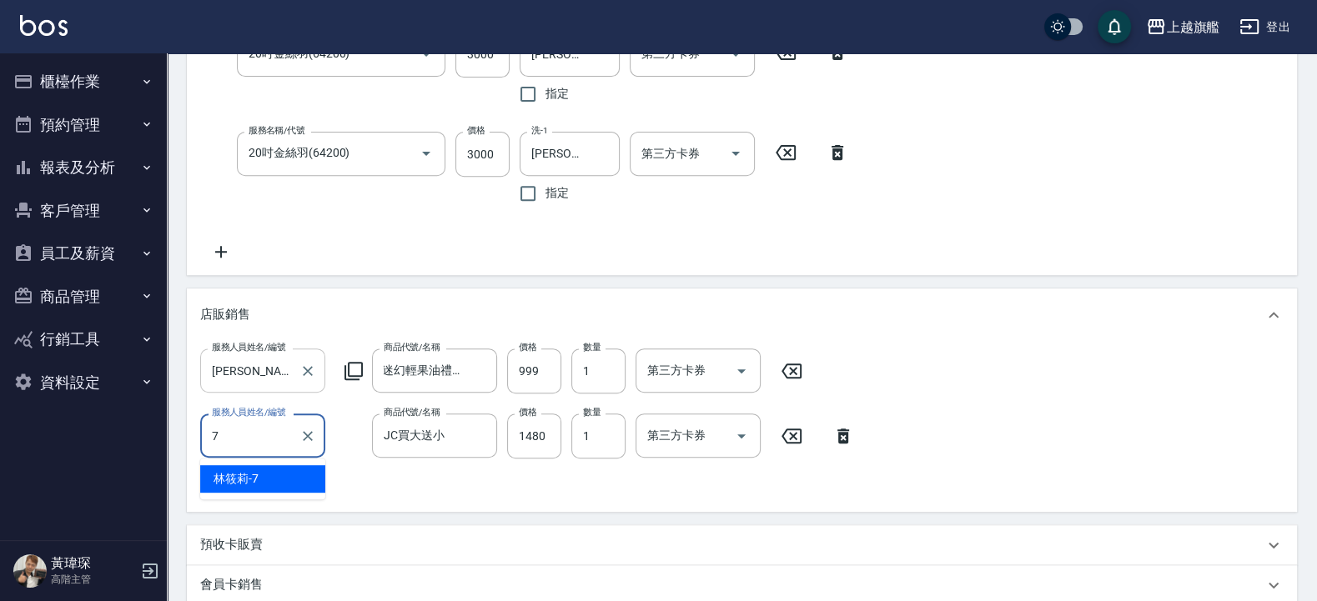
type input "[PERSON_NAME]-7"
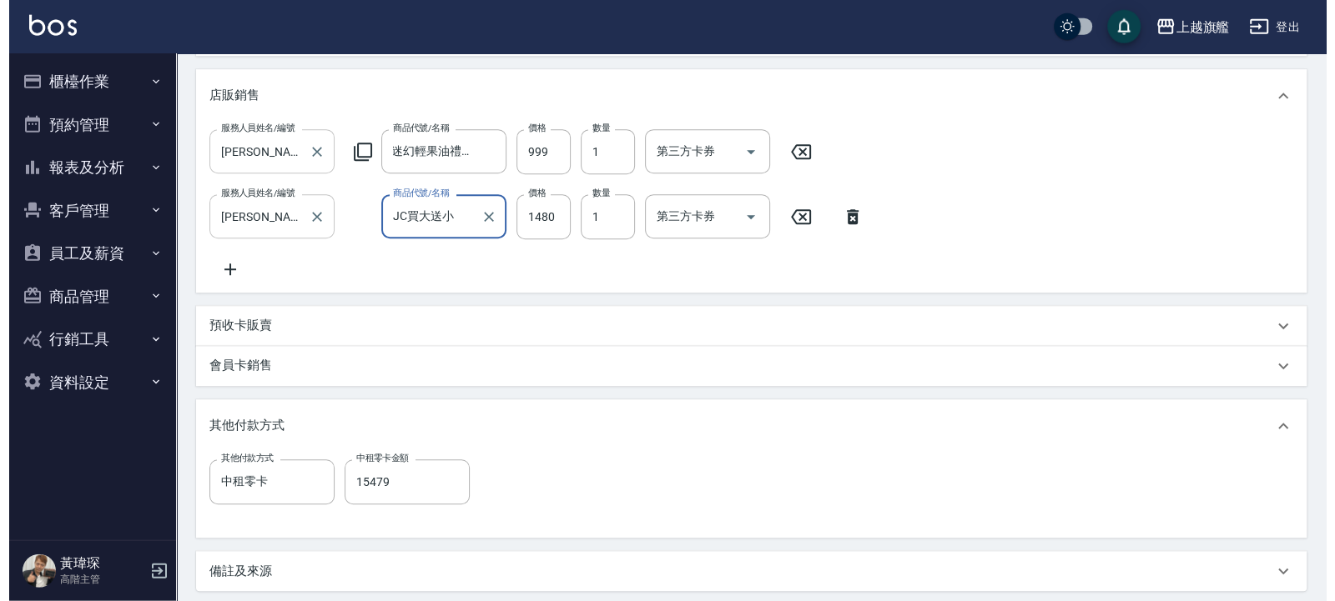
scroll to position [907, 0]
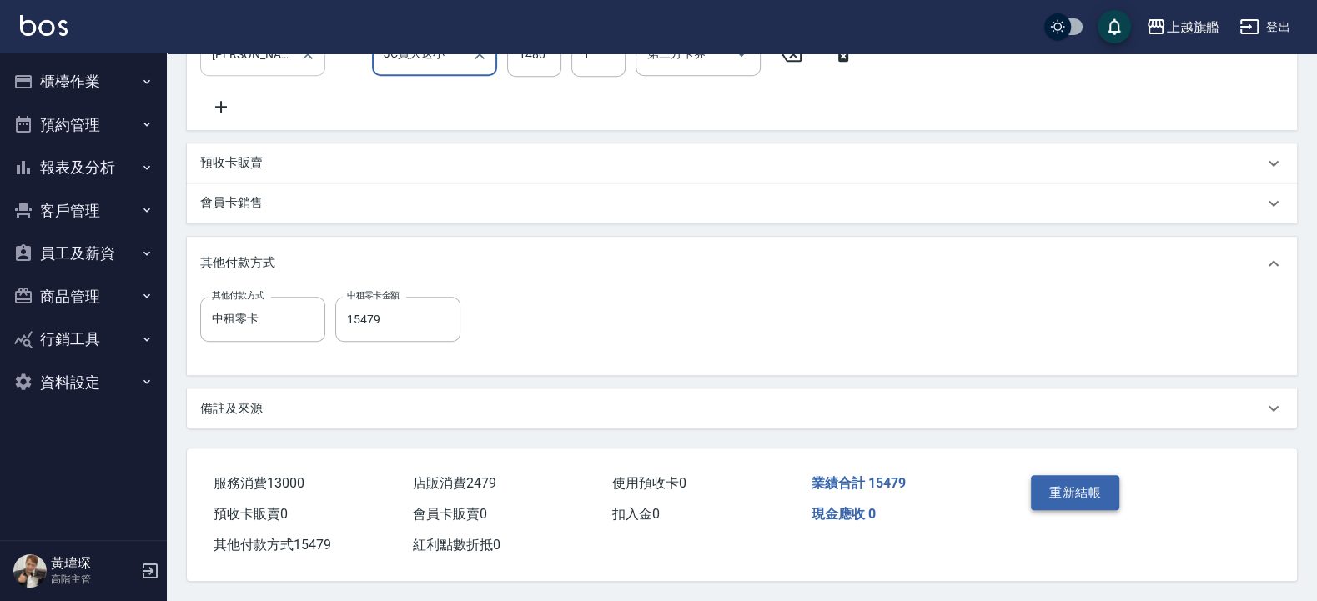
drag, startPoint x: 1101, startPoint y: 464, endPoint x: 1083, endPoint y: 485, distance: 27.8
click at [1101, 469] on div "重新結帳" at bounding box center [1082, 505] width 116 height 73
click at [1080, 487] on button "重新結帳" at bounding box center [1075, 492] width 88 height 35
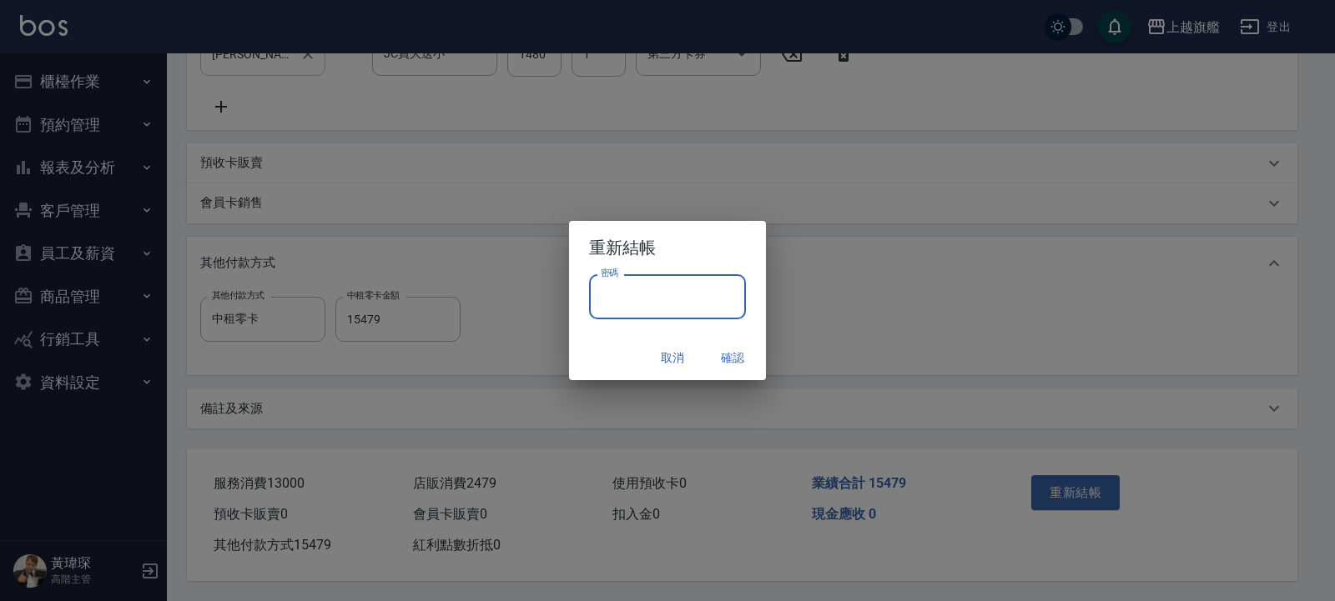
click at [692, 295] on input "密碼" at bounding box center [667, 296] width 157 height 45
type input "*******"
click at [732, 351] on button "確認" at bounding box center [732, 358] width 53 height 31
click at [718, 357] on div "取消 確認" at bounding box center [667, 358] width 197 height 44
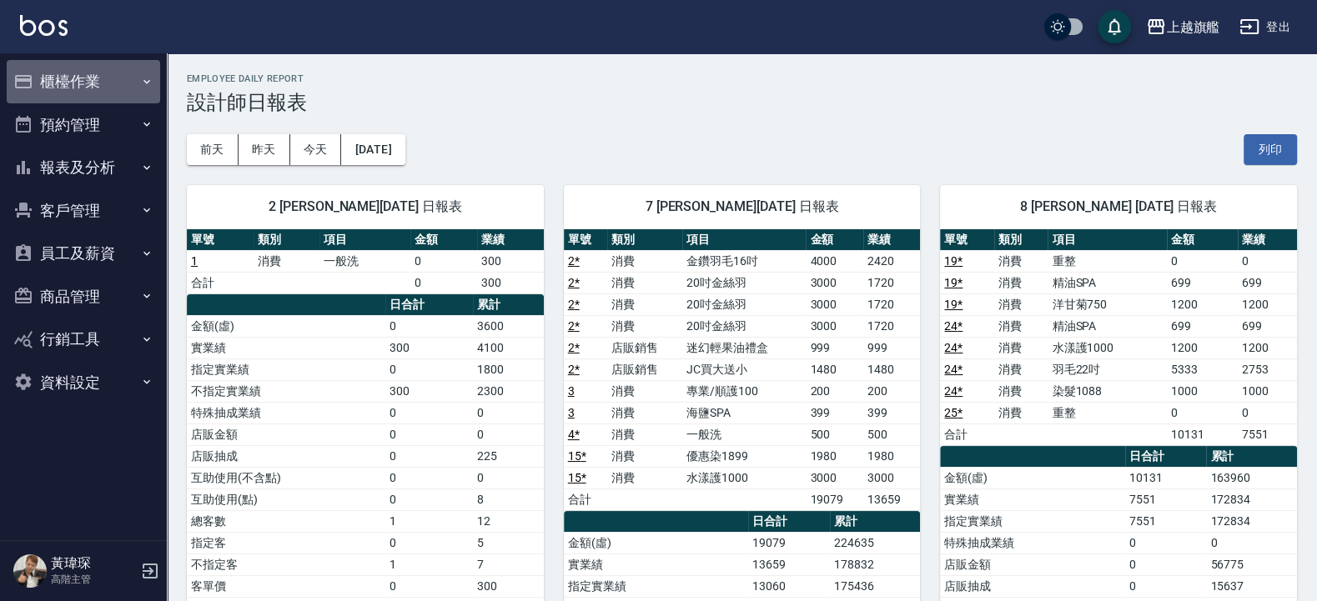
click at [63, 82] on button "櫃檯作業" at bounding box center [83, 81] width 153 height 43
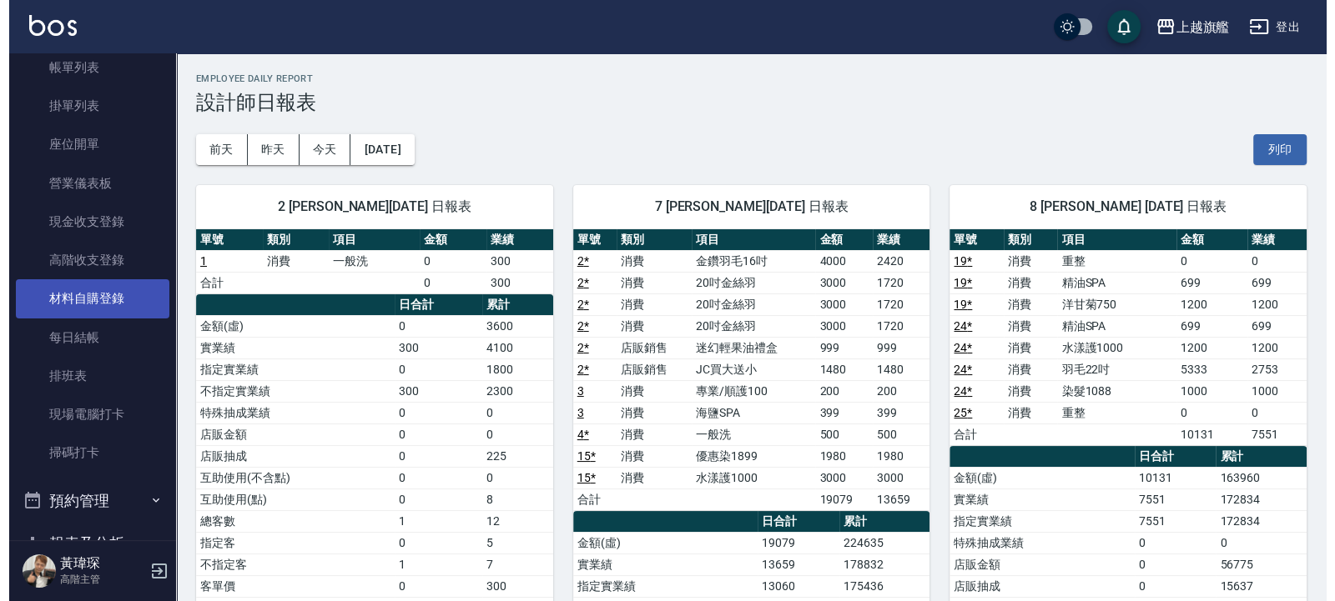
scroll to position [200, 0]
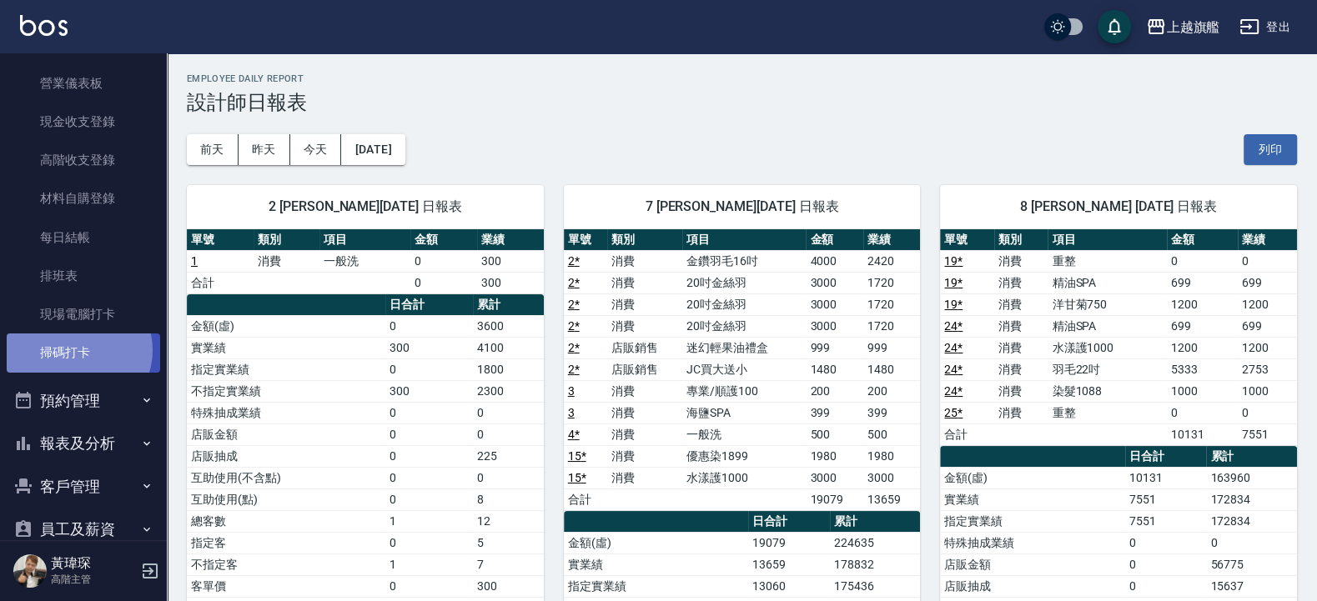
click at [78, 350] on link "掃碼打卡" at bounding box center [83, 353] width 153 height 38
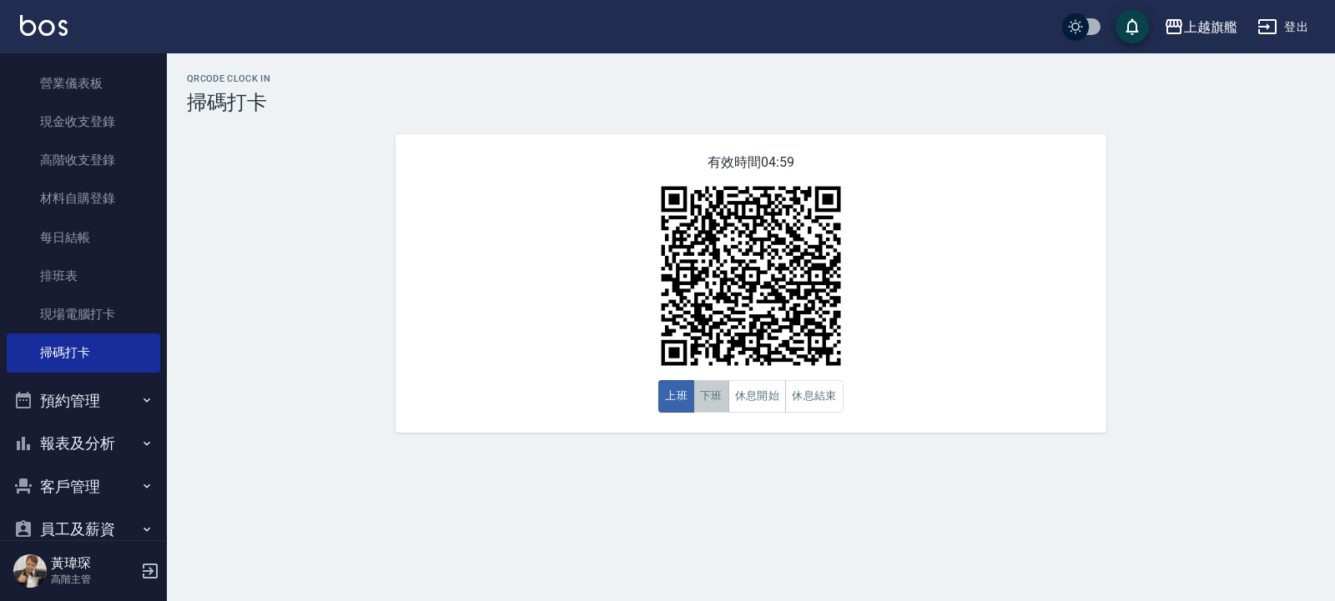
drag, startPoint x: 707, startPoint y: 396, endPoint x: 726, endPoint y: 404, distance: 19.8
click at [714, 400] on button "下班" at bounding box center [711, 396] width 36 height 33
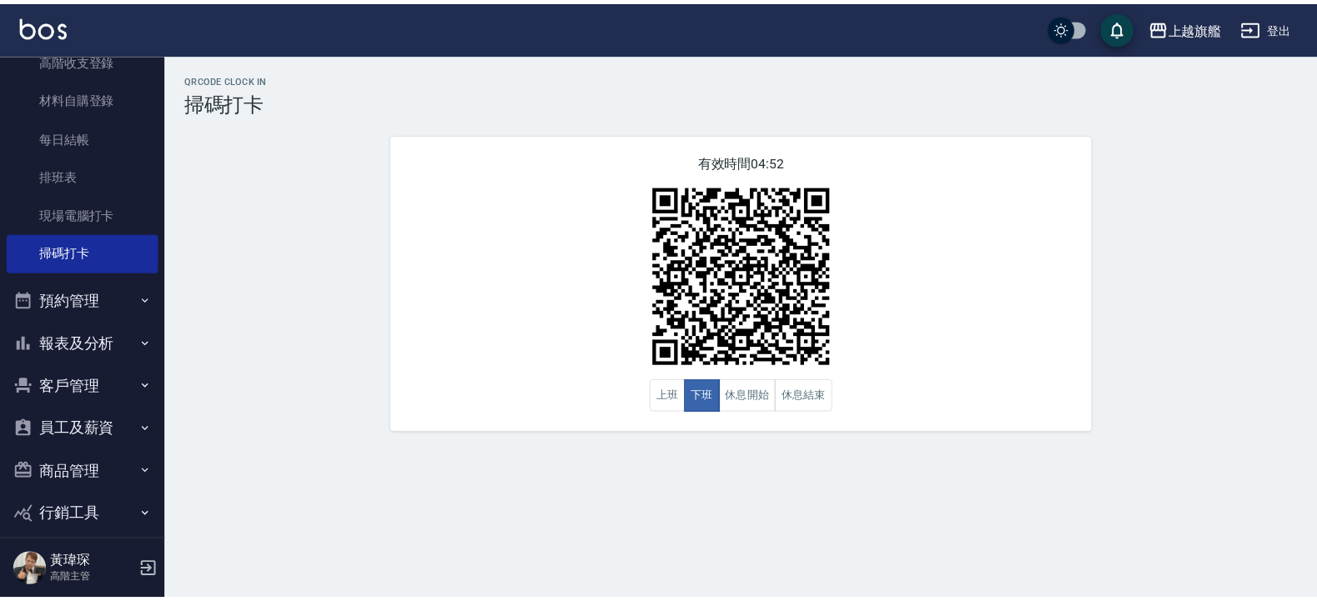
scroll to position [360, 0]
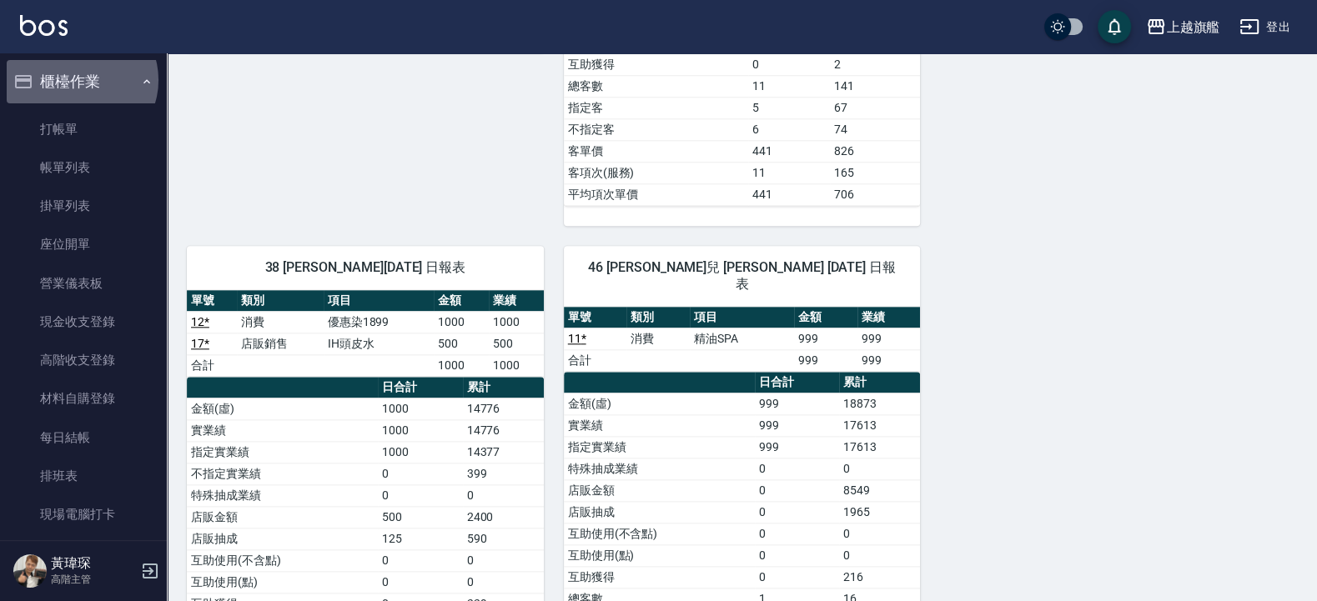
click at [80, 79] on button "櫃檯作業" at bounding box center [83, 81] width 153 height 43
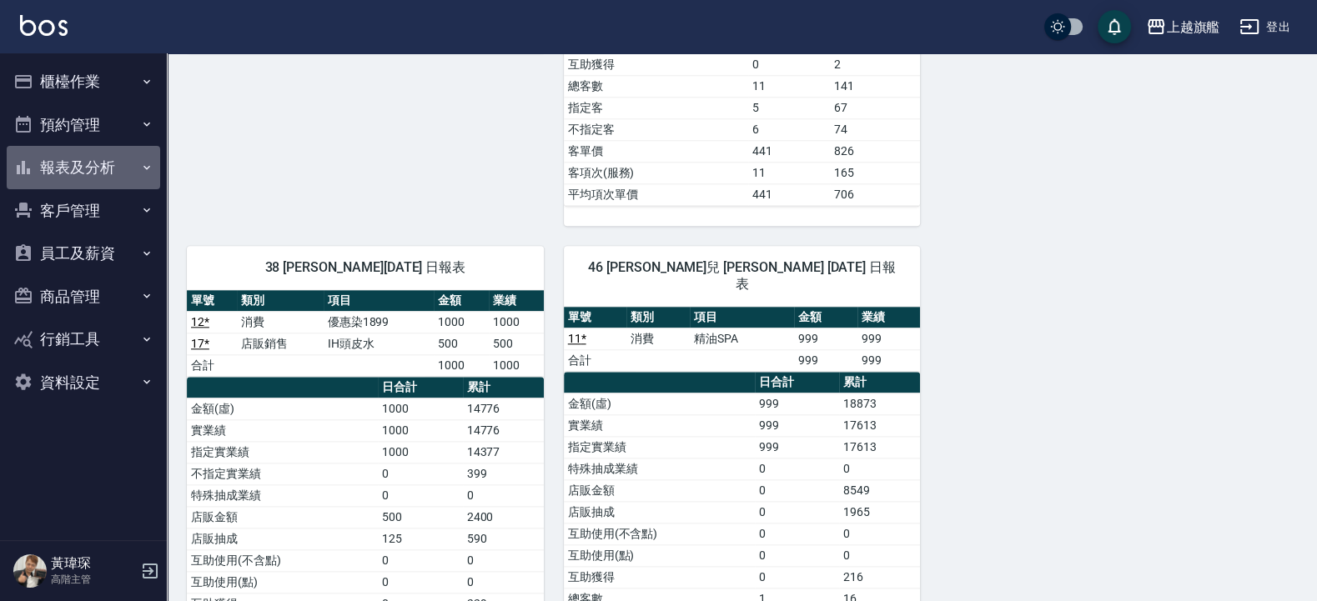
click at [103, 172] on button "報表及分析" at bounding box center [83, 167] width 153 height 43
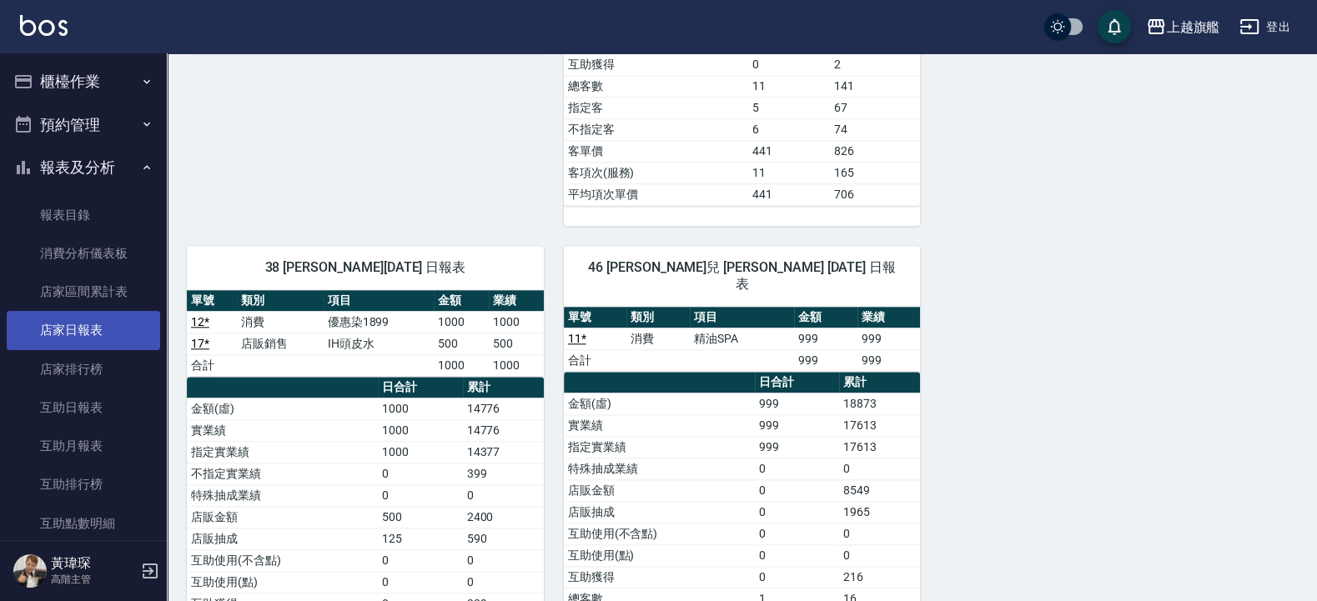
click at [92, 347] on link "店家日報表" at bounding box center [83, 330] width 153 height 38
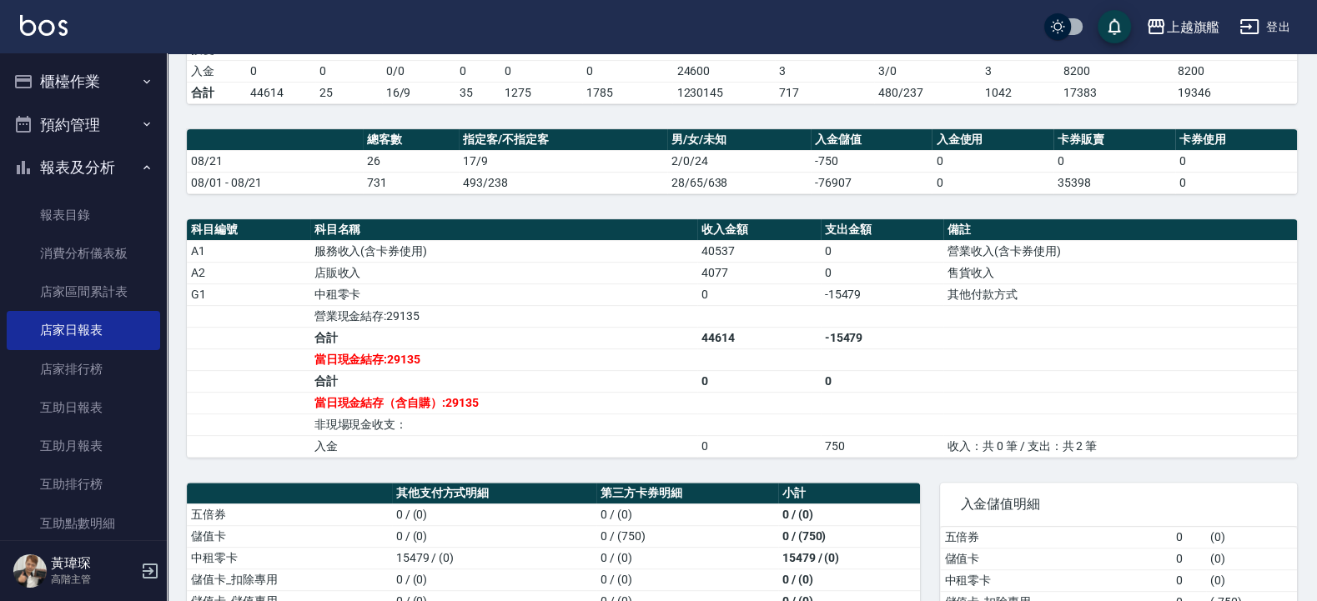
scroll to position [501, 0]
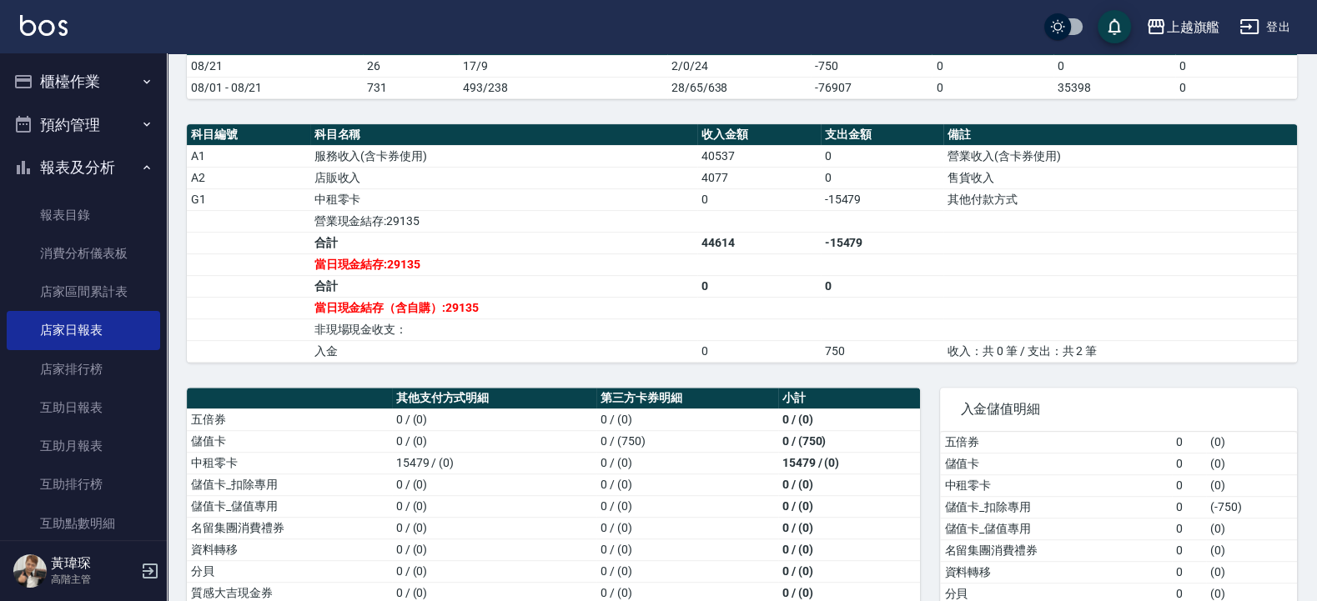
click at [438, 318] on td "當日現金結存（含自購）:29135" at bounding box center [503, 308] width 387 height 22
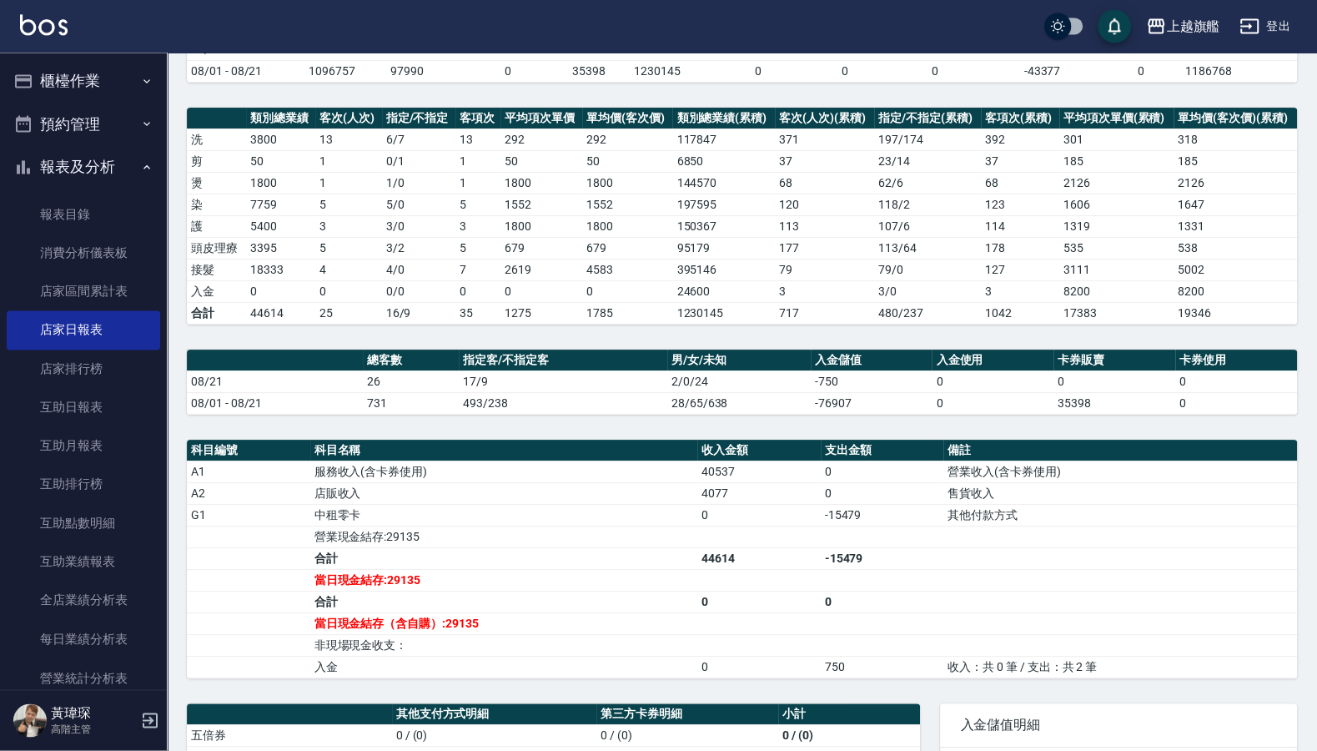
scroll to position [491, 0]
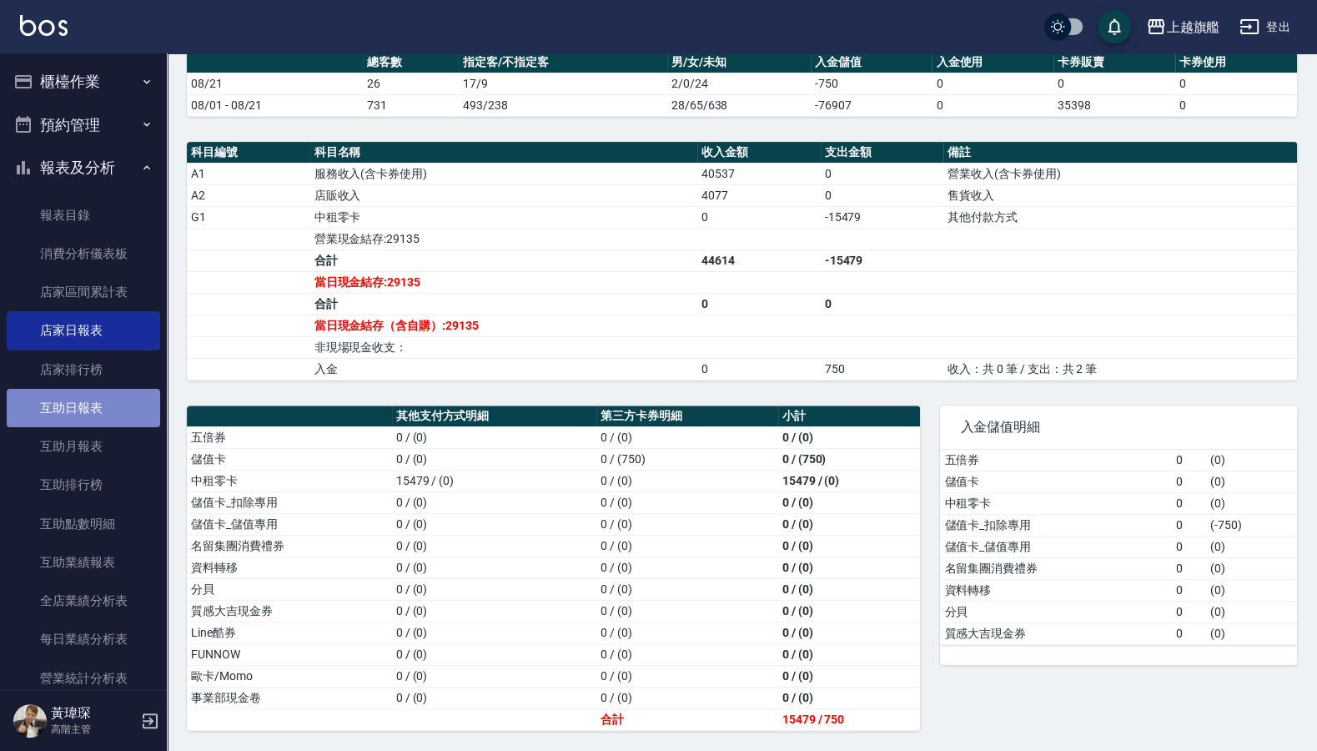
click at [97, 399] on link "互助日報表" at bounding box center [83, 408] width 153 height 38
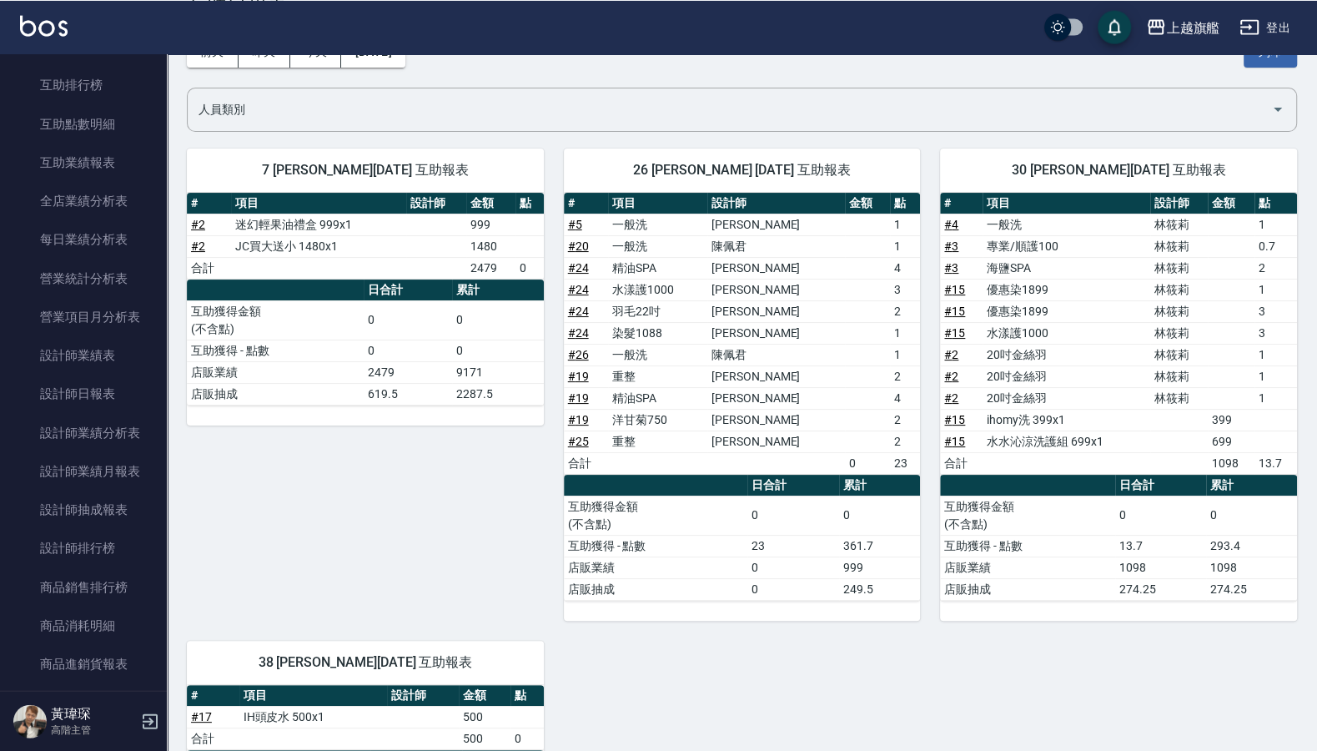
scroll to position [100, 0]
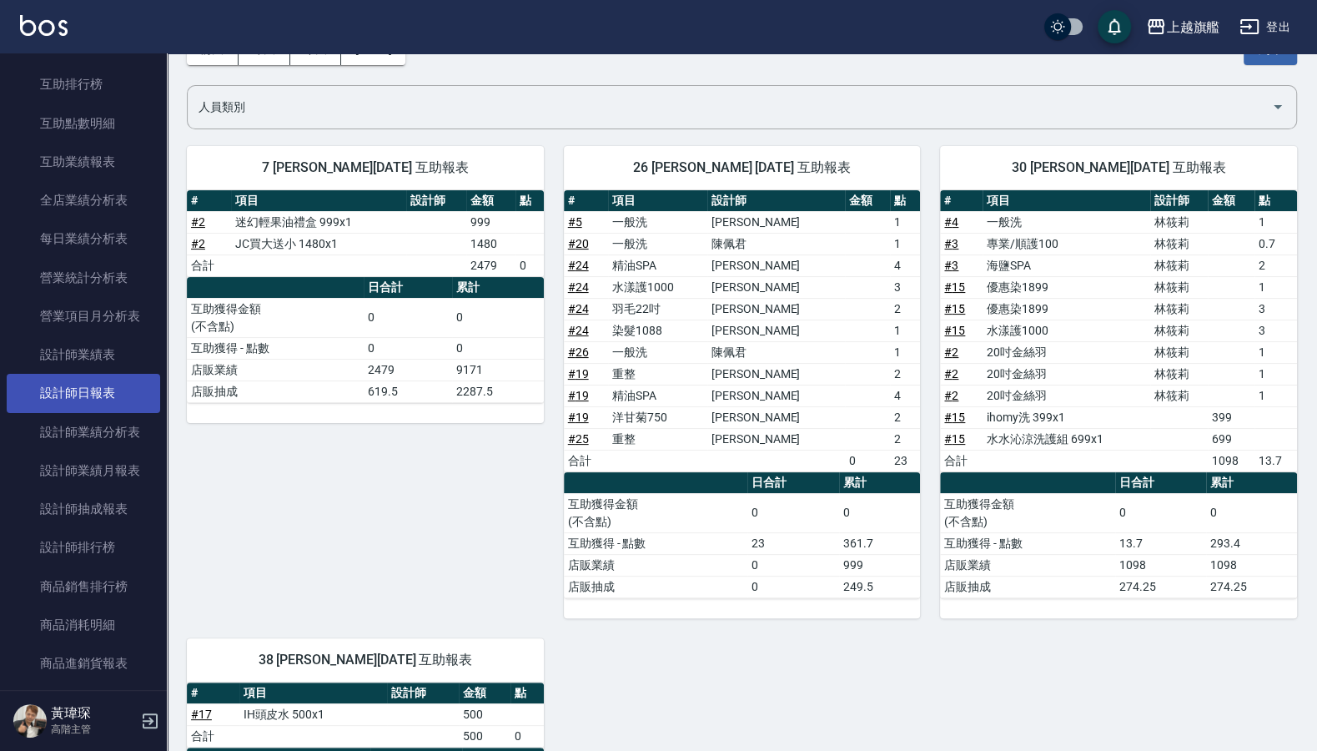
click at [108, 412] on link "設計師日報表" at bounding box center [83, 393] width 153 height 38
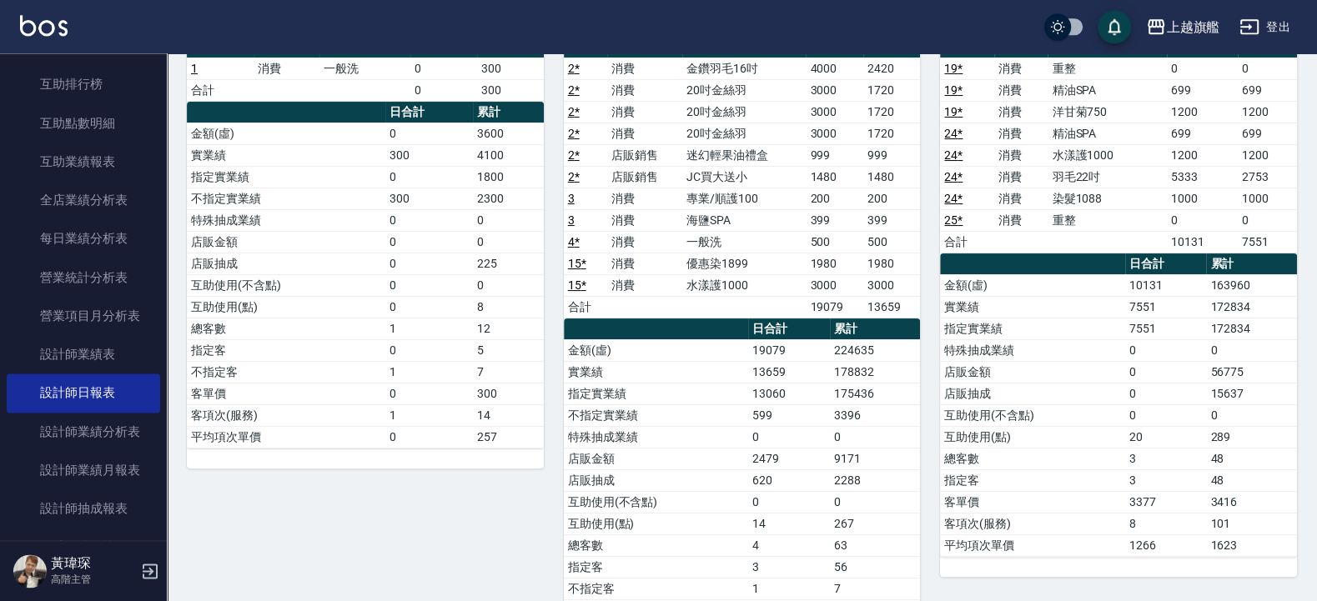
scroll to position [138, 0]
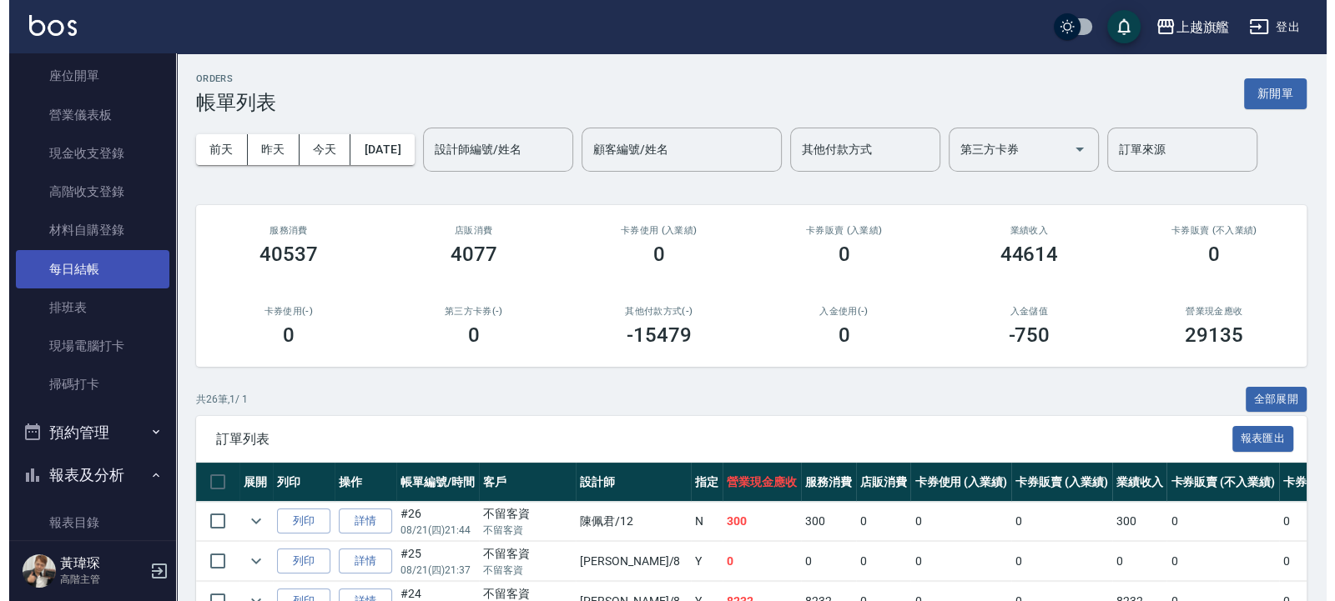
scroll to position [200, 0]
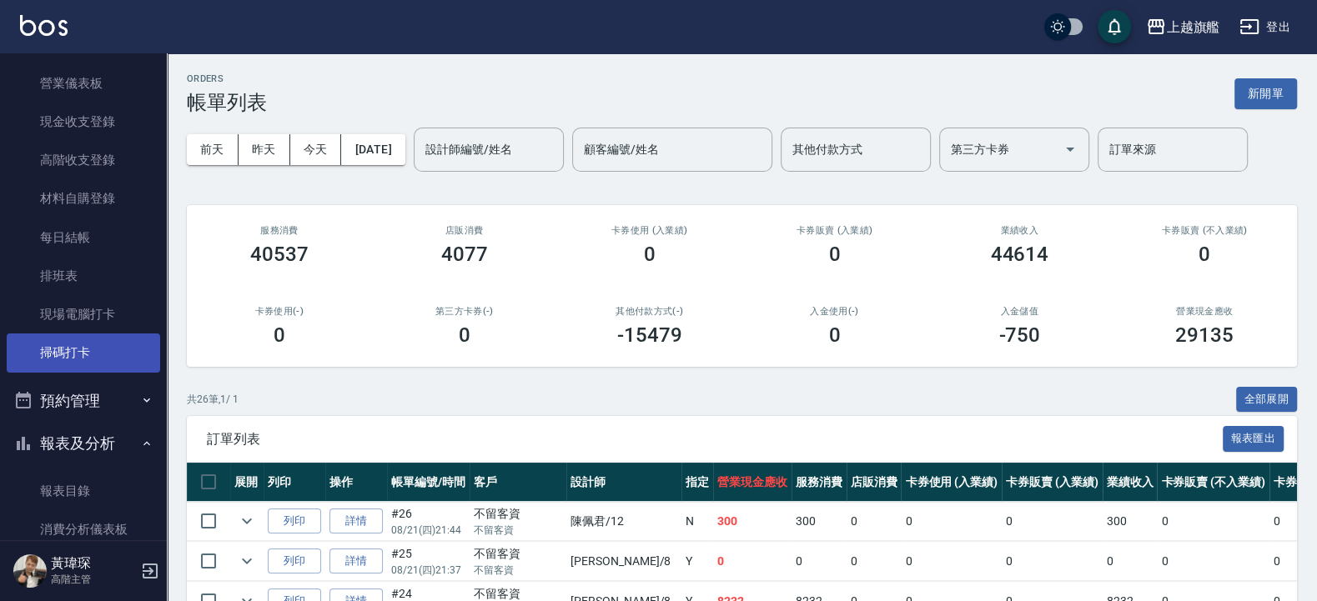
click at [78, 351] on link "掃碼打卡" at bounding box center [83, 353] width 153 height 38
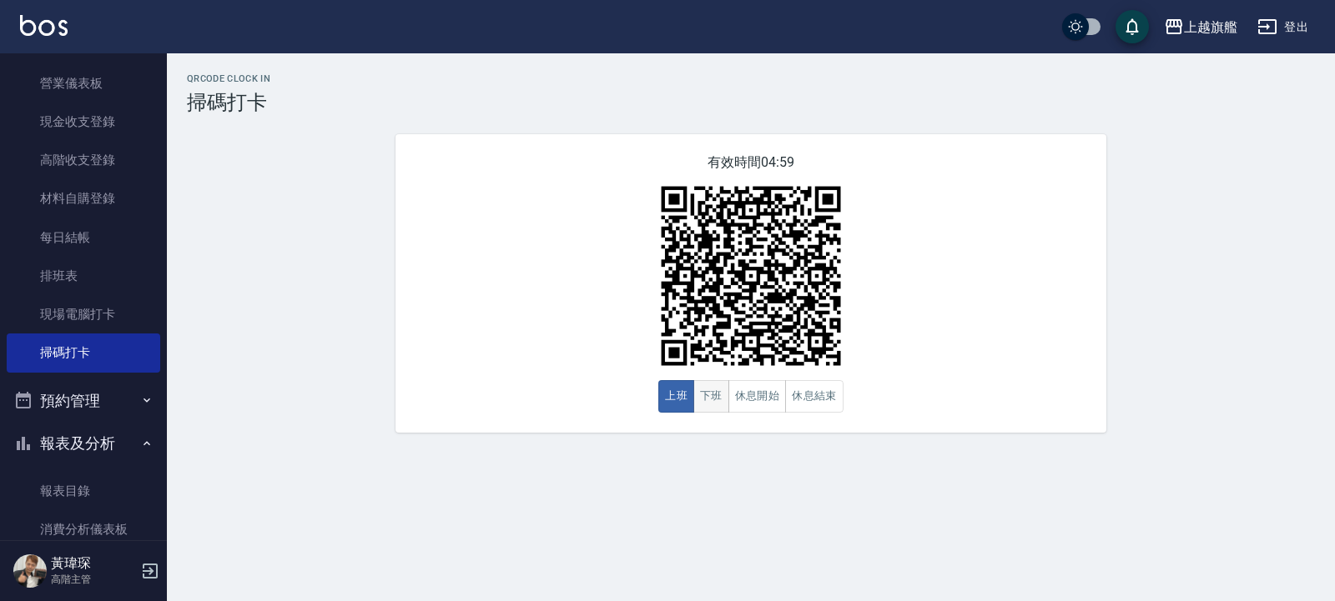
click at [704, 403] on button "下班" at bounding box center [711, 396] width 36 height 33
